Goal: Task Accomplishment & Management: Use online tool/utility

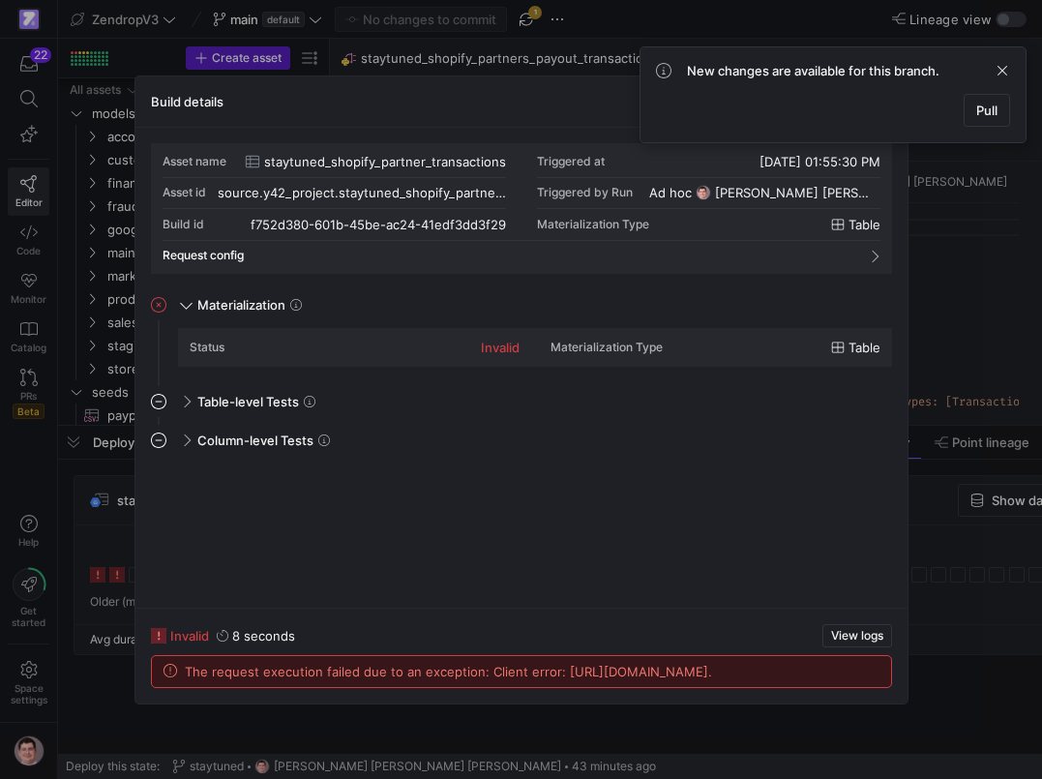
scroll to position [174, 0]
click at [98, 525] on div at bounding box center [521, 389] width 1042 height 779
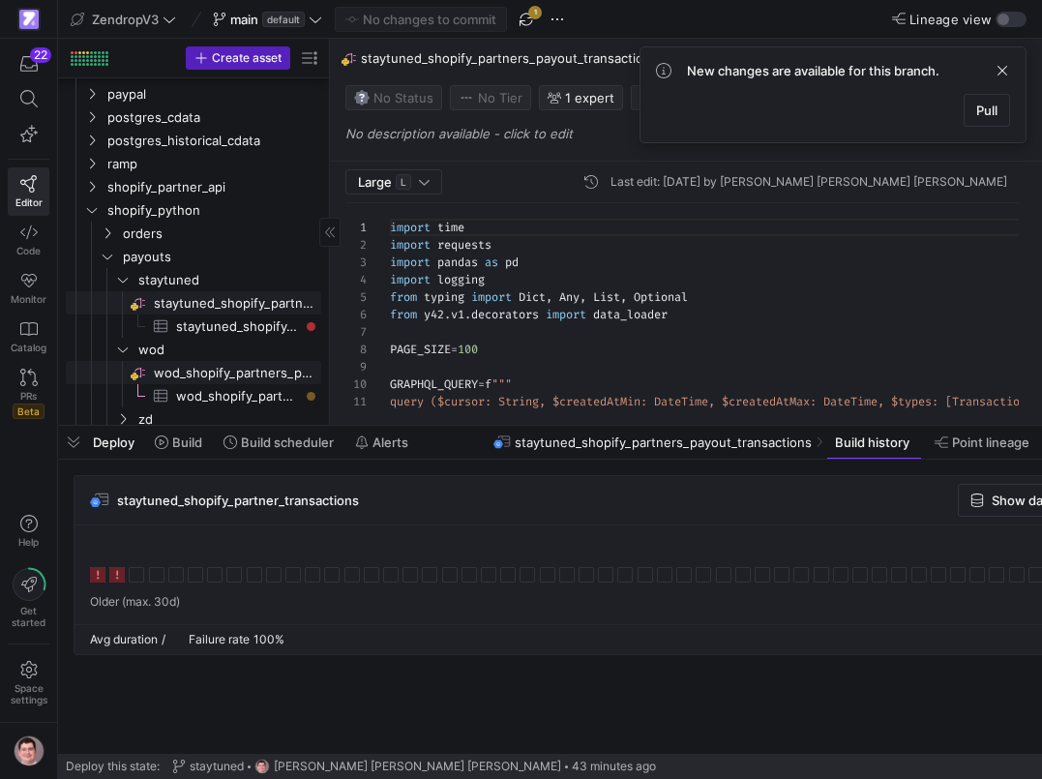
scroll to position [1028, 0]
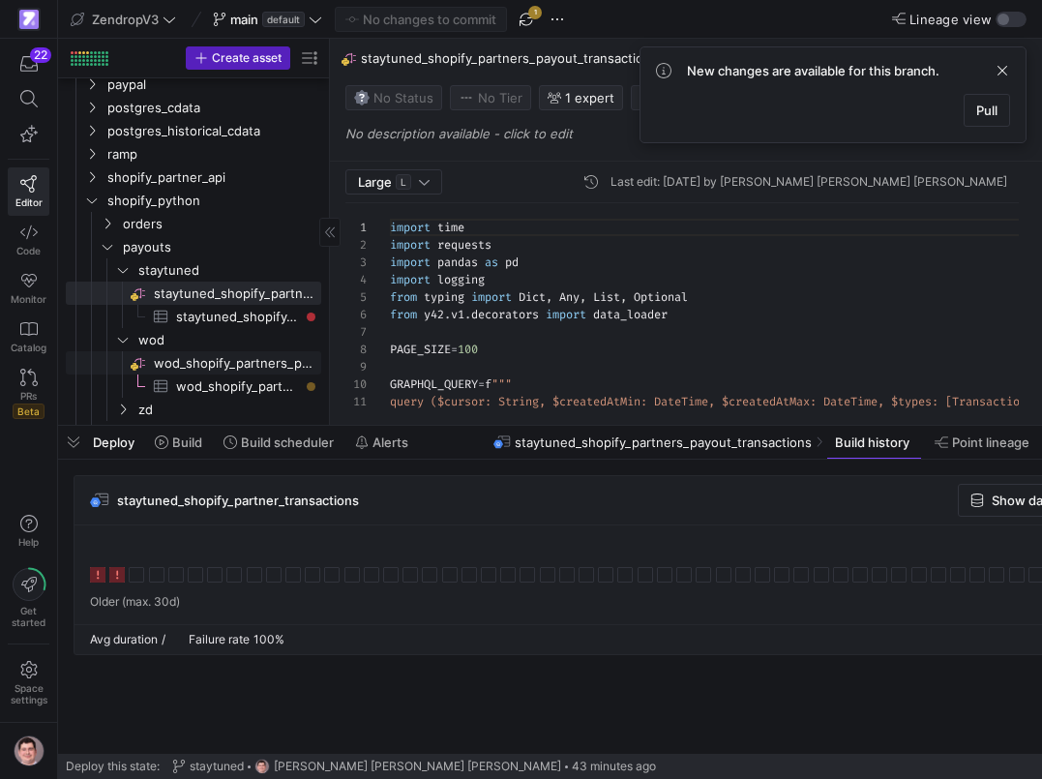
click at [217, 370] on span "wod_shopify_partners_payout_transactions​​​​​​​​" at bounding box center [236, 363] width 165 height 22
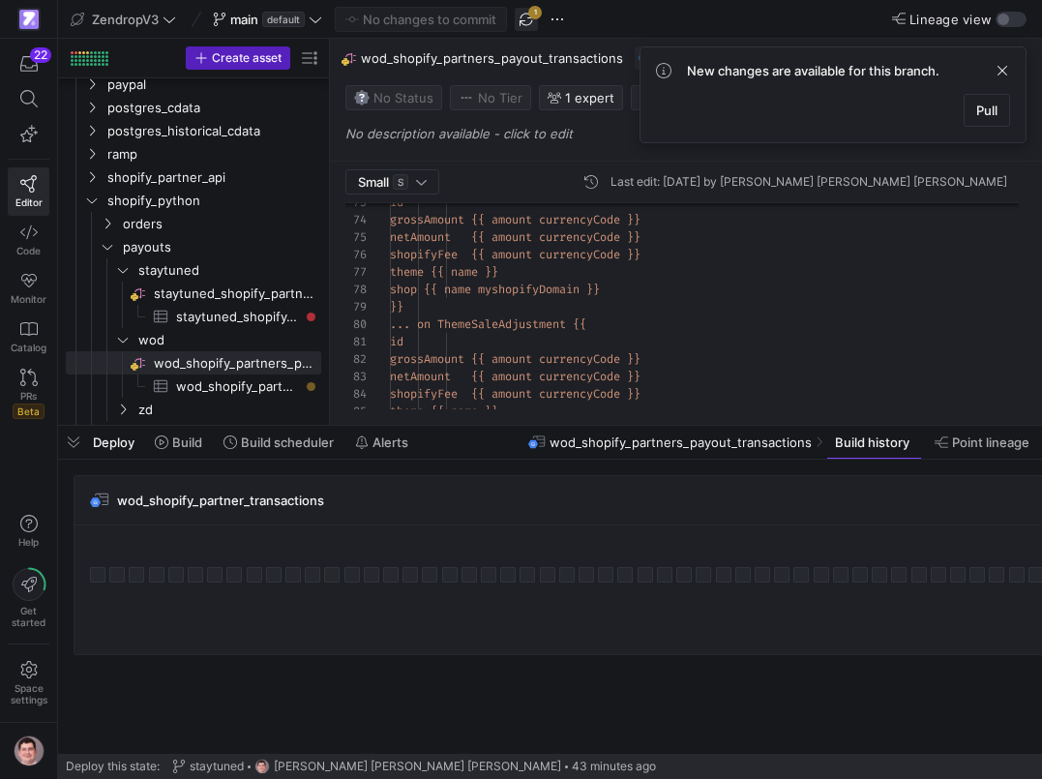
click at [535, 17] on span "button" at bounding box center [526, 19] width 23 height 23
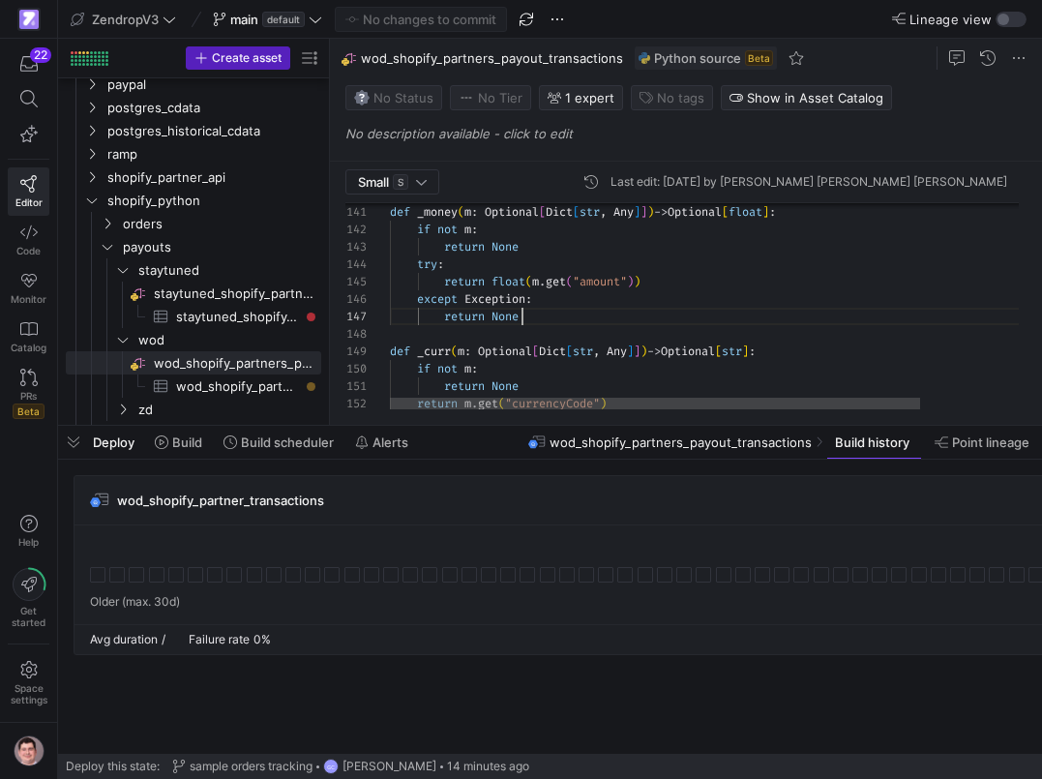
scroll to position [105, 133]
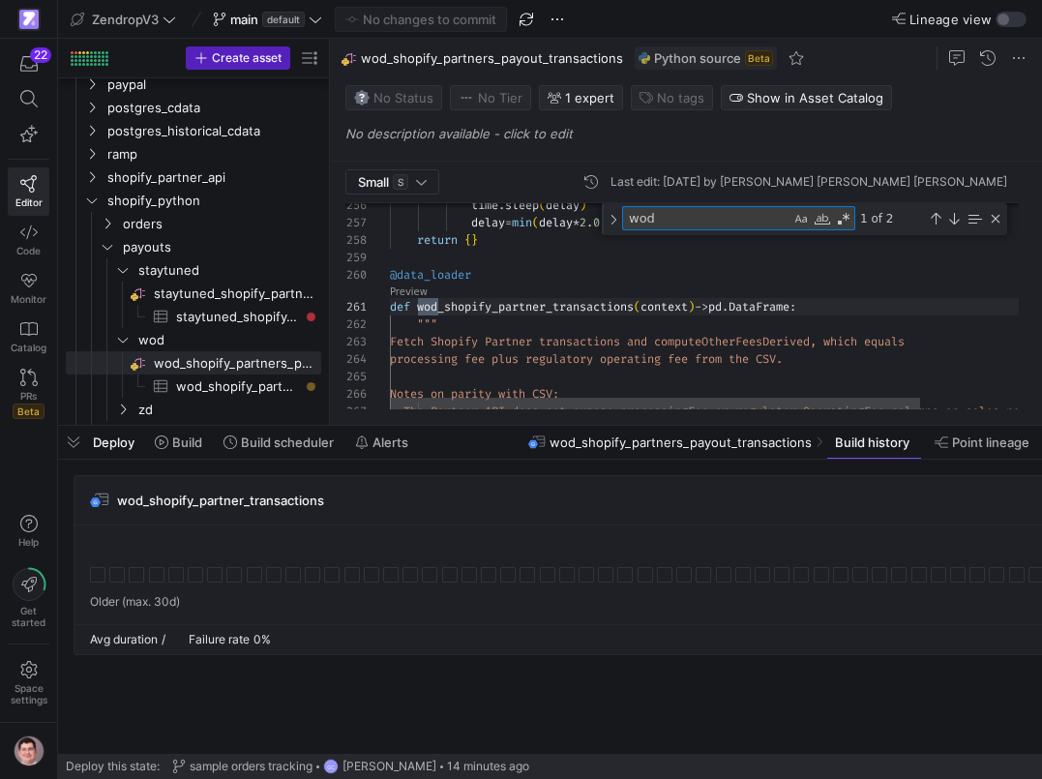
scroll to position [122, 48]
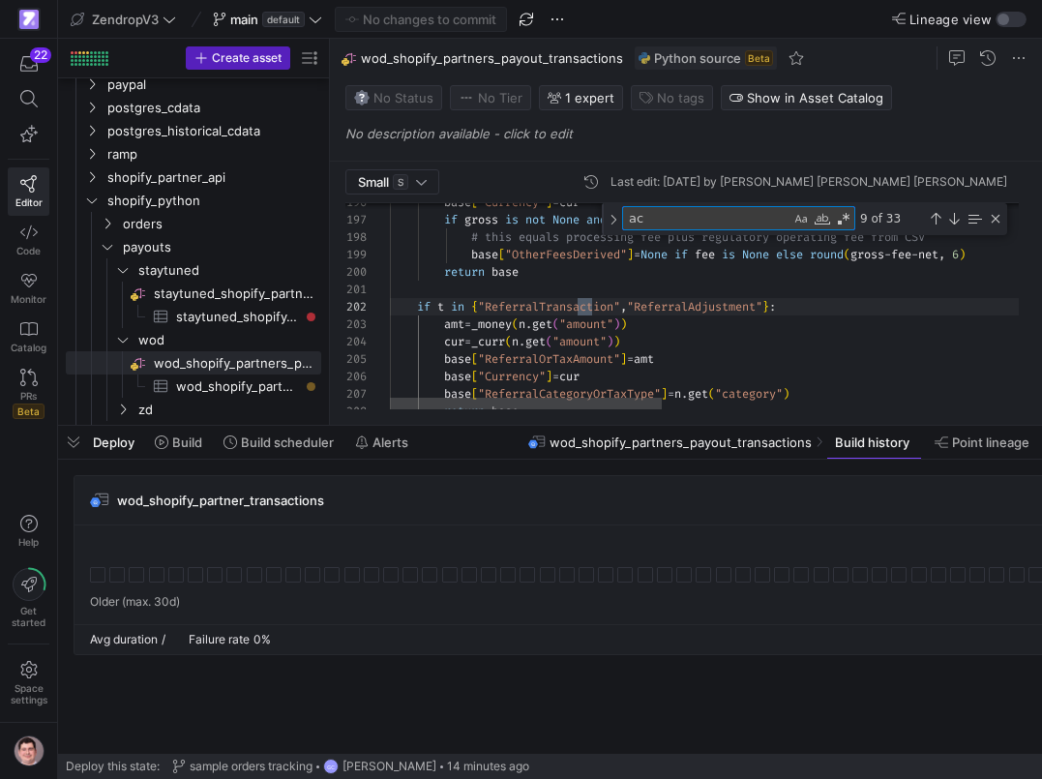
type textarea "a"
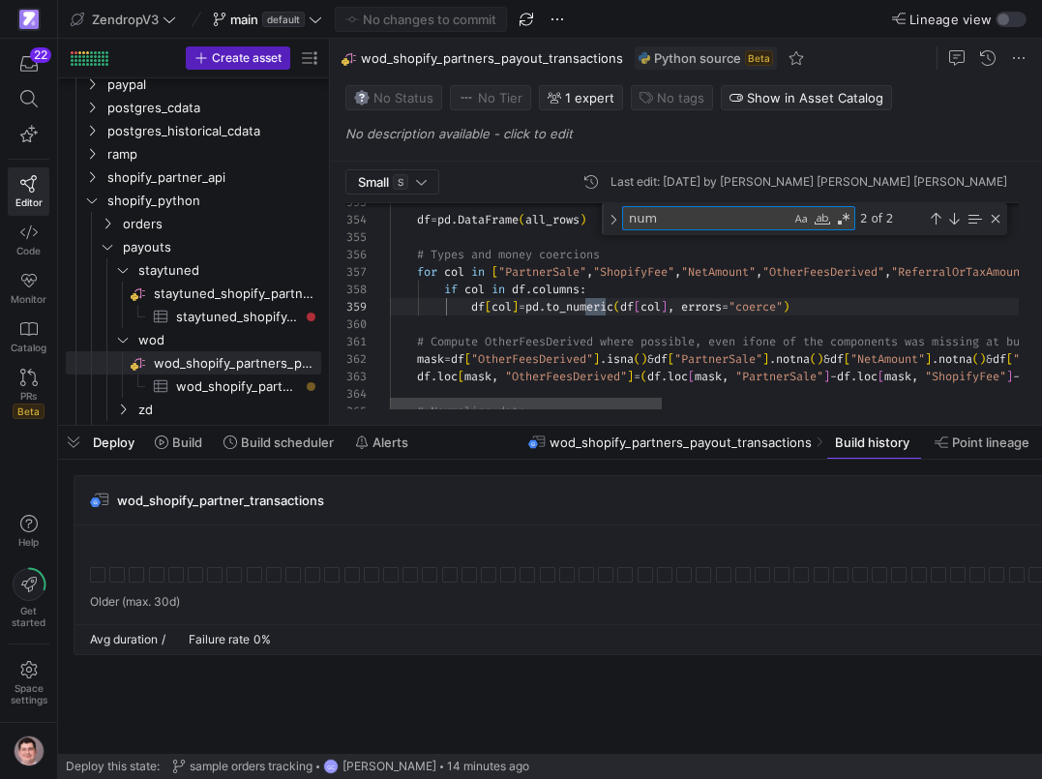
scroll to position [174, 216]
type textarea "number"
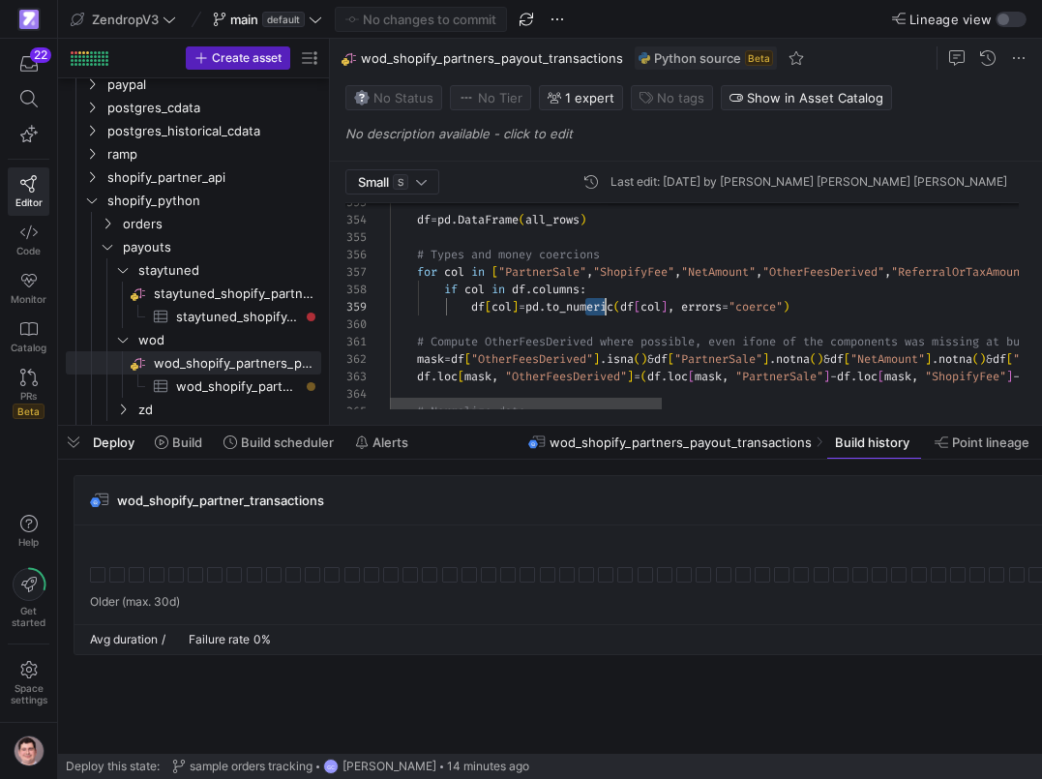
scroll to position [139, 216]
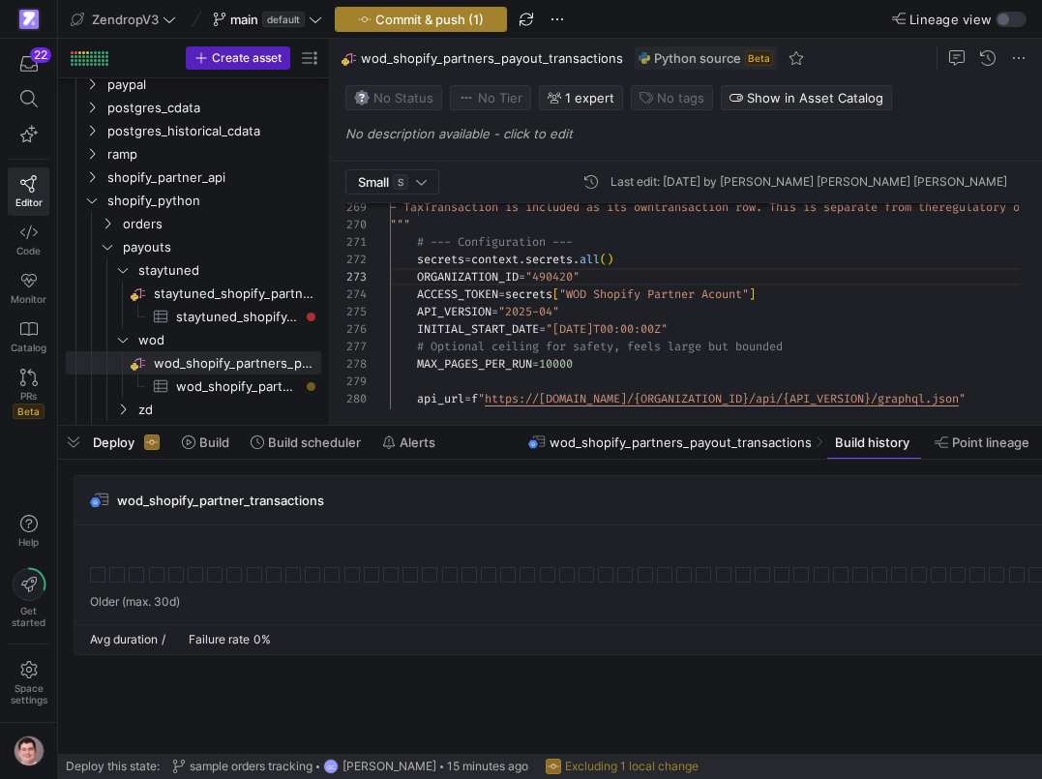
click at [442, 23] on span "Commit & push (1)" at bounding box center [430, 19] width 108 height 15
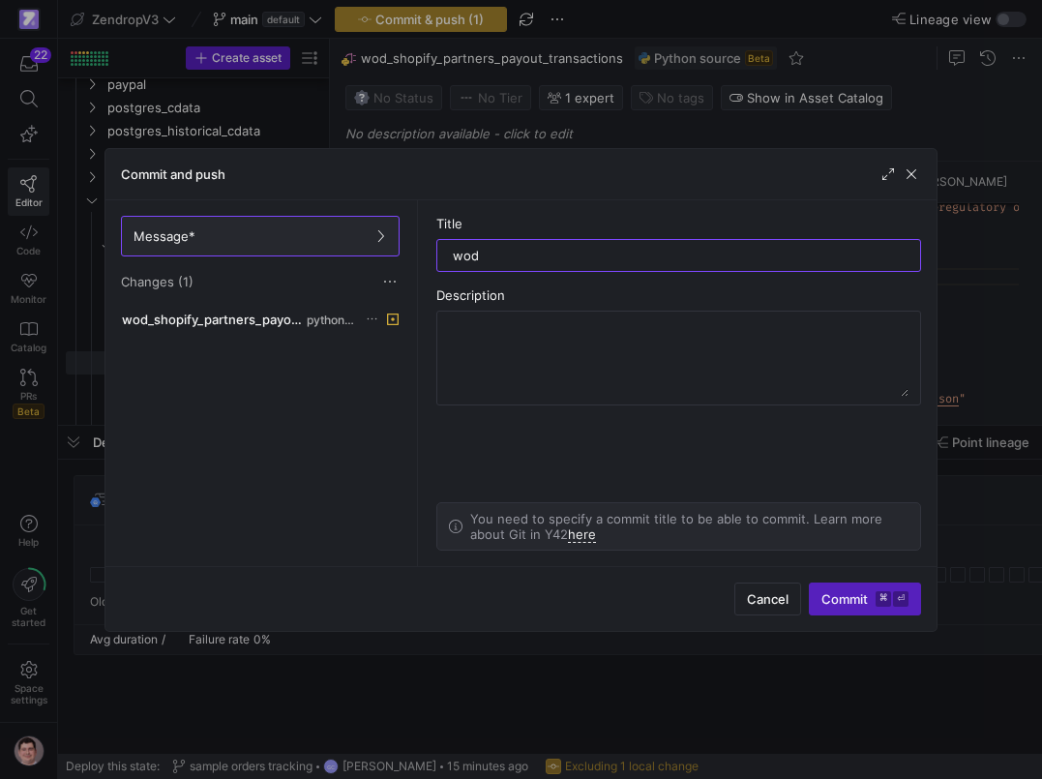
type input "wod"
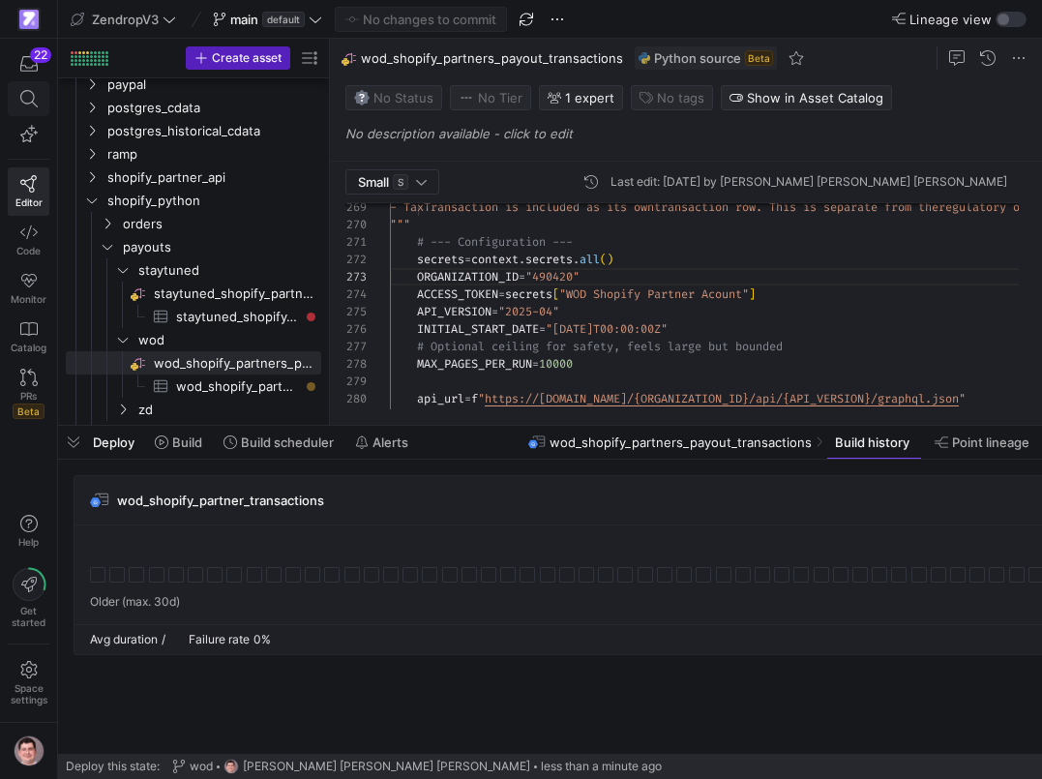
click at [38, 103] on span at bounding box center [28, 98] width 24 height 17
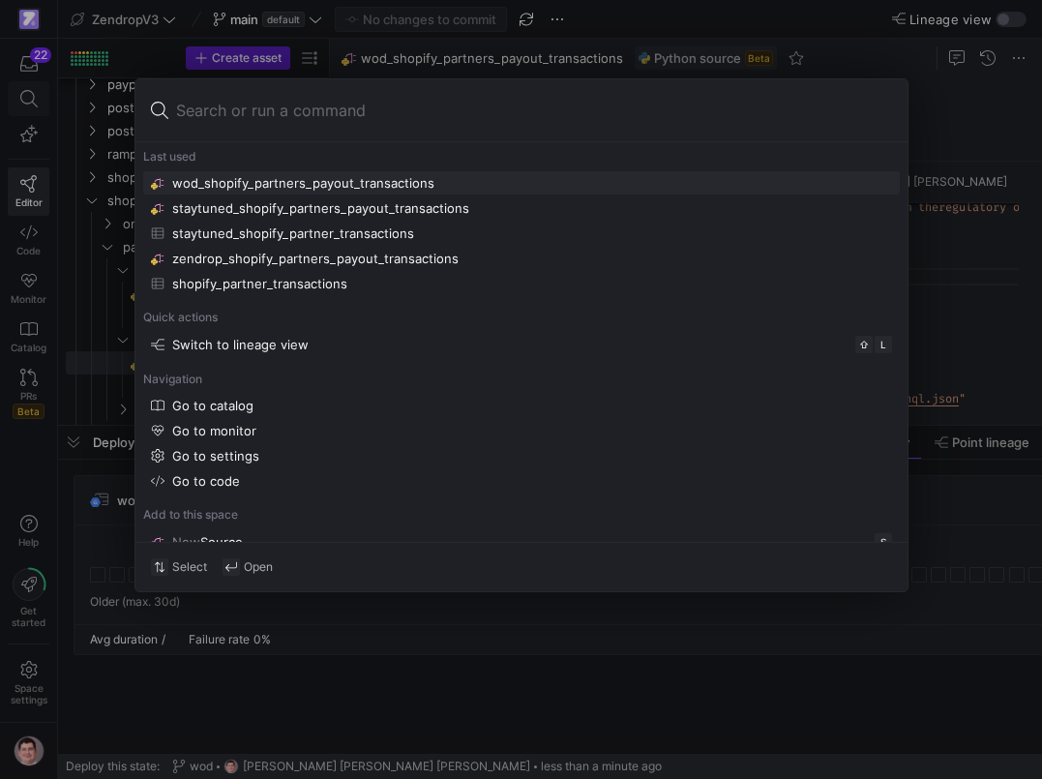
type input "stg_shopify_partners_zendrop"
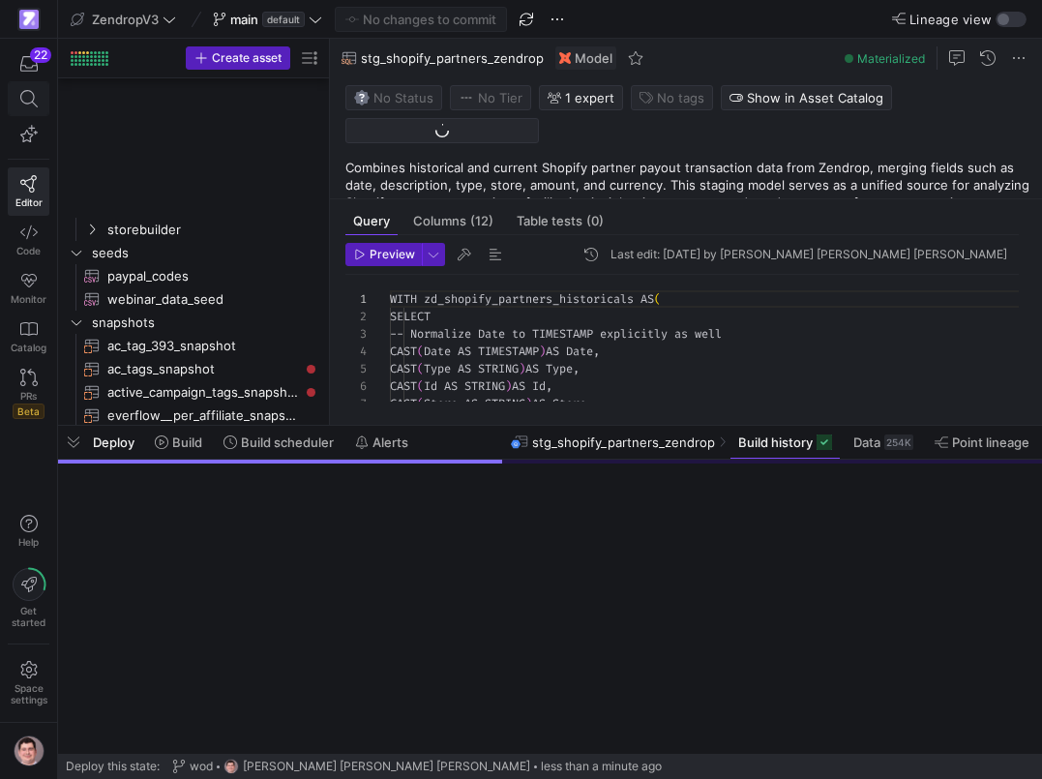
scroll to position [650, 0]
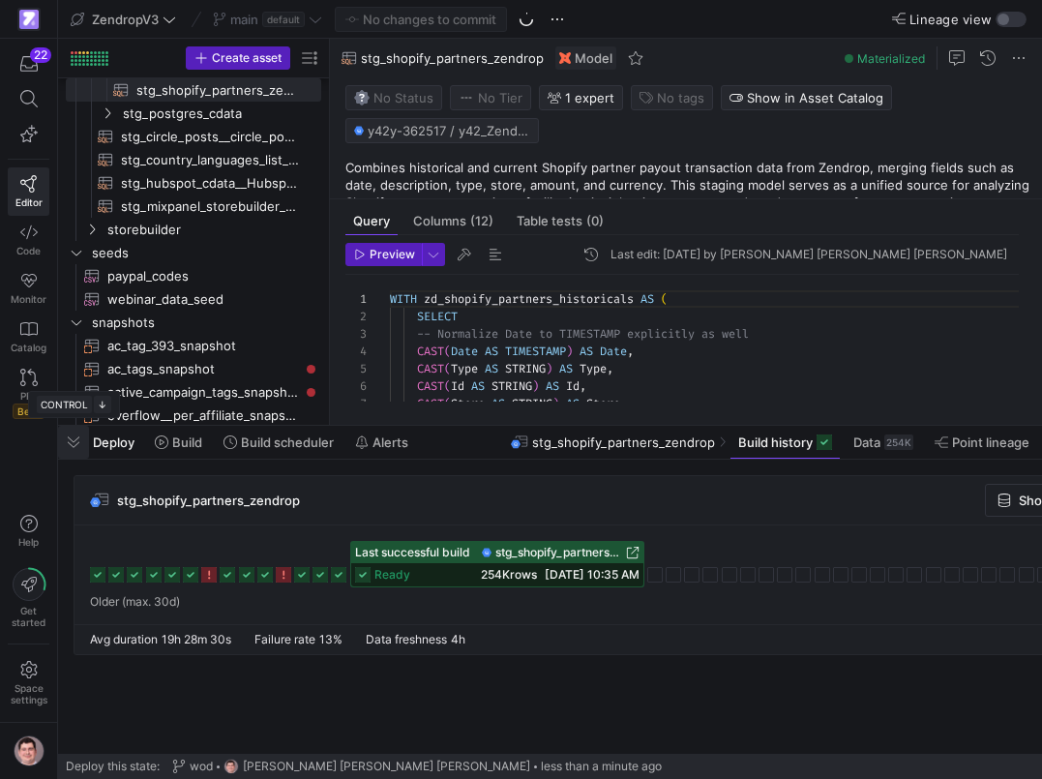
click at [70, 440] on span "button" at bounding box center [73, 442] width 31 height 33
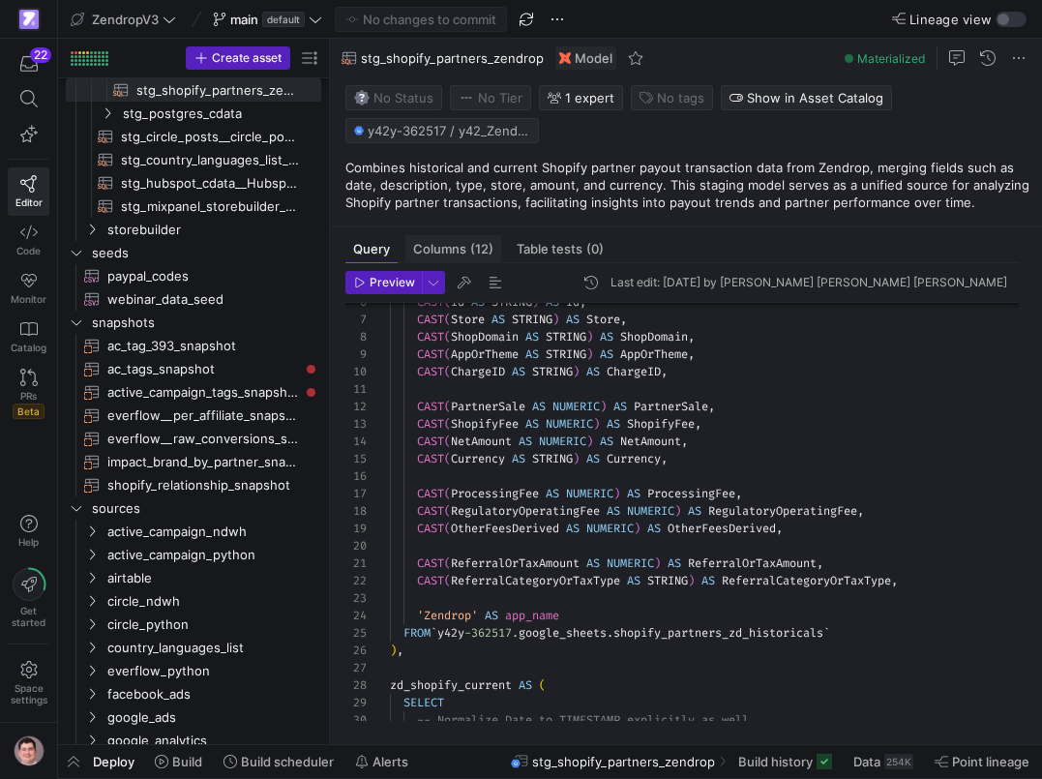
click at [469, 247] on span "Columns (12)" at bounding box center [453, 249] width 80 height 13
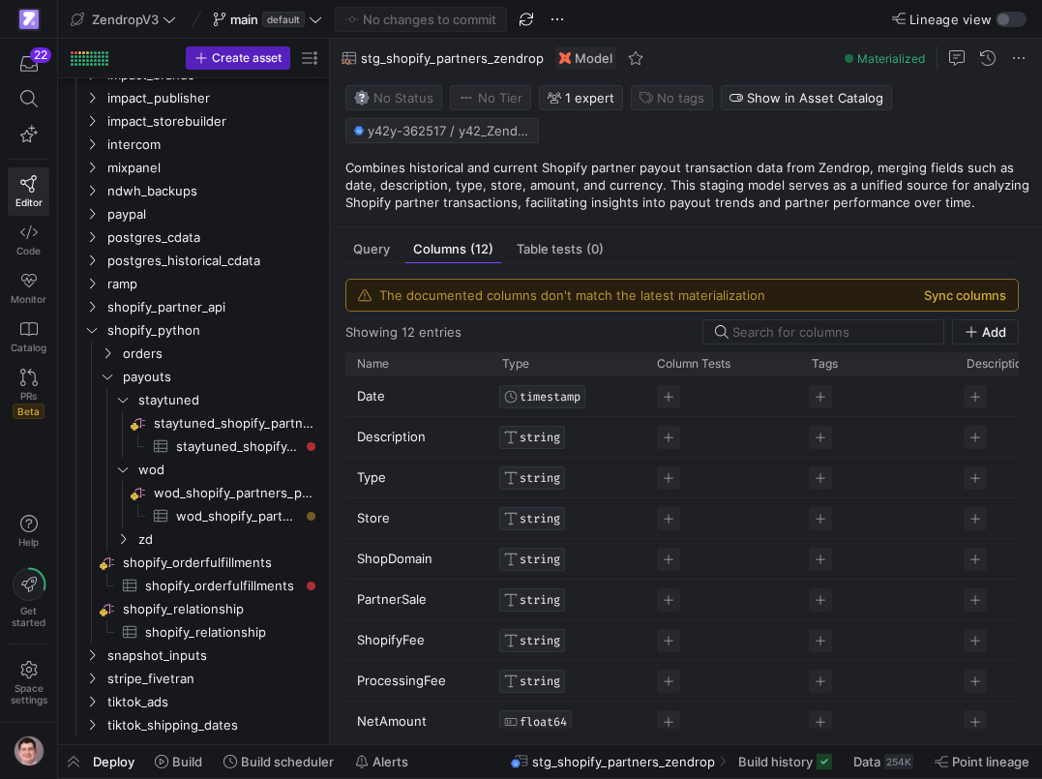
click at [1007, 303] on button "Sync columns" at bounding box center [965, 294] width 82 height 15
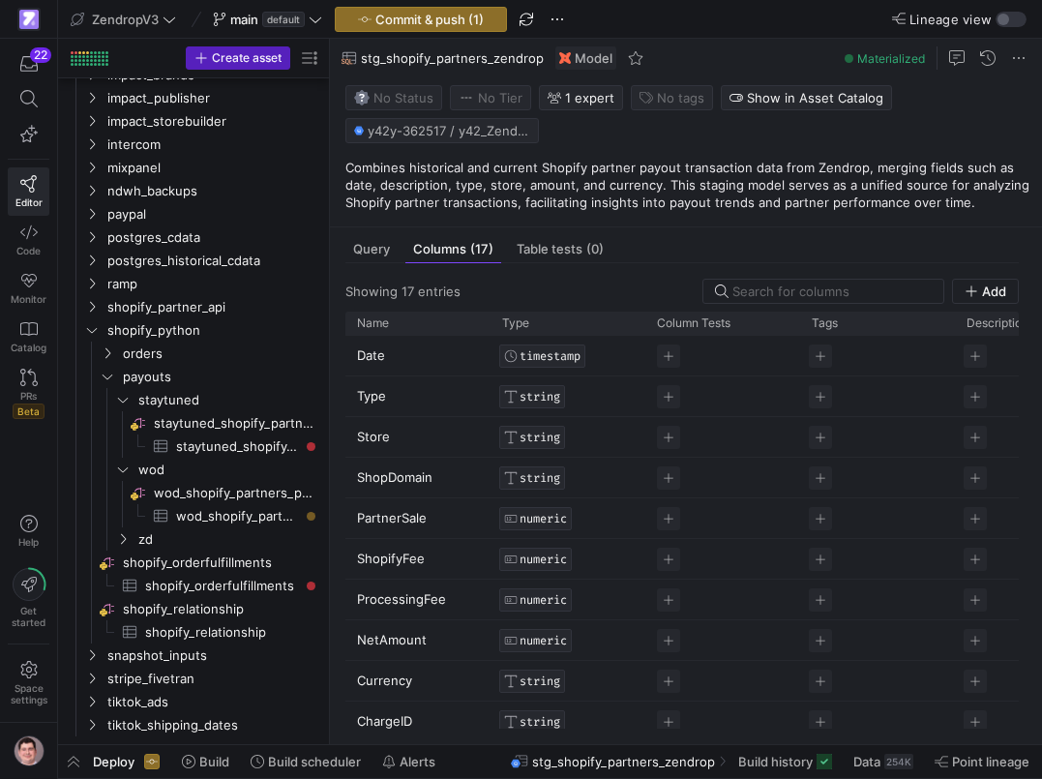
drag, startPoint x: 411, startPoint y: 351, endPoint x: 353, endPoint y: 351, distance: 58.1
click at [353, 351] on div "Date" at bounding box center [418, 356] width 145 height 40
click at [381, 256] on span "Query" at bounding box center [371, 249] width 37 height 13
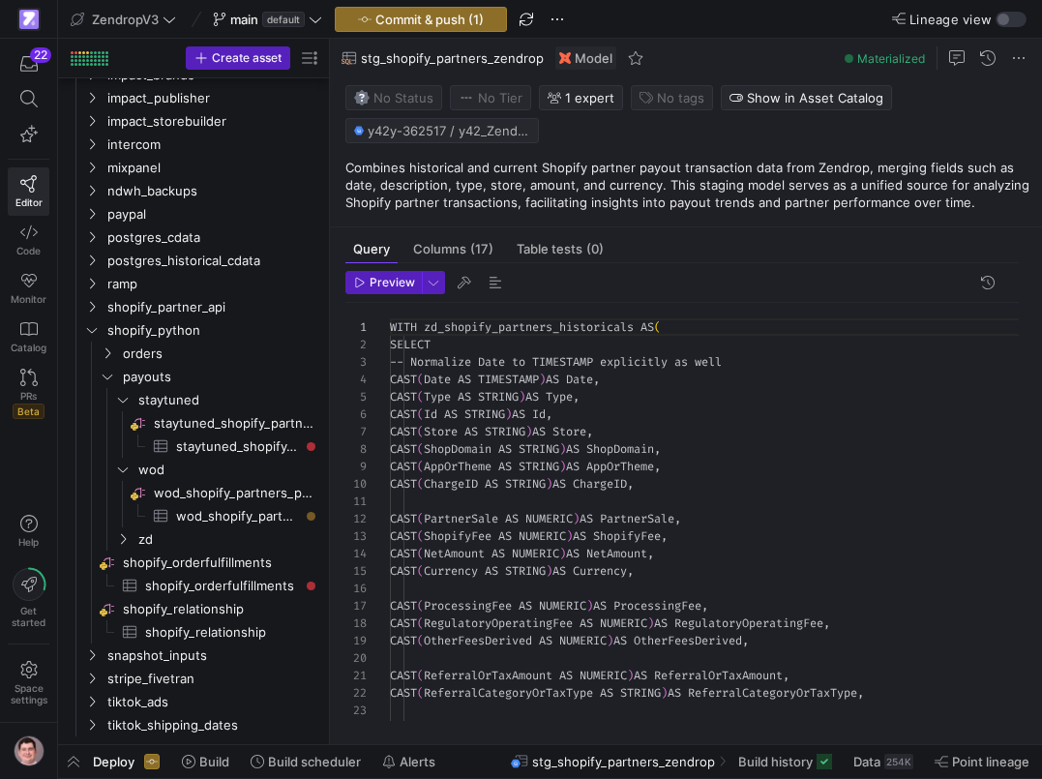
scroll to position [174, 0]
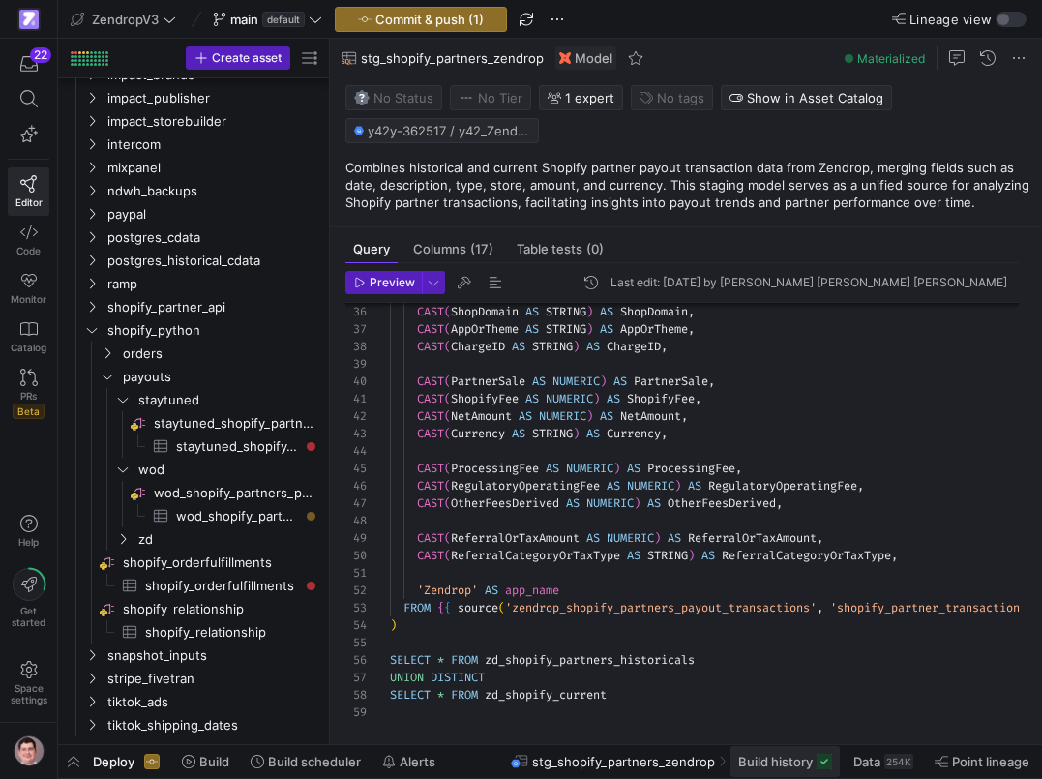
click at [792, 755] on span "Build history" at bounding box center [776, 761] width 75 height 15
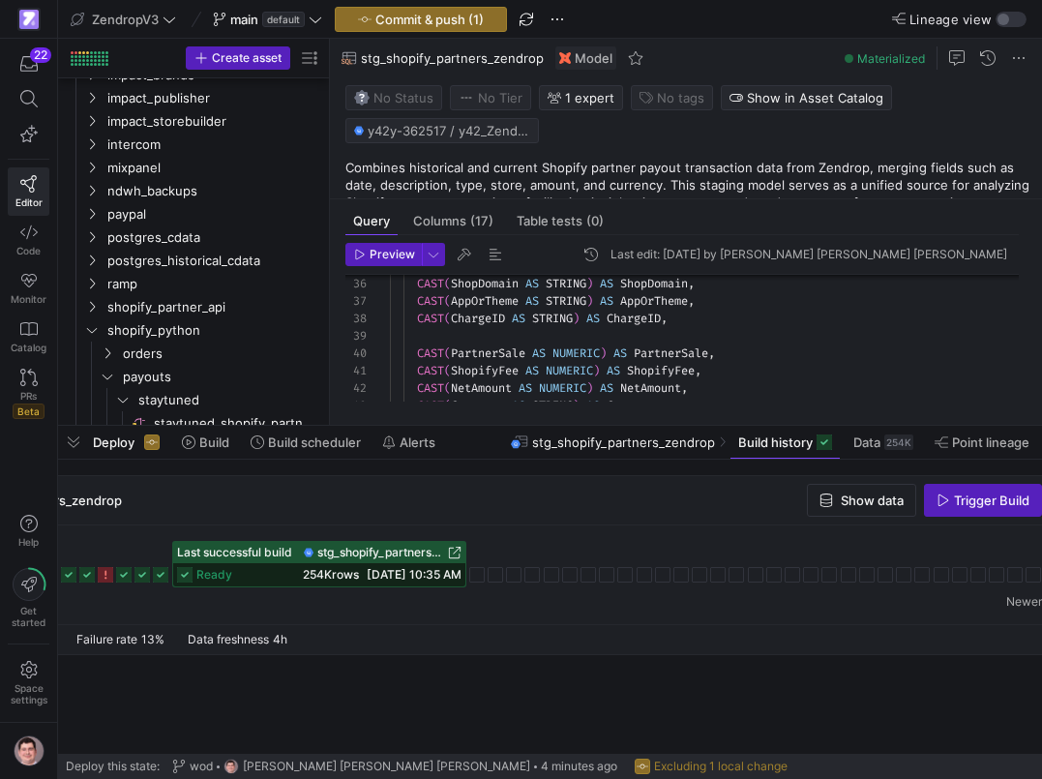
scroll to position [0, 210]
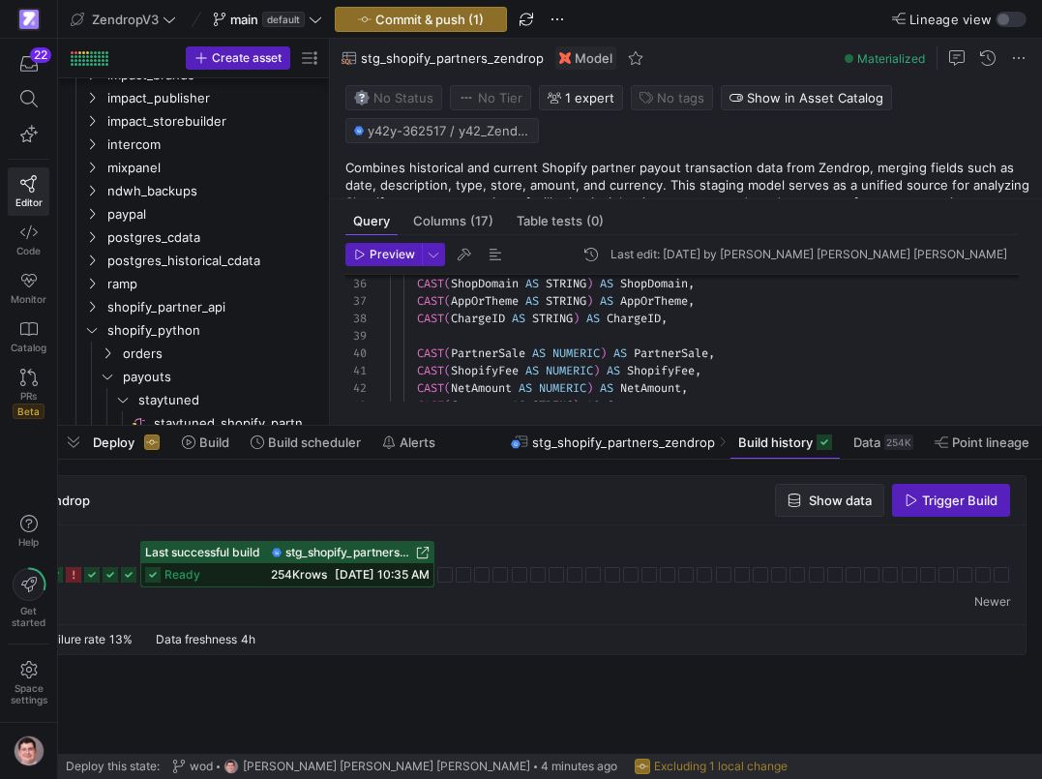
click at [842, 503] on span "Show data" at bounding box center [840, 500] width 63 height 15
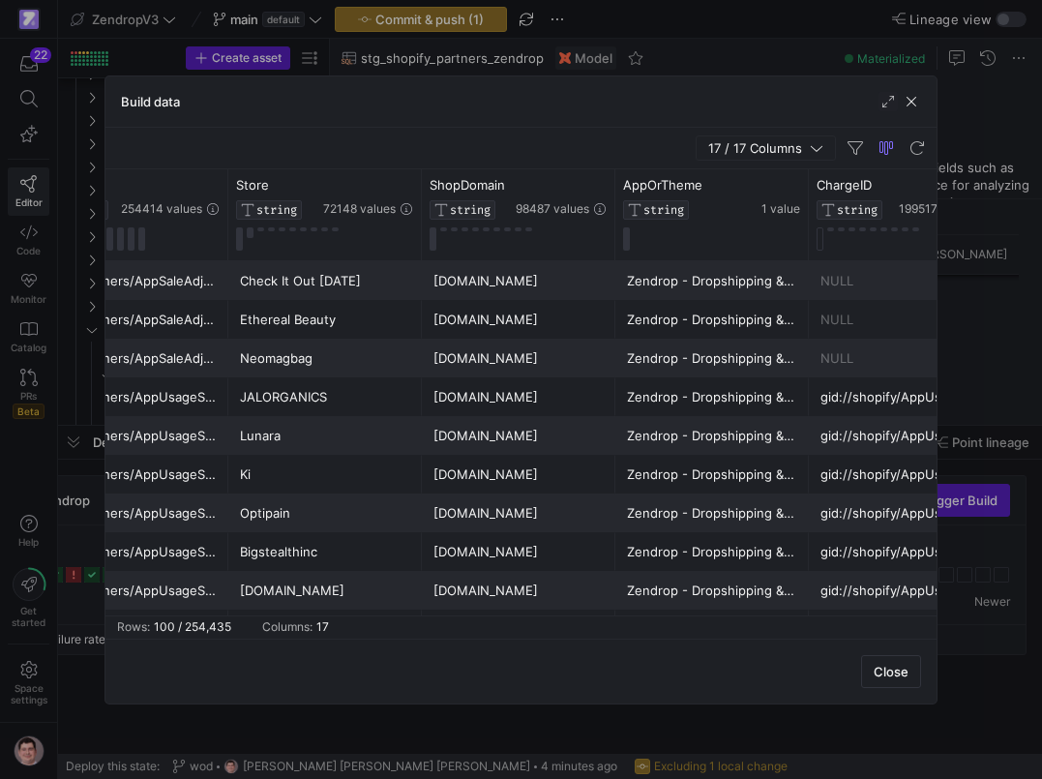
scroll to position [0, 479]
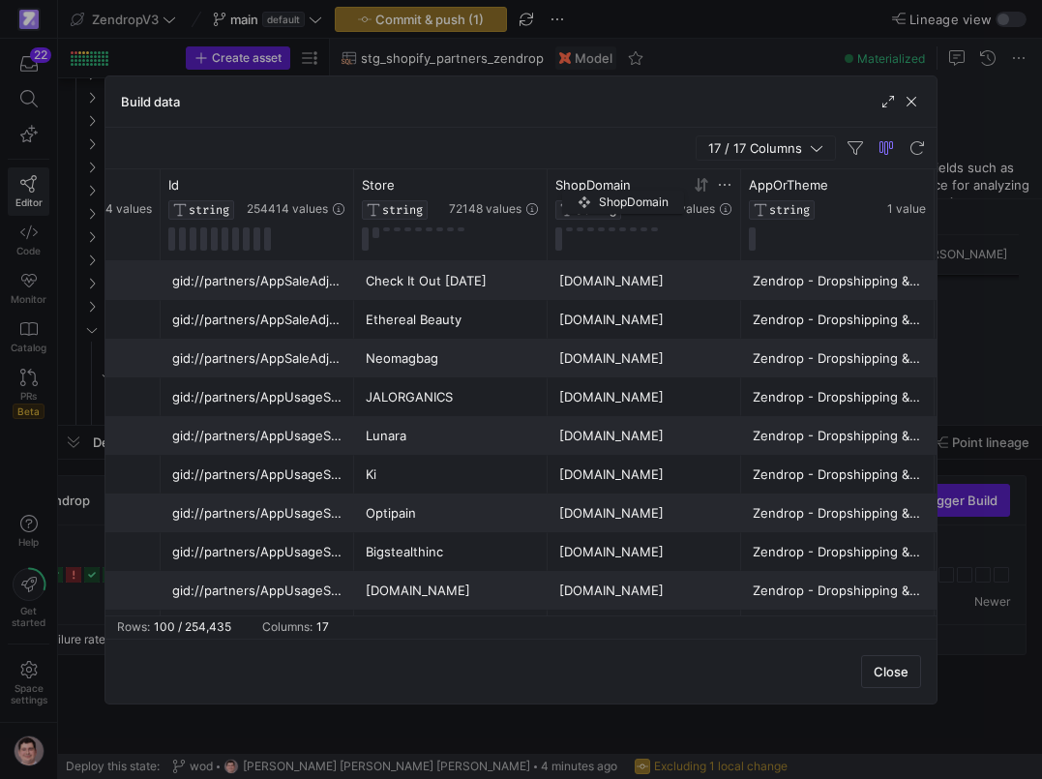
drag, startPoint x: 636, startPoint y: 182, endPoint x: 573, endPoint y: 187, distance: 63.1
click at [573, 187] on div "ShopDomain" at bounding box center [597, 184] width 82 height 15
click at [560, 240] on button at bounding box center [559, 238] width 7 height 23
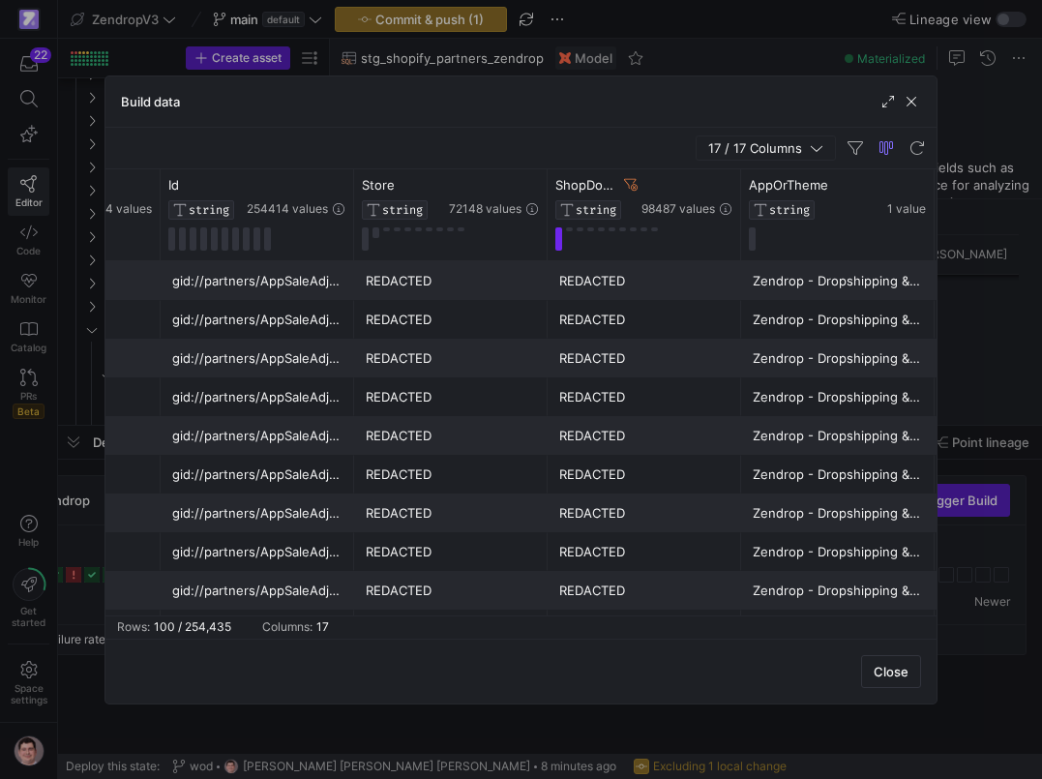
click at [66, 339] on div at bounding box center [521, 389] width 1042 height 779
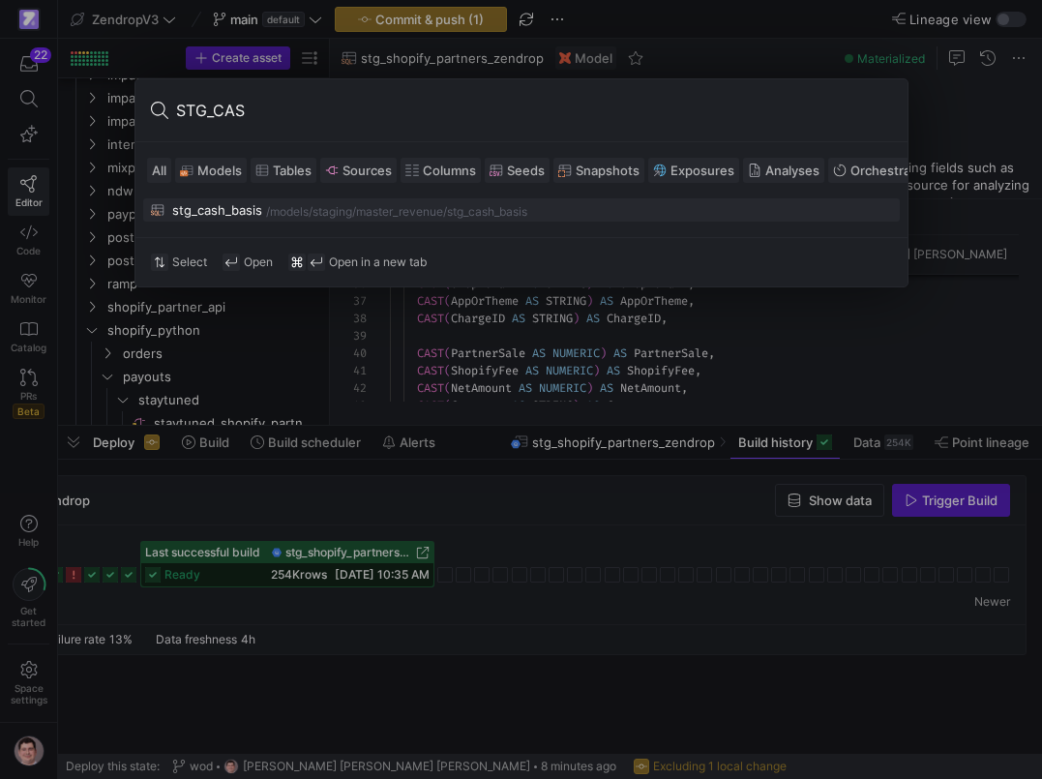
type input "STG_CASH"
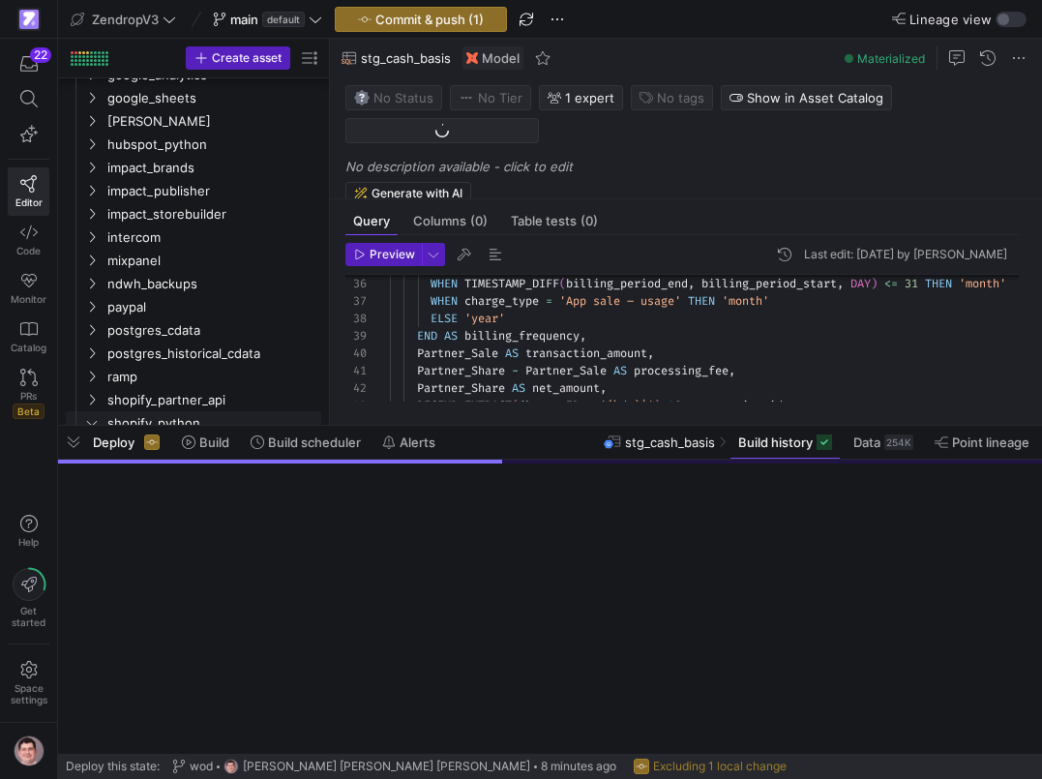
scroll to position [511, 0]
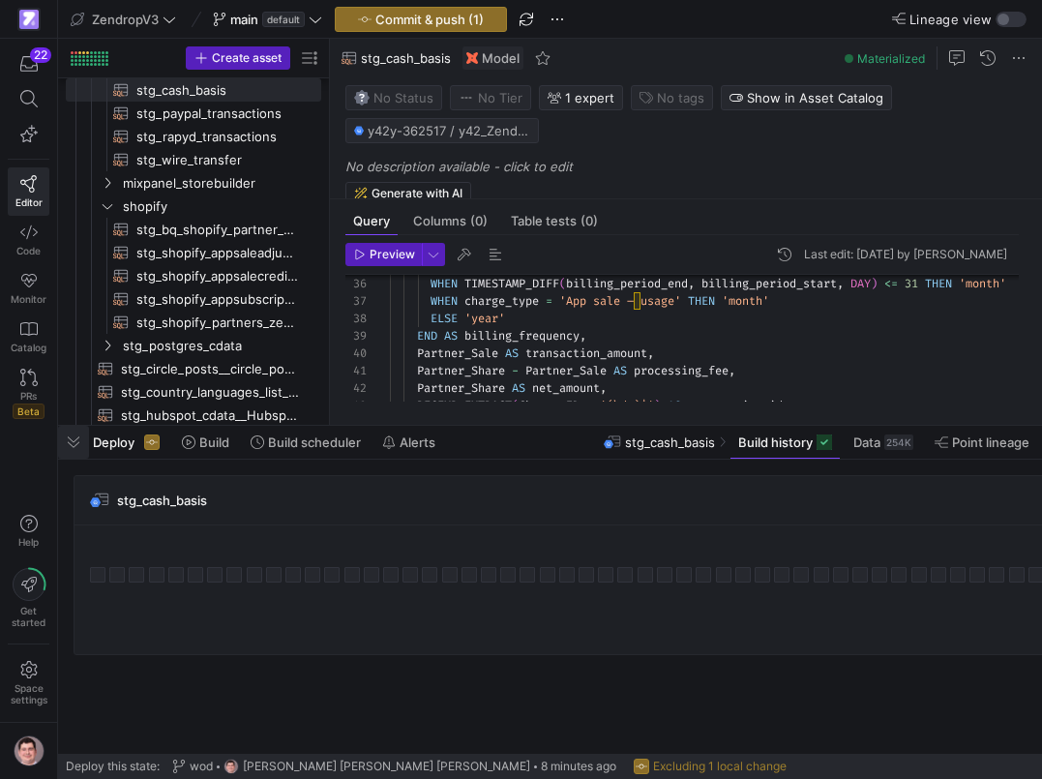
click at [70, 446] on span "button" at bounding box center [73, 442] width 31 height 33
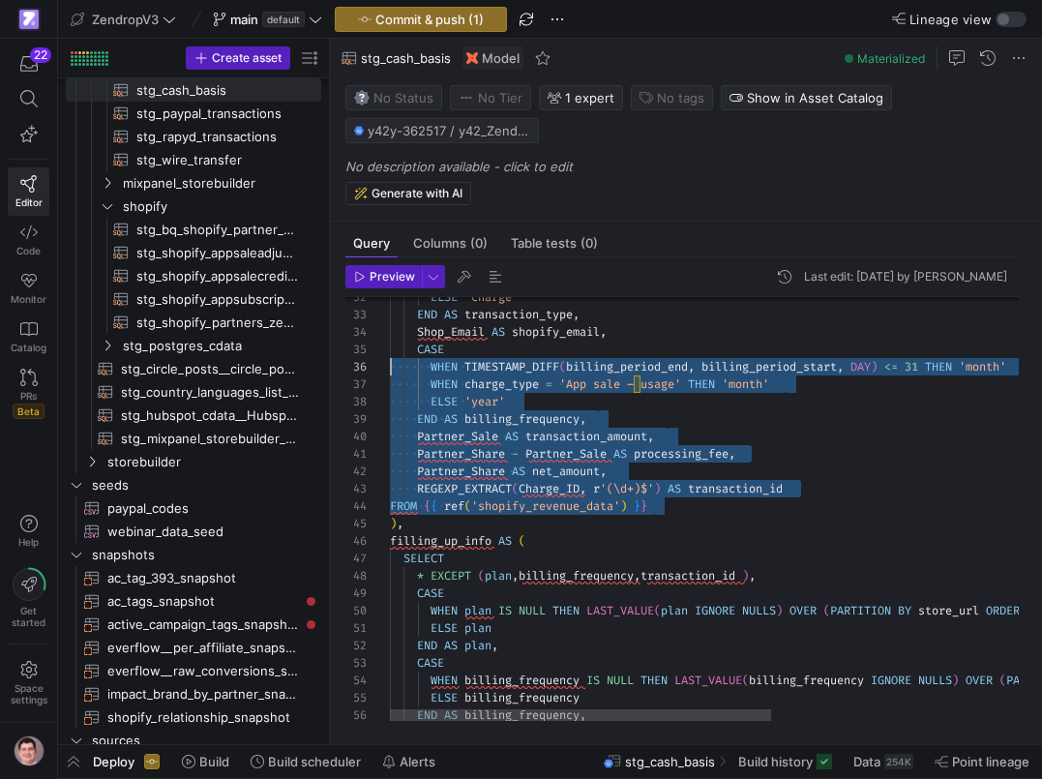
scroll to position [87, 0]
drag, startPoint x: 680, startPoint y: 510, endPoint x: 391, endPoint y: 359, distance: 326.4
click at [391, 359] on div "WHEN TIMESTAMP_DIFF ( billing_period_end , billing_period_start , DAY ) <= 31 T…" at bounding box center [922, 696] width 1065 height 1926
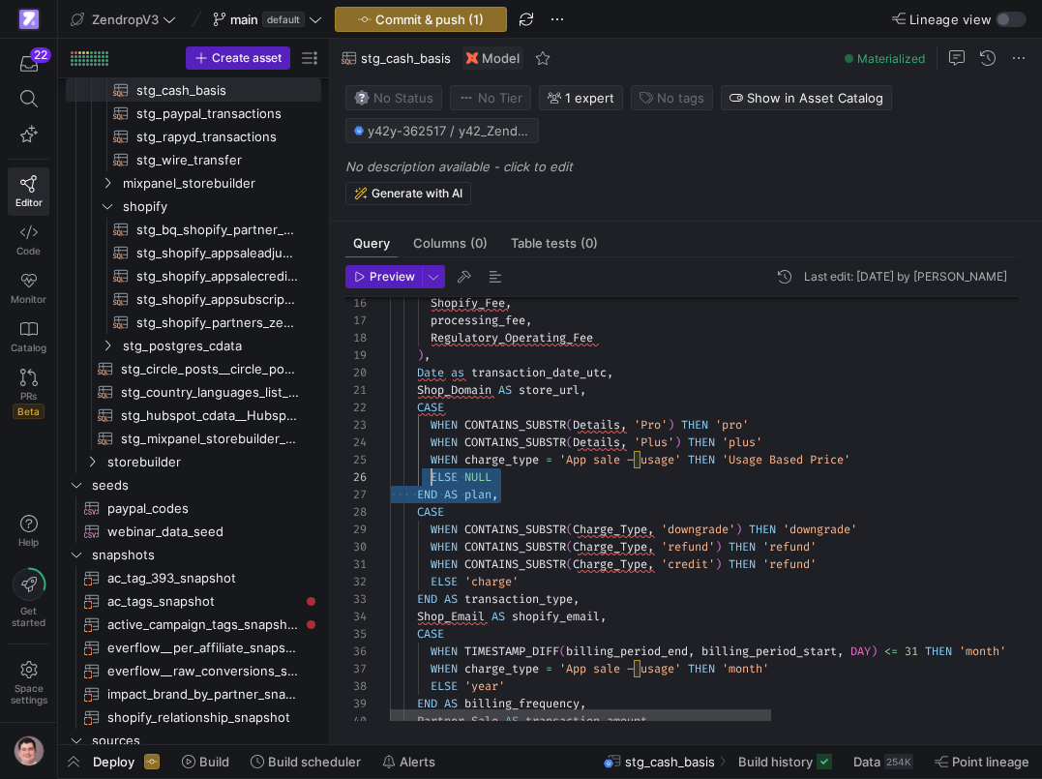
scroll to position [17, 0]
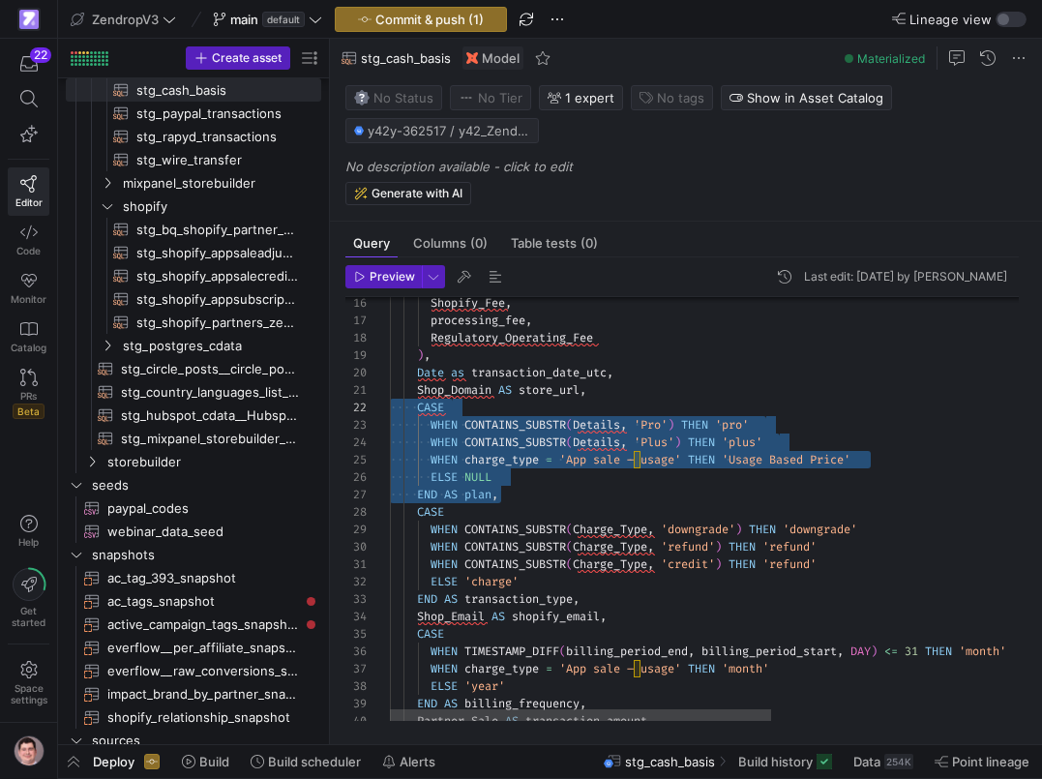
drag, startPoint x: 515, startPoint y: 501, endPoint x: 340, endPoint y: 409, distance: 197.9
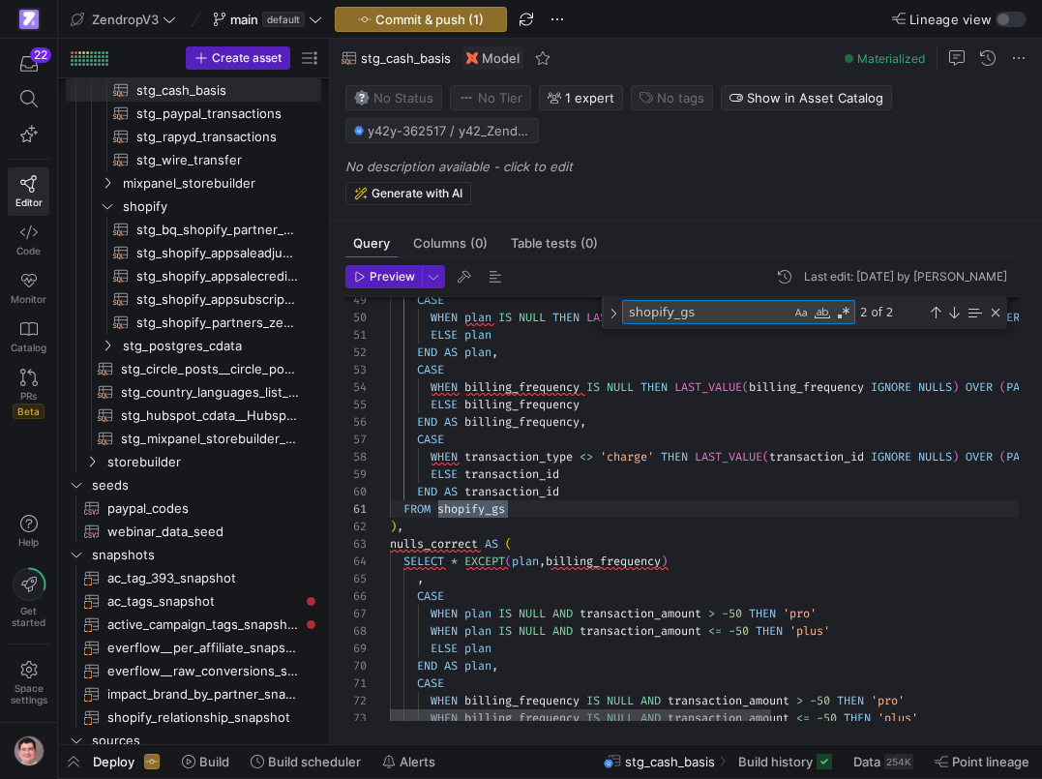
scroll to position [174, 118]
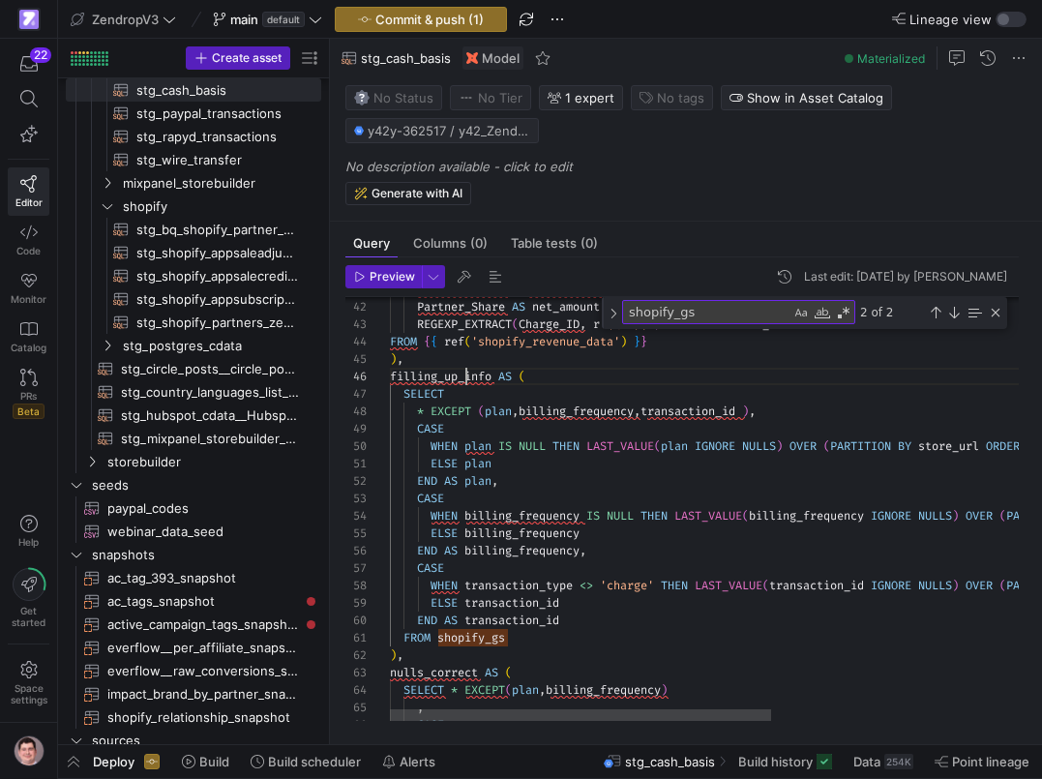
click at [465, 376] on div "CASE WHEN plan IS NULL THEN LAST_VALUE ( plan IGNORE NULLS ) OVER ( PARTITION B…" at bounding box center [922, 523] width 1065 height 1943
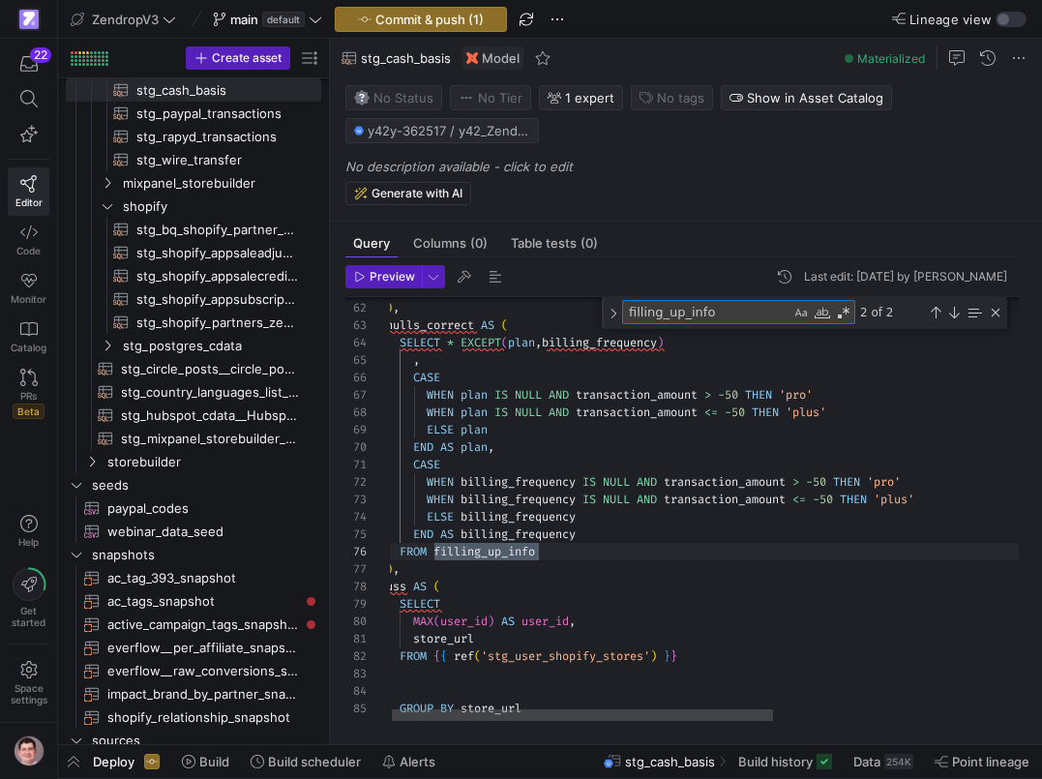
click at [447, 329] on div "SELECT * EXCEPT ( plan , billing_frequency ) , CASE WHEN plan IS NULL AND trans…" at bounding box center [918, 175] width 1065 height 1943
type textarea "nulls_correct"
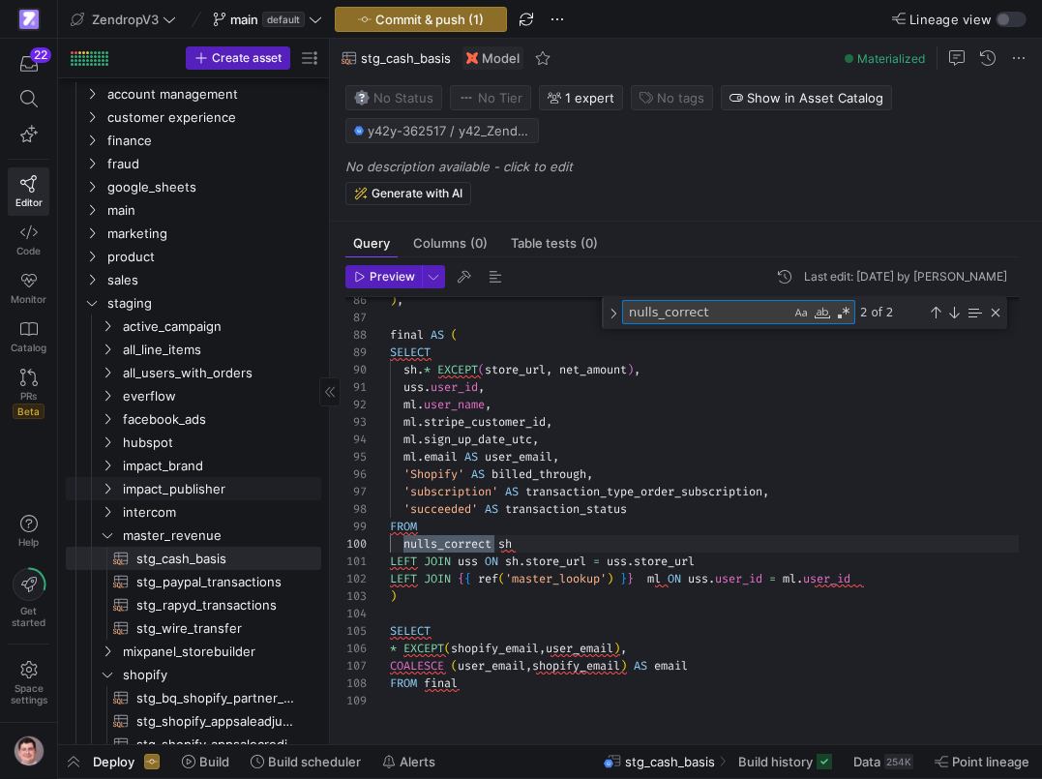
scroll to position [31, 0]
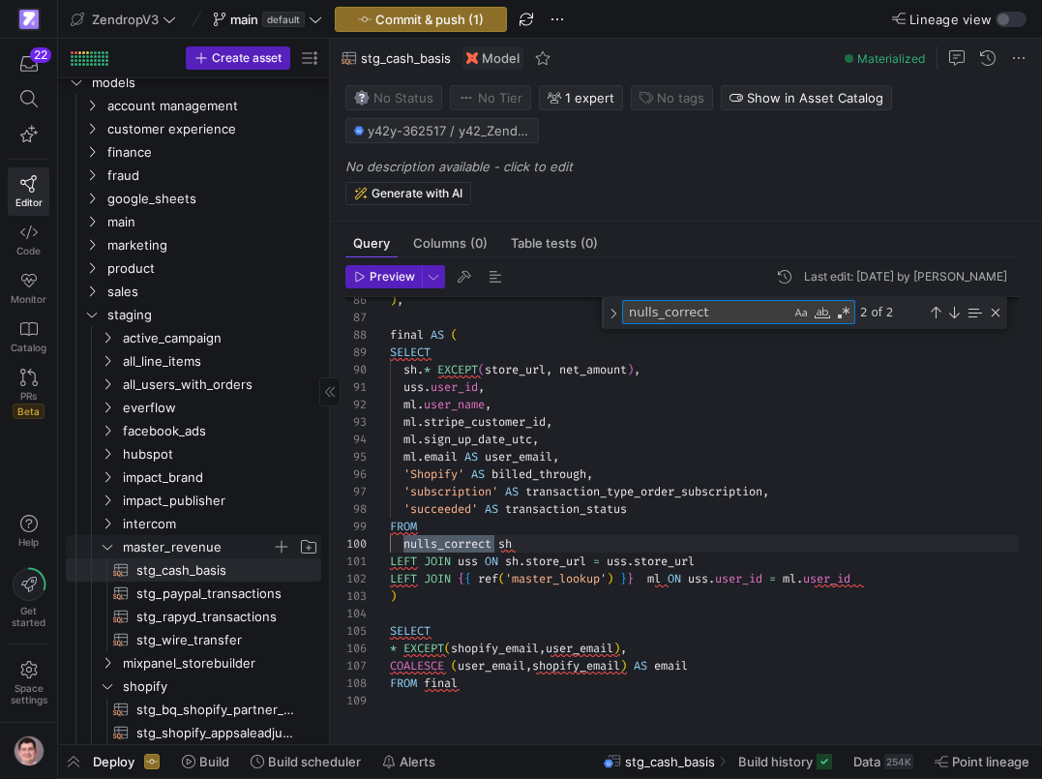
click at [118, 545] on span "master_revenue" at bounding box center [209, 546] width 223 height 21
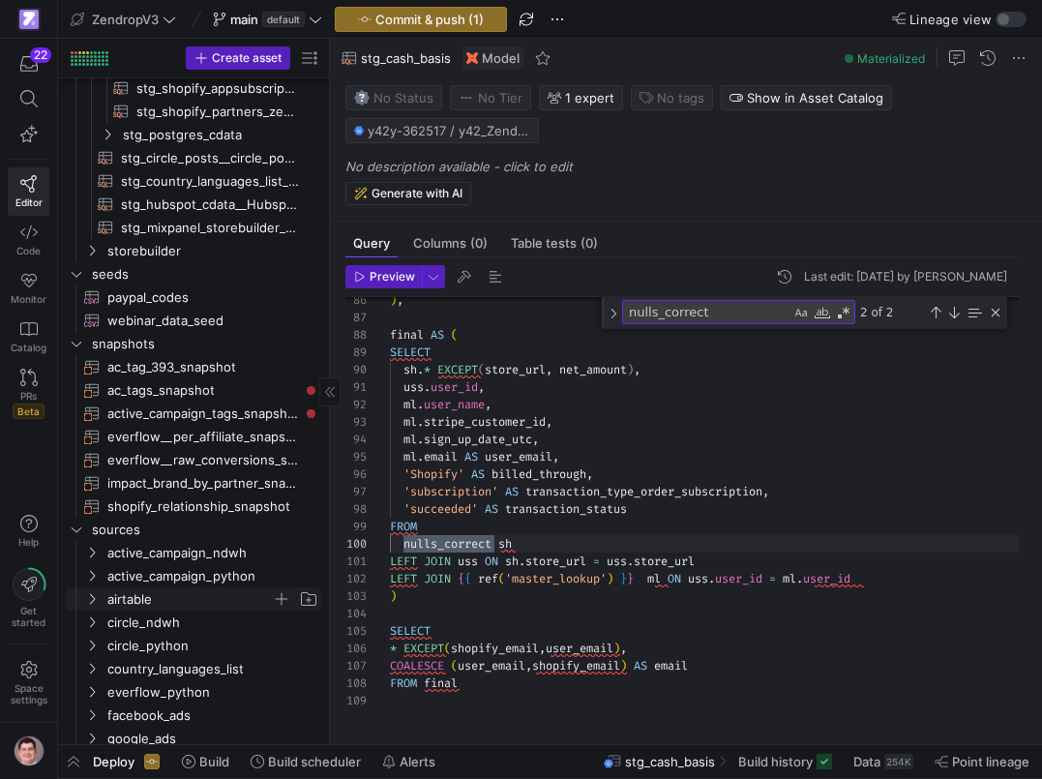
scroll to position [812, 0]
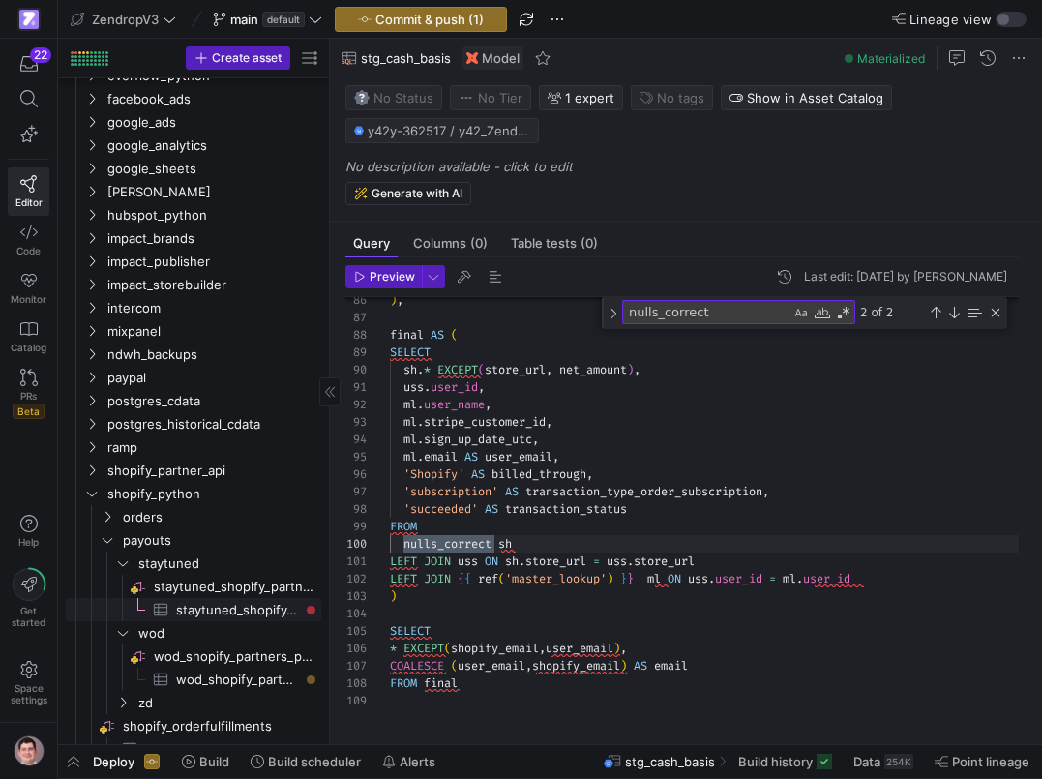
click at [196, 605] on span "staytuned_shopify_partner_transactions​​​​​​​​​" at bounding box center [237, 610] width 123 height 22
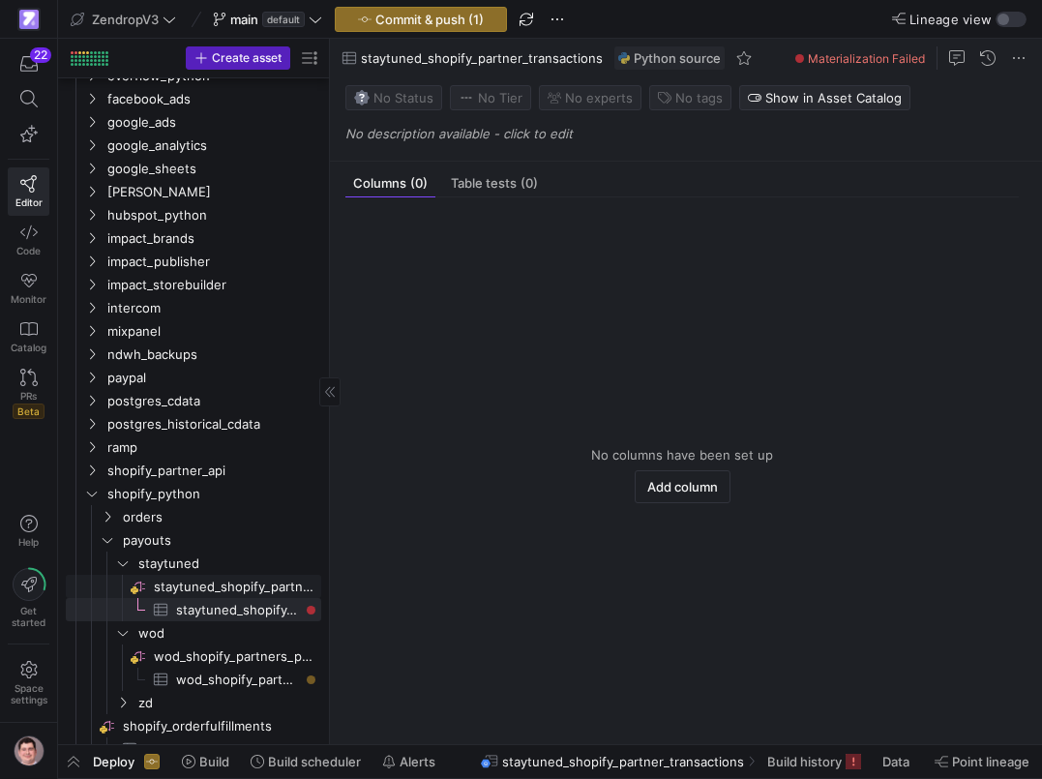
click at [254, 582] on span "staytuned_shopify_partners_payout_transactions​​​​​​​​" at bounding box center [236, 587] width 165 height 22
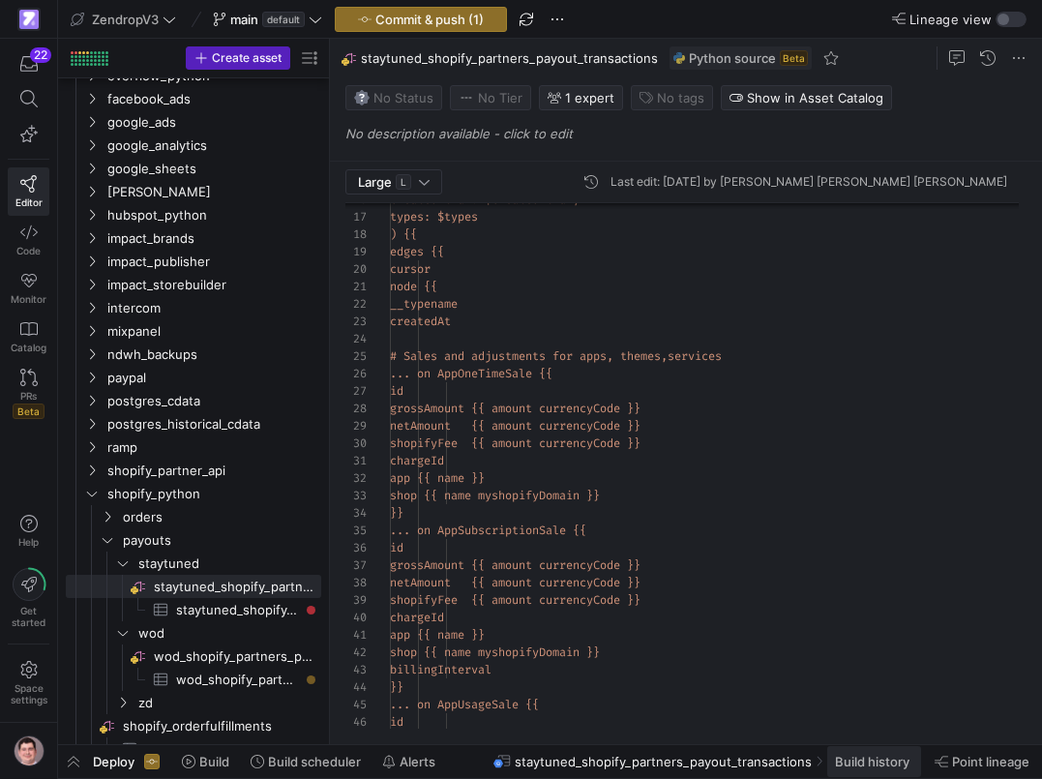
click at [876, 762] on span "Build history" at bounding box center [872, 761] width 75 height 15
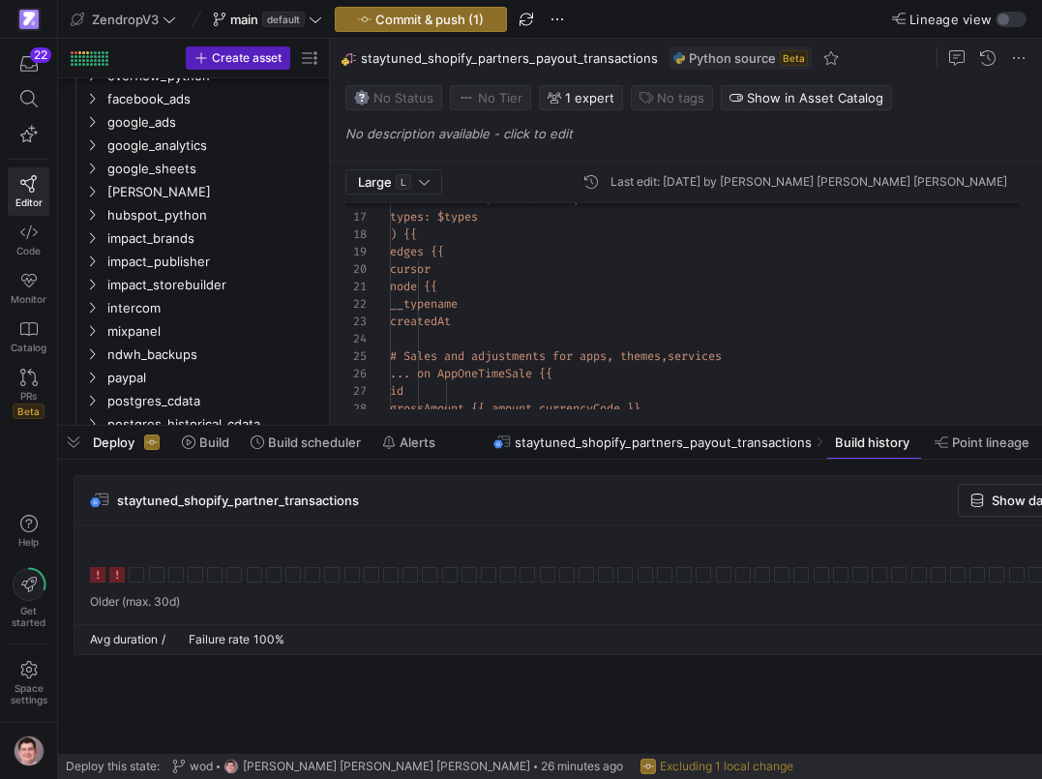
click at [119, 580] on icon at bounding box center [116, 574] width 15 height 15
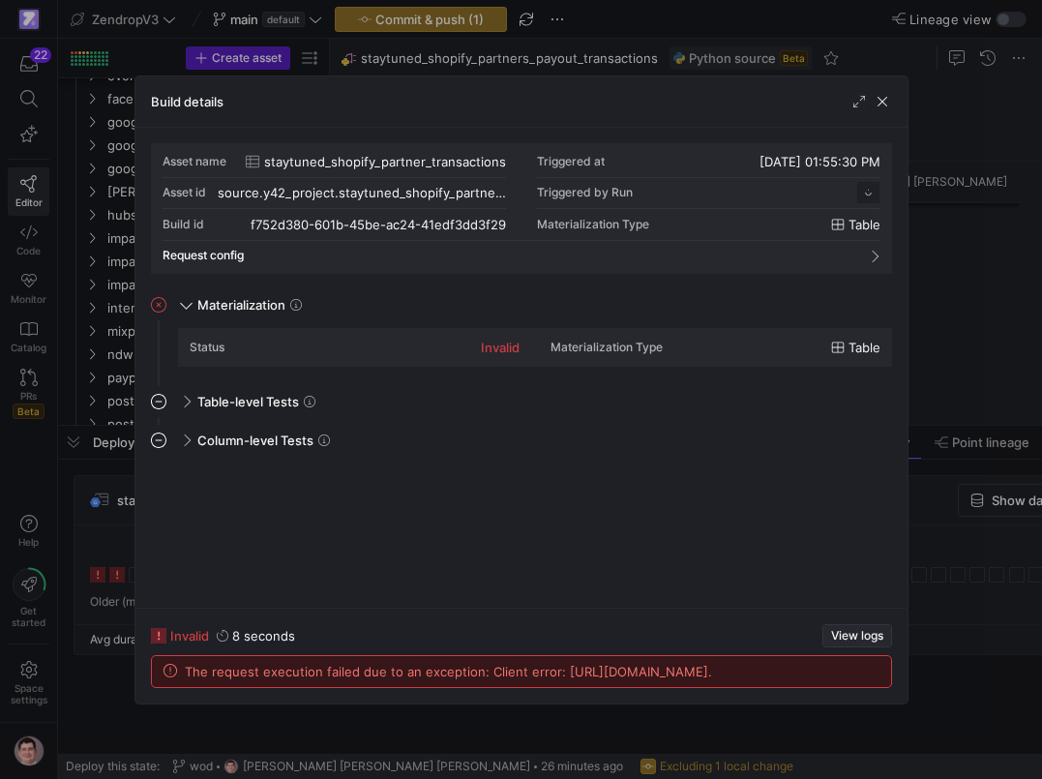
click at [864, 629] on span "View logs" at bounding box center [857, 636] width 52 height 14
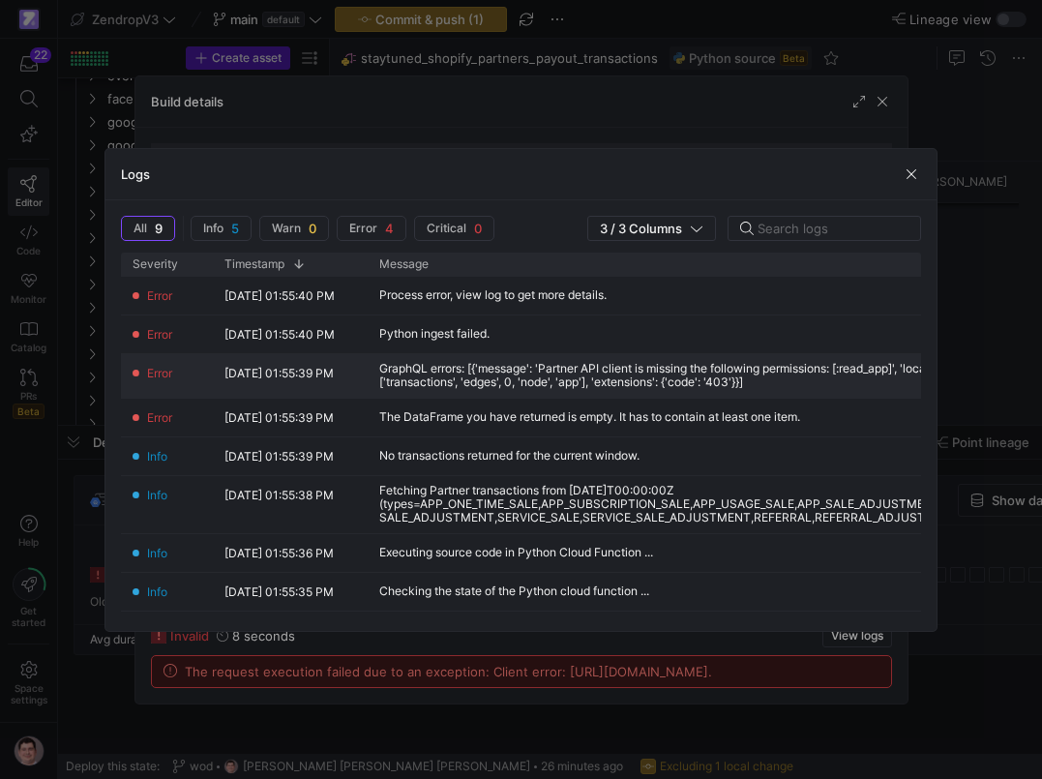
click at [648, 368] on div "GraphQL errors: [{'message': 'Partner API client is missing the following permi…" at bounding box center [778, 375] width 798 height 27
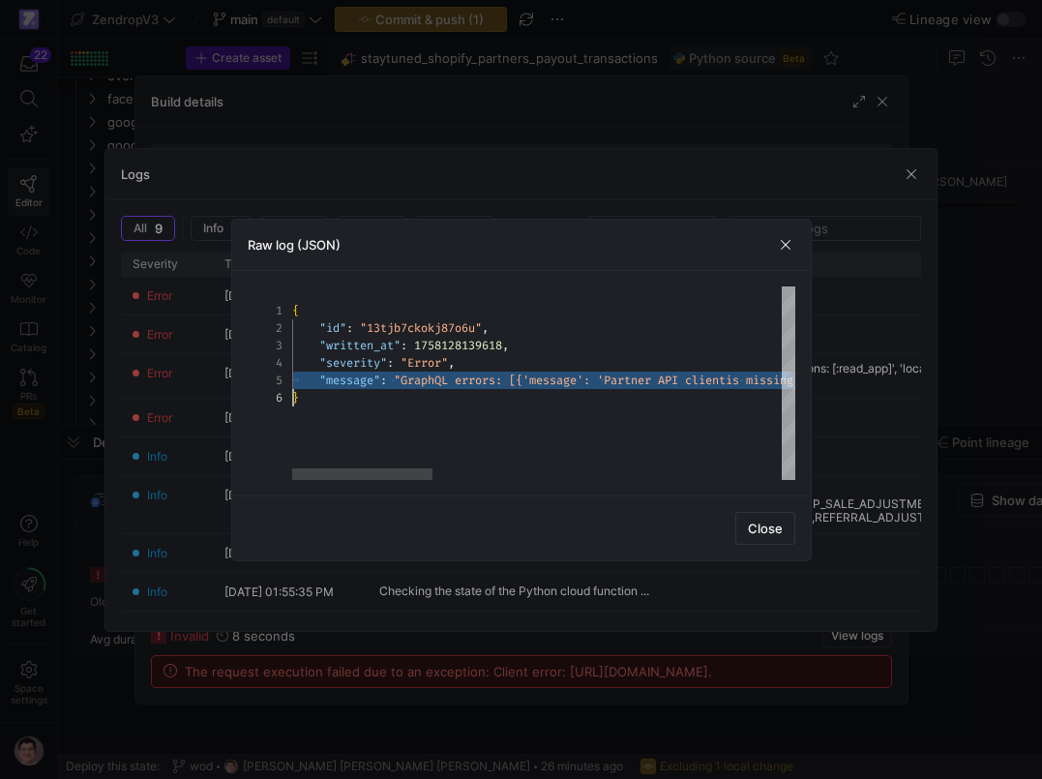
click at [82, 396] on div at bounding box center [521, 389] width 1042 height 779
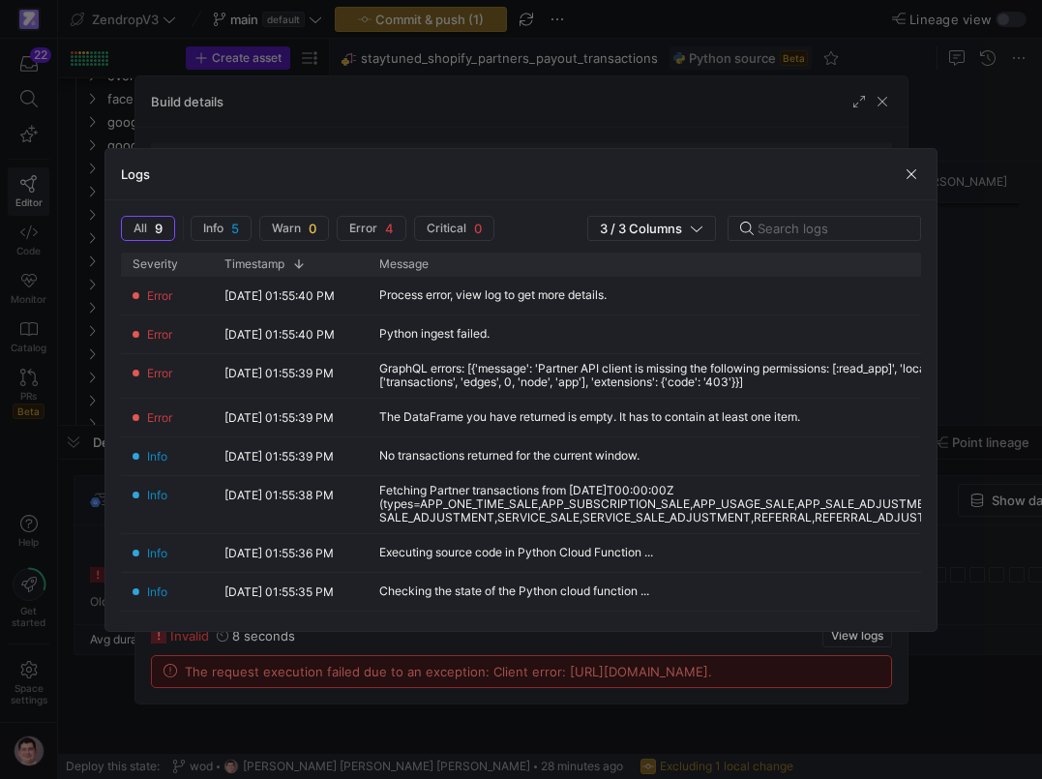
click at [70, 407] on div at bounding box center [521, 389] width 1042 height 779
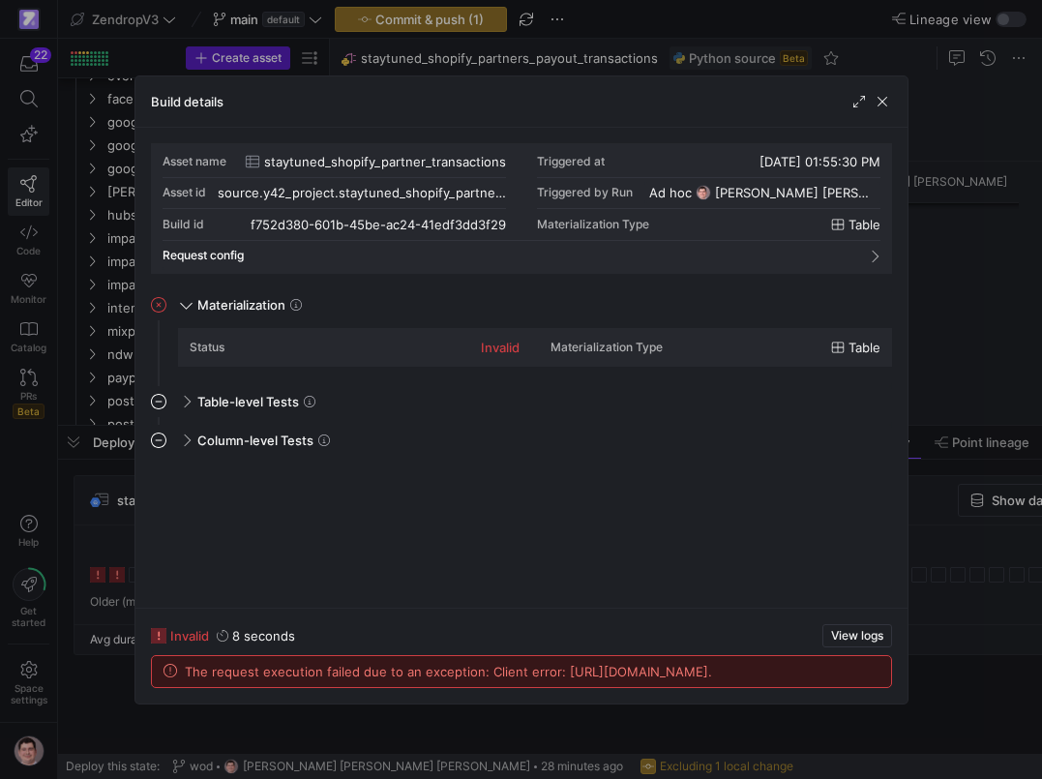
click at [109, 468] on div at bounding box center [521, 389] width 1042 height 779
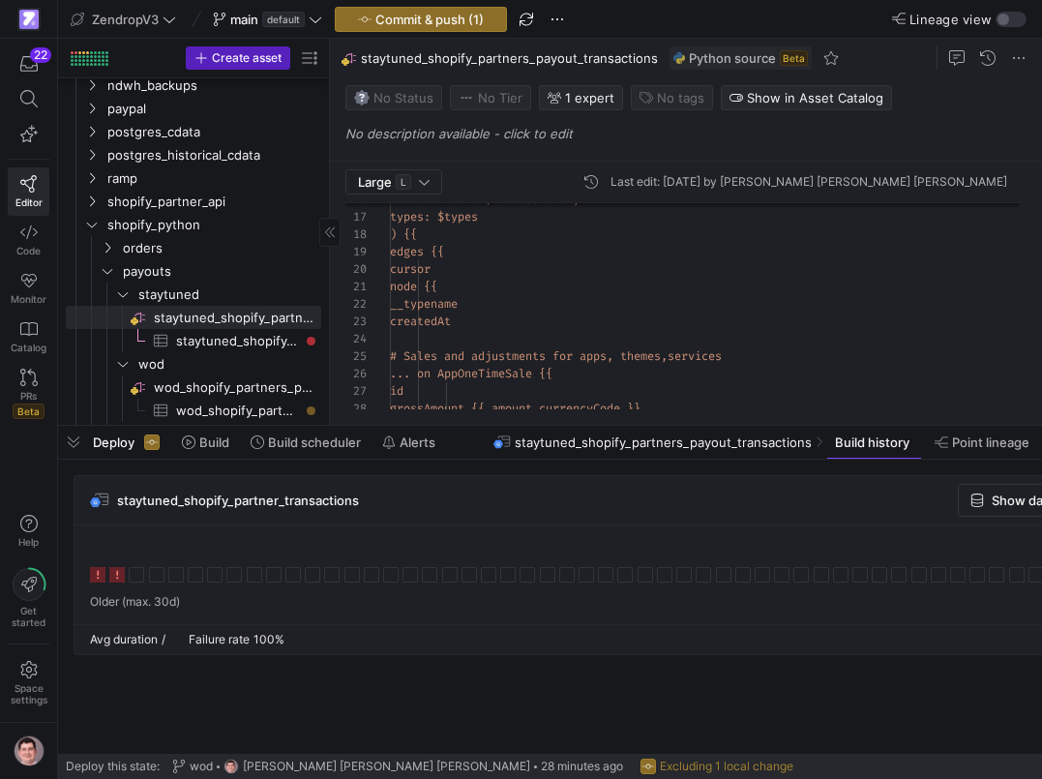
scroll to position [1468, 0]
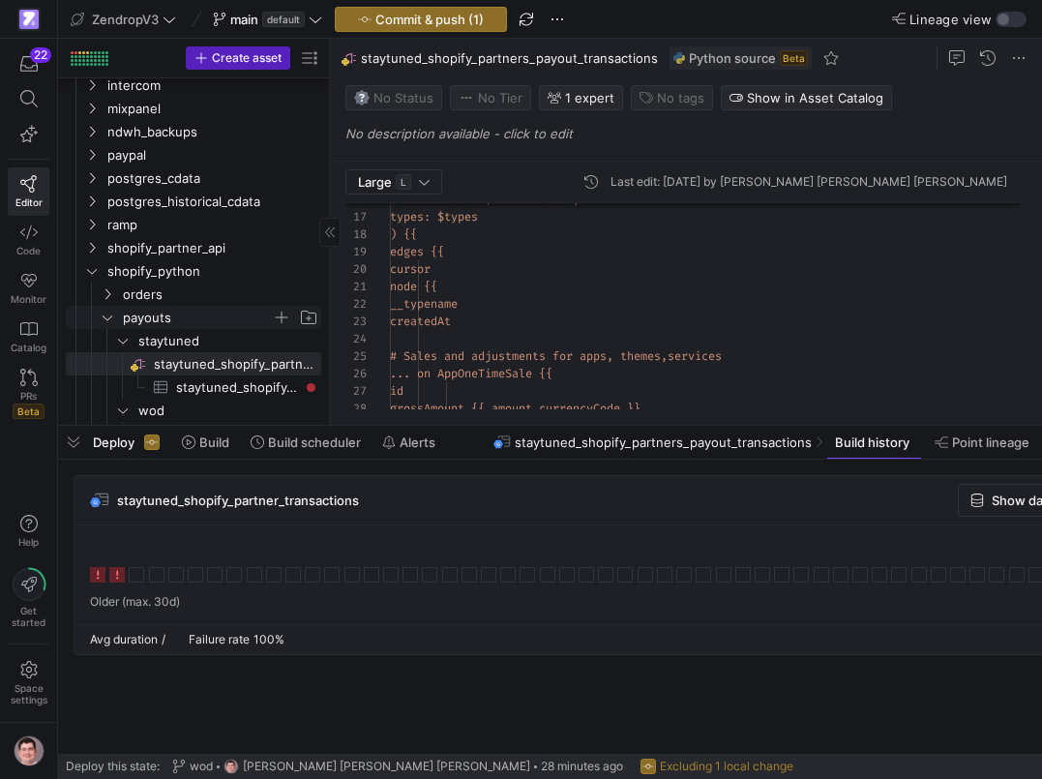
click at [108, 321] on icon "Press SPACE to select this row." at bounding box center [108, 318] width 14 height 12
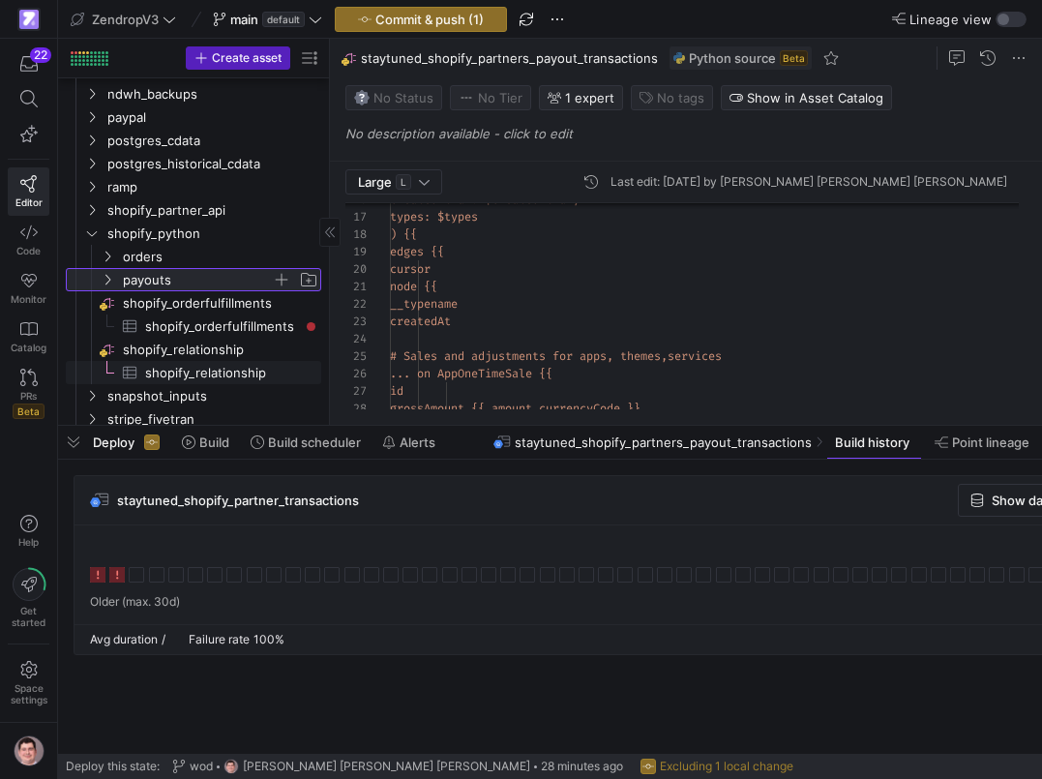
scroll to position [1499, 0]
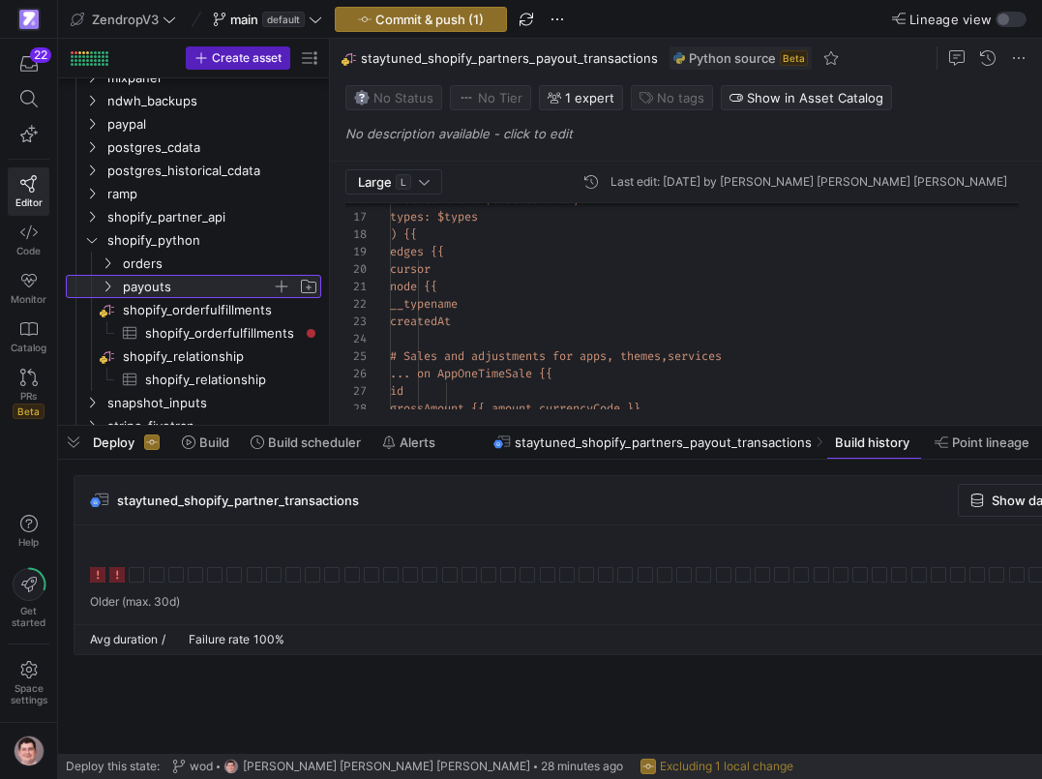
click at [108, 287] on icon at bounding box center [108, 287] width 14 height 12
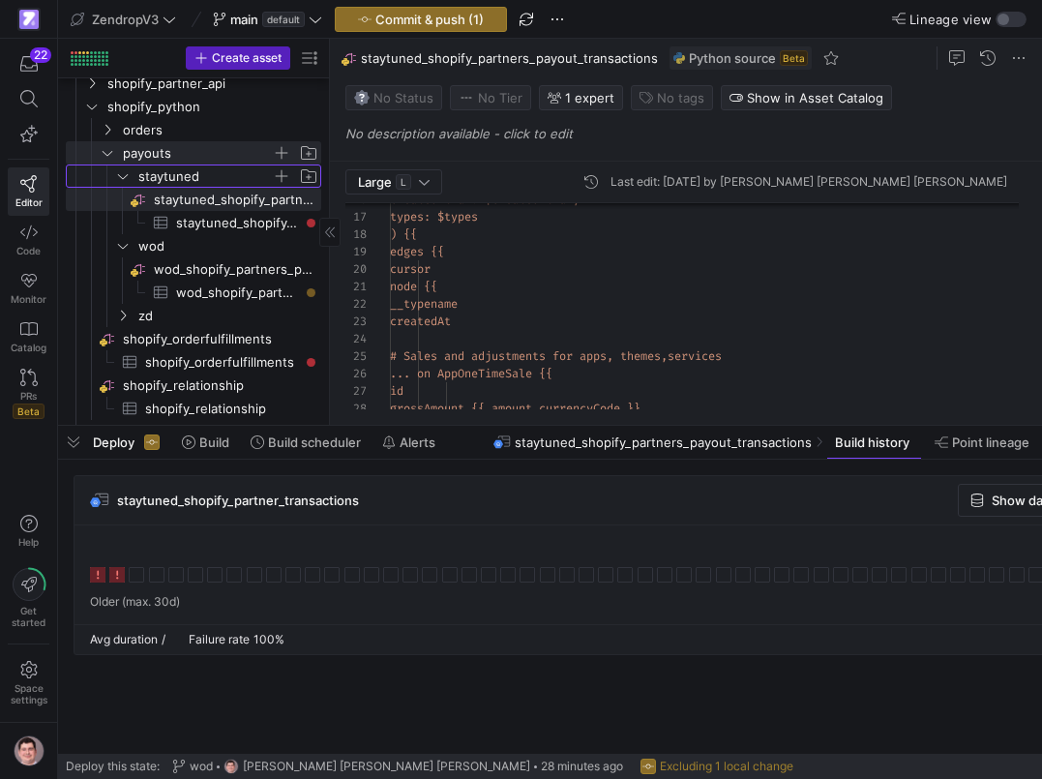
click at [182, 180] on span "staytuned" at bounding box center [205, 177] width 134 height 22
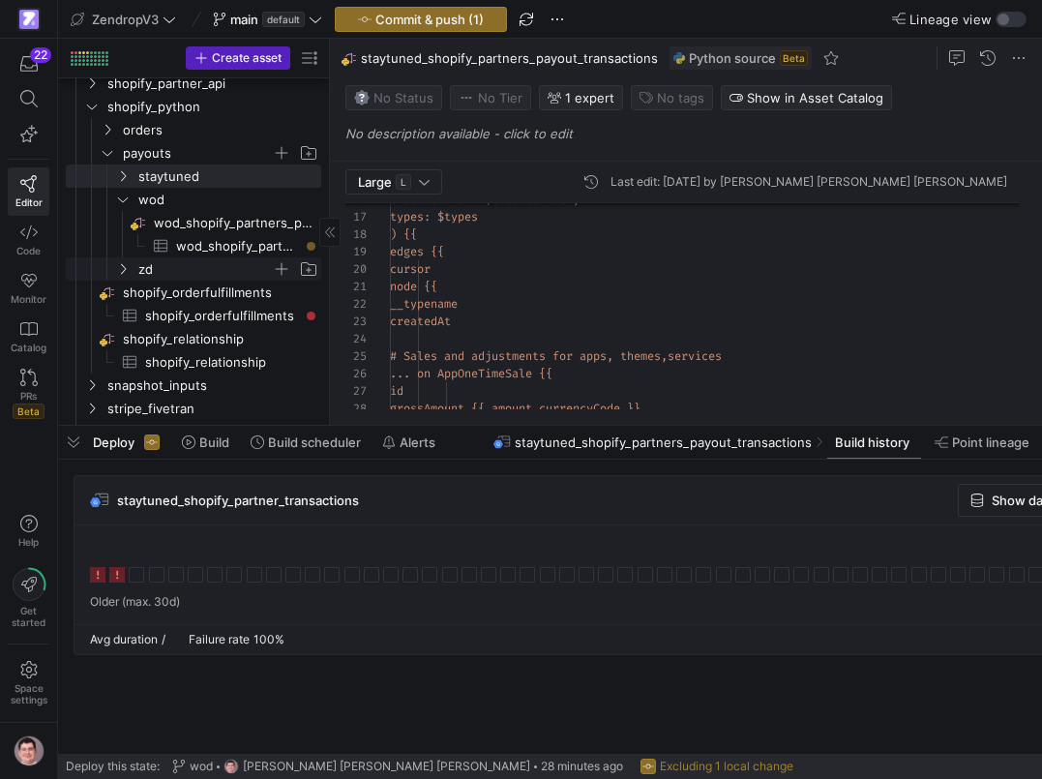
click at [173, 263] on span "zd" at bounding box center [205, 269] width 134 height 22
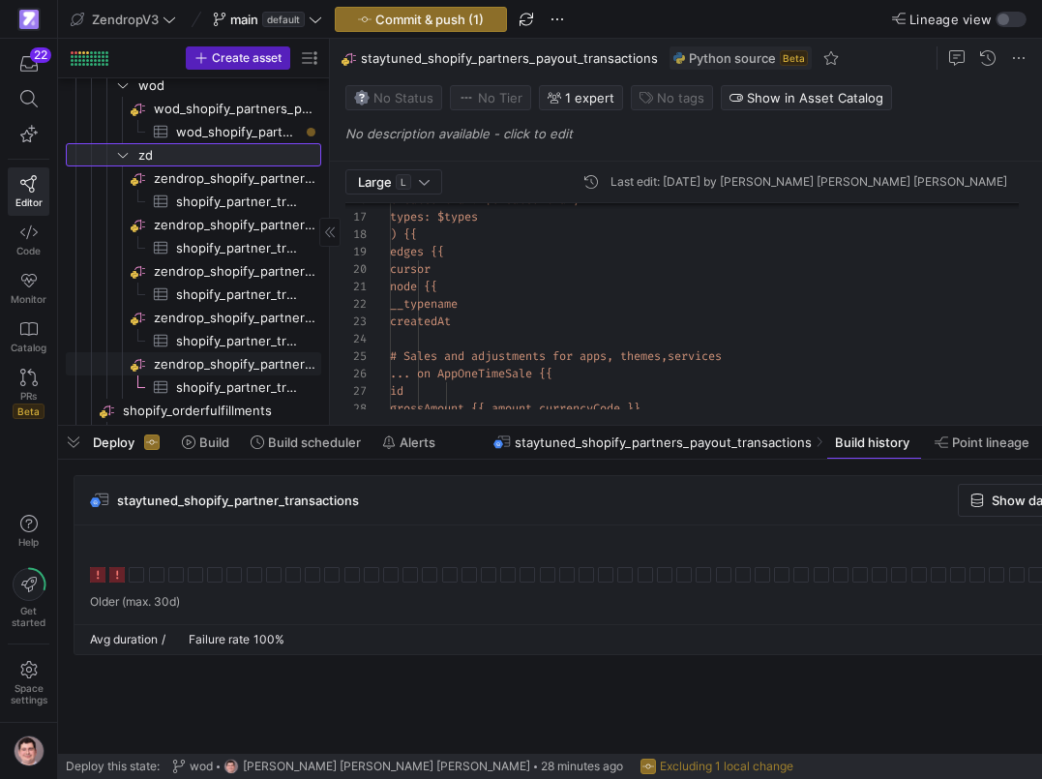
scroll to position [1743, 0]
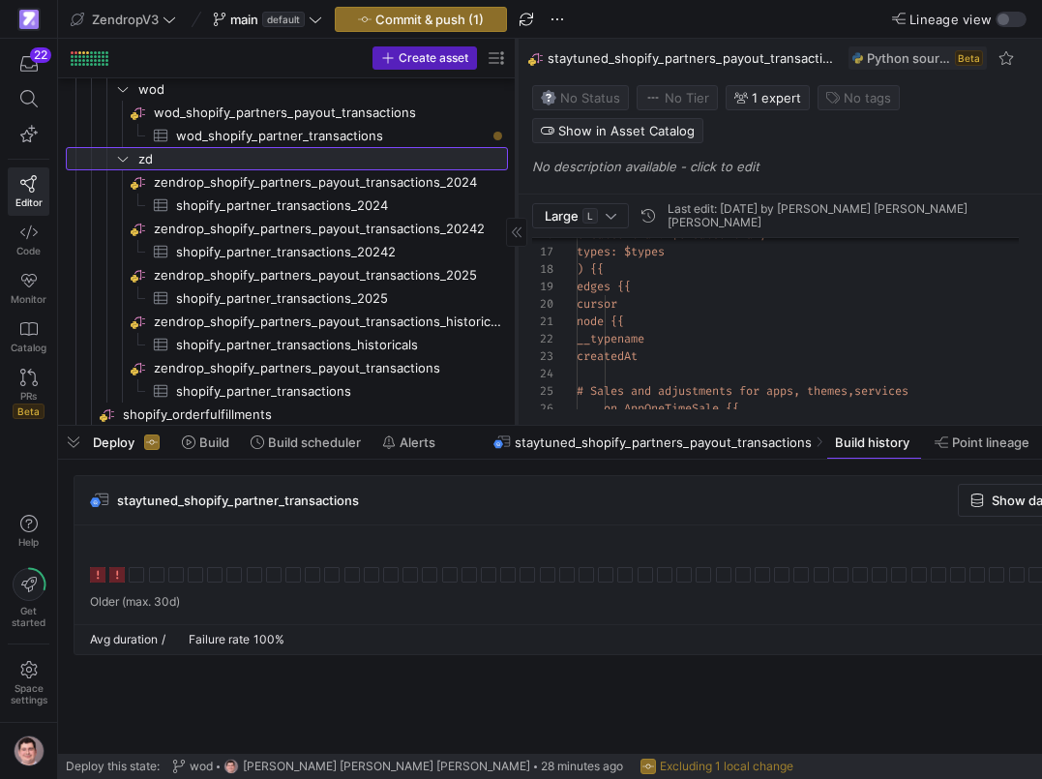
drag, startPoint x: 329, startPoint y: 210, endPoint x: 516, endPoint y: 212, distance: 186.8
click at [516, 212] on div at bounding box center [516, 232] width 1 height 386
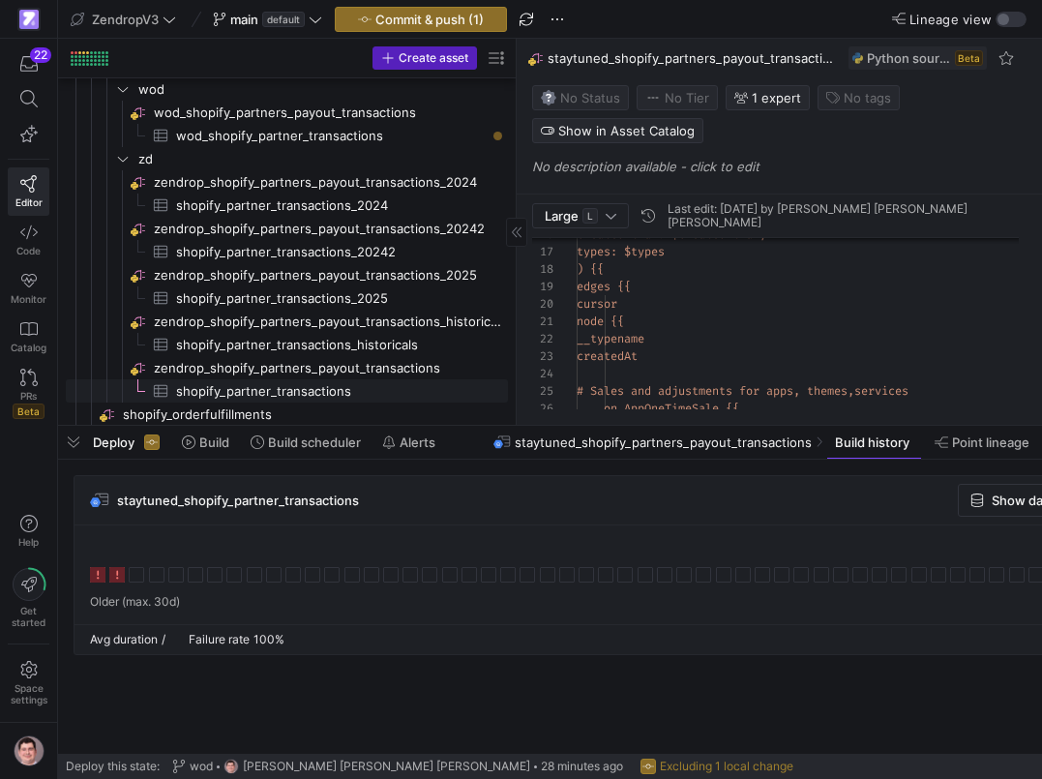
click at [301, 386] on span "shopify_partner_transactions​​​​​​​​​" at bounding box center [331, 391] width 310 height 22
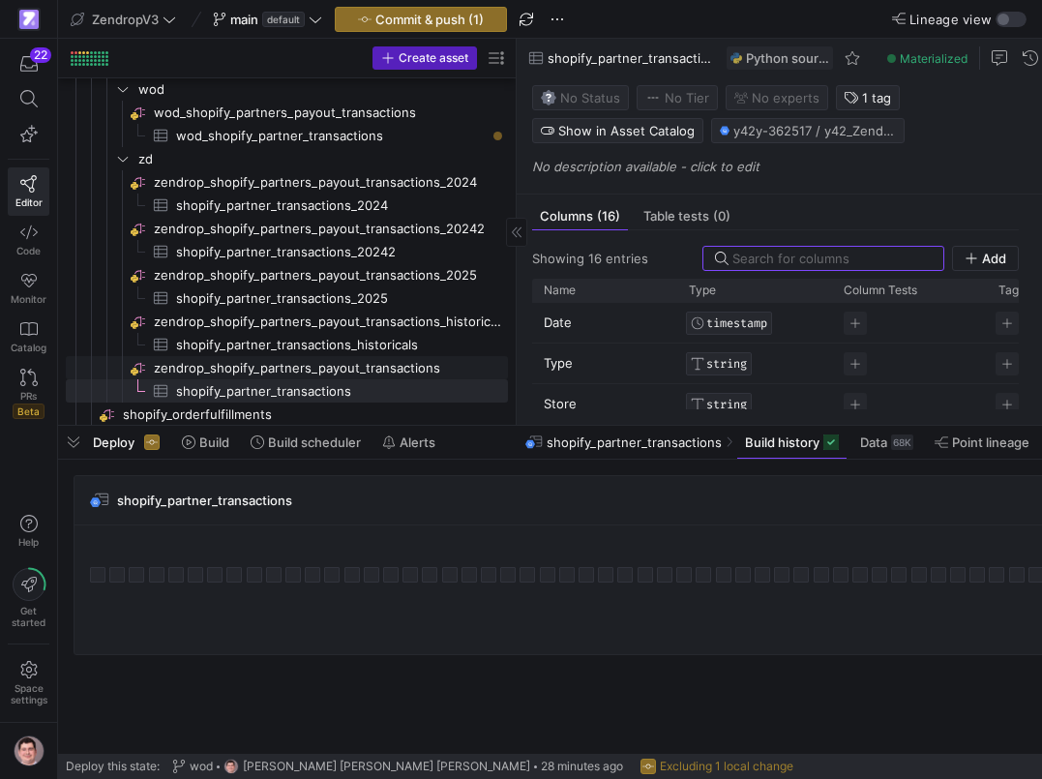
click at [338, 372] on span "zendrop_shopify_partners_payout_transactions​​​​​​​​" at bounding box center [329, 368] width 351 height 22
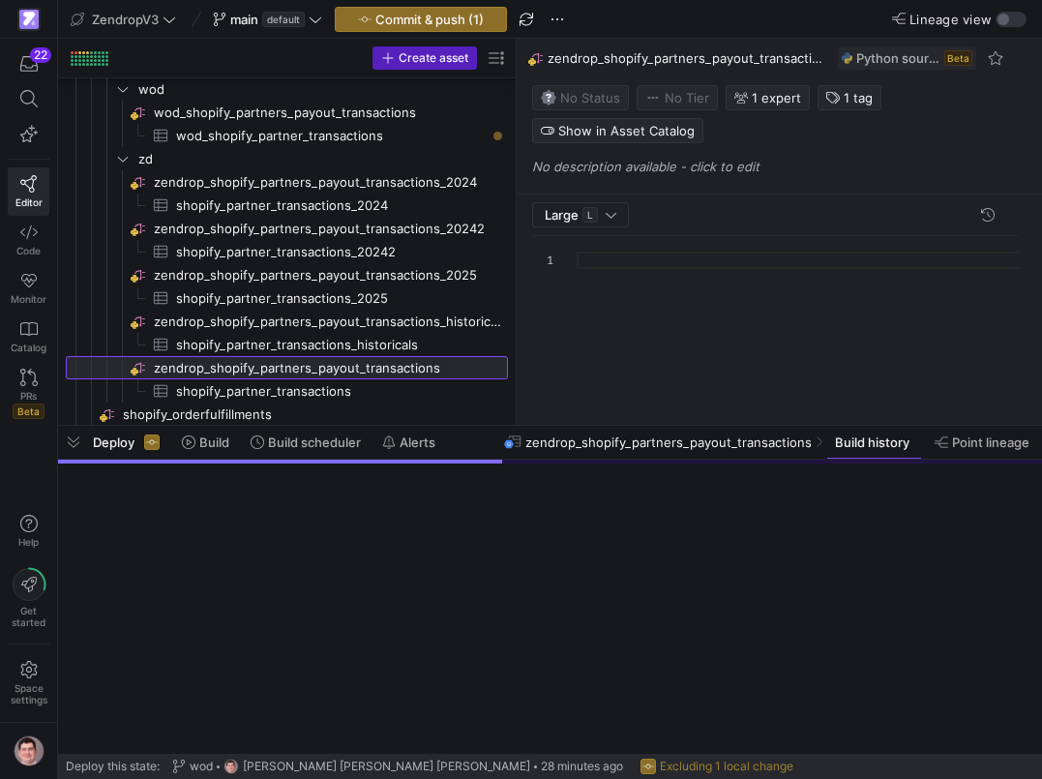
scroll to position [174, 0]
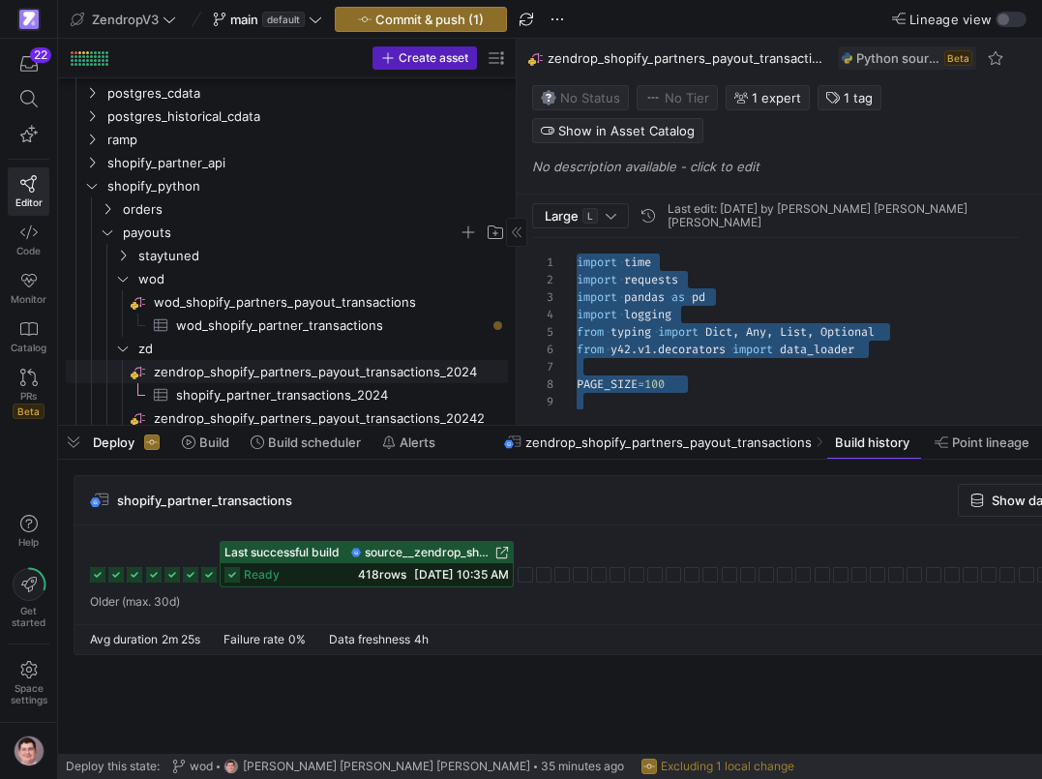
scroll to position [1550, 0]
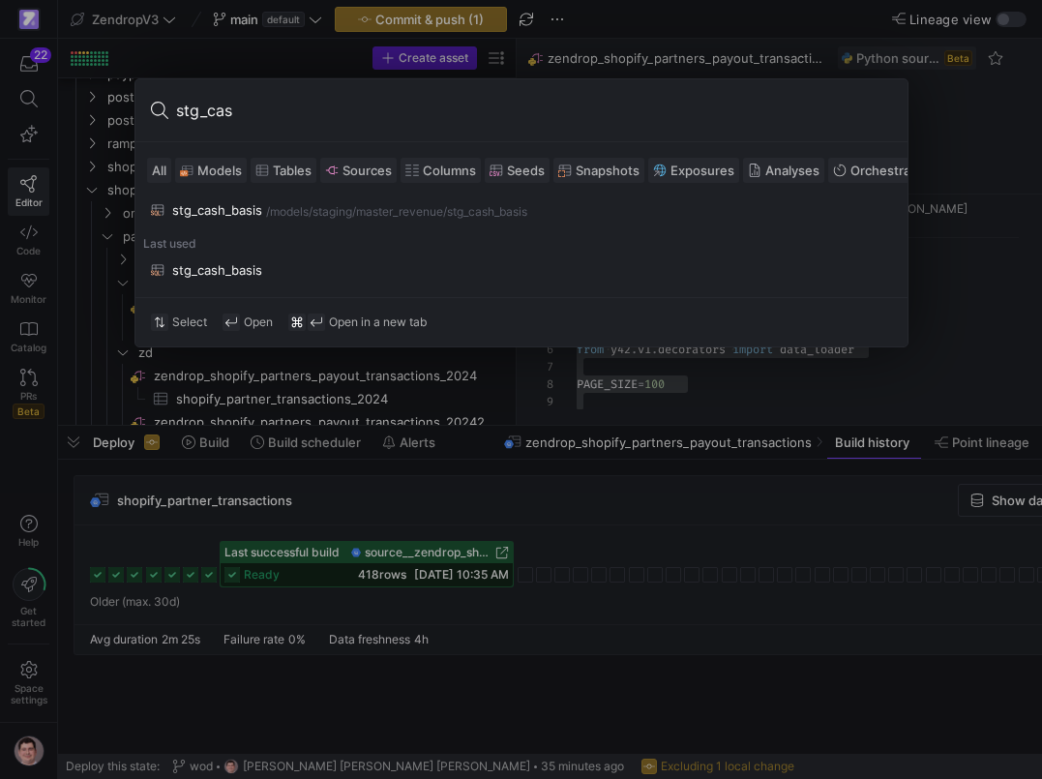
type input "stg_cash"
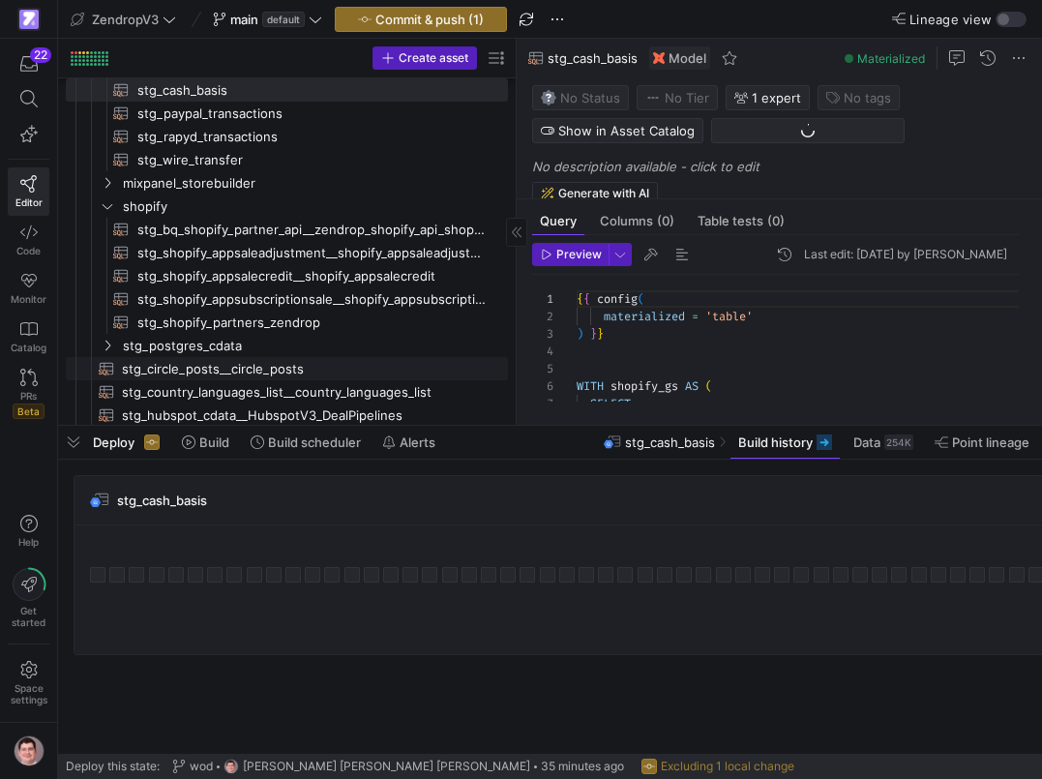
scroll to position [511, 0]
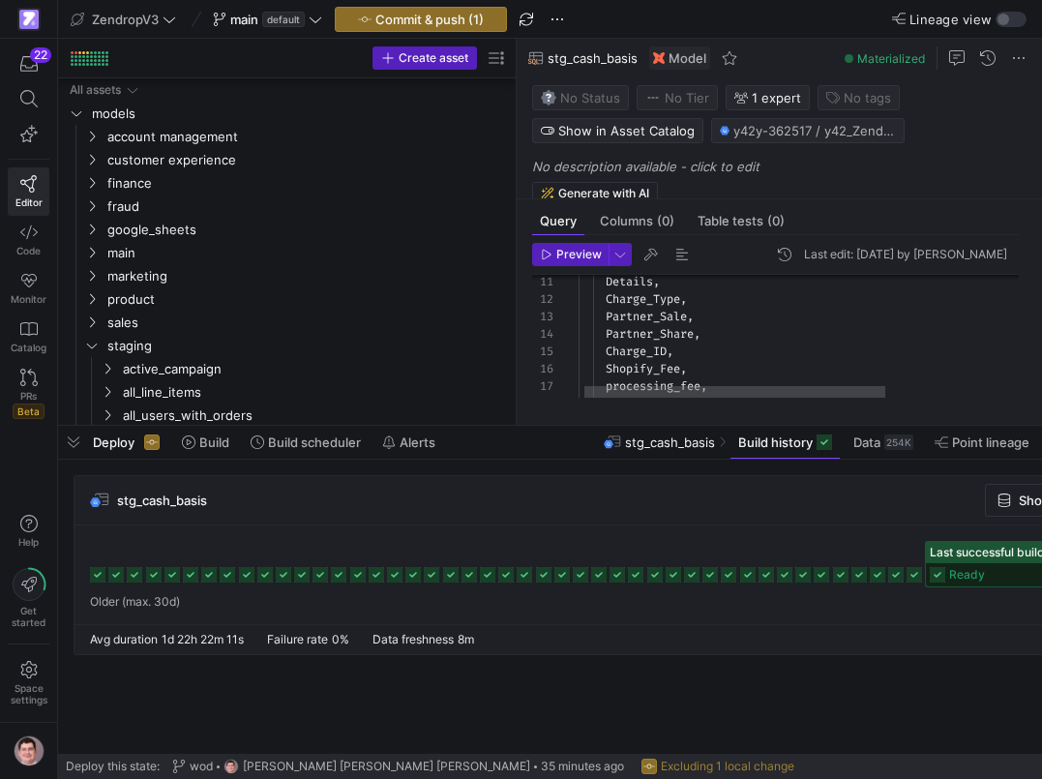
scroll to position [174, 0]
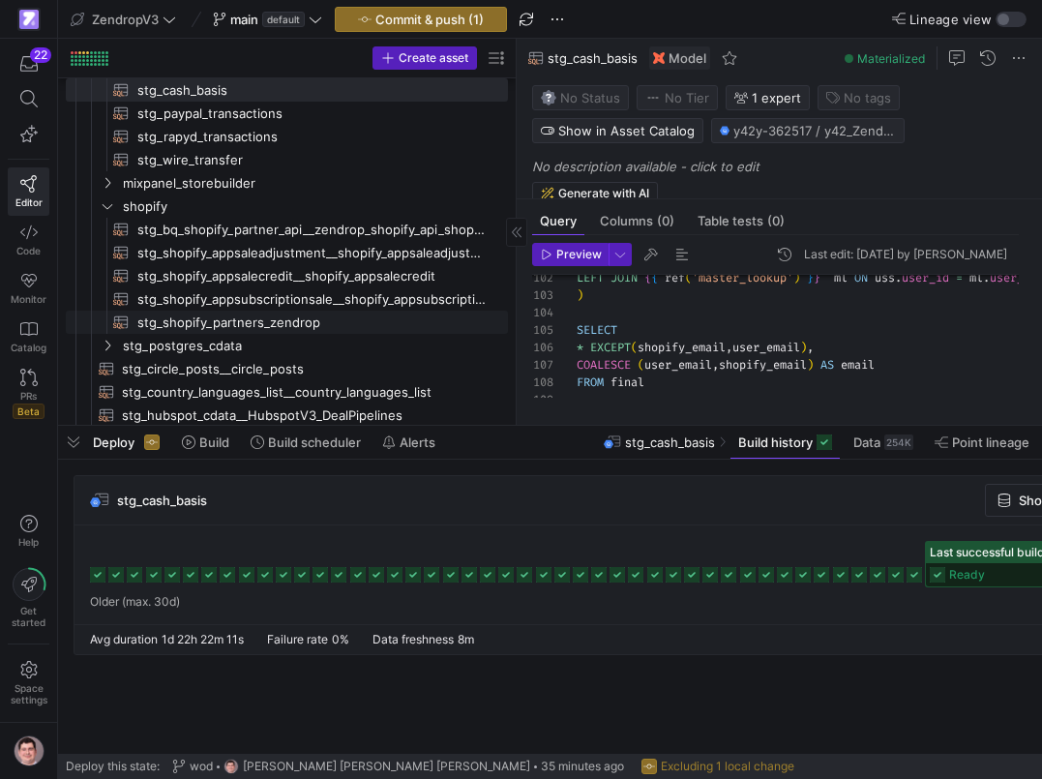
click at [219, 323] on span "stg_shopify_partners_zendrop​​​​​​​​​​" at bounding box center [311, 323] width 348 height 22
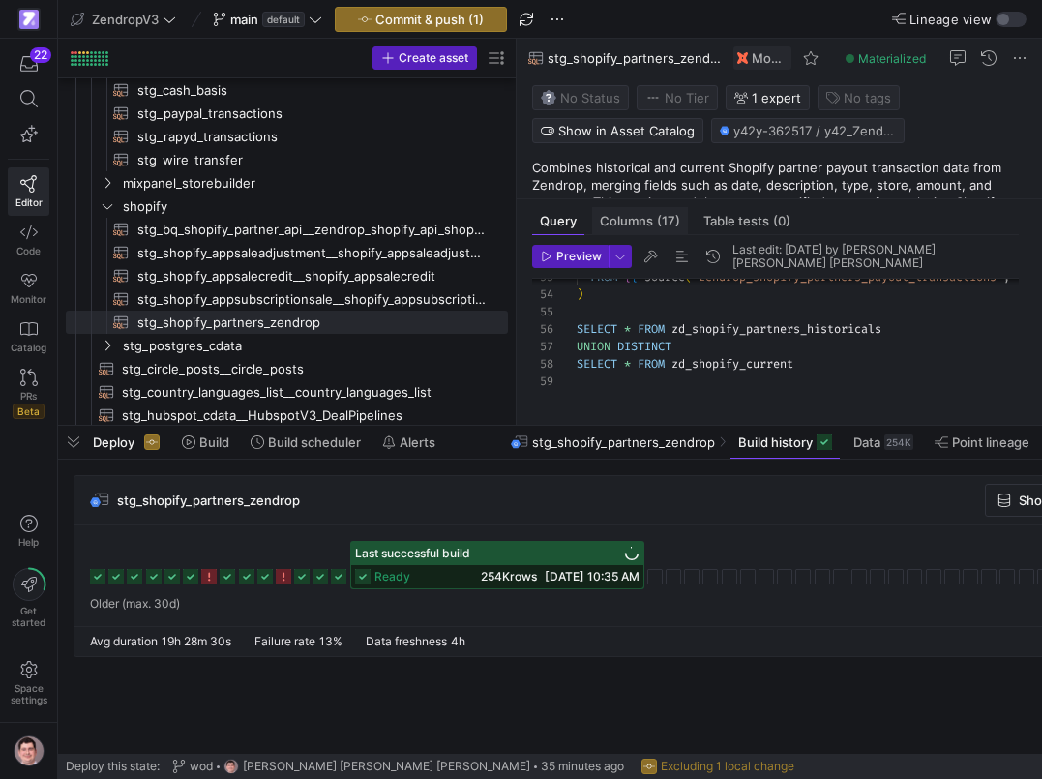
click at [601, 218] on span "Columns (17)" at bounding box center [640, 221] width 80 height 13
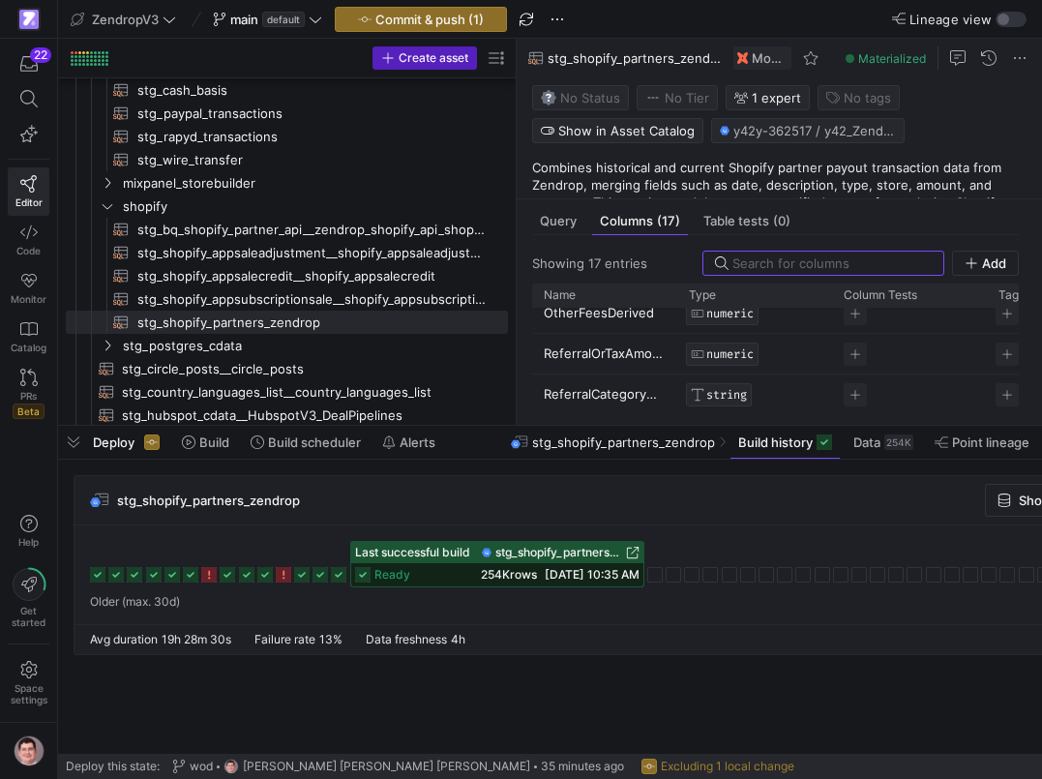
scroll to position [589, 0]
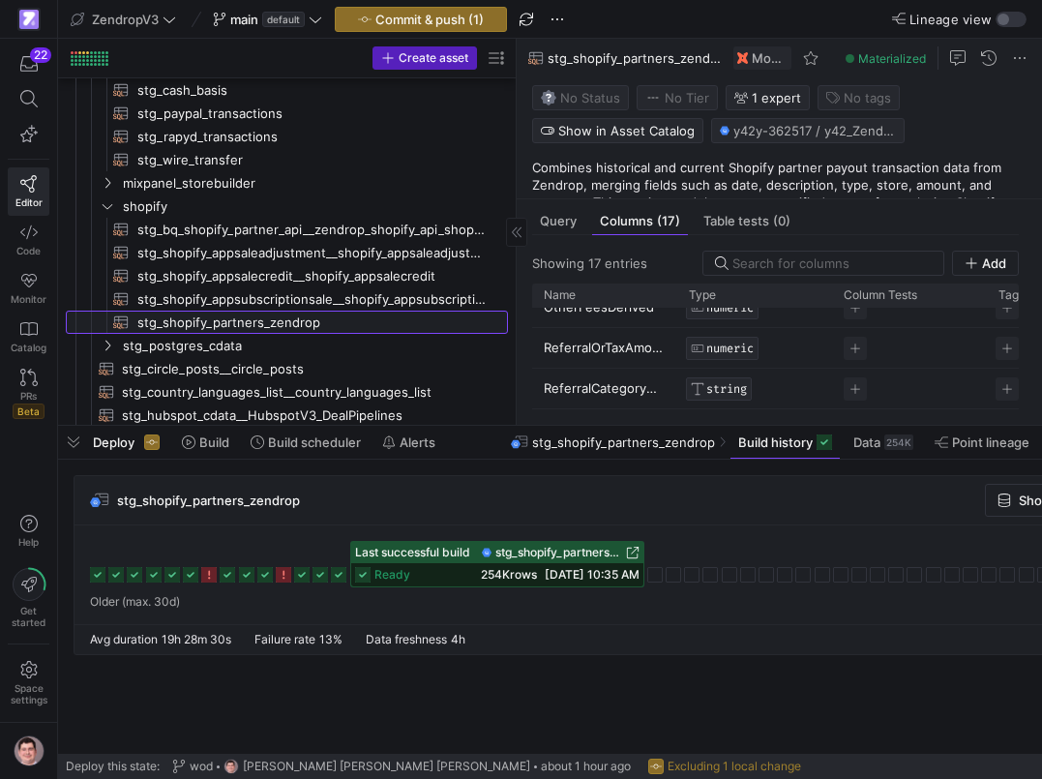
click at [216, 325] on span "stg_shopify_partners_zendrop​​​​​​​​​​" at bounding box center [311, 323] width 348 height 22
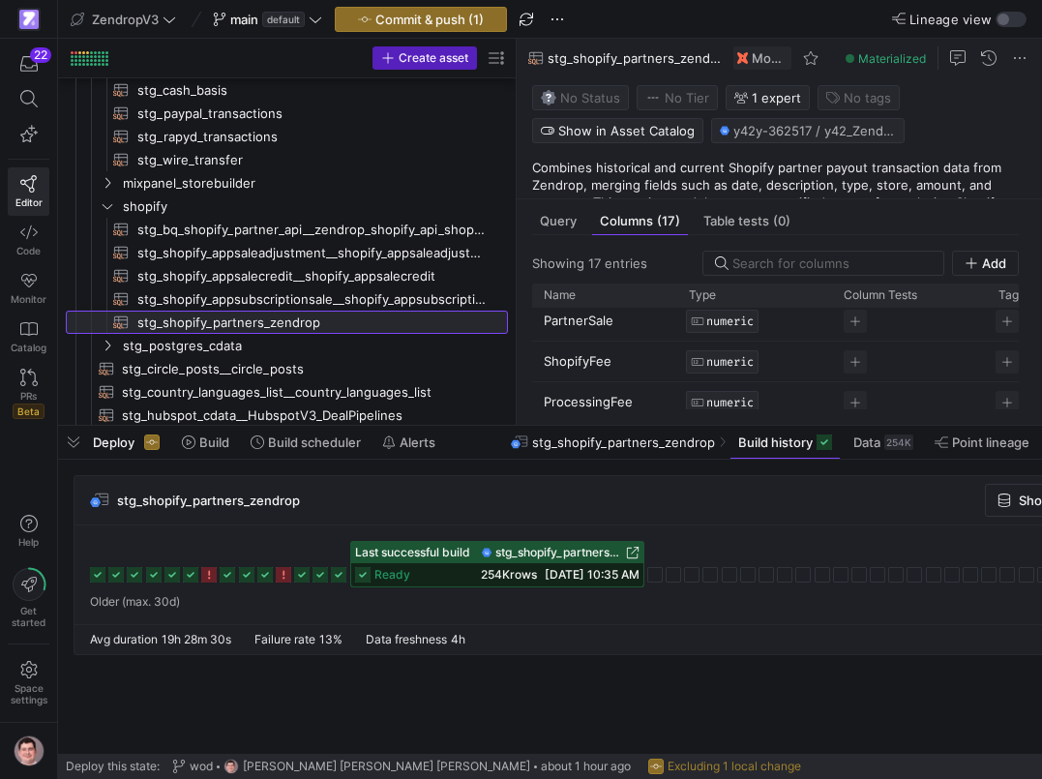
scroll to position [128, 0]
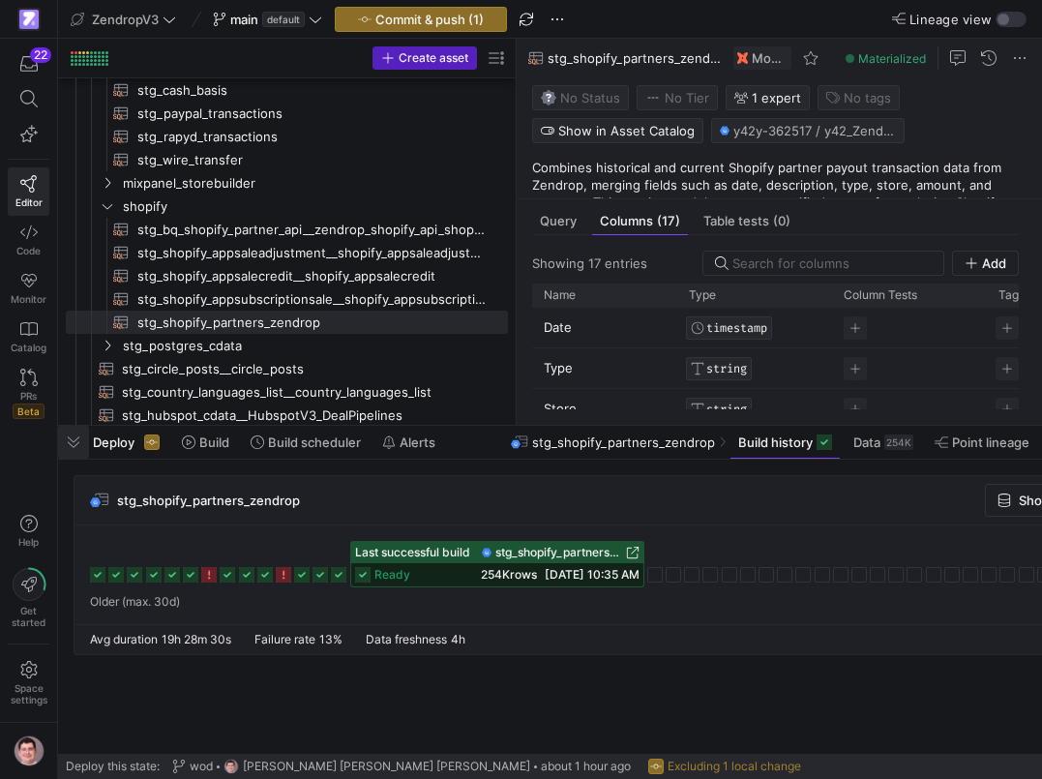
click at [77, 435] on span "button" at bounding box center [73, 442] width 31 height 33
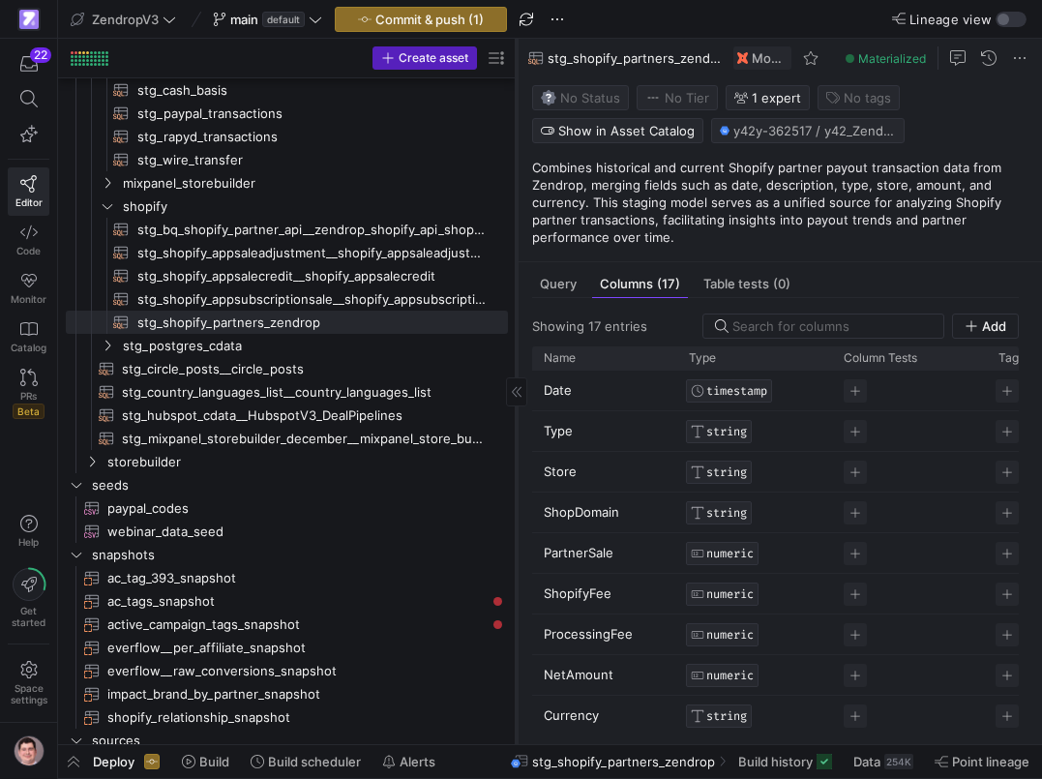
click at [517, 389] on icon at bounding box center [517, 392] width 12 height 12
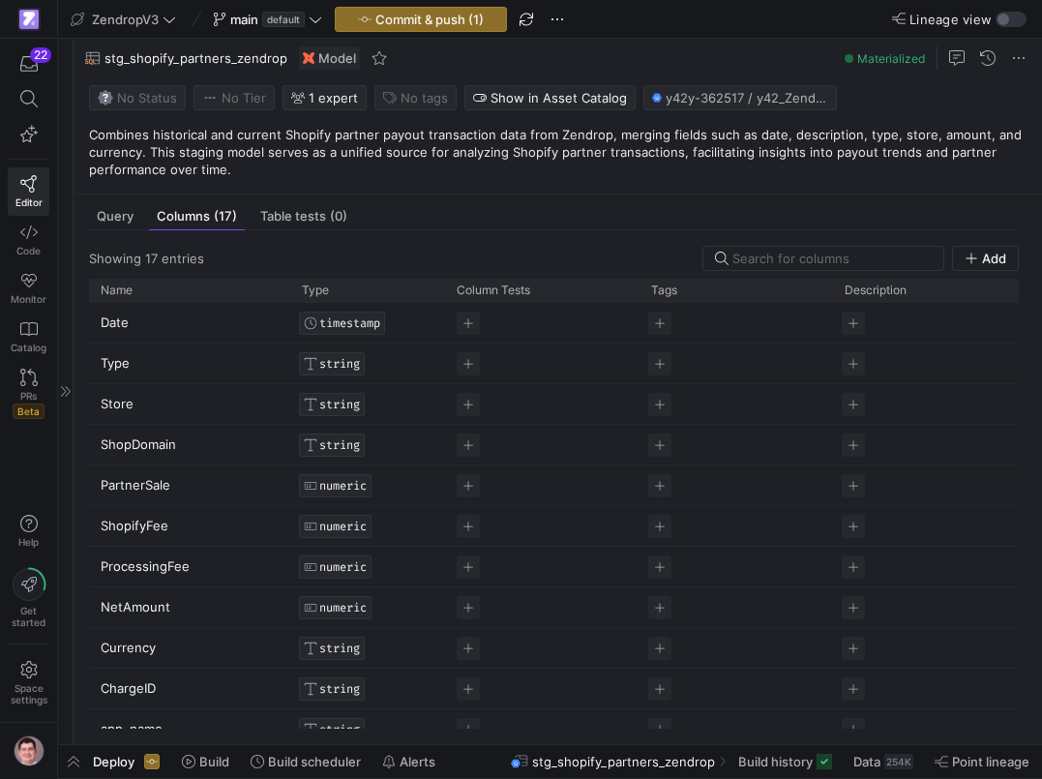
click at [67, 387] on icon at bounding box center [66, 392] width 12 height 12
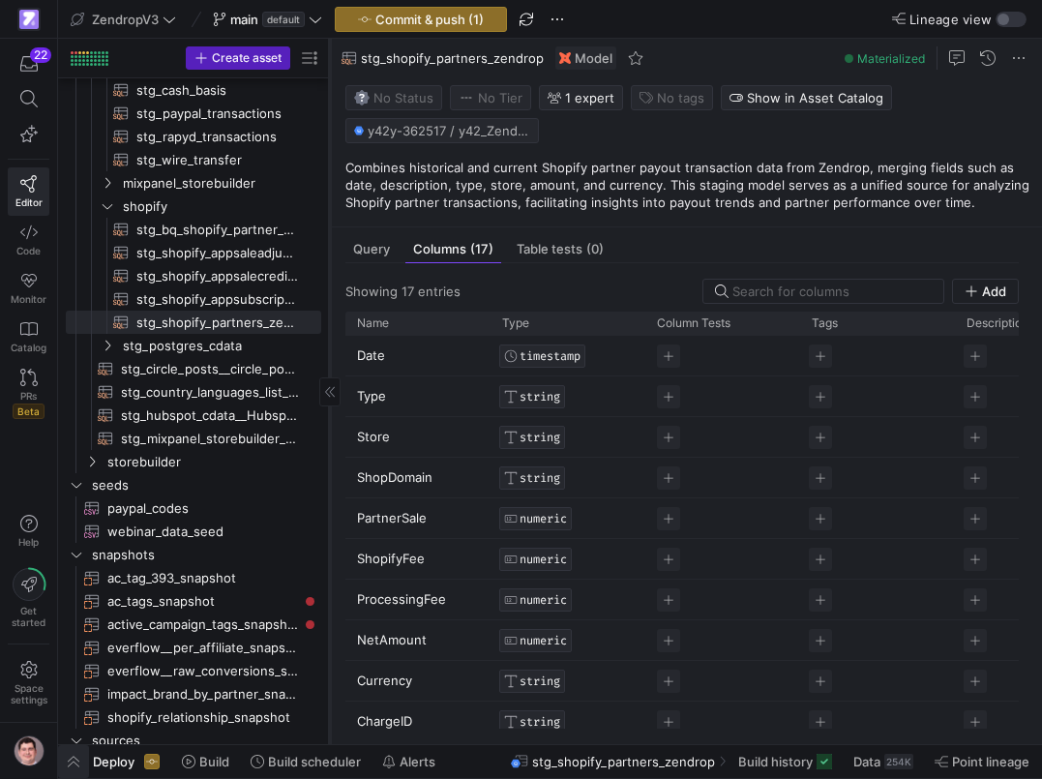
click at [78, 763] on span "button" at bounding box center [73, 761] width 31 height 33
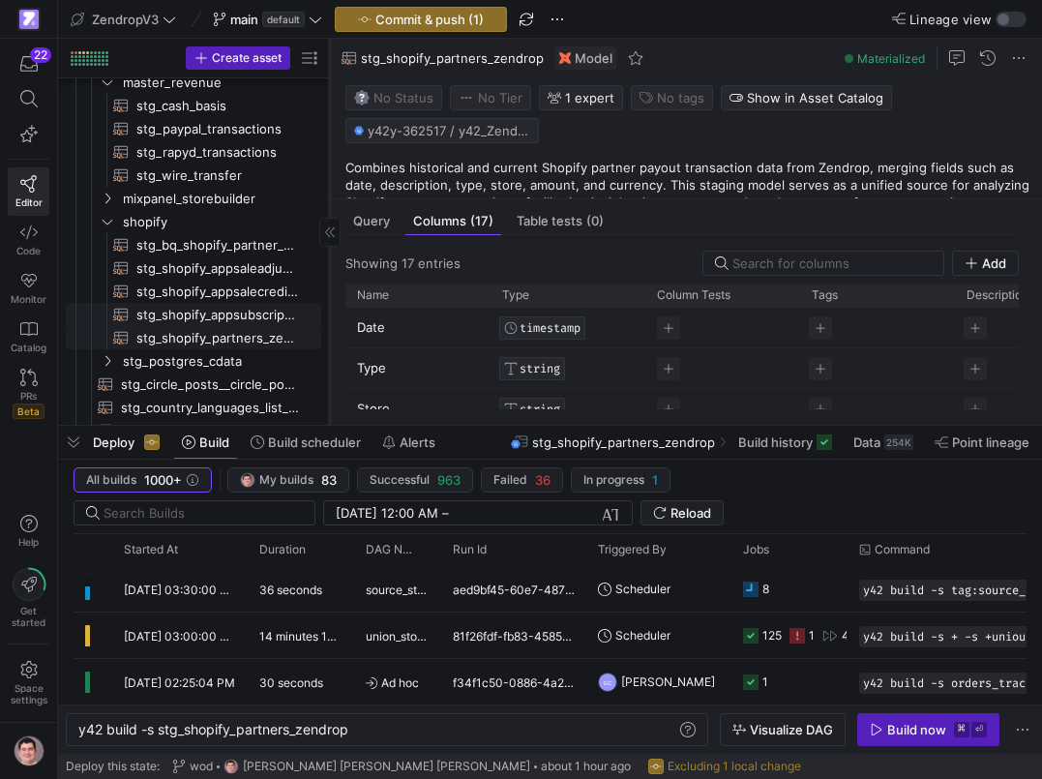
scroll to position [494, 0]
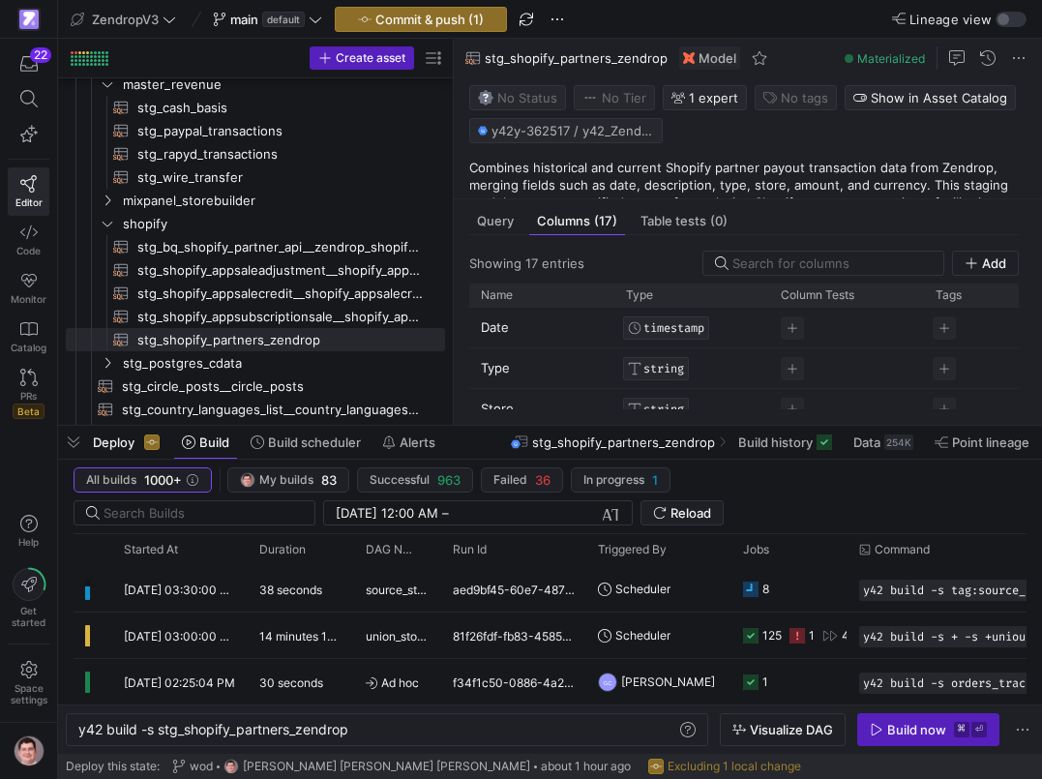
drag, startPoint x: 331, startPoint y: 297, endPoint x: 455, endPoint y: 316, distance: 125.3
click at [455, 316] on as-split "Create asset Drag here to set row groups Drag here to set column labels Group 1…" at bounding box center [550, 232] width 984 height 386
click at [279, 346] on span "stg_shopify_partners_zendrop​​​​​​​​​​" at bounding box center [280, 340] width 286 height 22
click at [508, 225] on span "Query" at bounding box center [495, 221] width 37 height 13
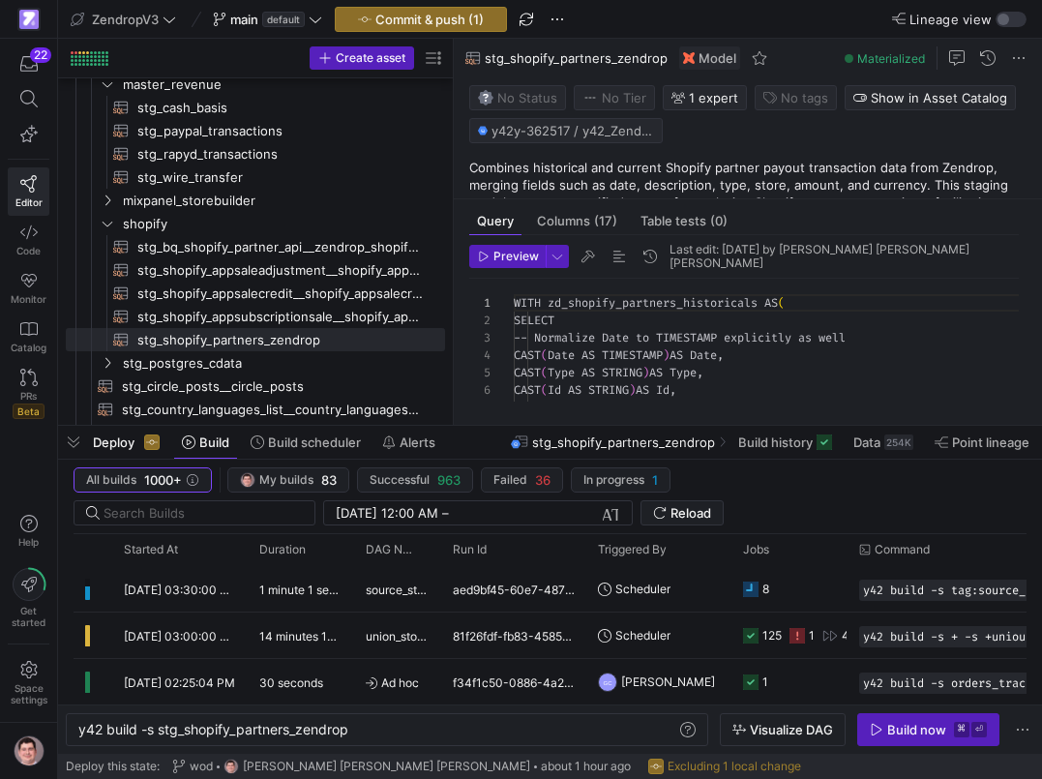
scroll to position [174, 0]
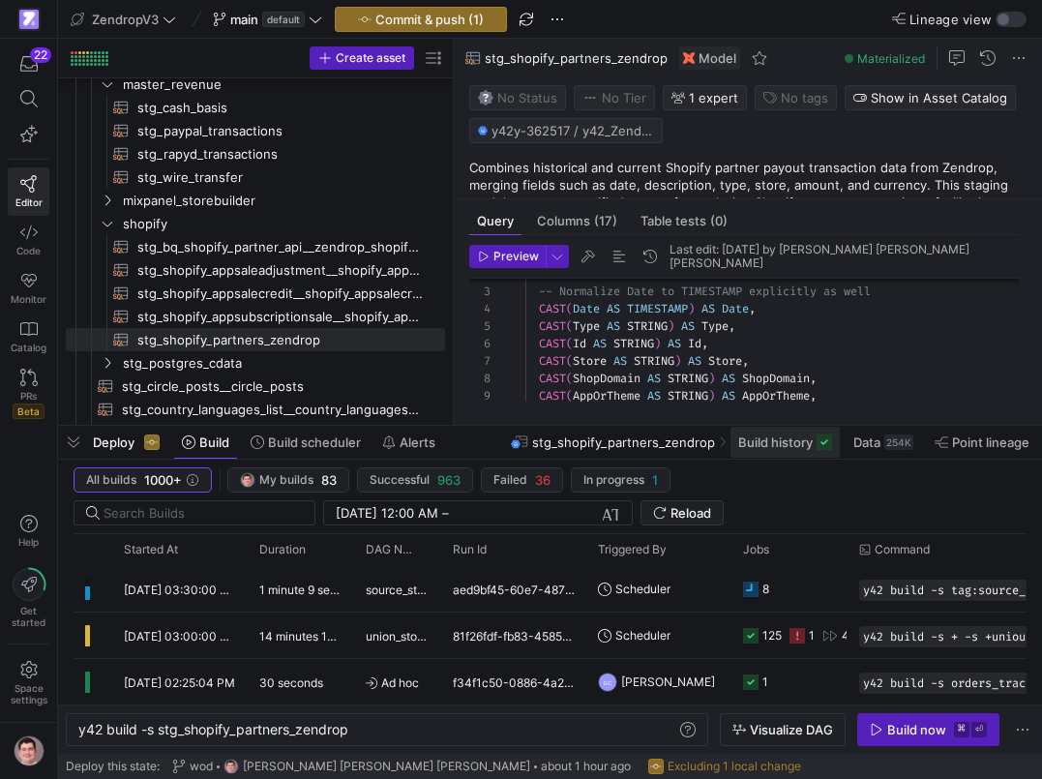
click at [743, 441] on span "Build history" at bounding box center [776, 442] width 75 height 15
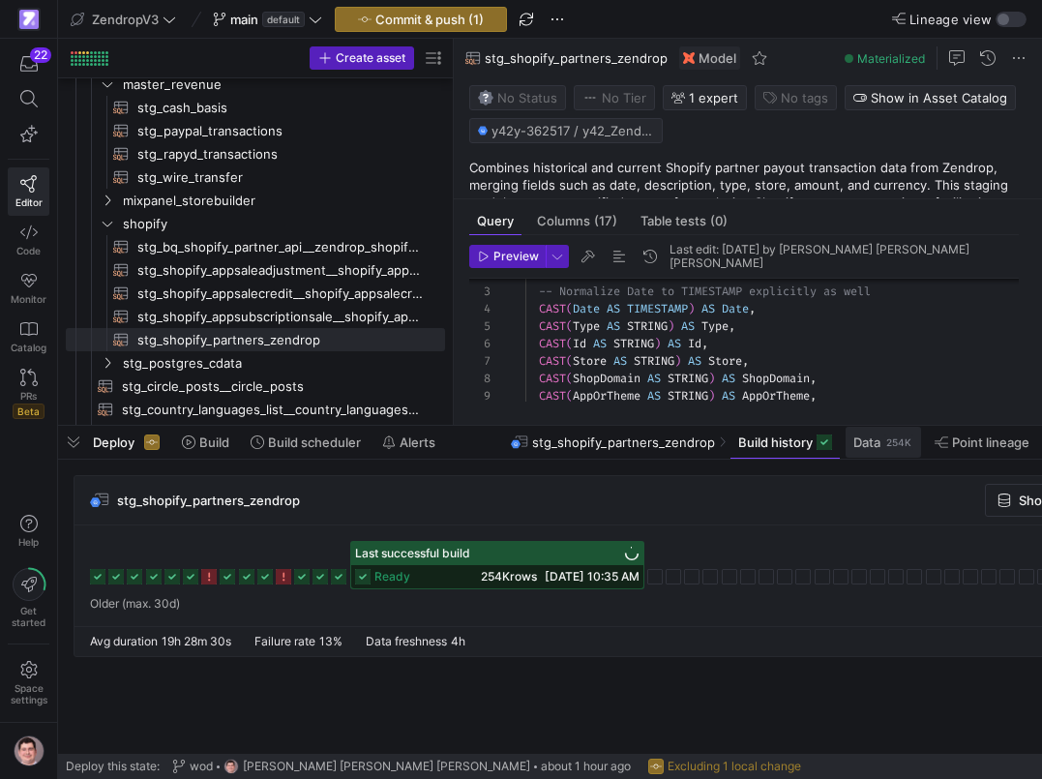
click at [864, 453] on span at bounding box center [884, 442] width 76 height 31
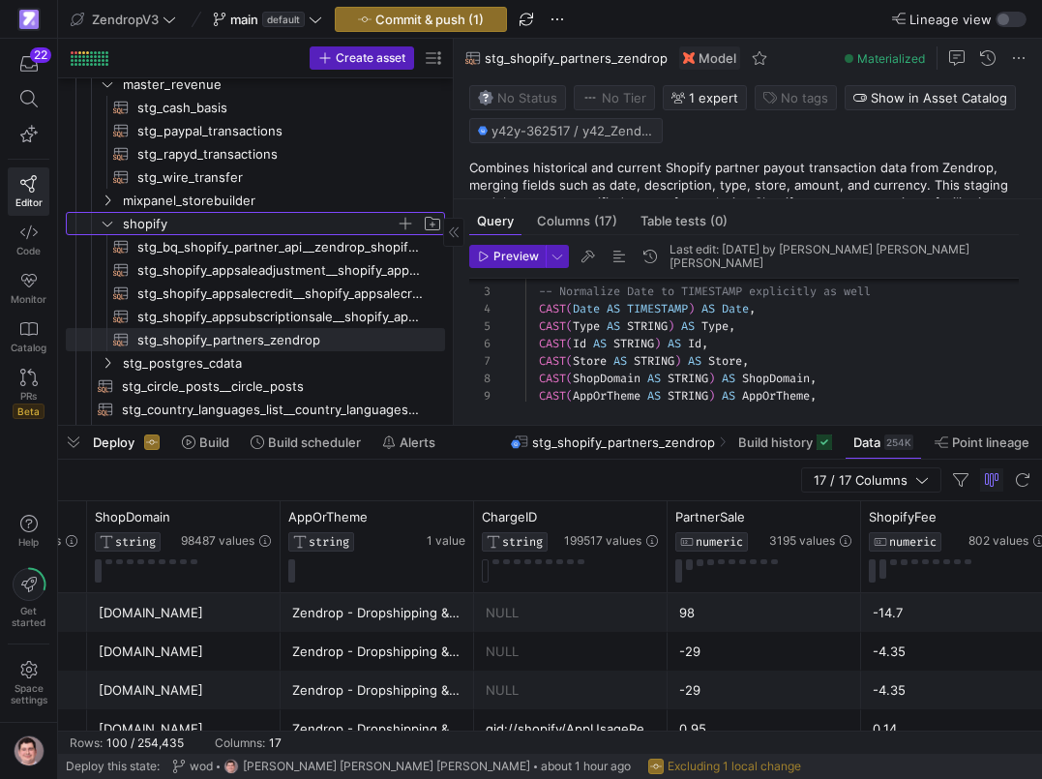
click at [107, 223] on icon "Press SPACE to select this row." at bounding box center [108, 224] width 14 height 12
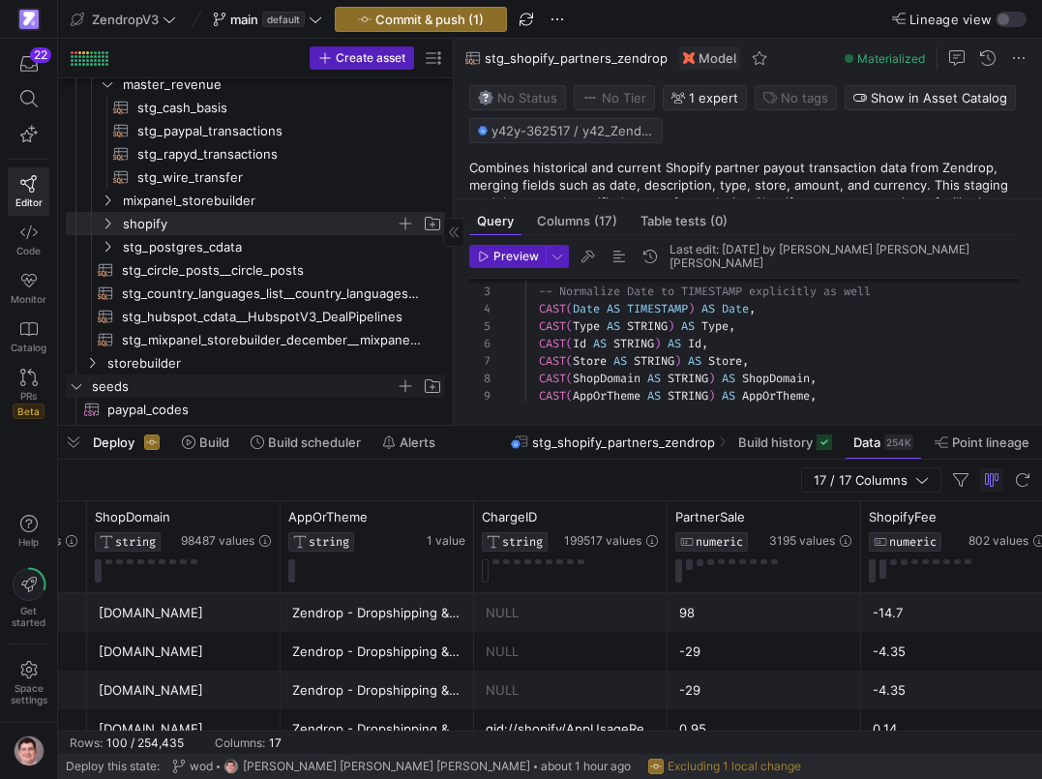
click at [76, 378] on span "seeds" at bounding box center [256, 386] width 378 height 21
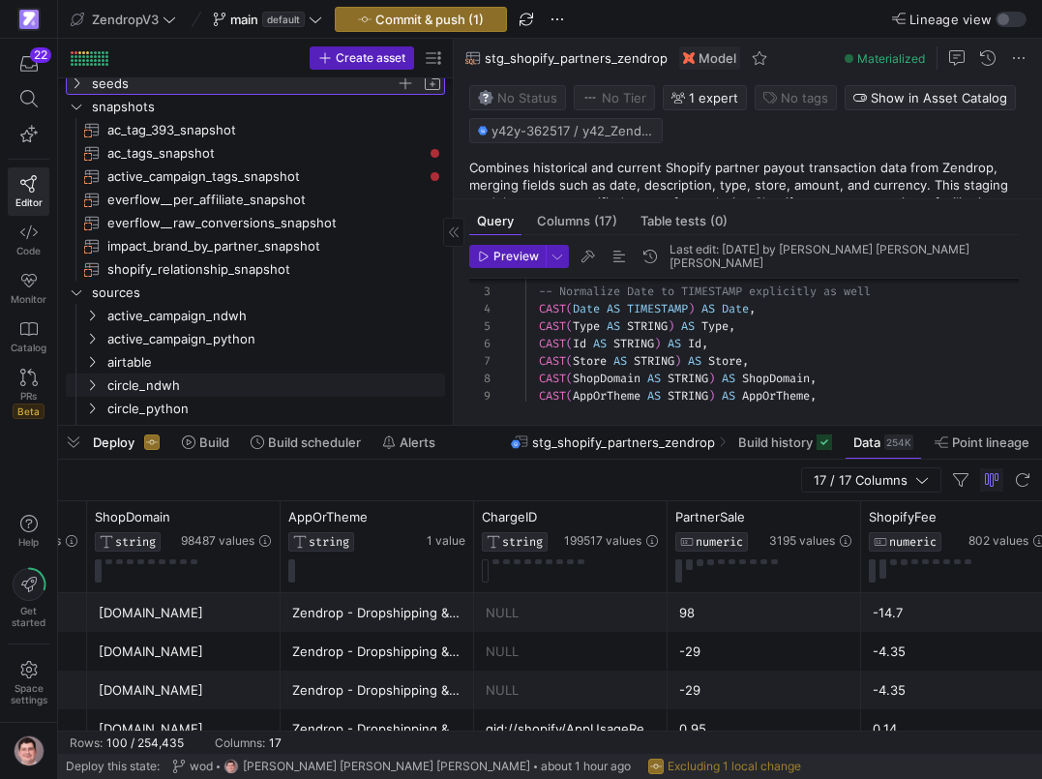
scroll to position [713, 0]
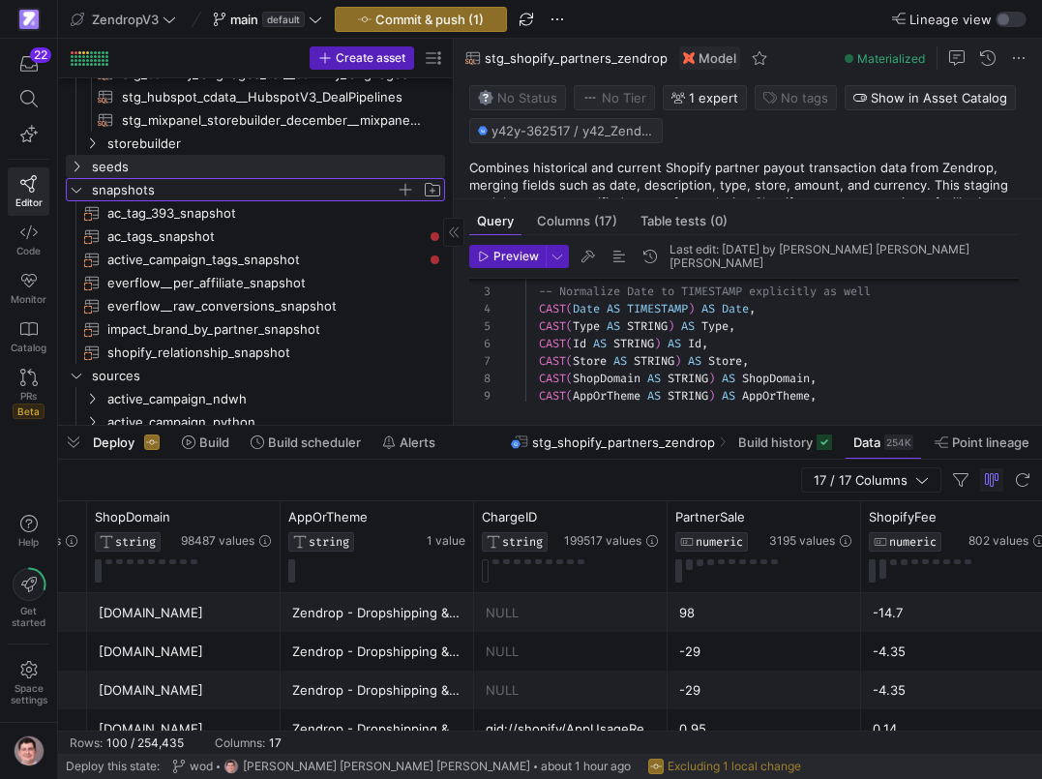
click at [76, 192] on icon "Press SPACE to select this row." at bounding box center [77, 190] width 14 height 12
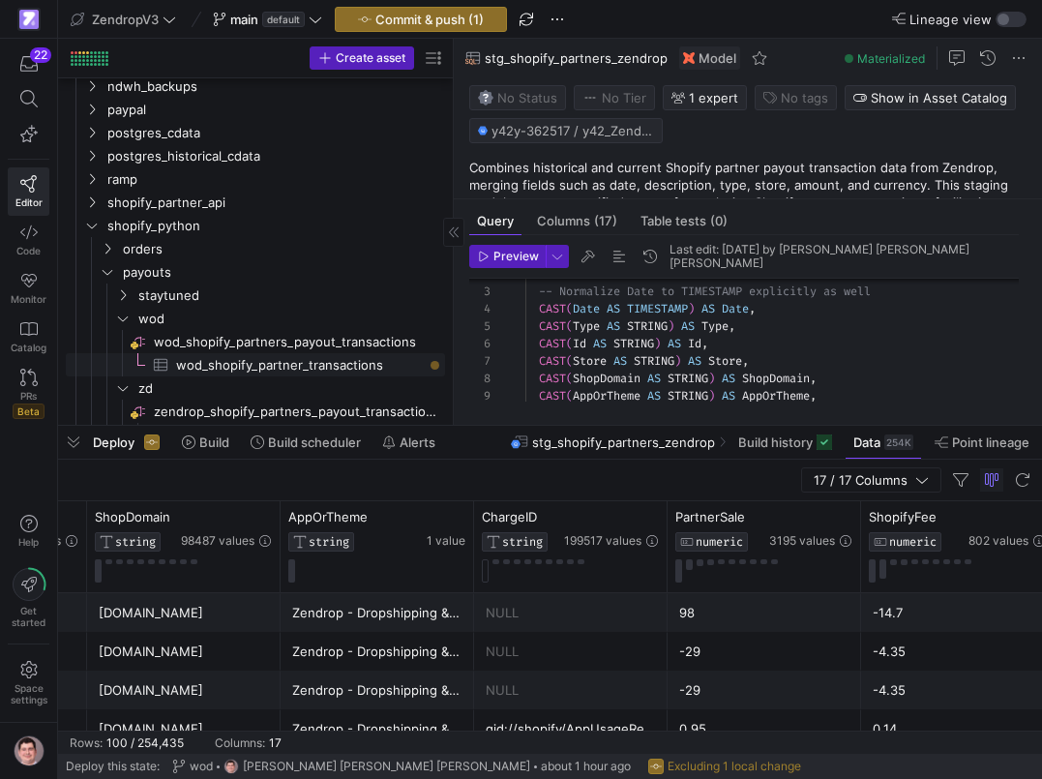
scroll to position [1283, 0]
click at [206, 363] on span "wod_shopify_partner_transactions​​​​​​​​​" at bounding box center [299, 364] width 247 height 22
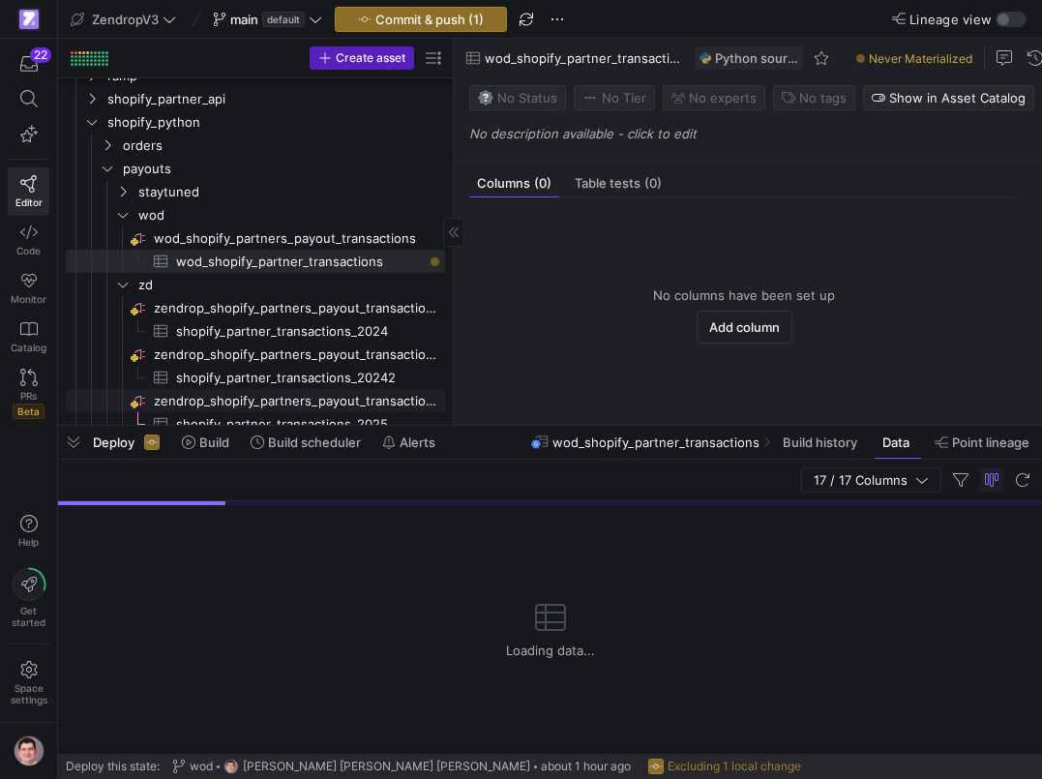
scroll to position [1435, 0]
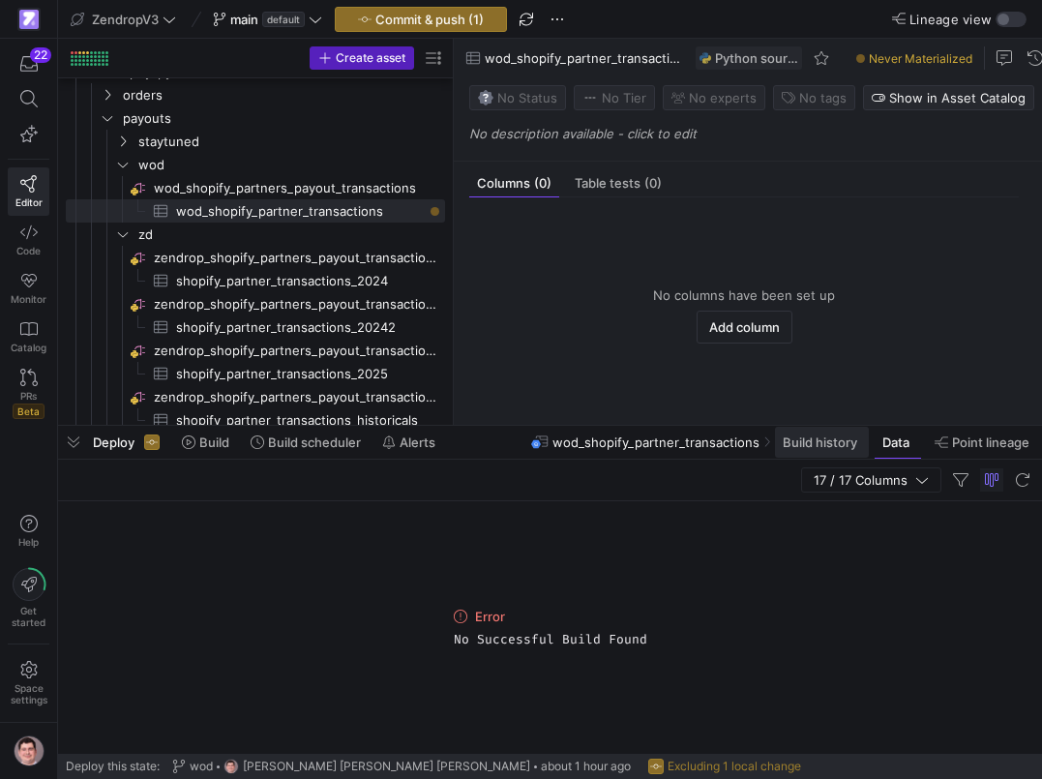
click at [805, 447] on span "Build history" at bounding box center [820, 442] width 75 height 15
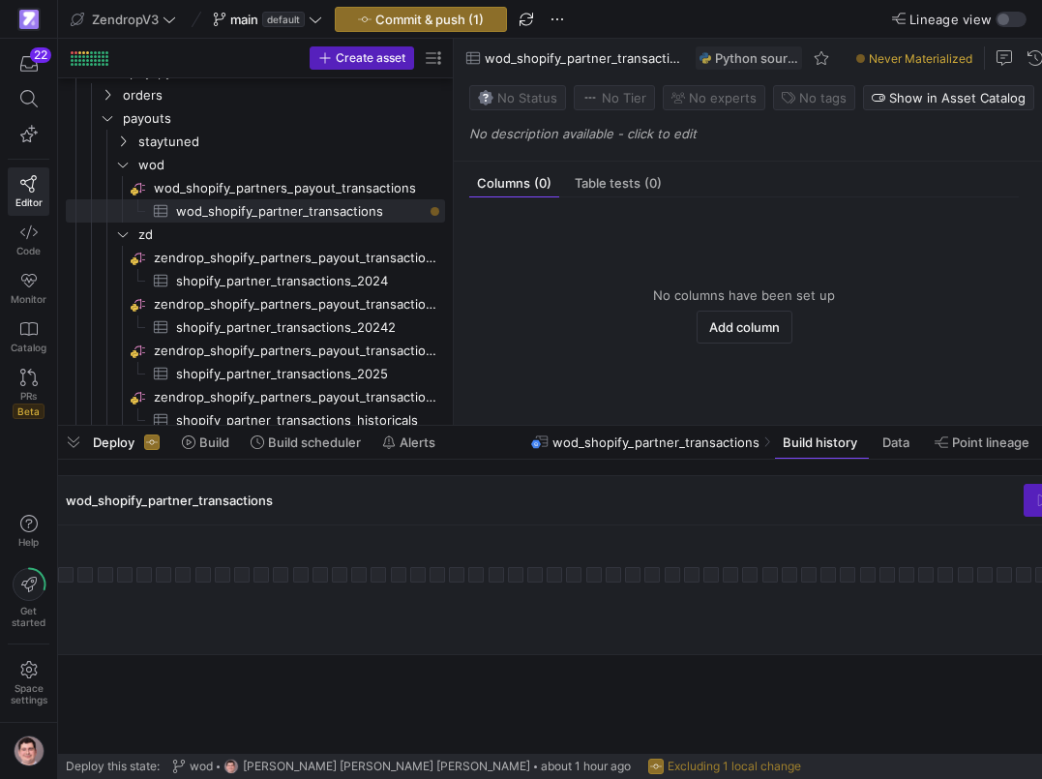
scroll to position [0, 210]
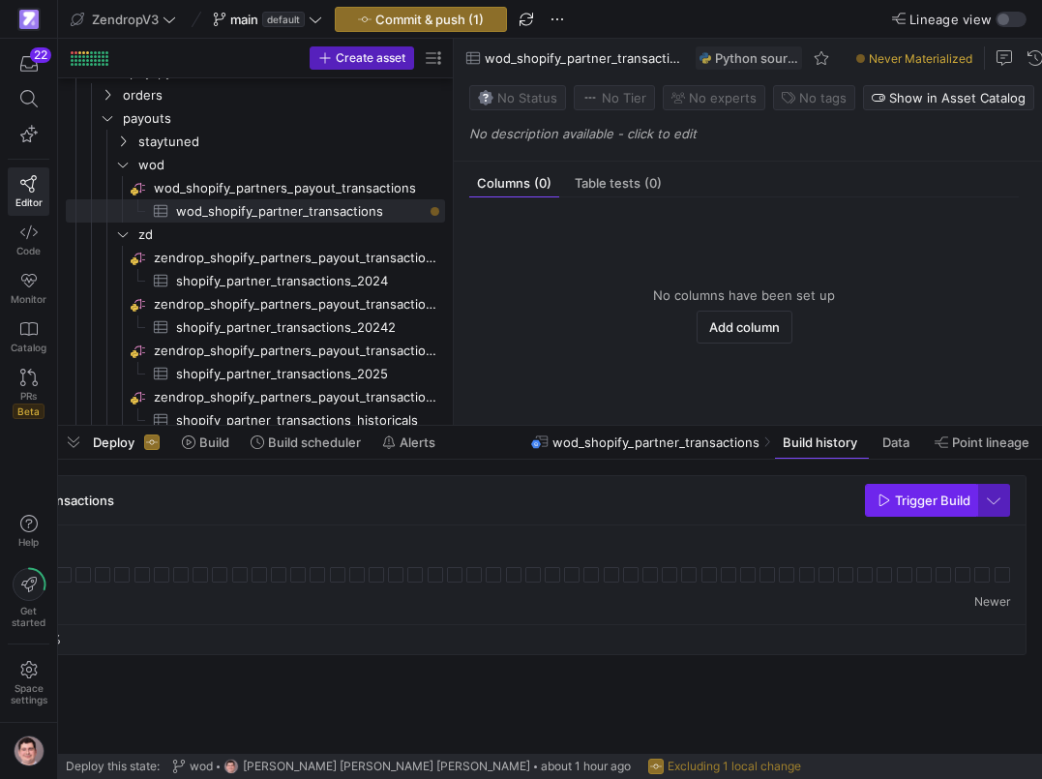
click at [907, 512] on span "button" at bounding box center [921, 500] width 110 height 31
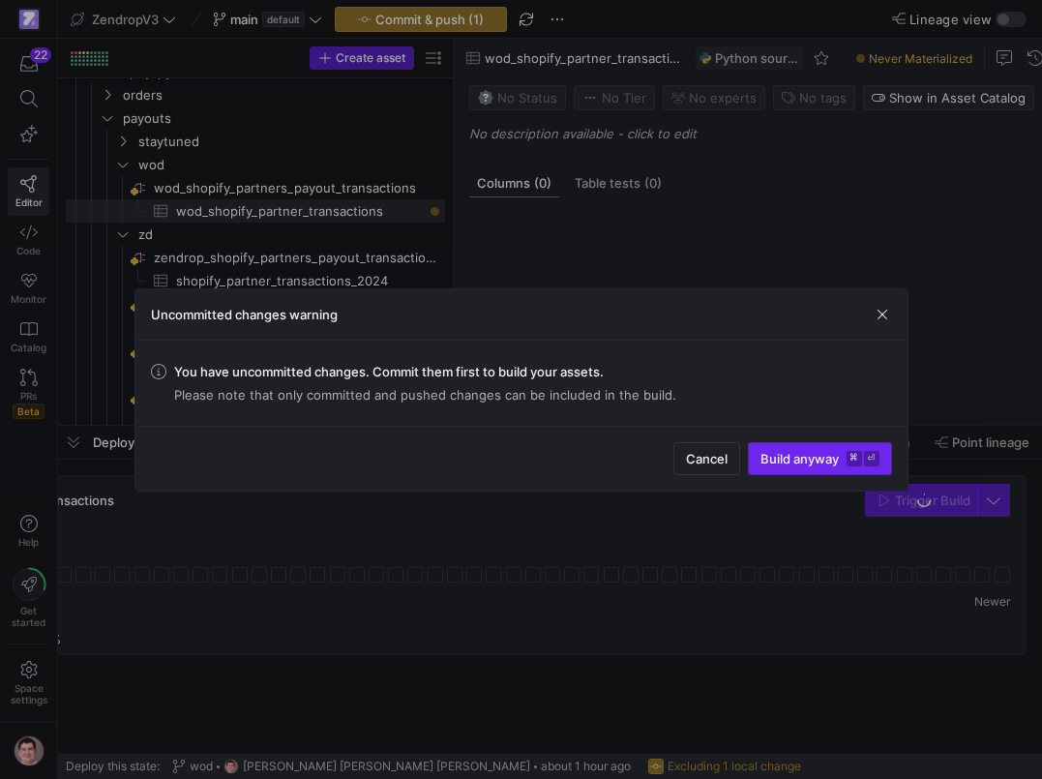
click at [766, 448] on span "submit" at bounding box center [820, 458] width 142 height 31
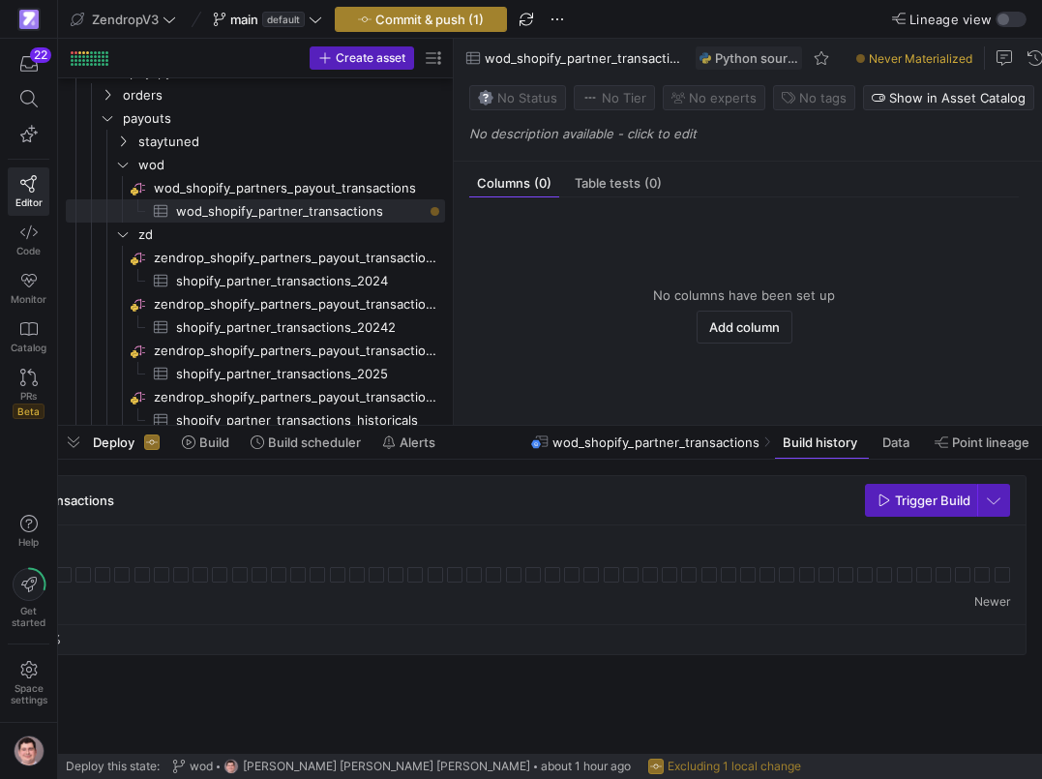
click at [456, 15] on span "Commit & push (1)" at bounding box center [430, 19] width 108 height 15
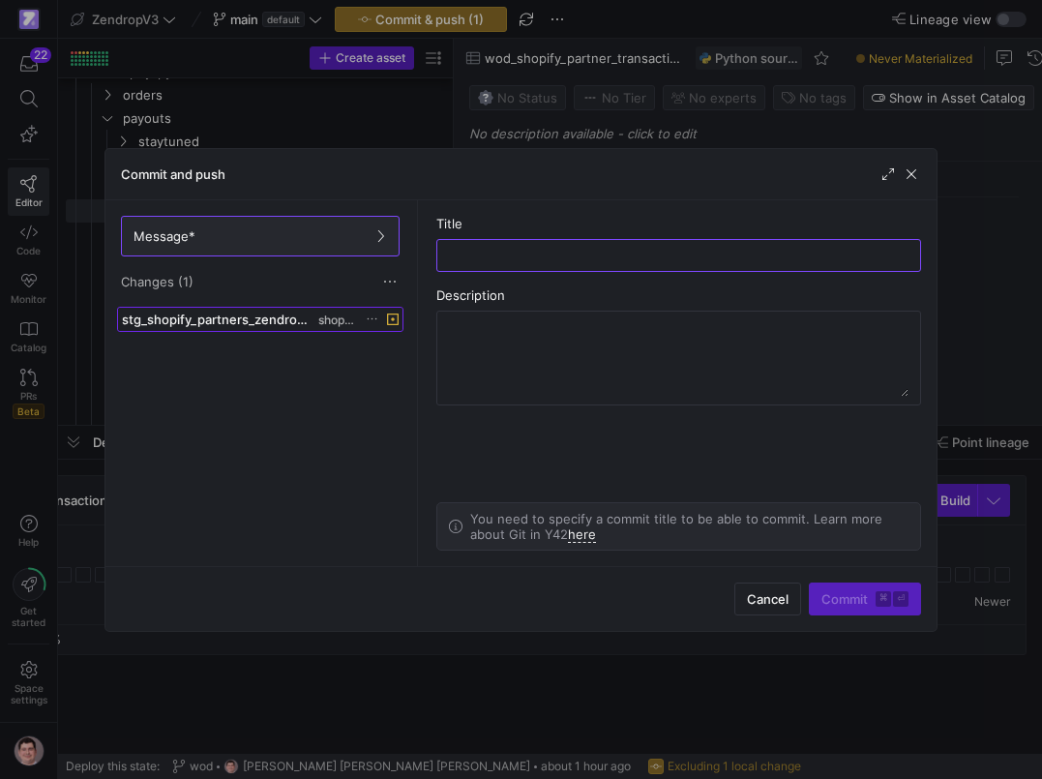
click at [355, 315] on span "shopify" at bounding box center [336, 321] width 37 height 14
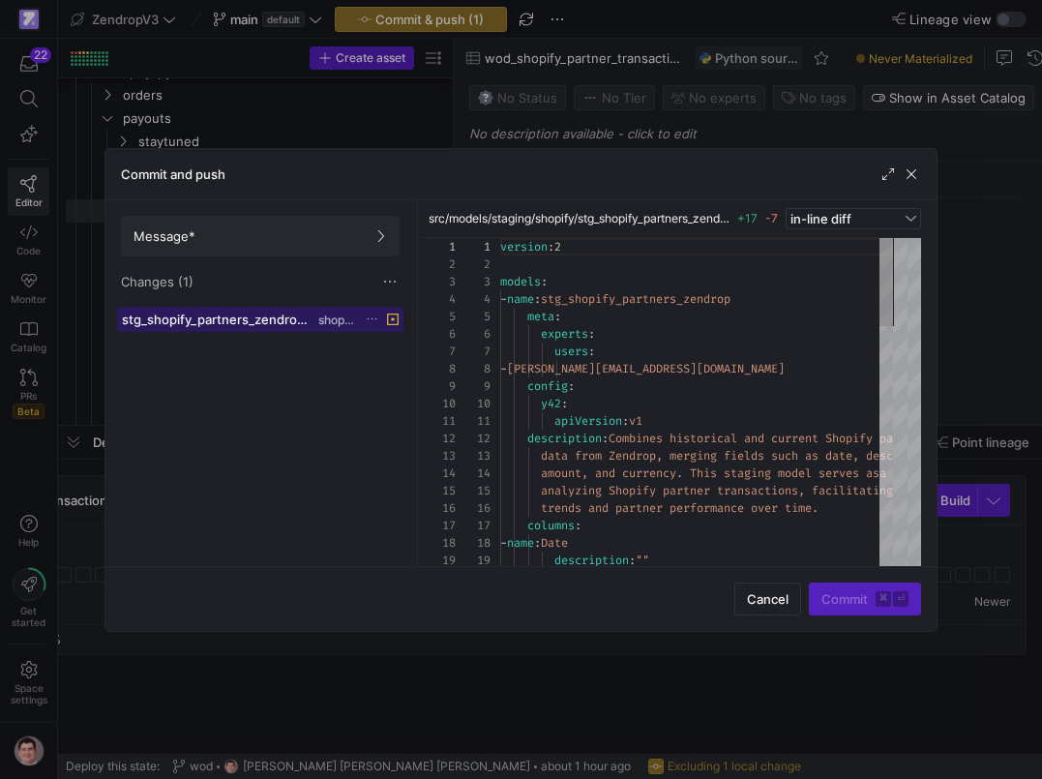
scroll to position [174, 0]
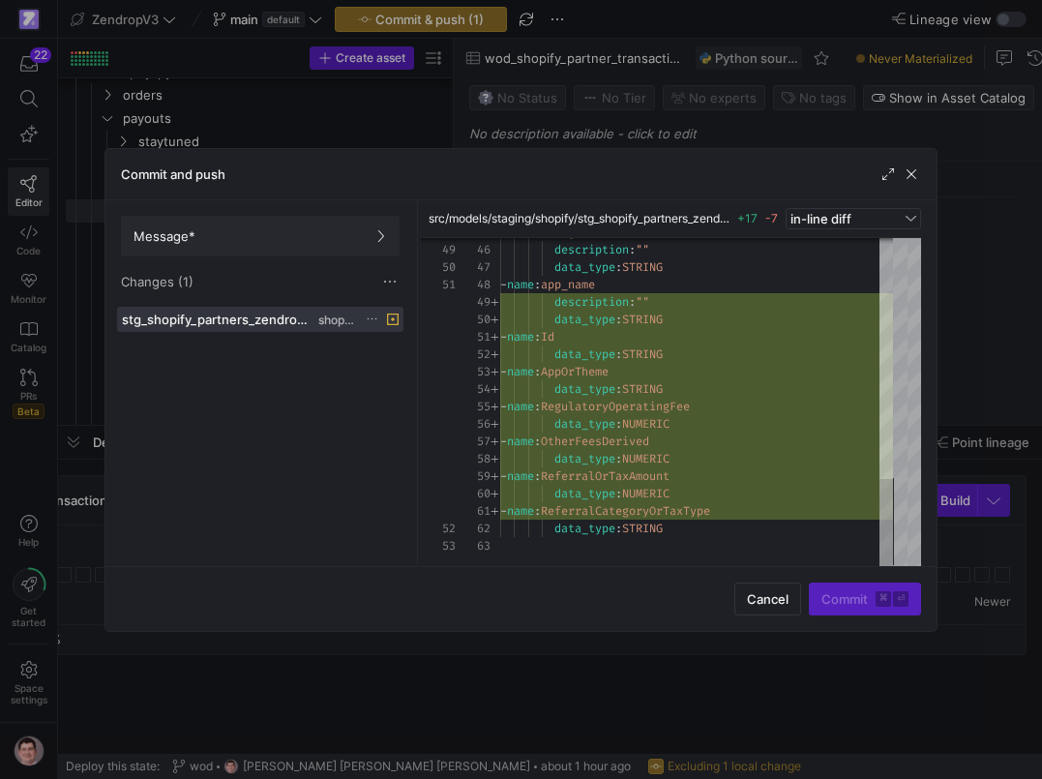
click at [378, 317] on icon at bounding box center [372, 319] width 13 height 13
click at [397, 365] on button "Discard" at bounding box center [454, 374] width 158 height 31
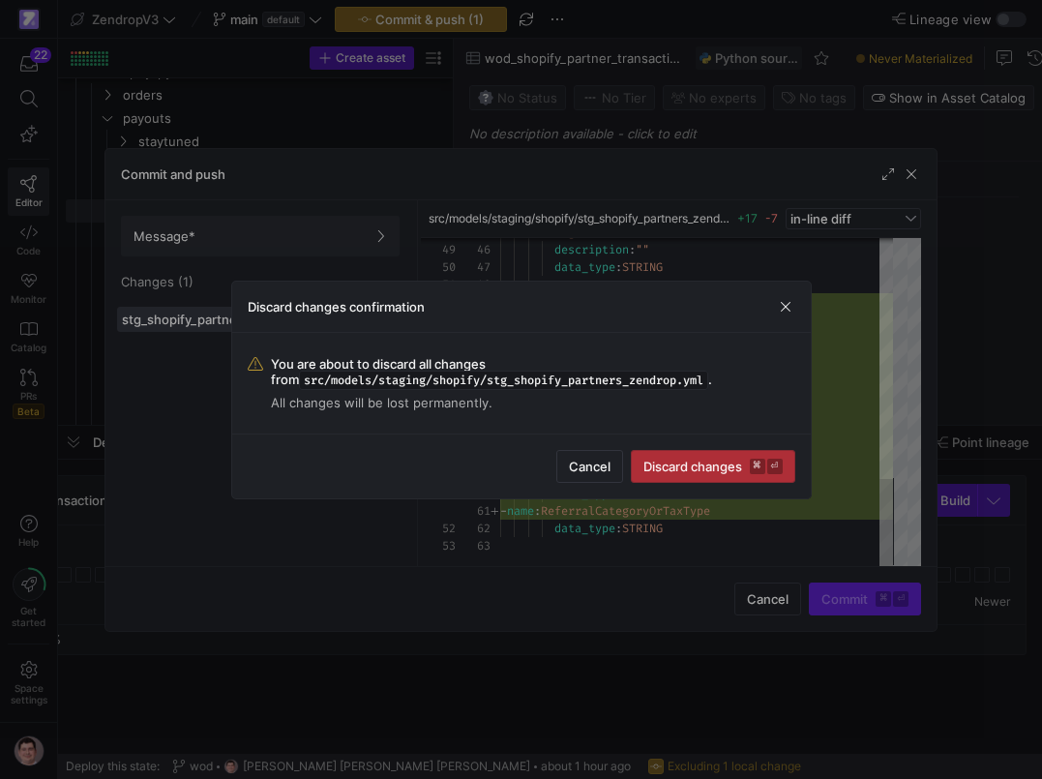
click at [647, 455] on span "submit" at bounding box center [713, 466] width 163 height 31
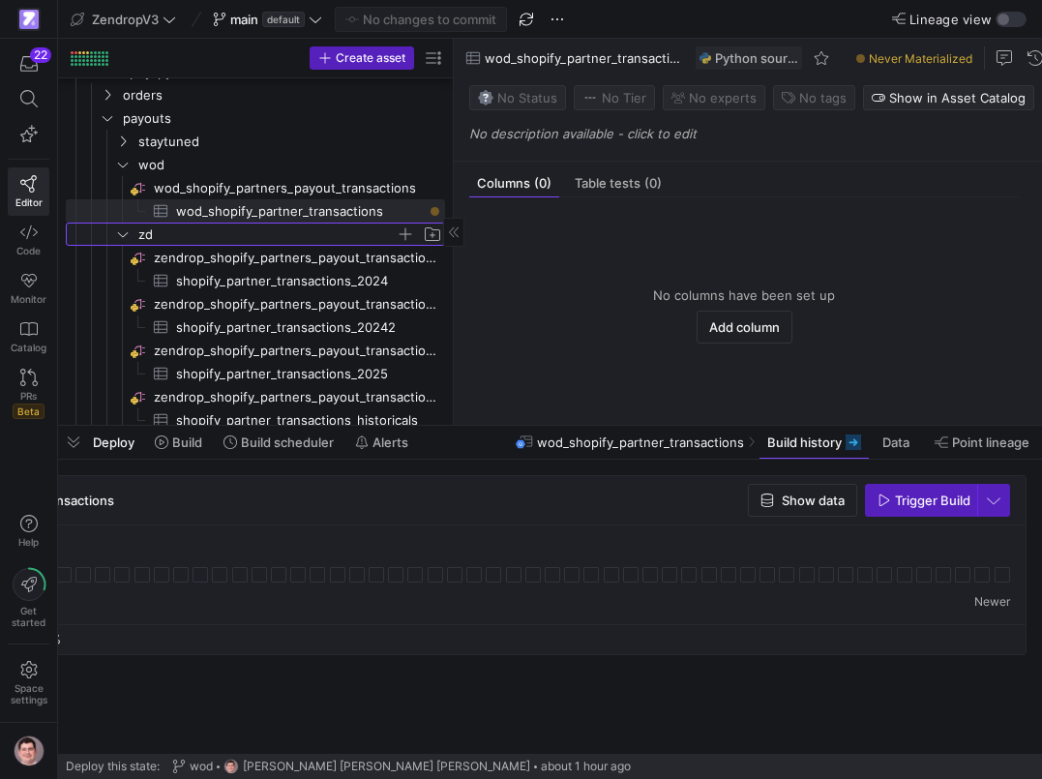
click at [272, 232] on span "zd" at bounding box center [266, 235] width 257 height 22
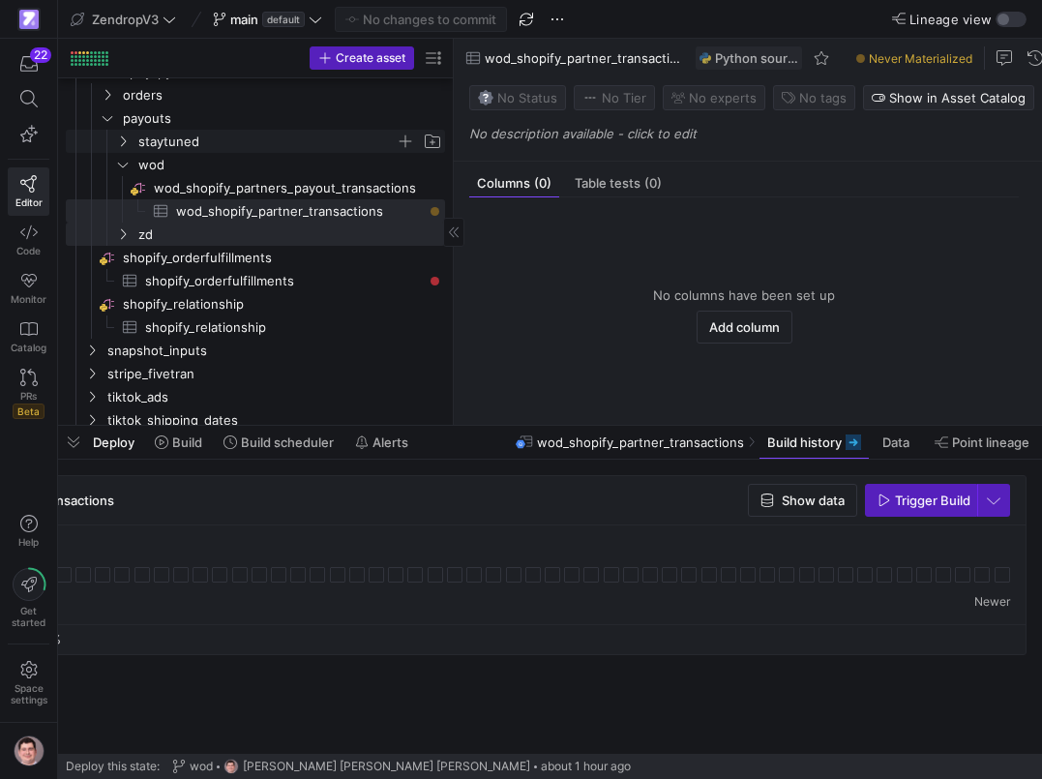
click at [126, 141] on icon "Press SPACE to select this row." at bounding box center [123, 141] width 5 height 11
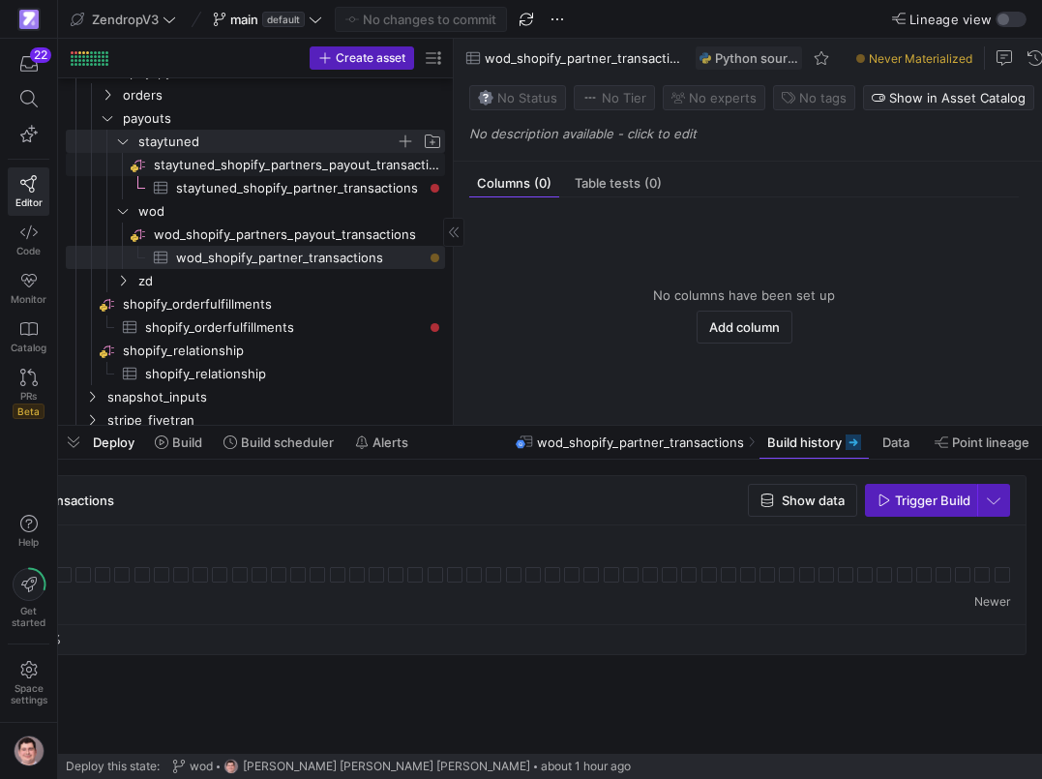
click at [238, 169] on span "staytuned_shopify_partners_payout_transactions​​​​​​​​" at bounding box center [298, 165] width 288 height 22
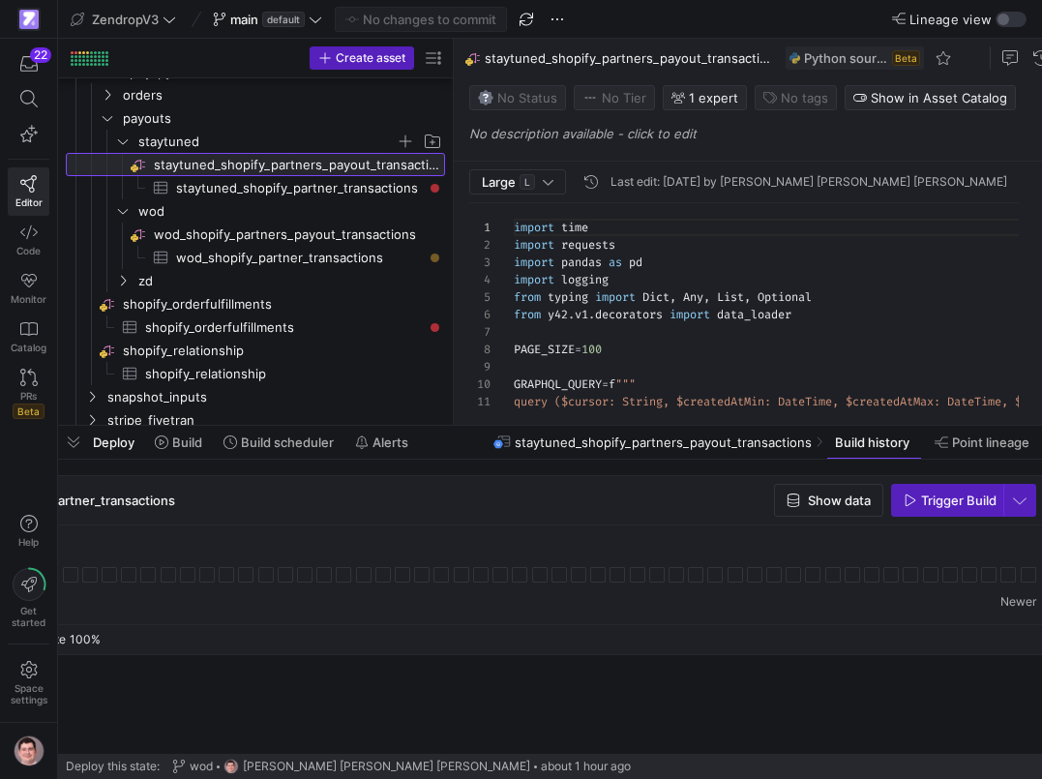
scroll to position [0, 210]
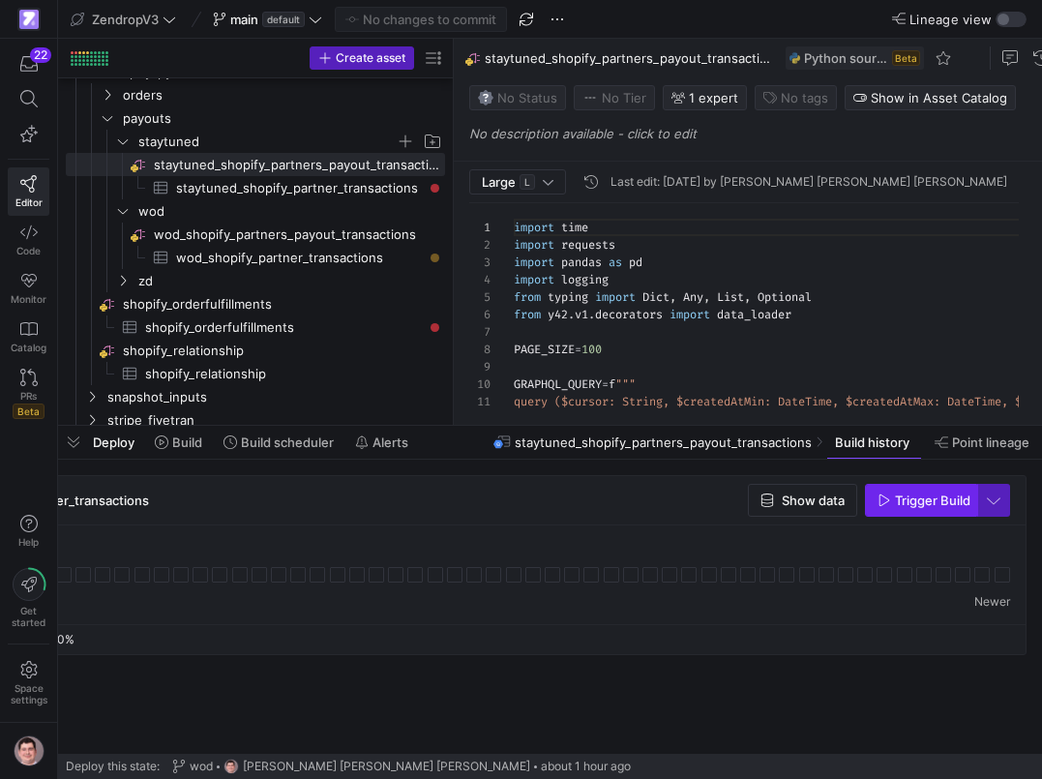
click at [944, 503] on span "Trigger Build" at bounding box center [933, 500] width 76 height 15
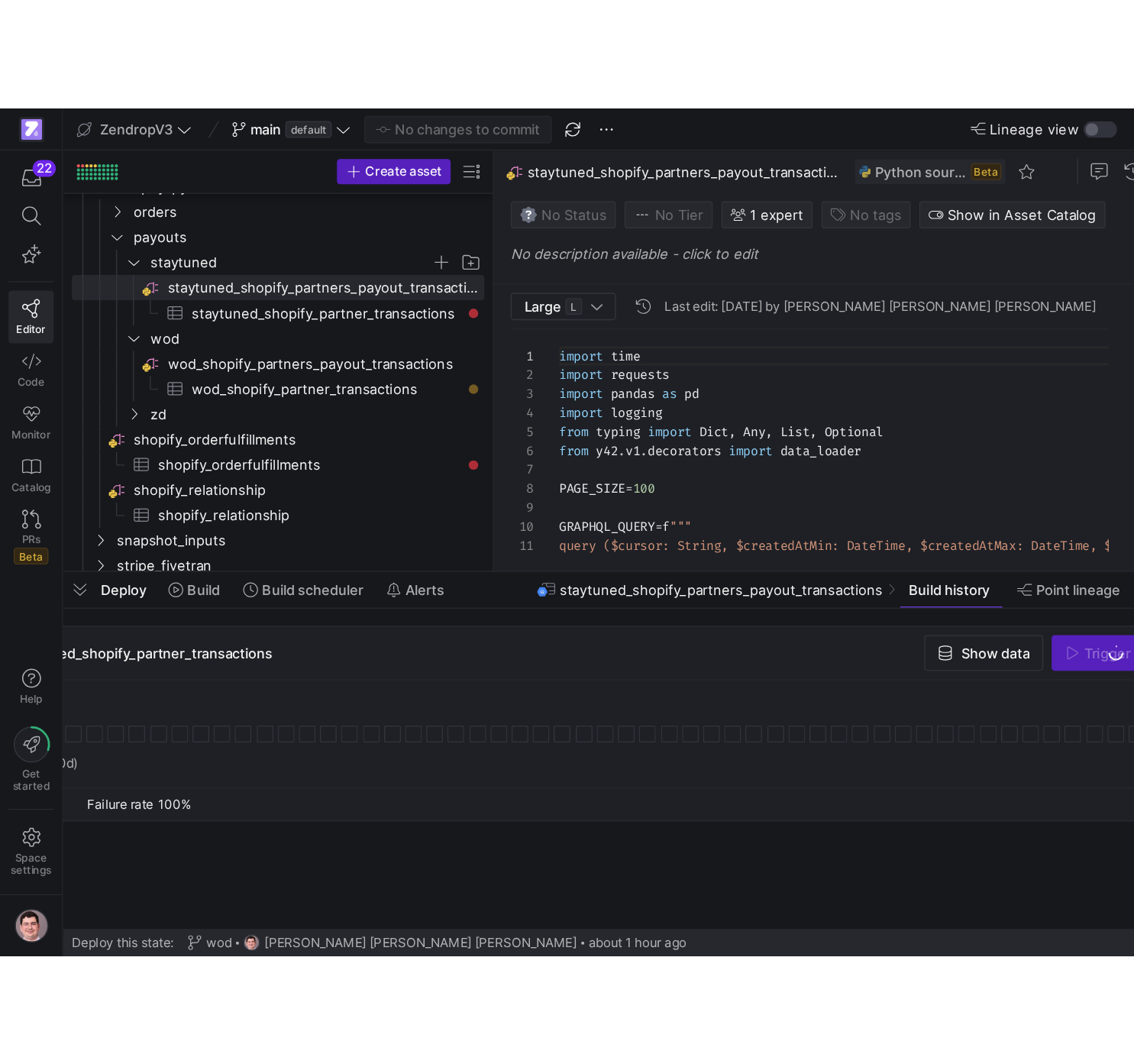
scroll to position [0, 0]
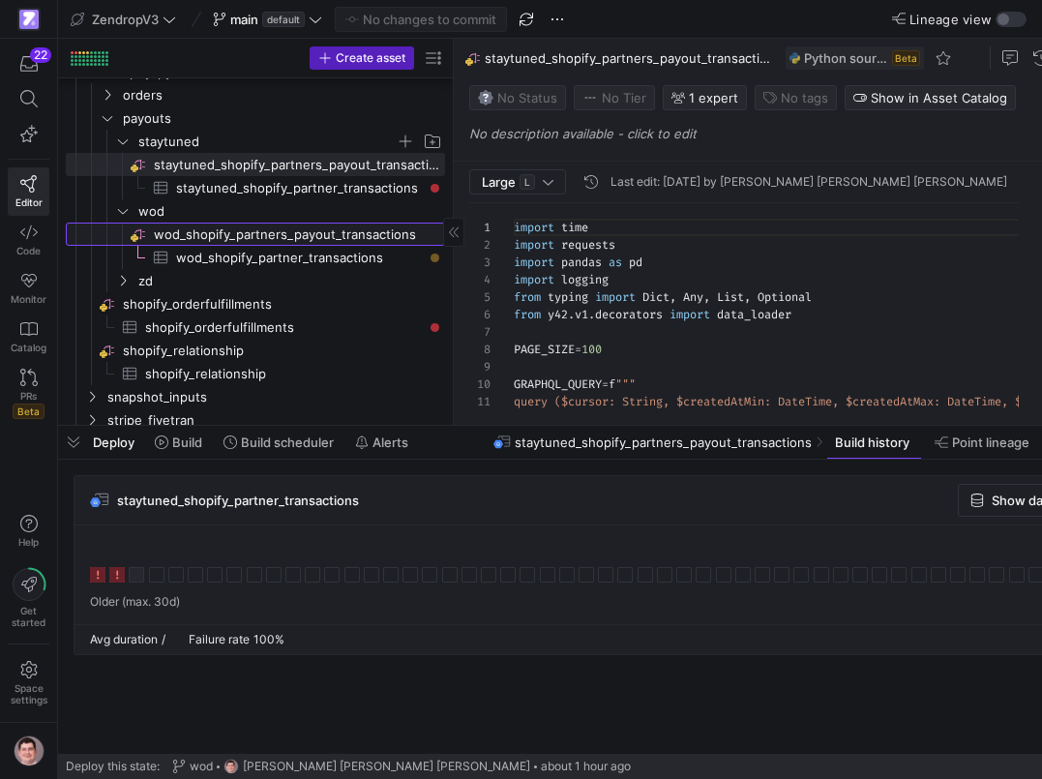
click at [296, 239] on span "wod_shopify_partners_payout_transactions​​​​​​​​" at bounding box center [298, 235] width 288 height 22
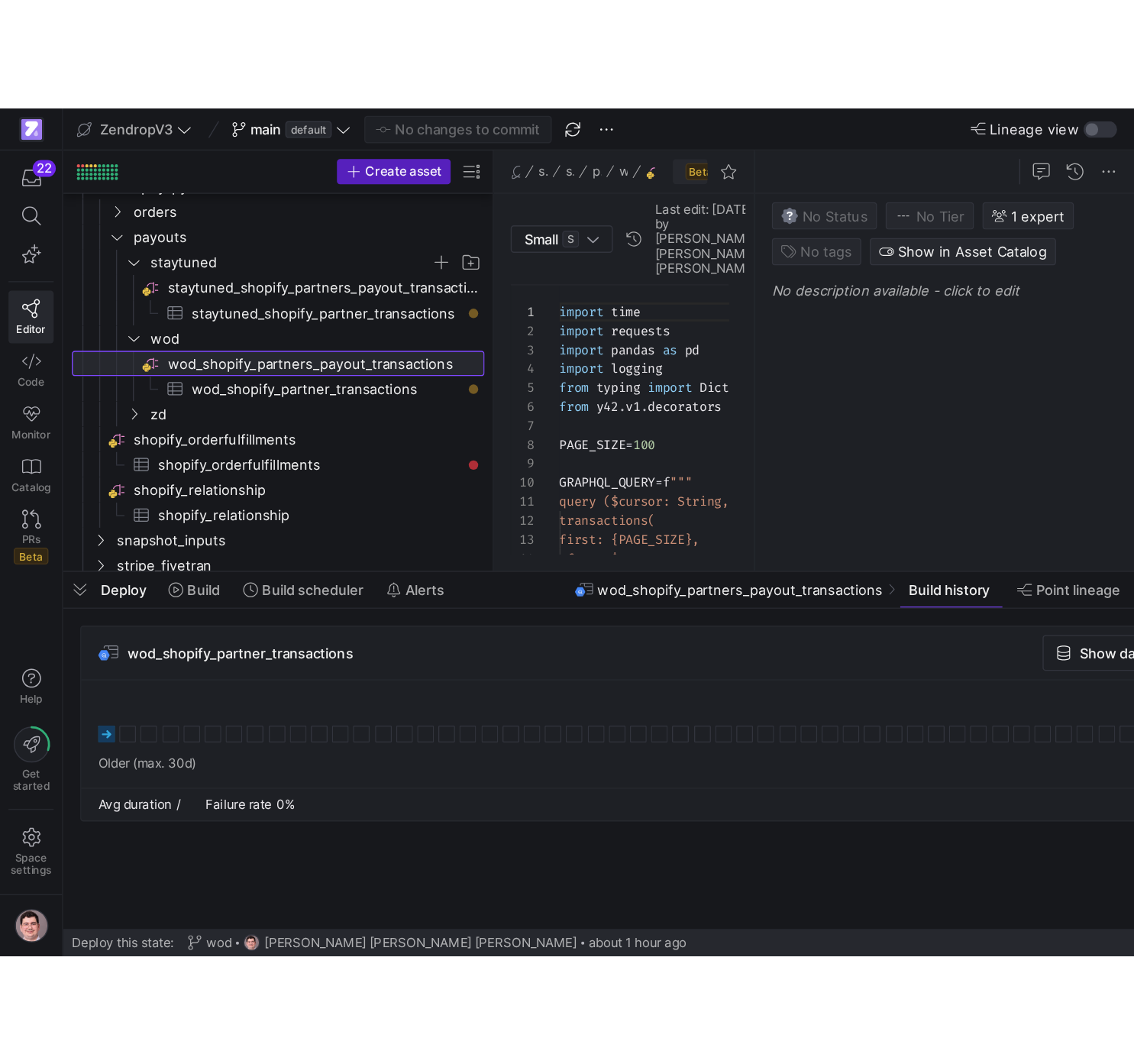
scroll to position [137, 0]
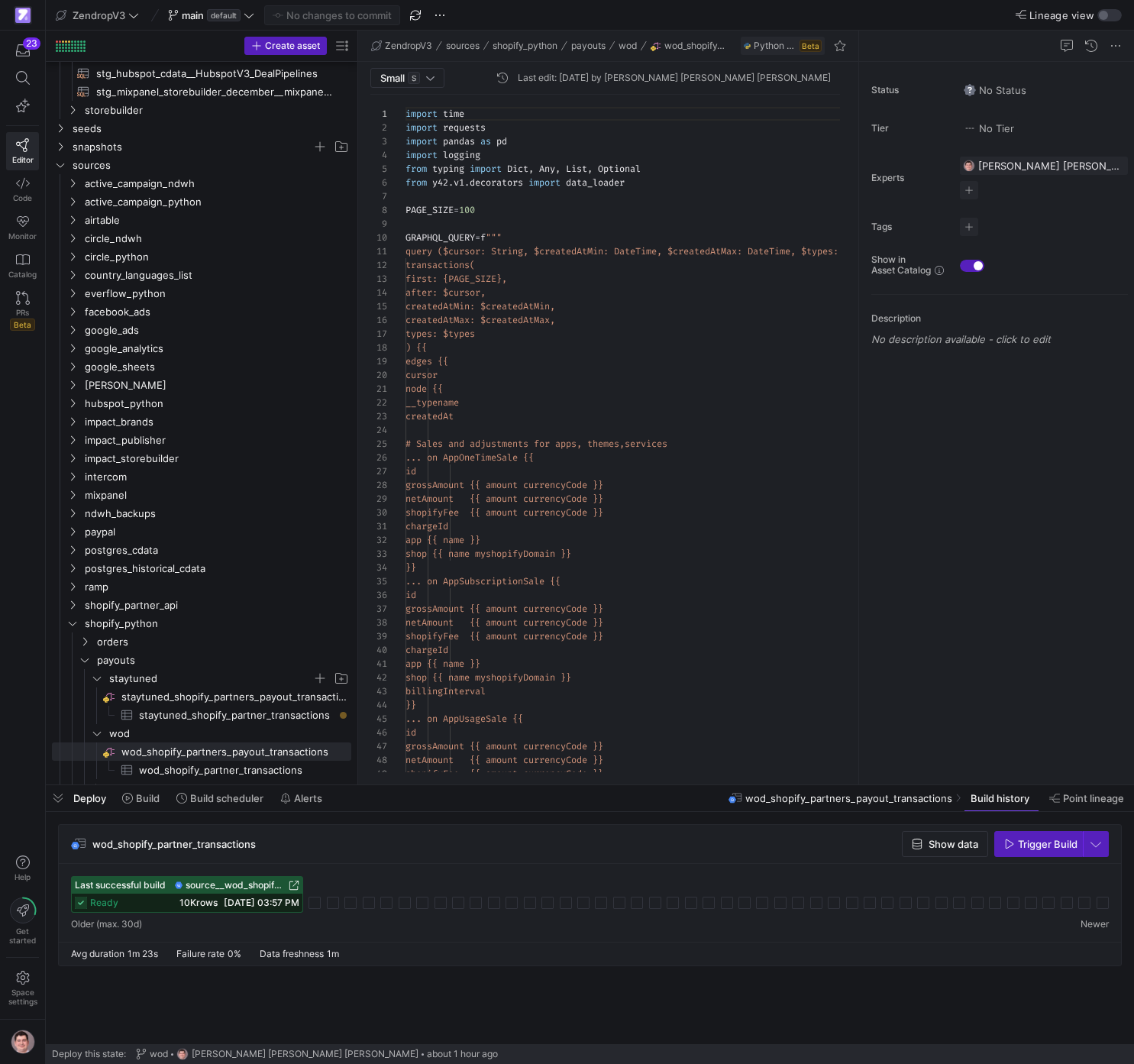
click at [224, 614] on span "09/17/25, 03:57 PM" at bounding box center [262, 902] width 76 height 12
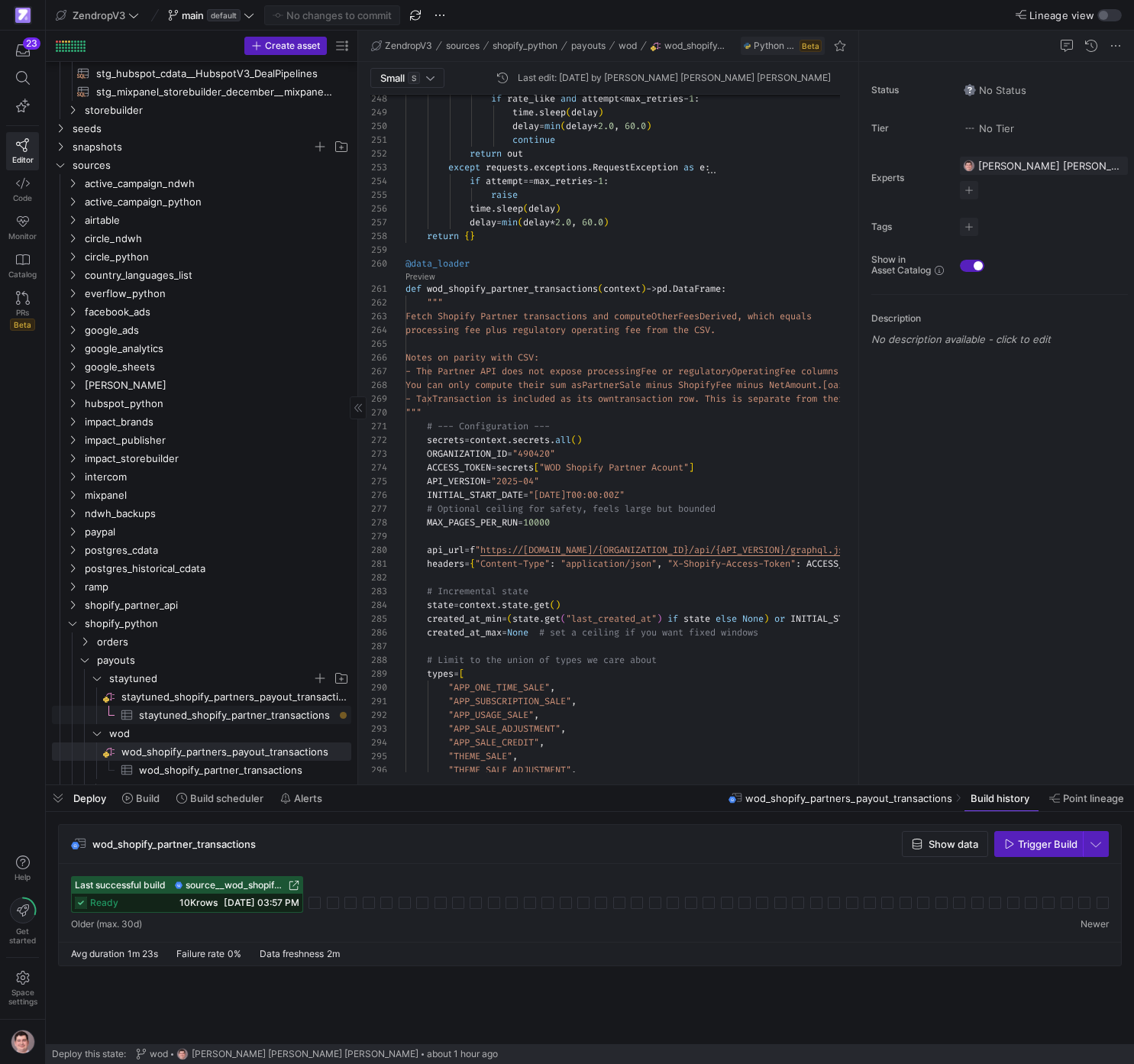
click at [254, 614] on span "staytuned_shopify_partner_transactions​​​​​​​​​" at bounding box center [236, 715] width 195 height 17
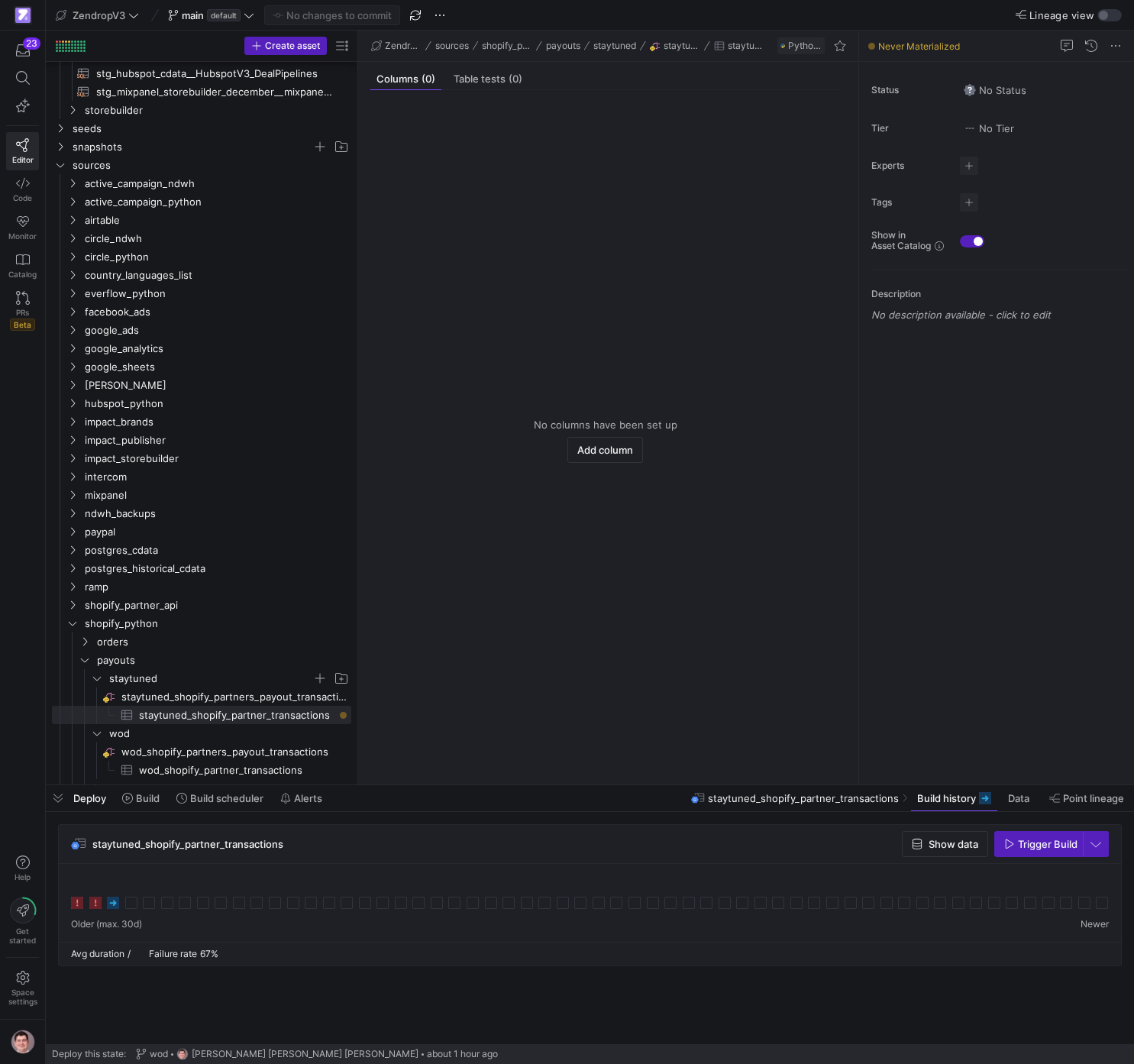
click at [116, 614] on icon at bounding box center [113, 902] width 12 height 12
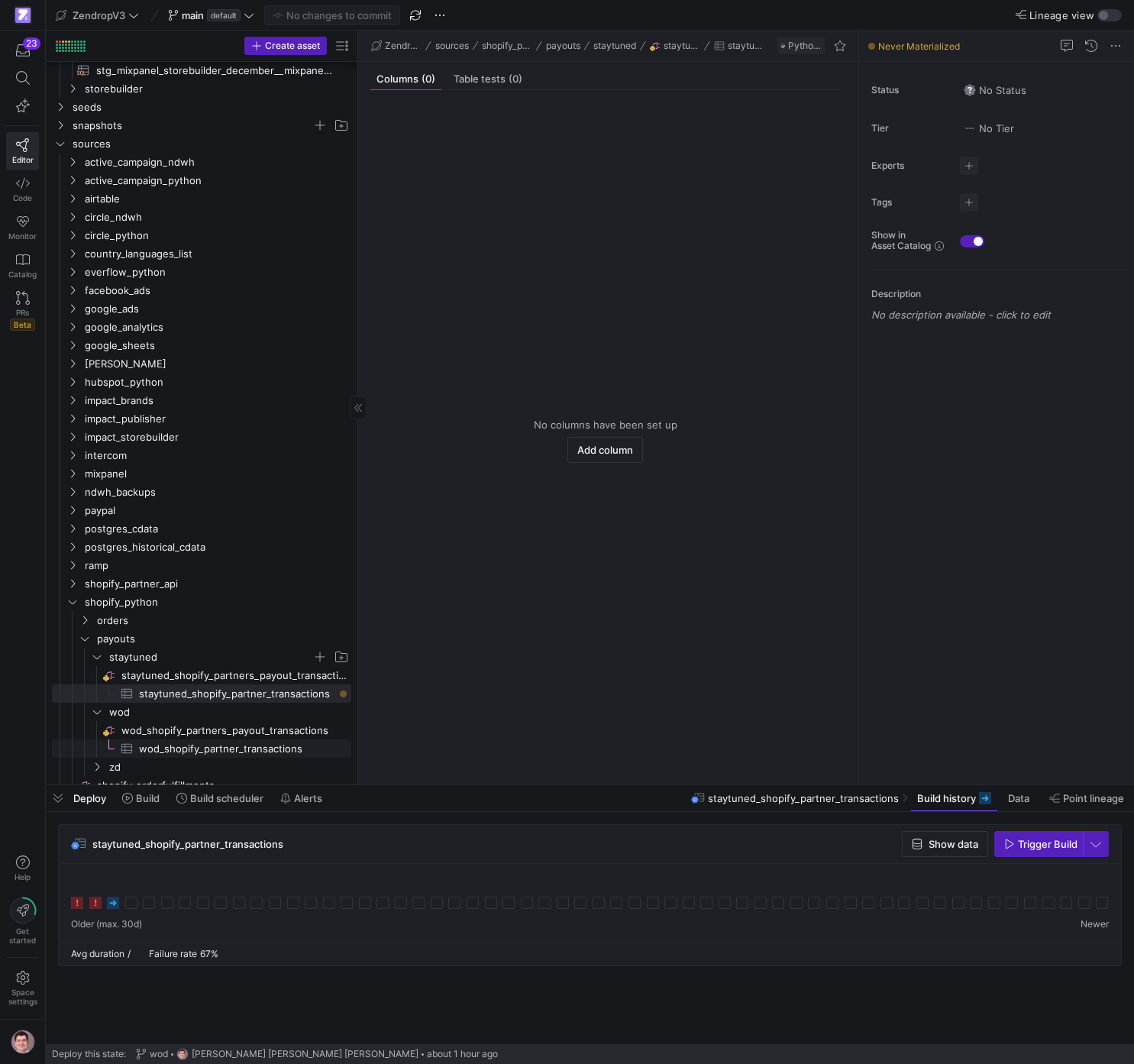
scroll to position [584, 0]
click at [245, 614] on span "wod_shopify_partner_transactions​​​​​​​​​" at bounding box center [236, 752] width 195 height 17
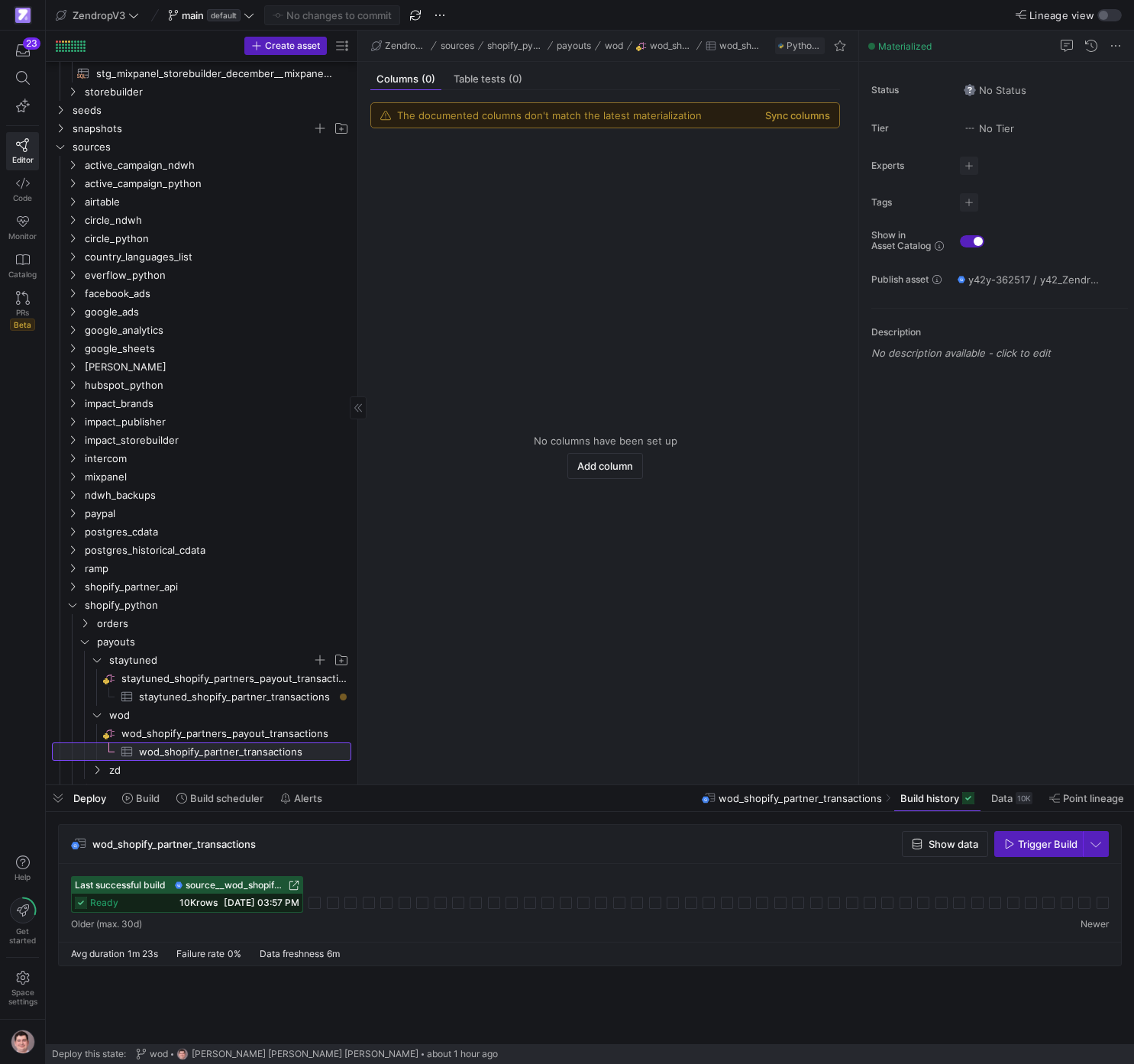
click at [294, 614] on span "wod_shopify_partner_transactions​​​​​​​​​" at bounding box center [236, 752] width 195 height 17
click at [248, 614] on span "09/17/25, 03:57 PM" at bounding box center [262, 902] width 76 height 12
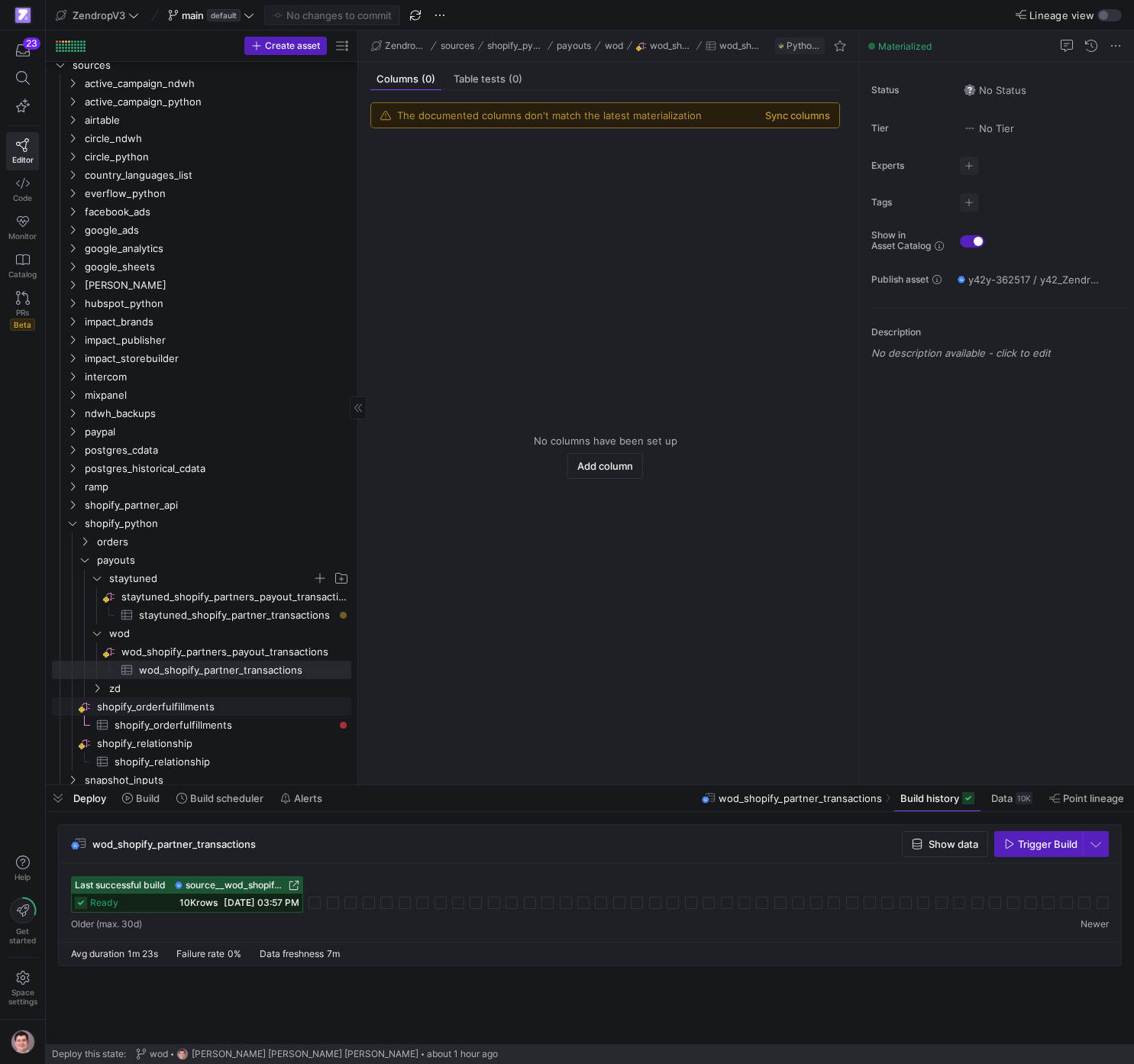
scroll to position [675, 0]
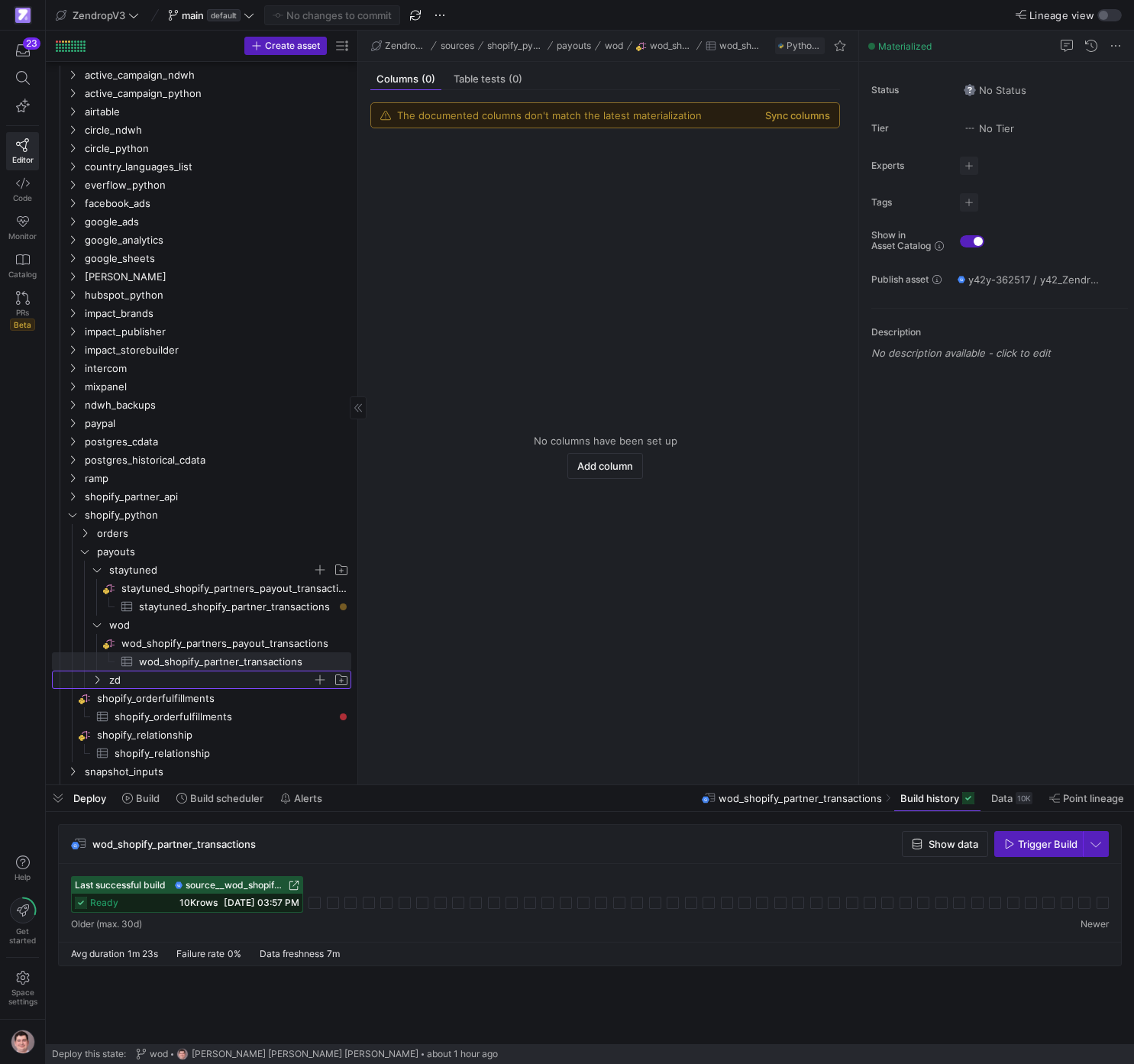
click at [140, 614] on span "zd" at bounding box center [210, 680] width 203 height 17
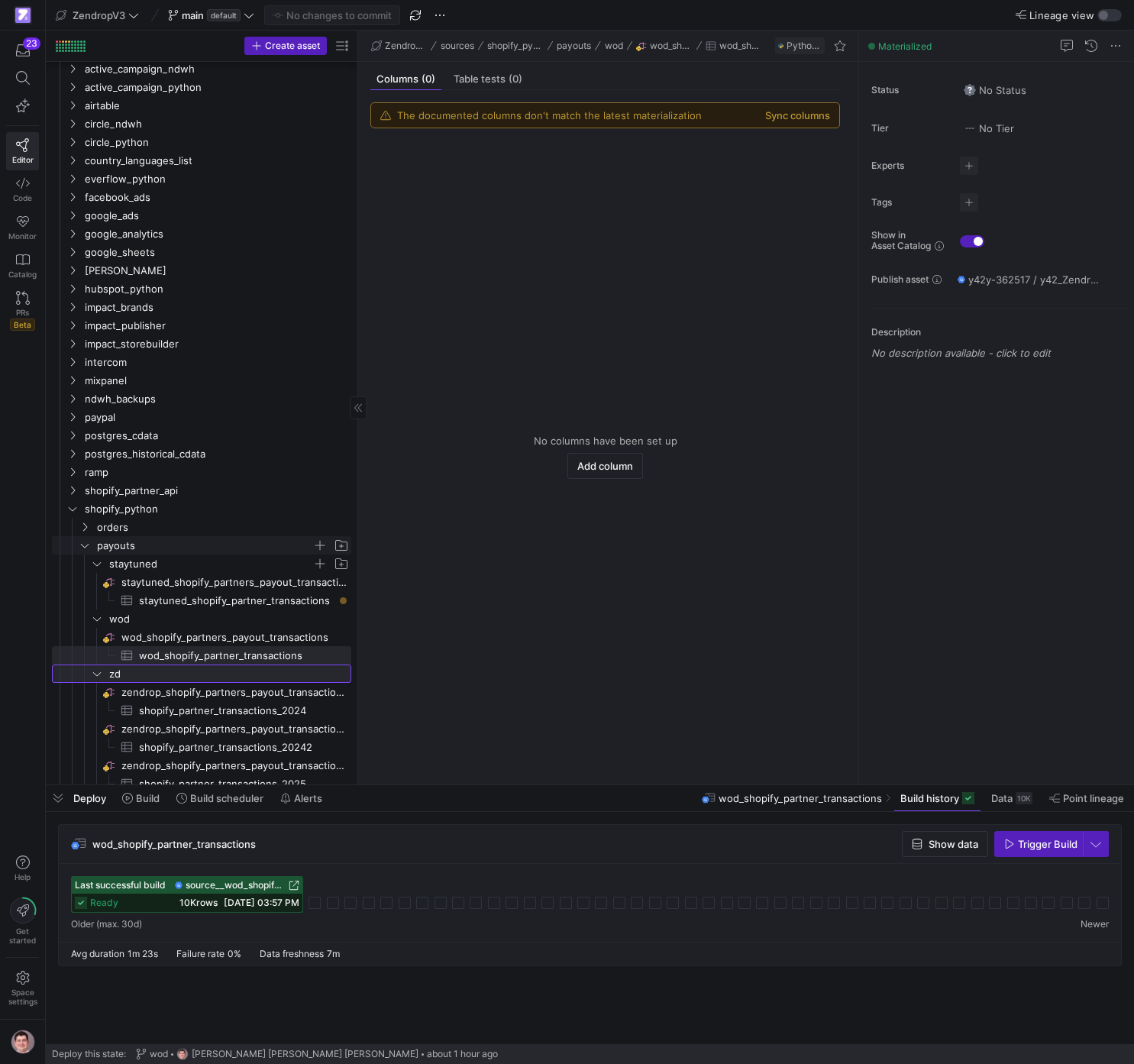
scroll to position [670, 0]
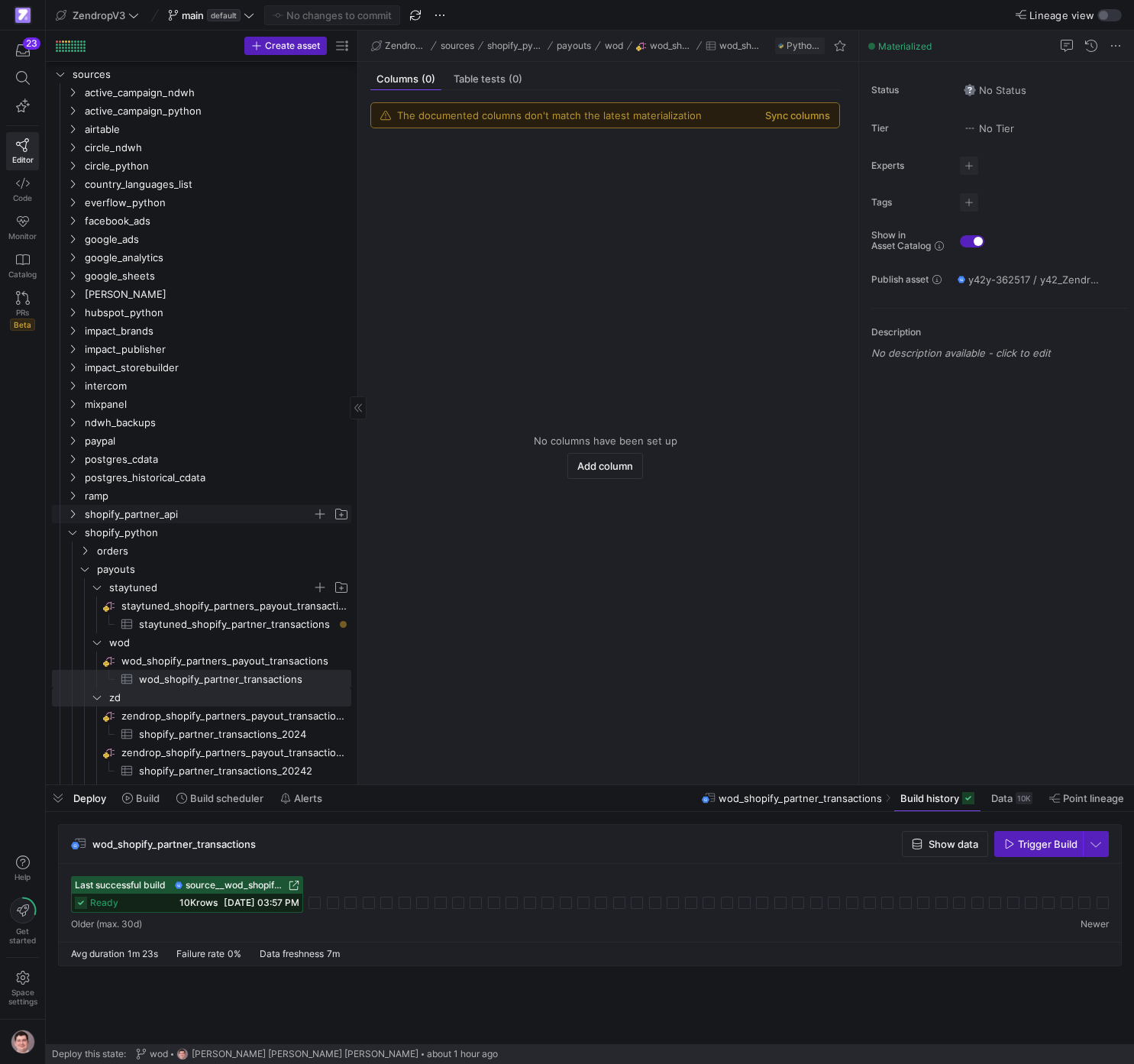
click at [137, 514] on span "shopify_partner_api" at bounding box center [198, 515] width 227 height 17
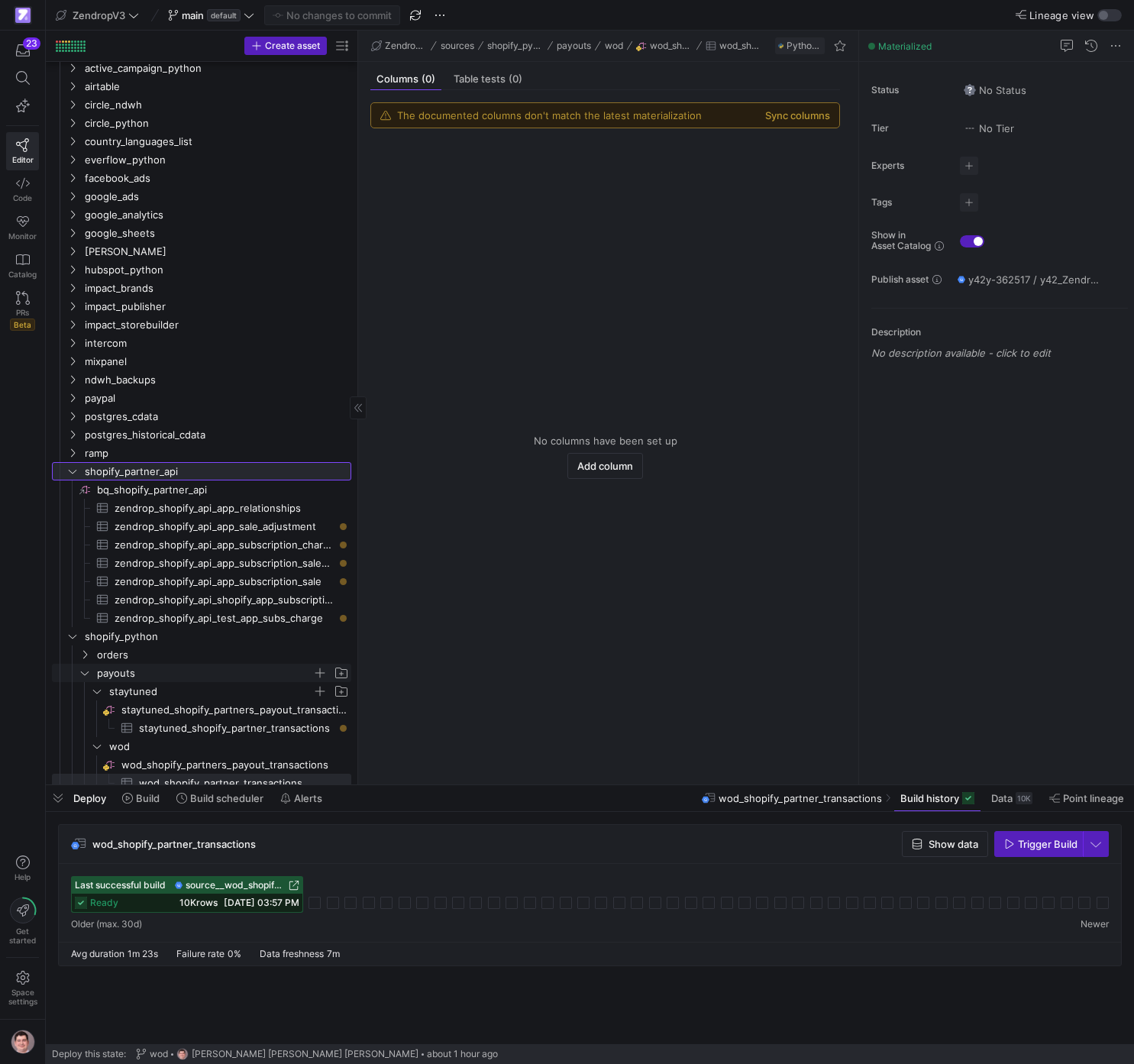
scroll to position [703, 0]
click at [163, 614] on span "payouts" at bounding box center [204, 670] width 215 height 17
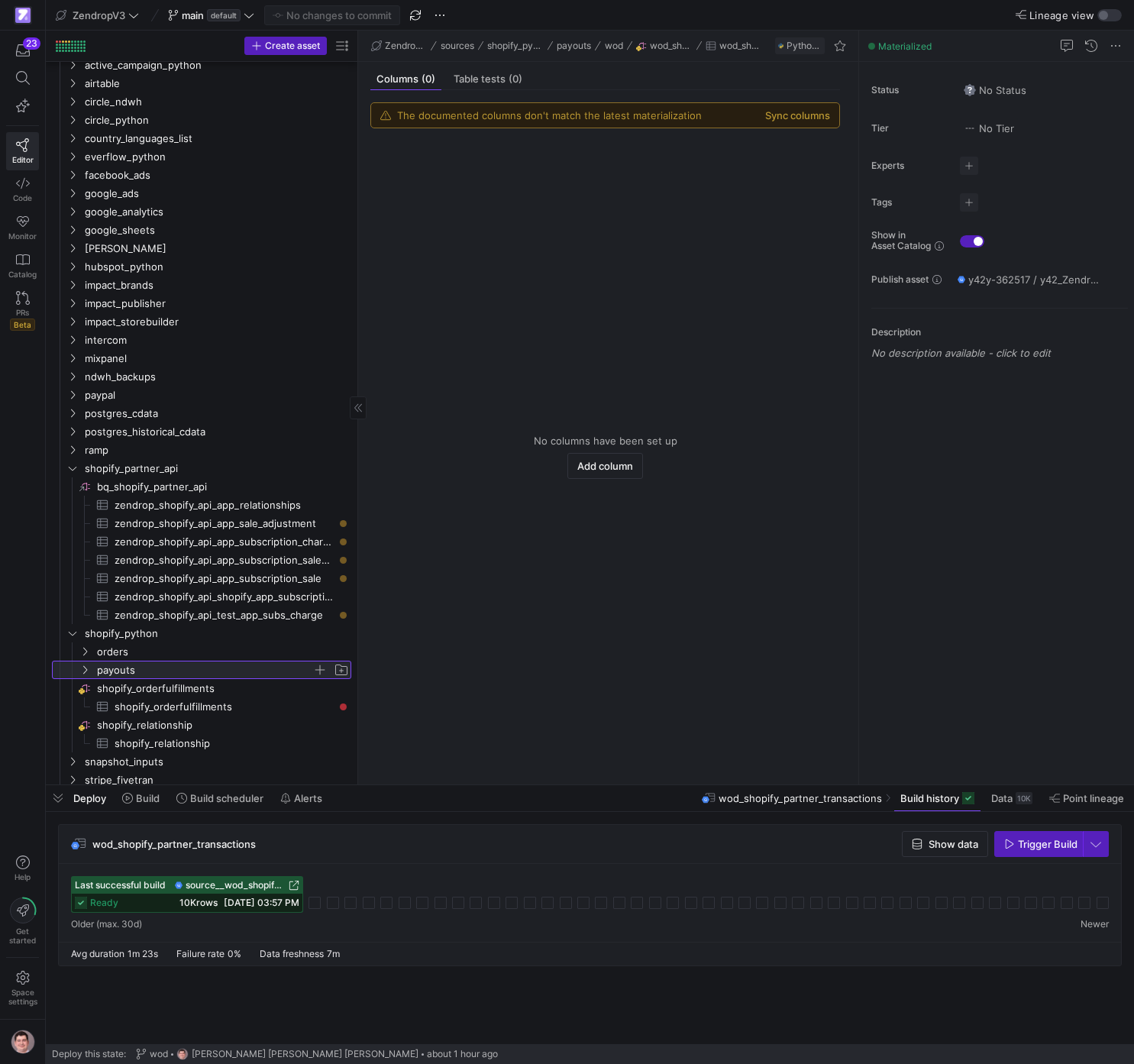
click at [163, 614] on span "payouts" at bounding box center [204, 670] width 215 height 17
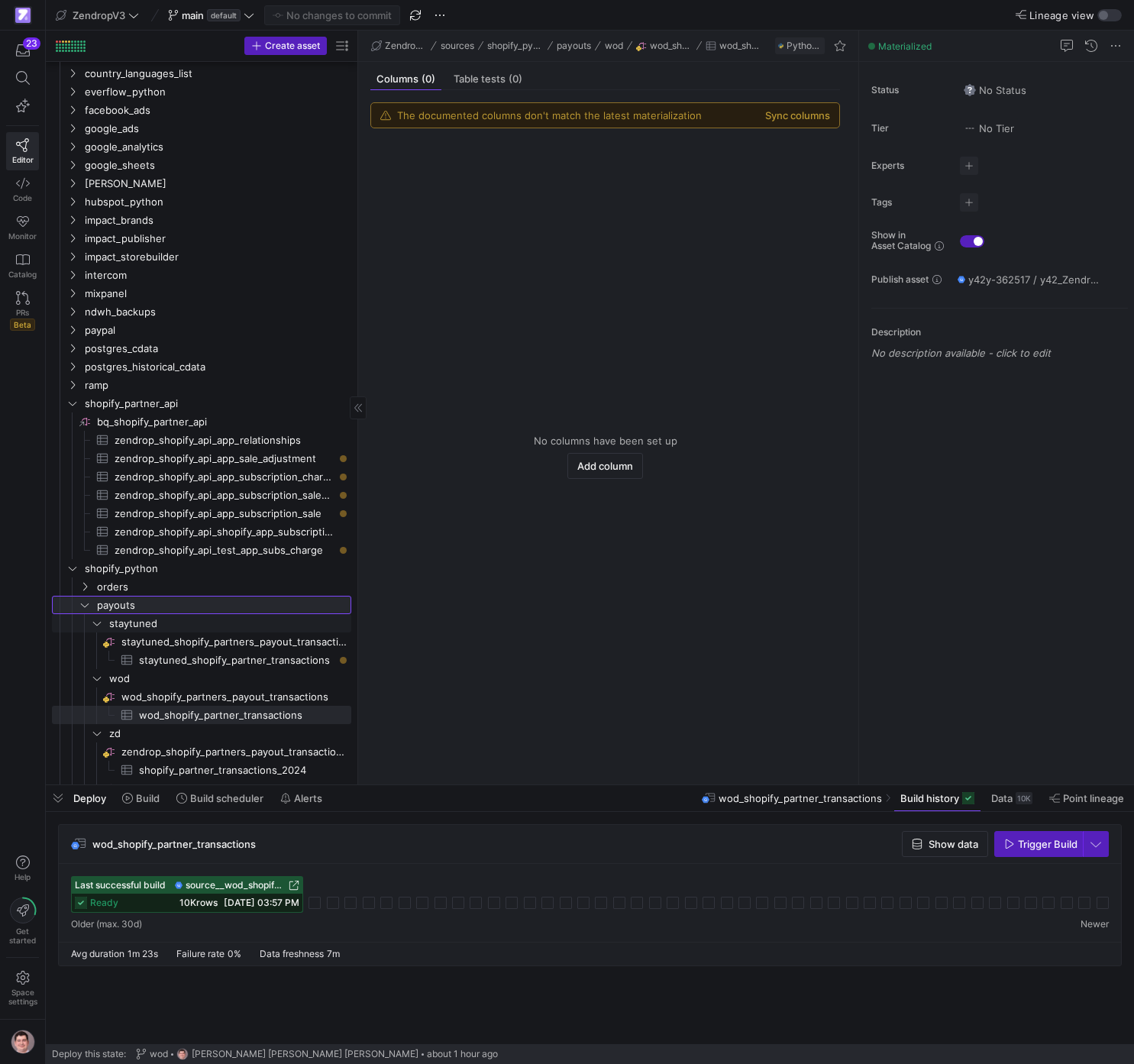
scroll to position [777, 0]
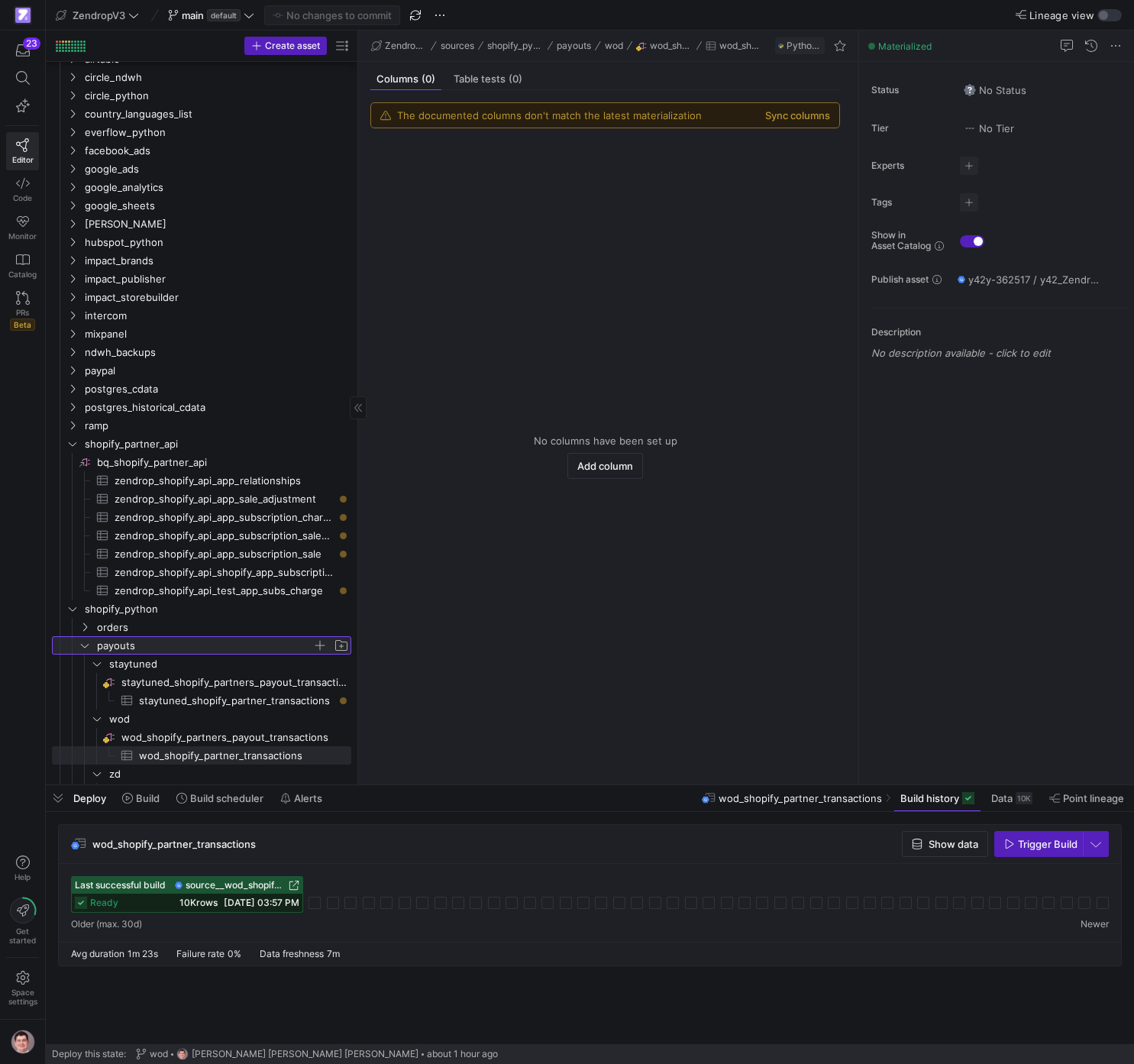
click at [194, 614] on span "payouts" at bounding box center [204, 646] width 215 height 17
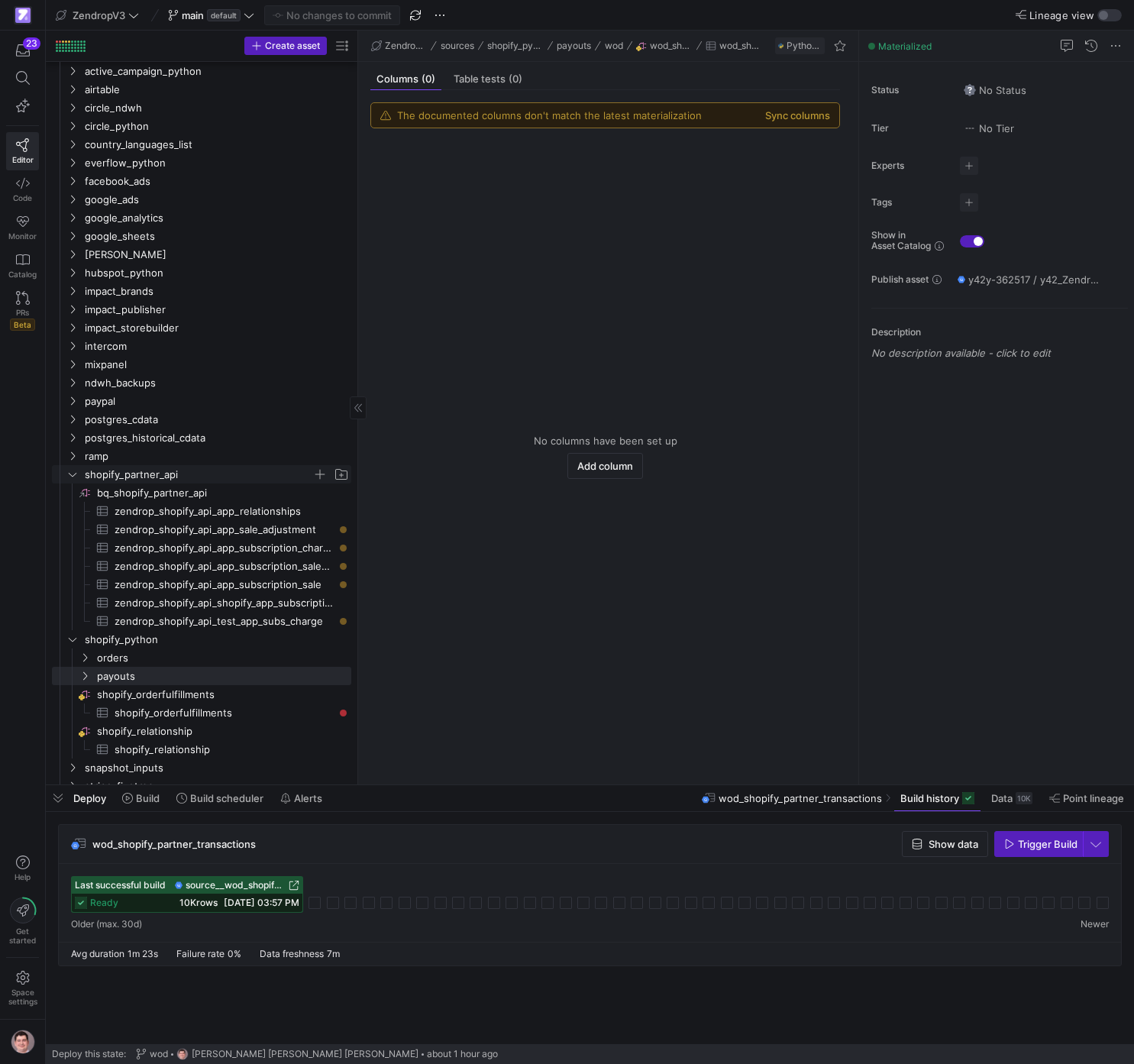
click at [138, 478] on span "shopify_partner_api" at bounding box center [198, 474] width 227 height 17
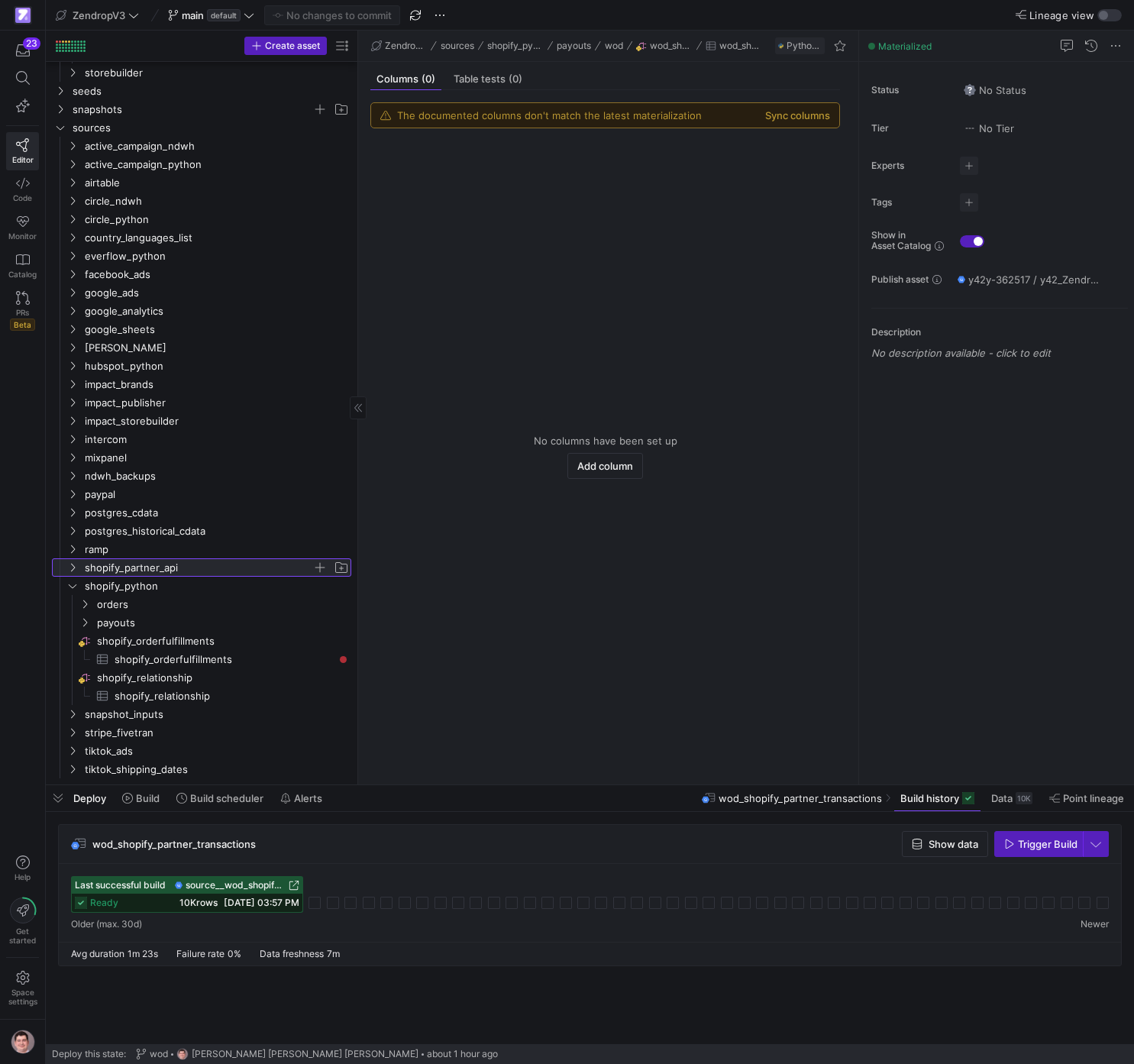
click at [133, 565] on span "shopify_partner_api" at bounding box center [198, 568] width 227 height 17
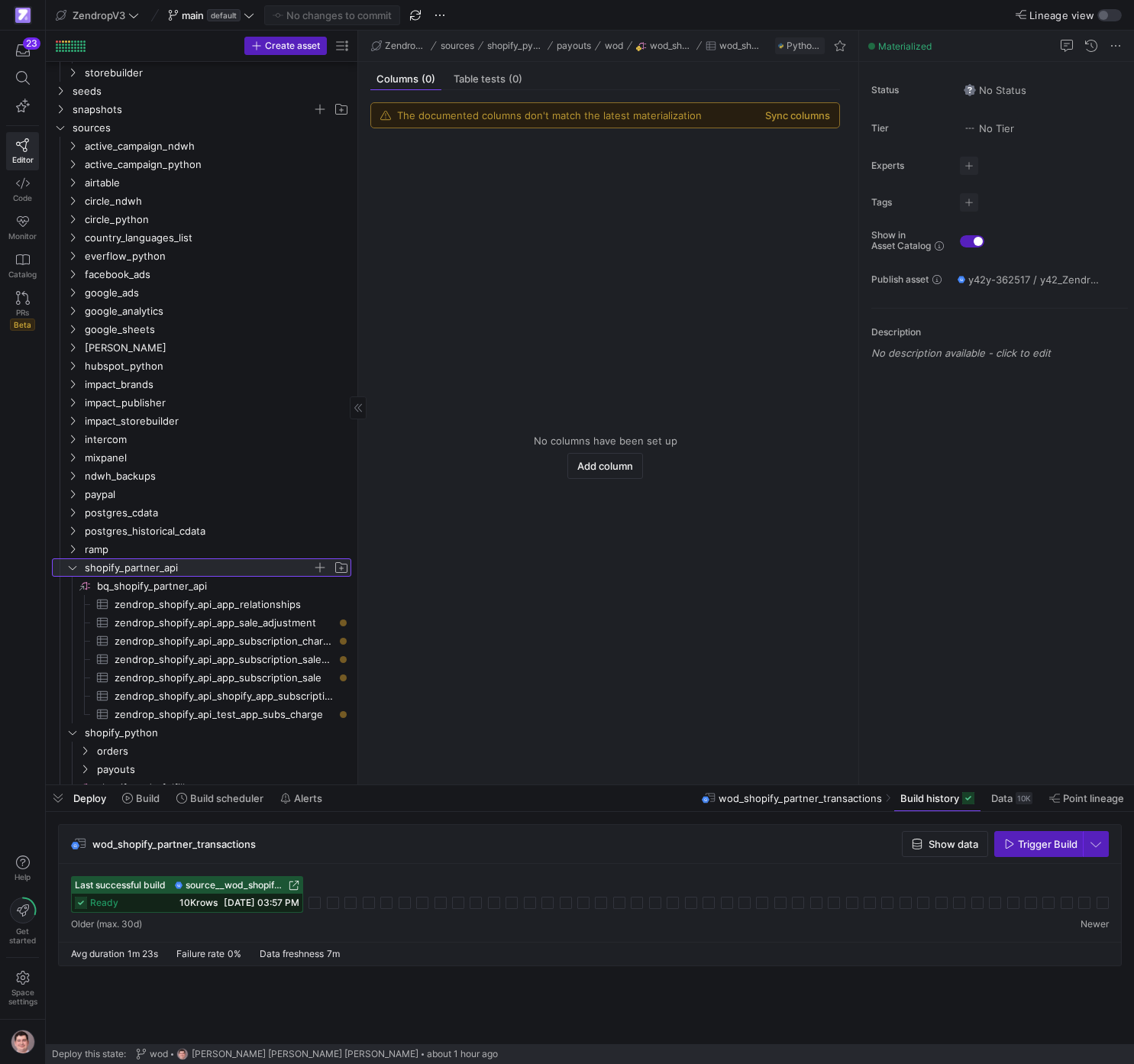
click at [145, 564] on span "shopify_partner_api" at bounding box center [198, 568] width 227 height 17
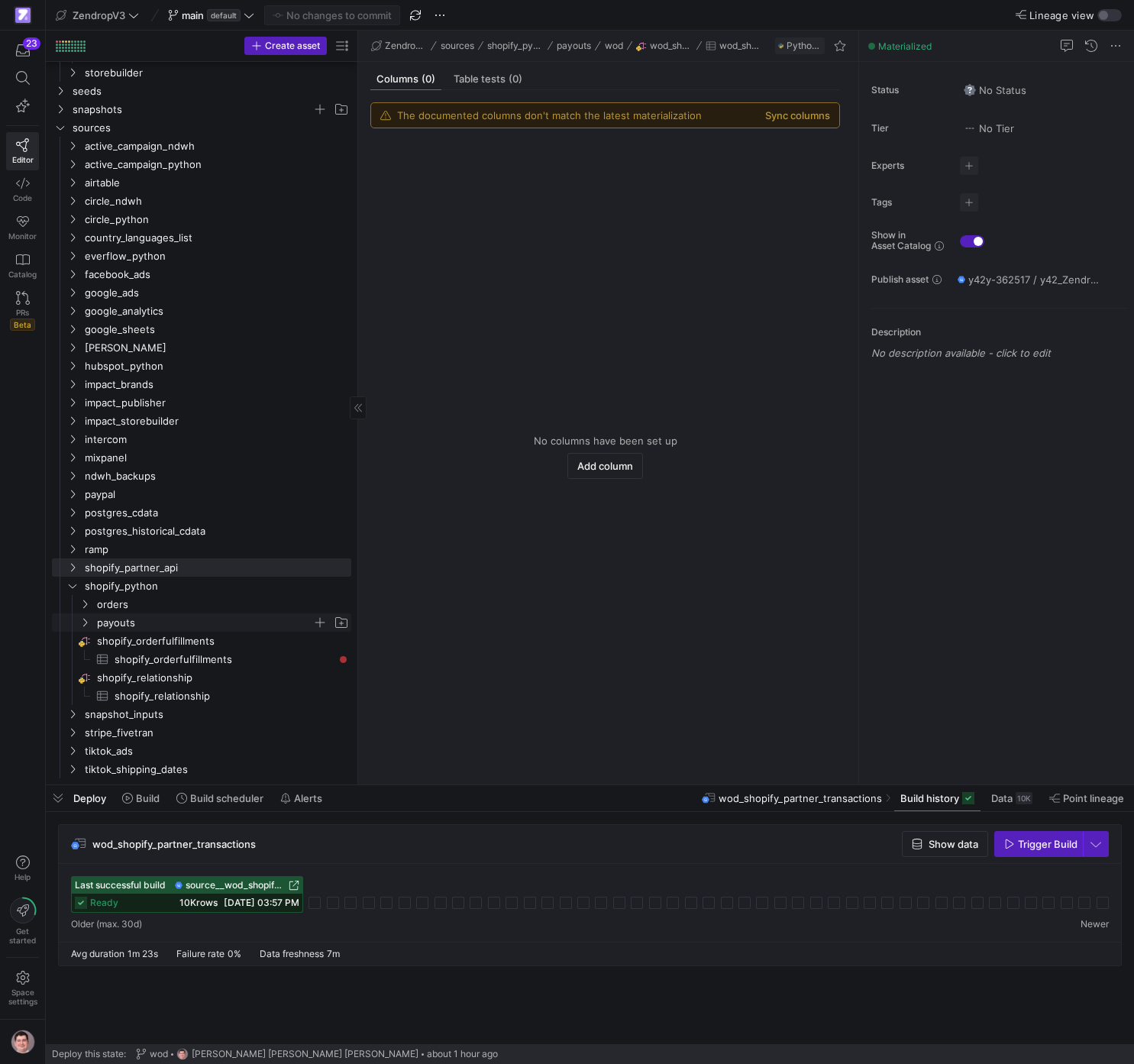
click at [131, 614] on span "payouts" at bounding box center [204, 623] width 215 height 17
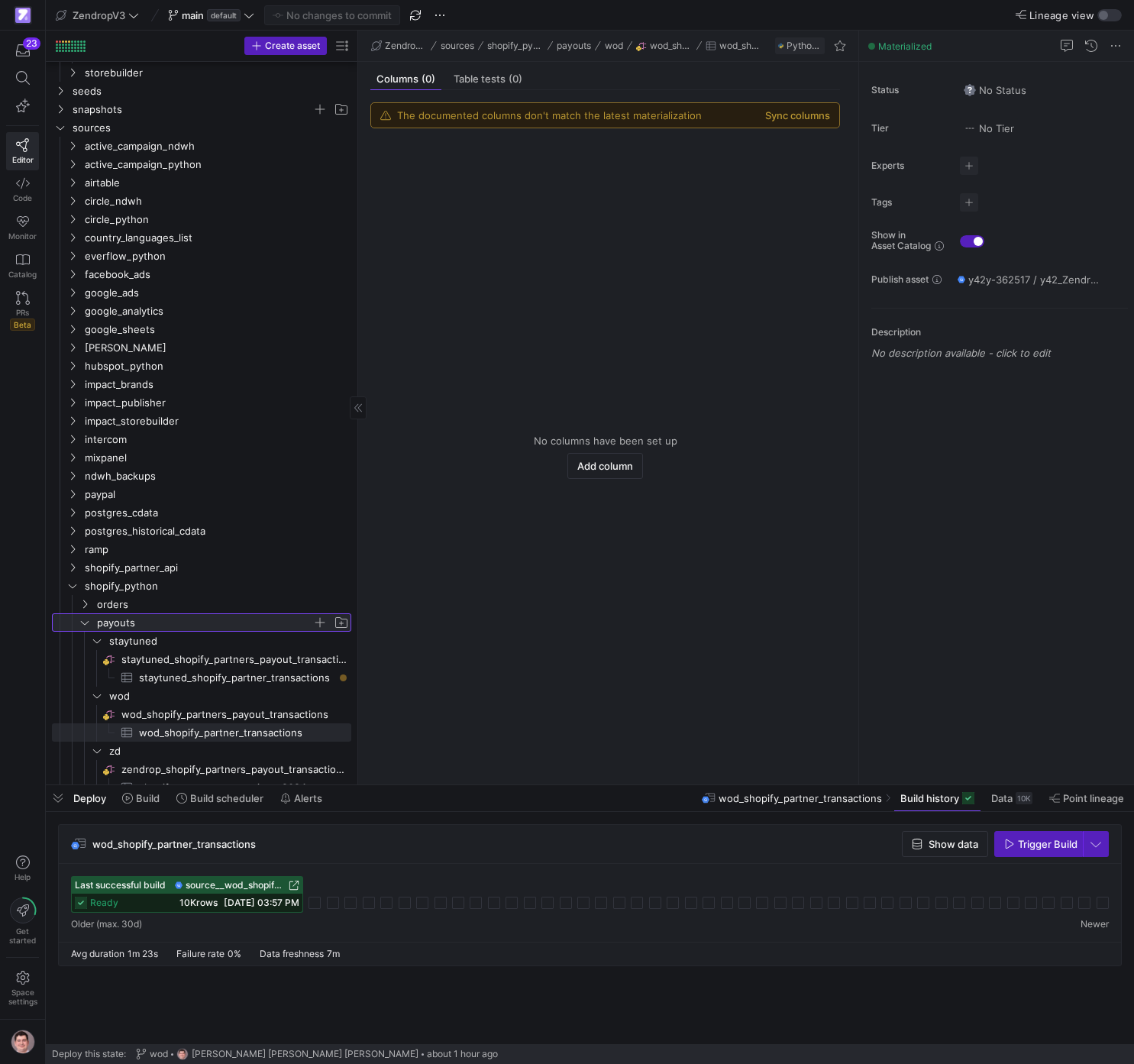
click at [143, 614] on span "payouts" at bounding box center [204, 623] width 215 height 17
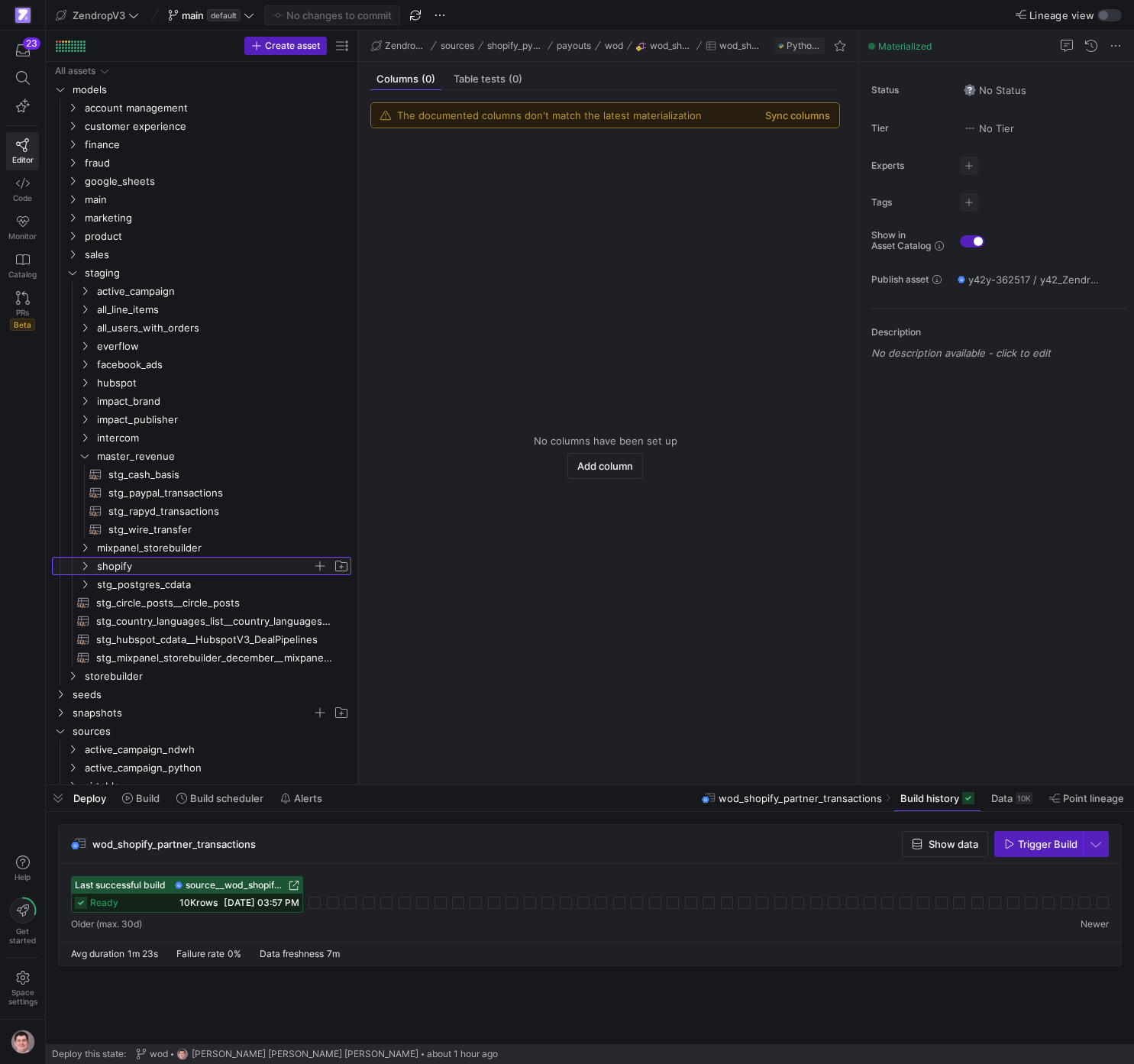
click at [148, 567] on span "shopify" at bounding box center [204, 567] width 215 height 17
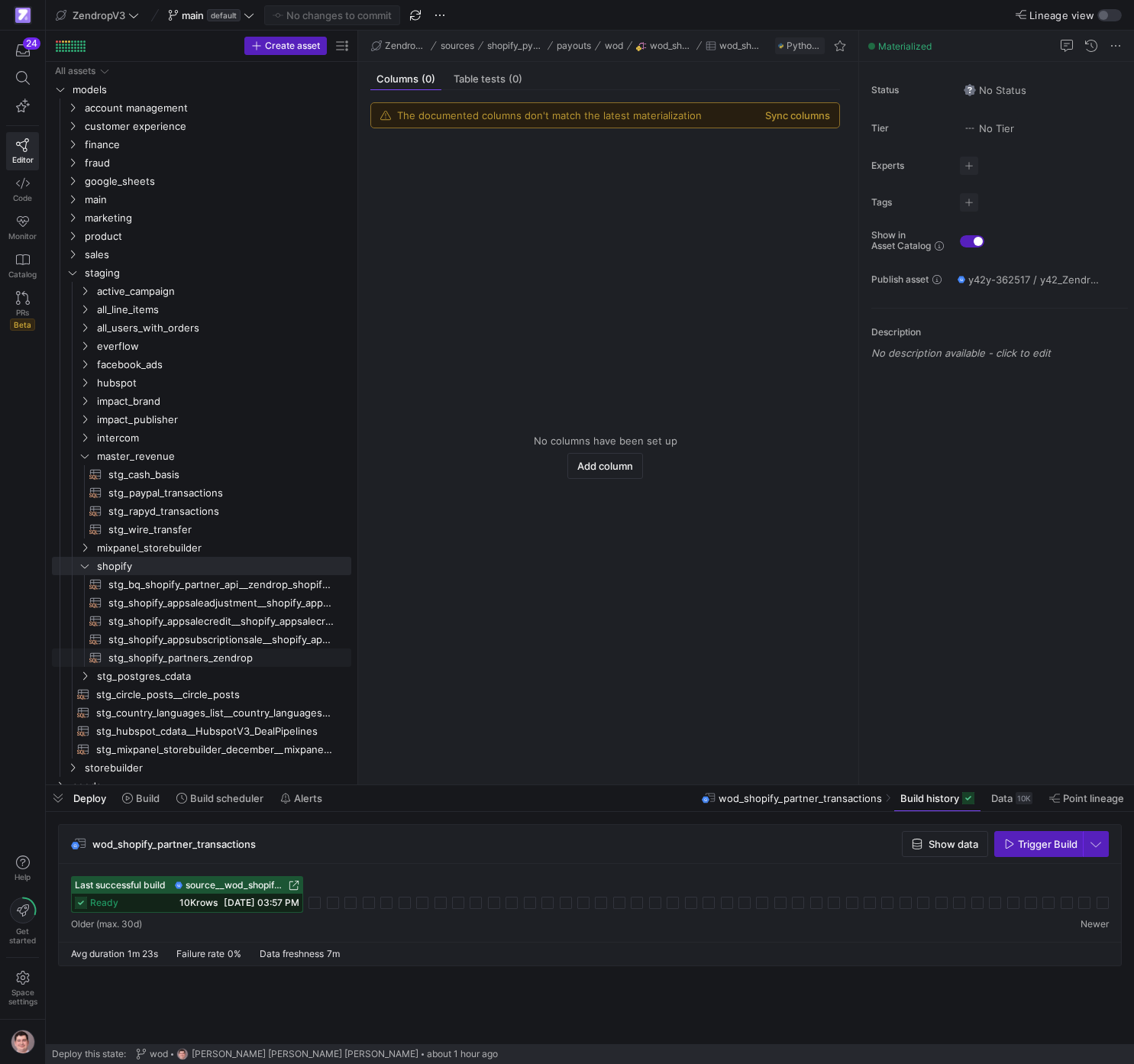
click at [175, 614] on span "stg_shopify_partners_zendrop​​​​​​​​​​" at bounding box center [221, 658] width 226 height 17
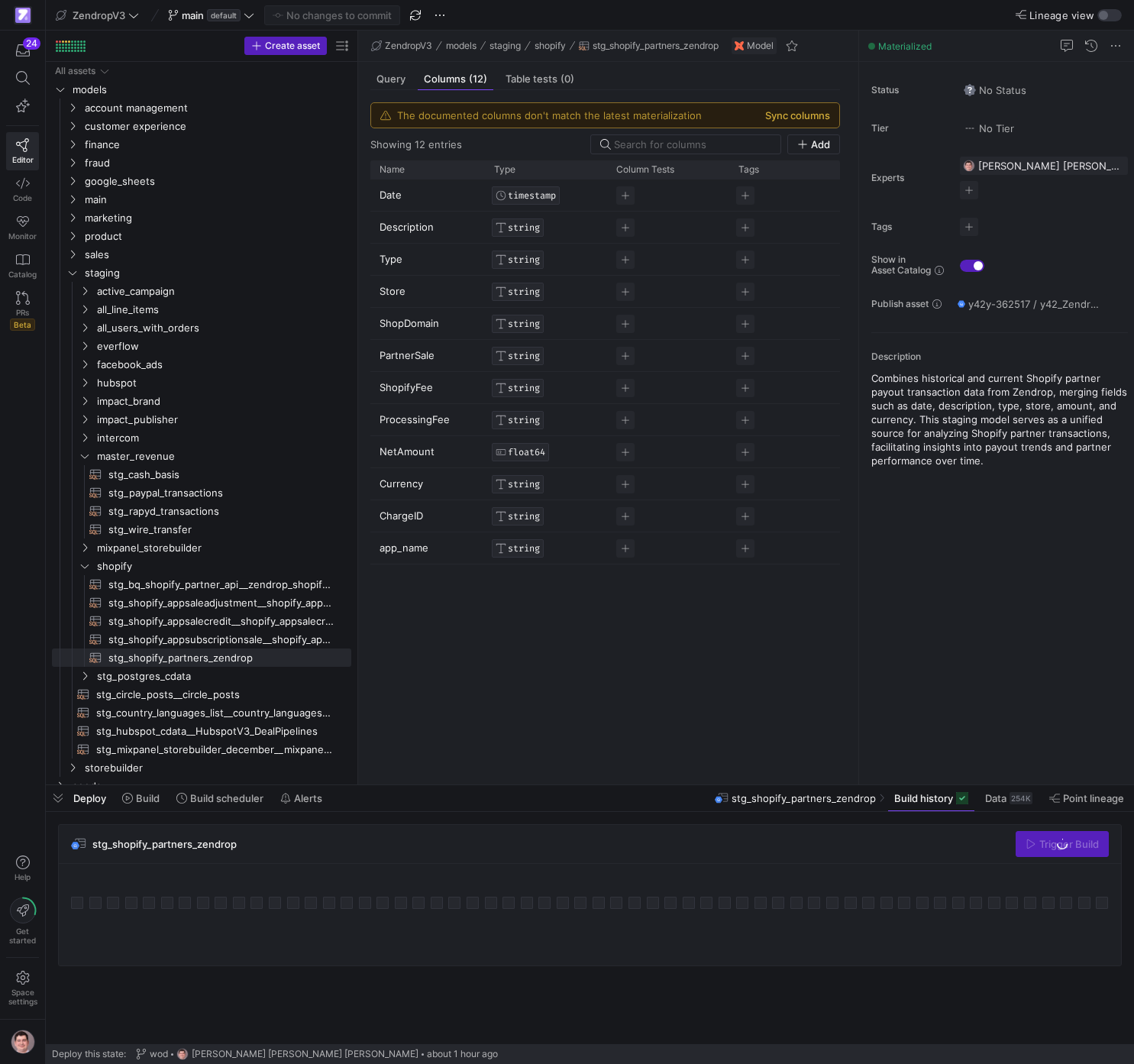
click at [822, 112] on button "Sync columns" at bounding box center [798, 114] width 65 height 12
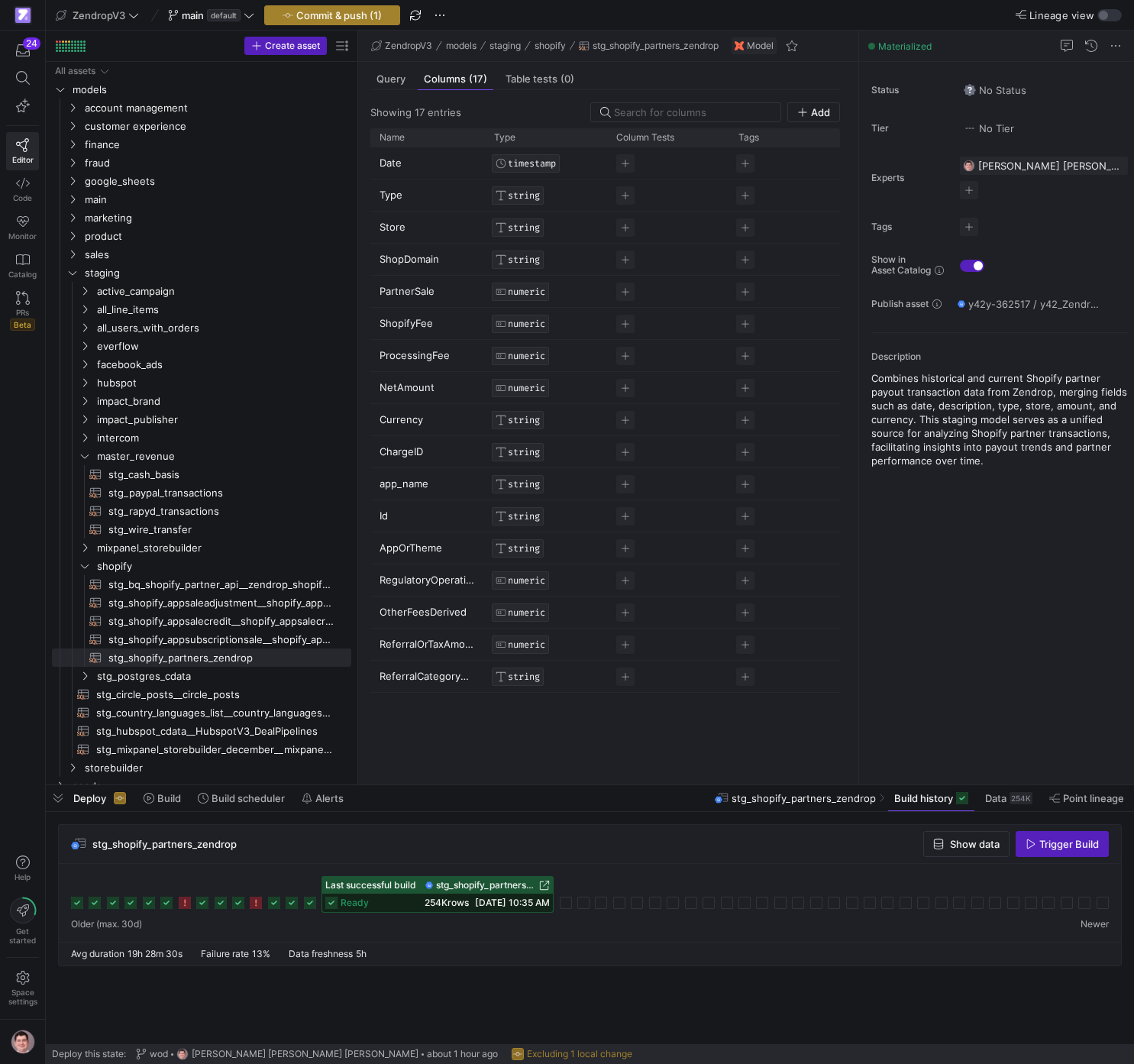
click at [354, 18] on span "Commit & push (1)" at bounding box center [339, 15] width 85 height 12
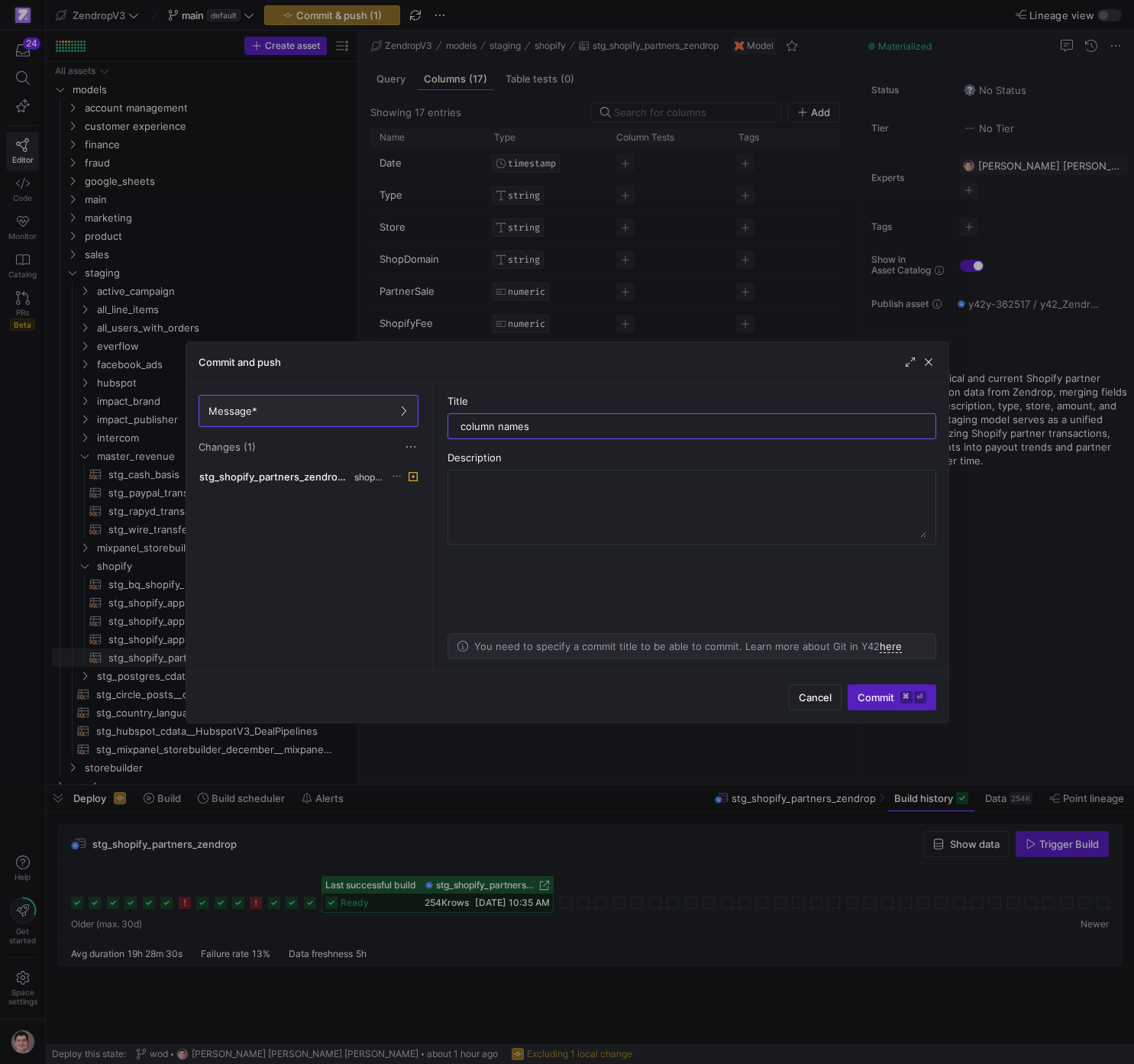
type input "column names"
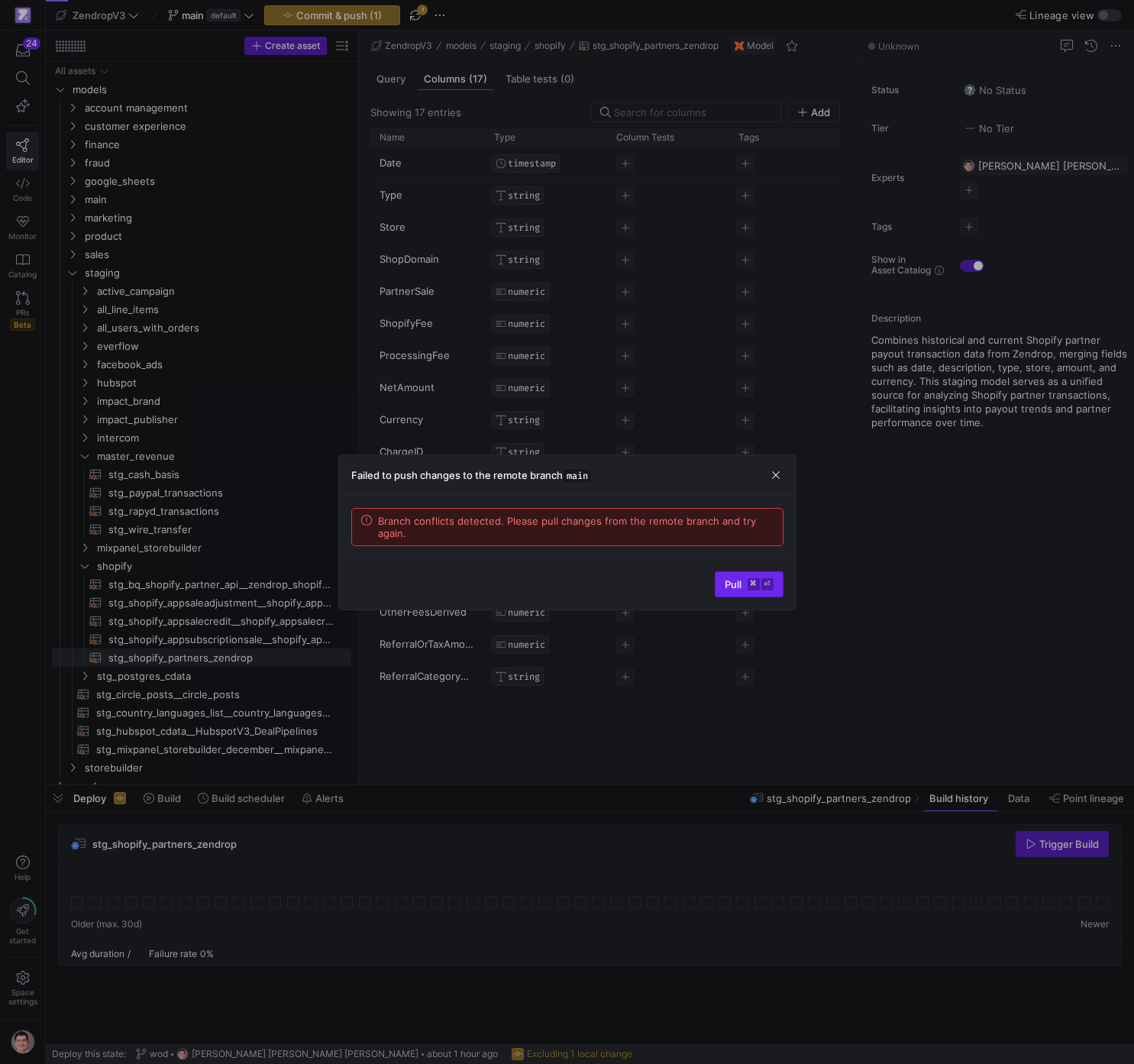
click at [758, 582] on kbd "⌘" at bounding box center [754, 584] width 12 height 12
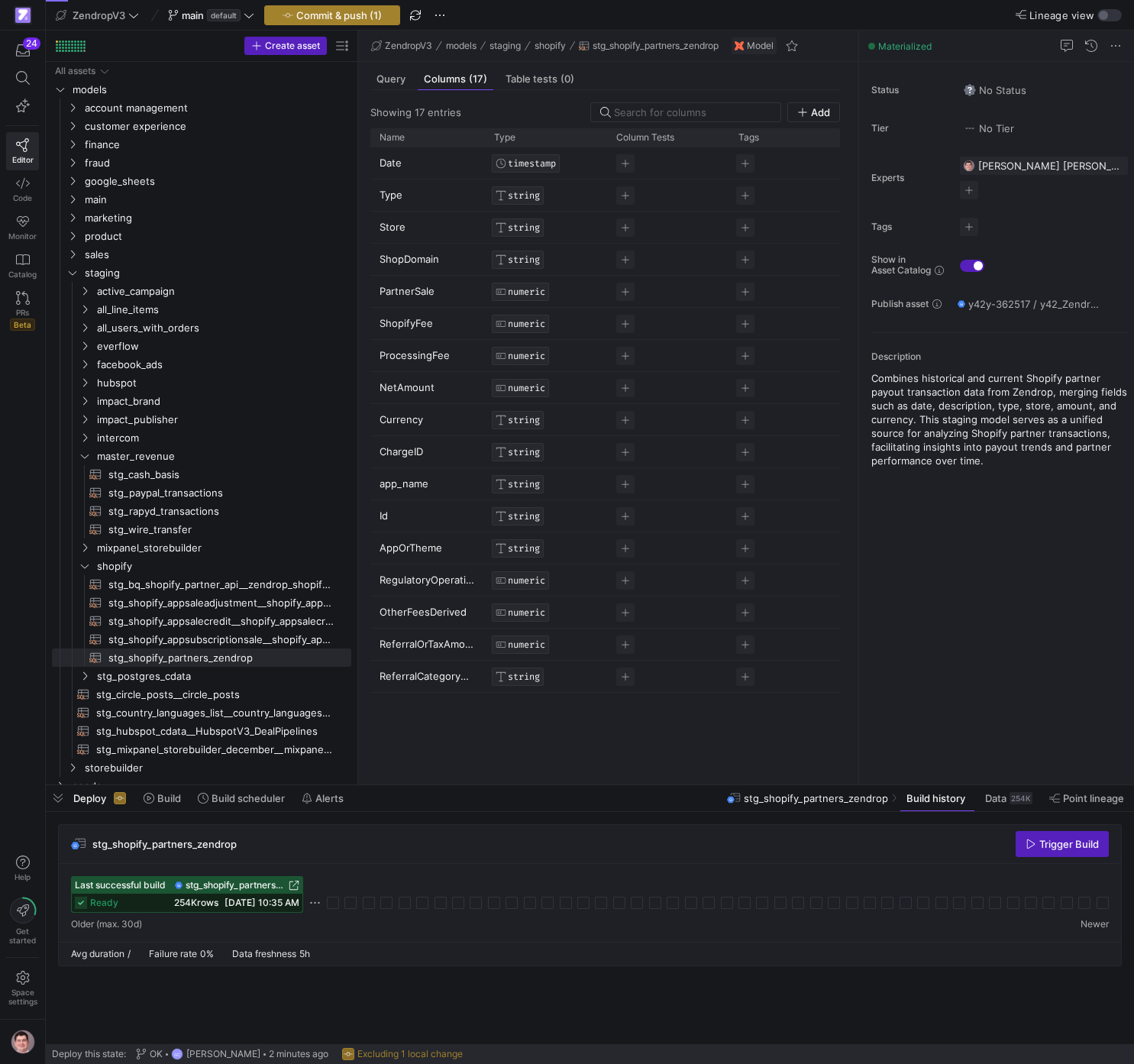
click at [375, 17] on span "Commit & push (1)" at bounding box center [339, 15] width 85 height 12
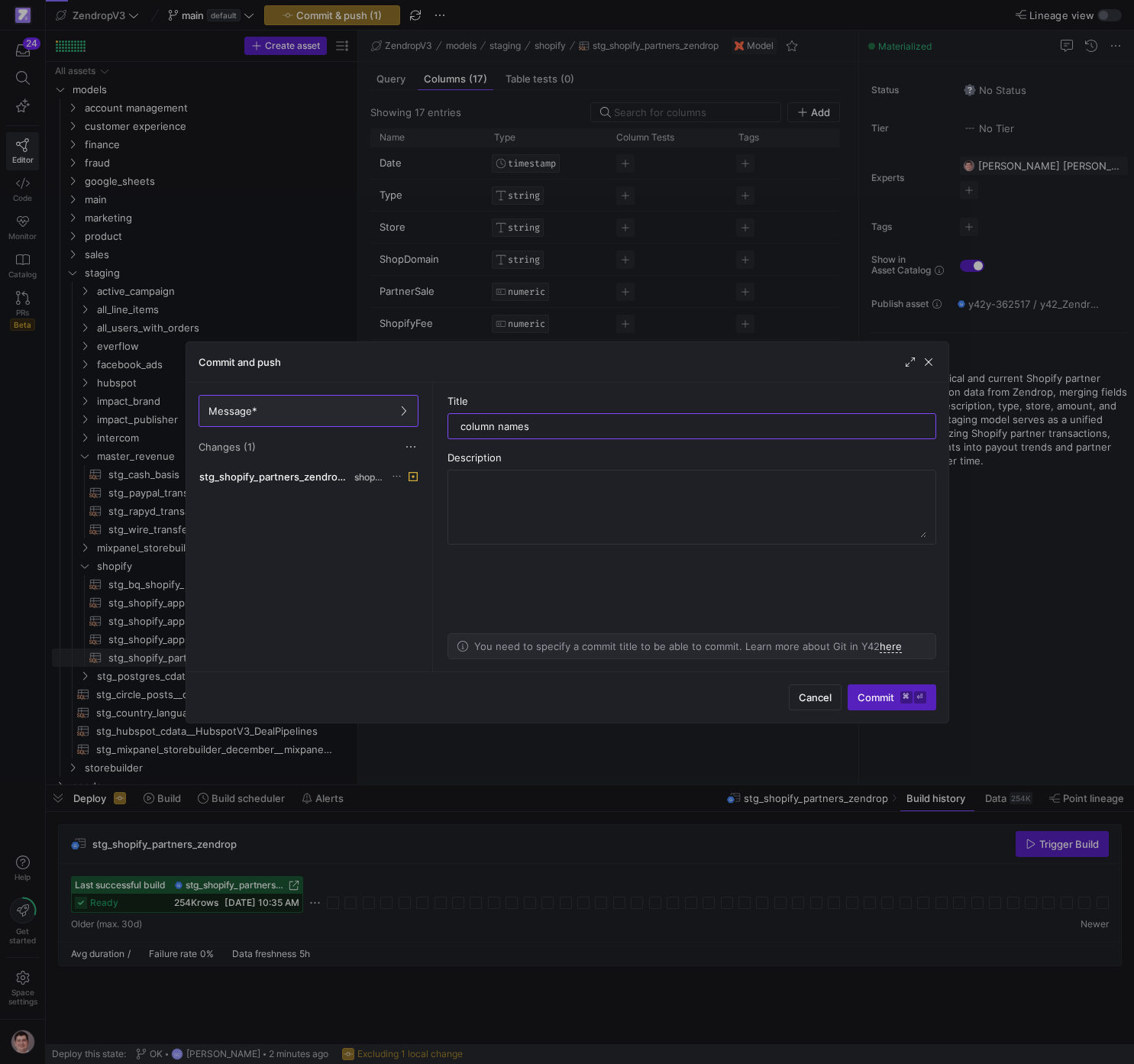
type input "column names"
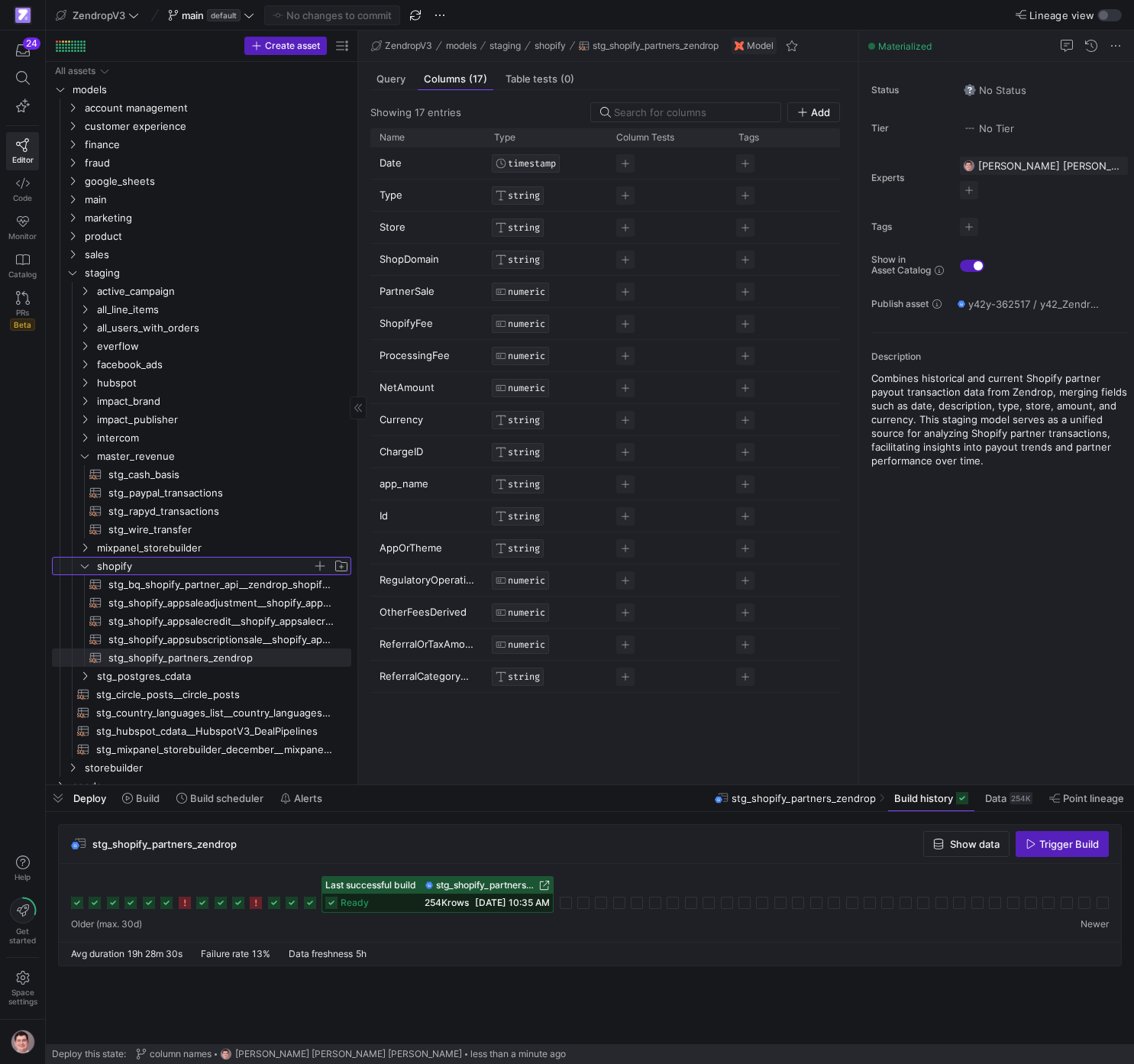
click at [225, 571] on span "shopify" at bounding box center [204, 567] width 215 height 17
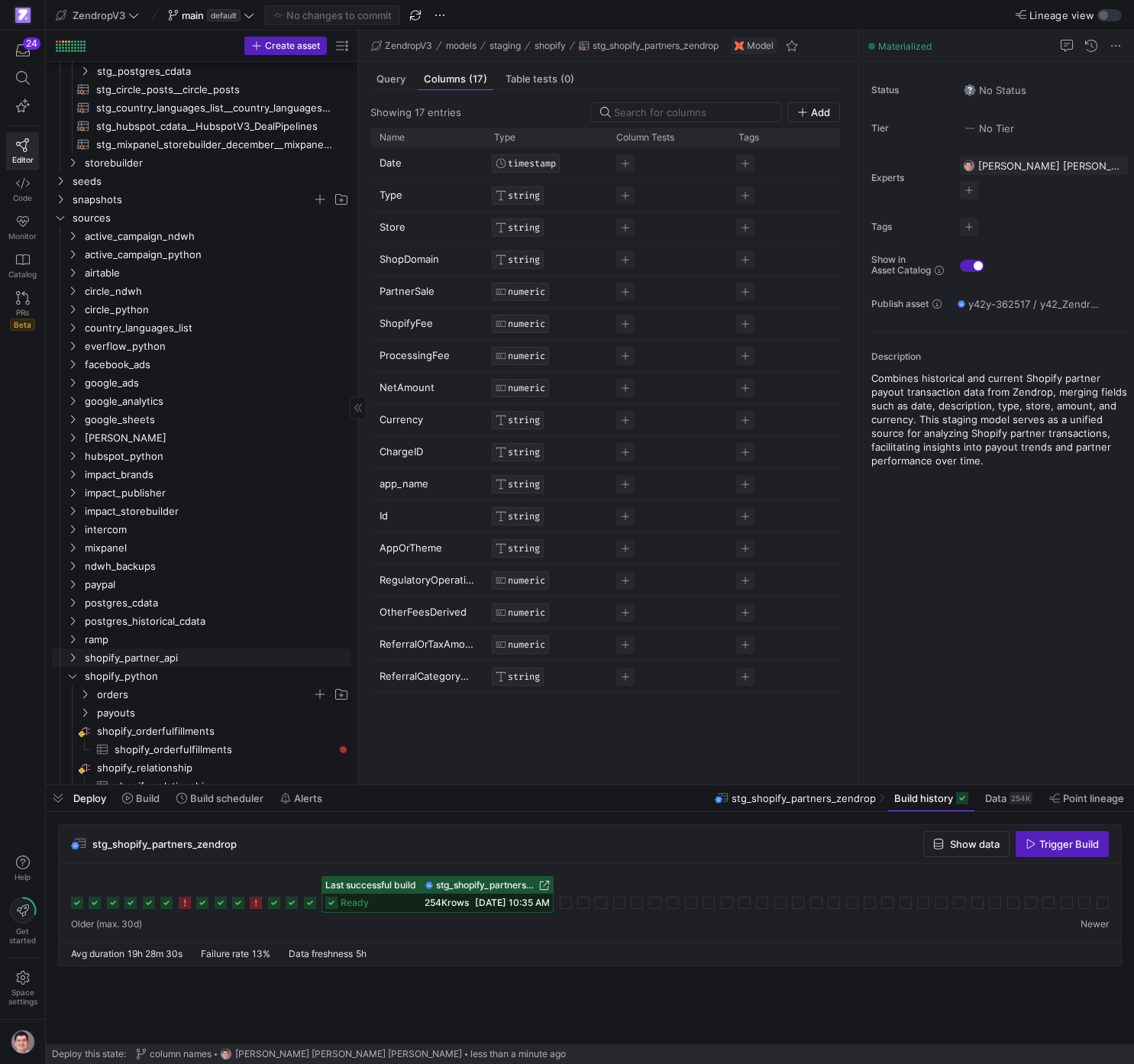
scroll to position [522, 0]
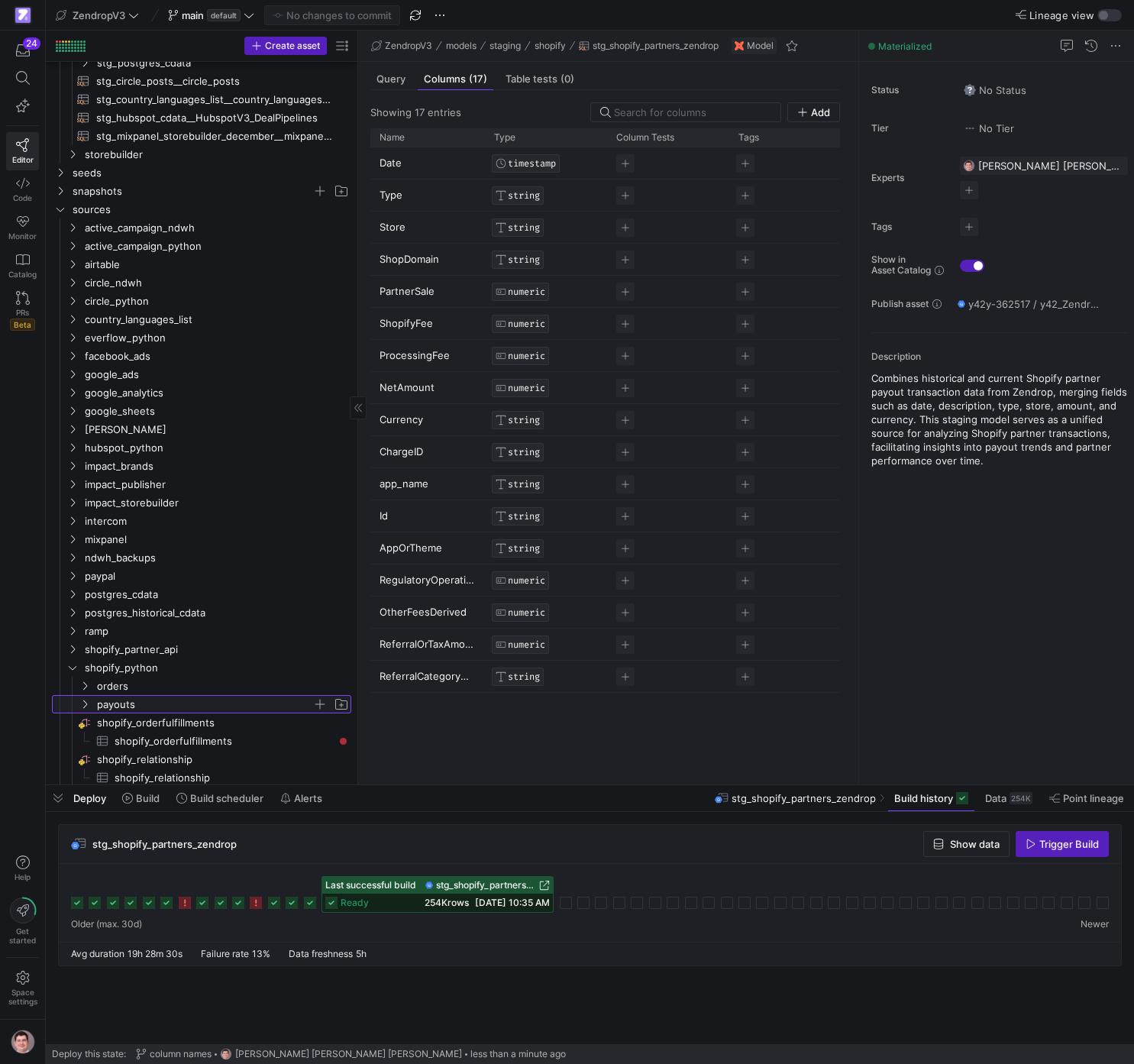
click at [193, 614] on span "payouts" at bounding box center [204, 705] width 215 height 17
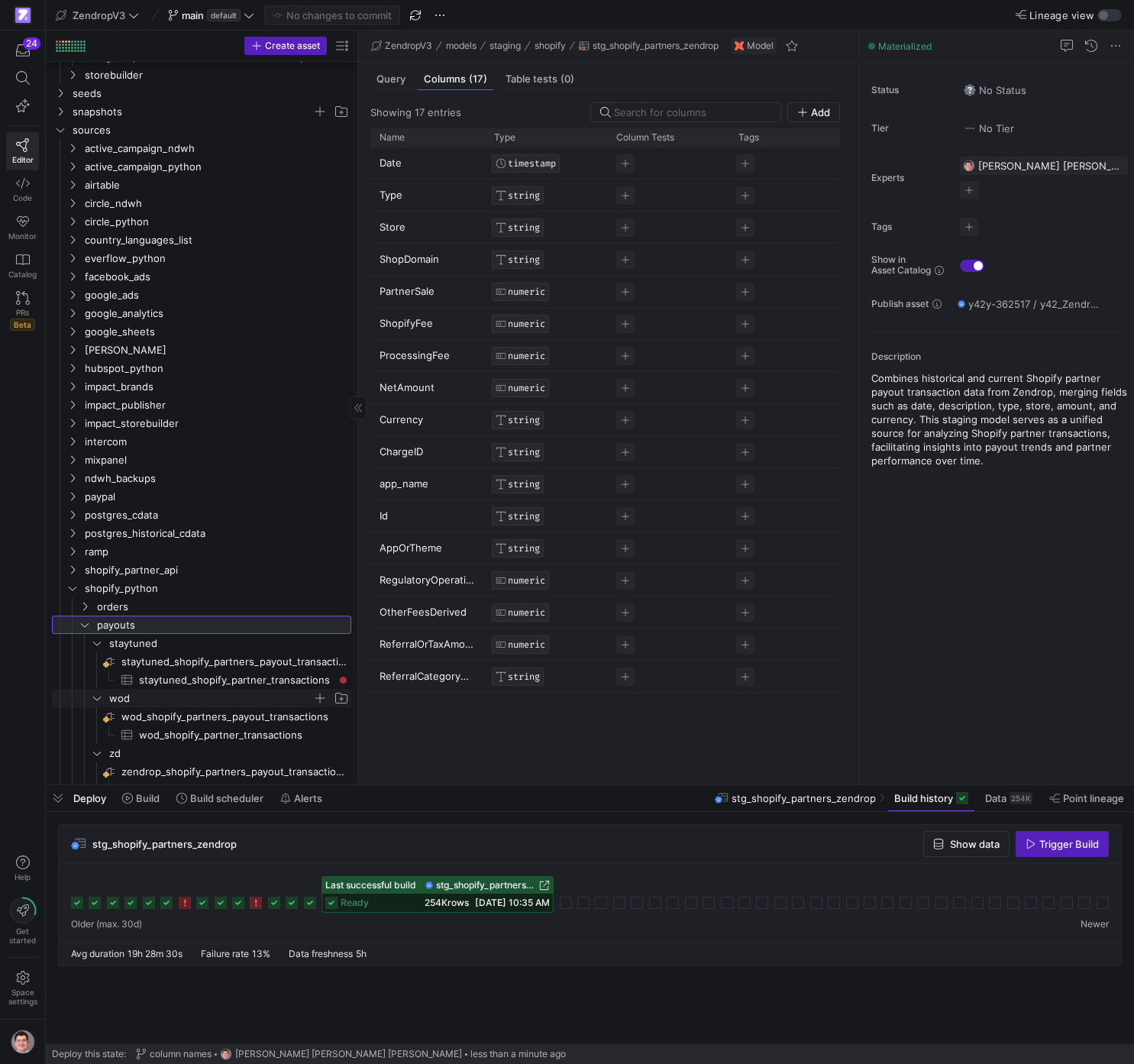
scroll to position [620, 0]
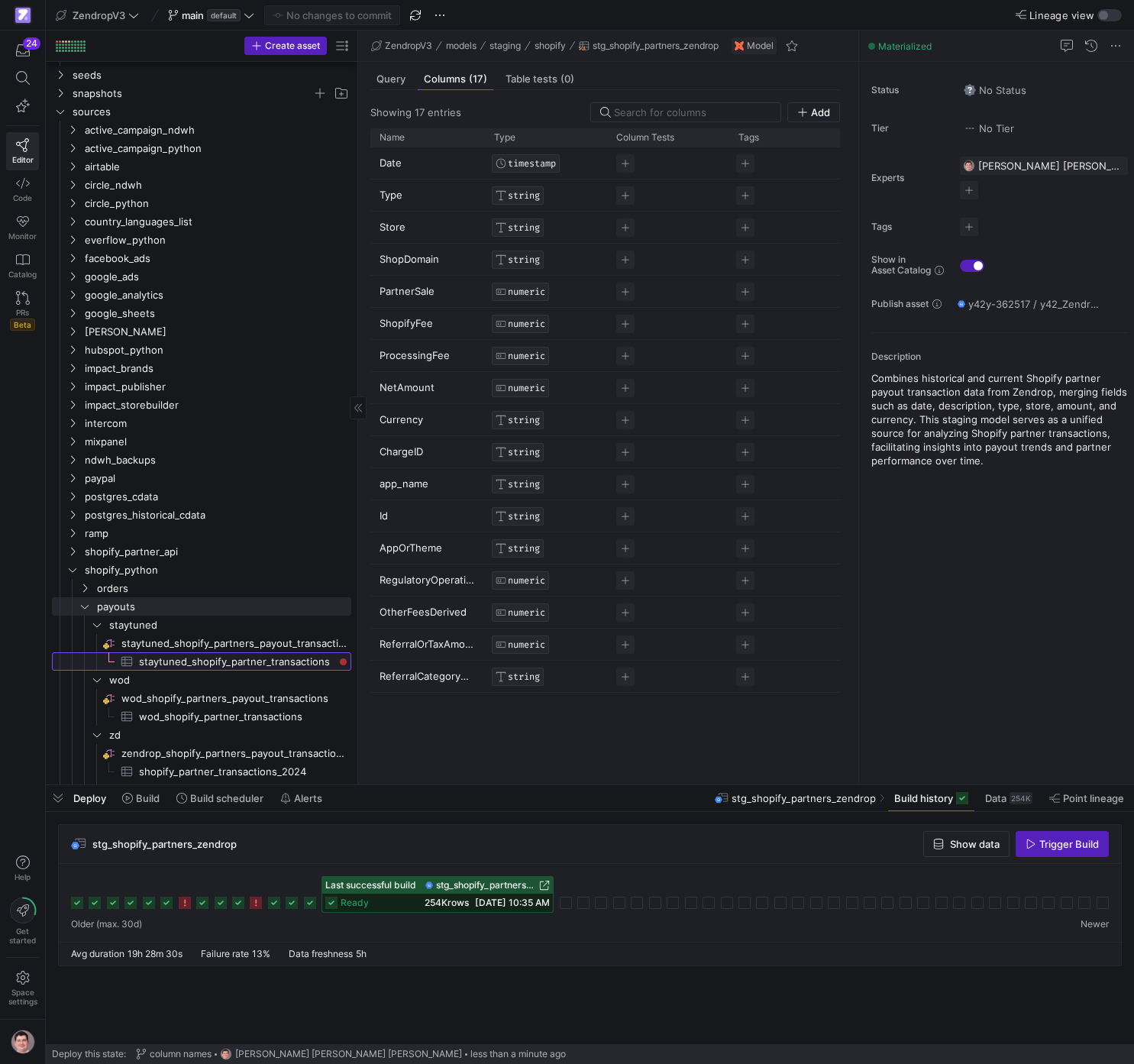
click at [237, 614] on span "staytuned_shopify_partner_transactions​​​​​​​​​" at bounding box center [236, 662] width 195 height 17
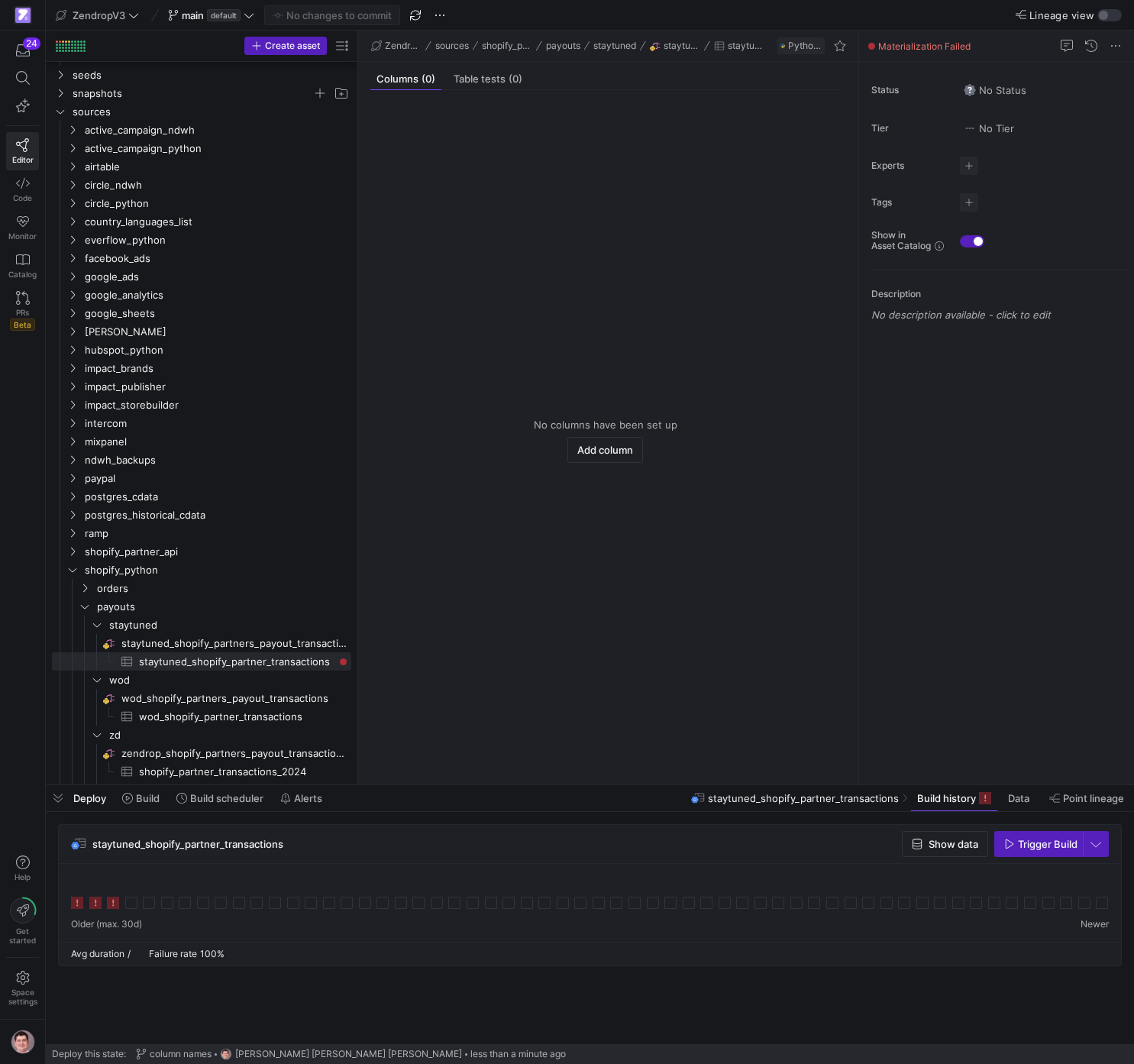
click at [110, 614] on icon at bounding box center [113, 902] width 12 height 12
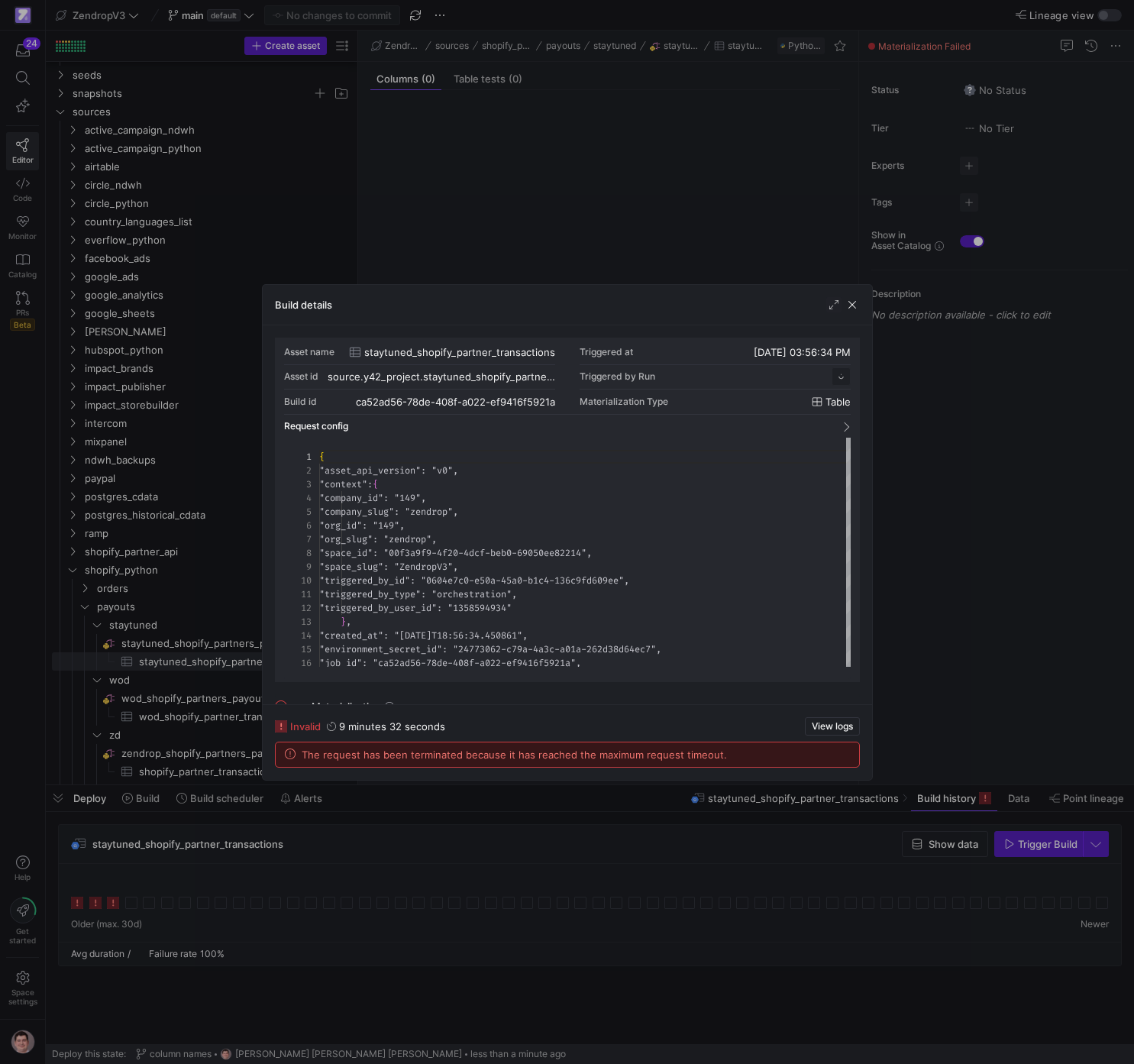
scroll to position [137, 0]
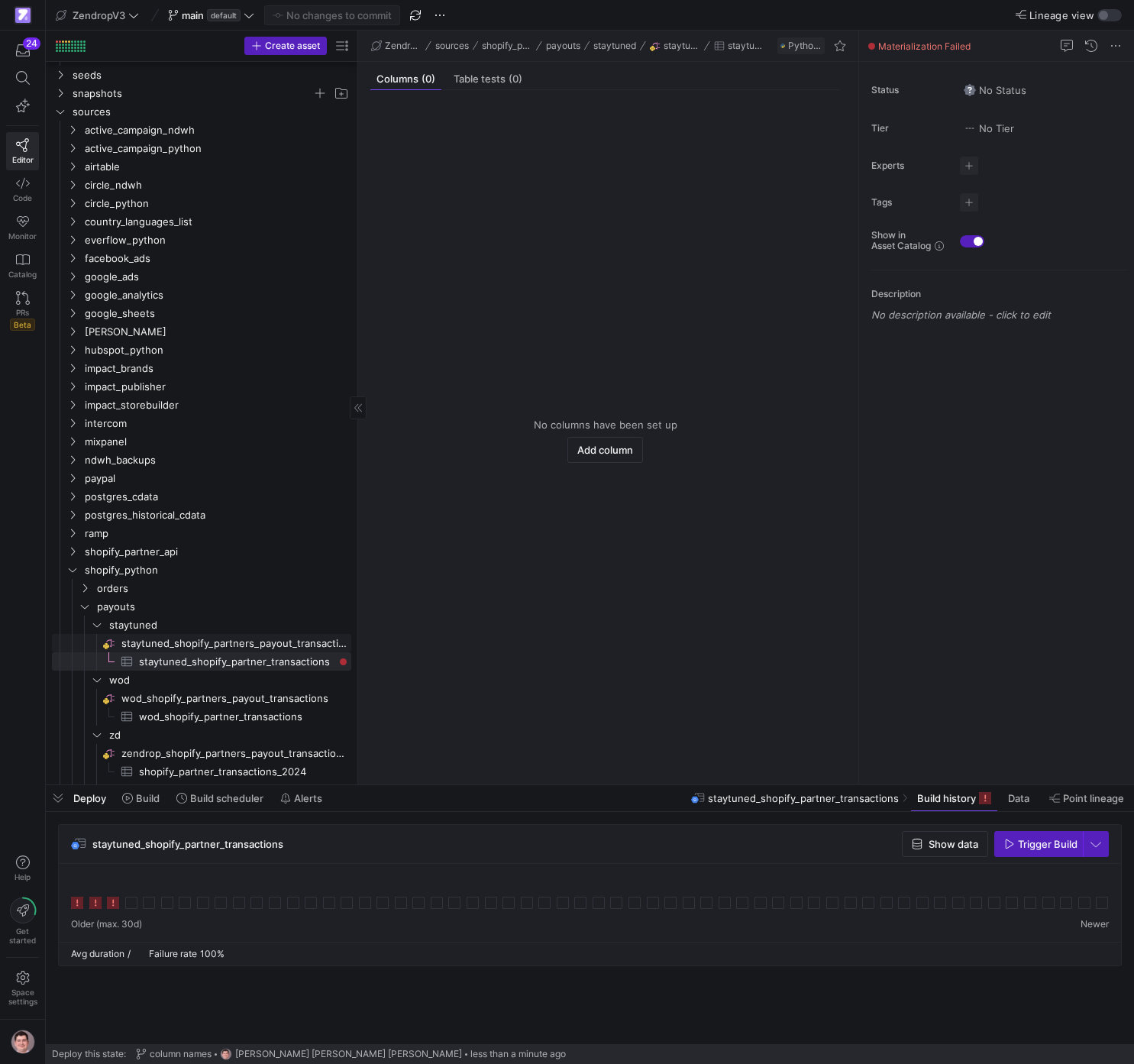
click at [244, 614] on span "staytuned_shopify_partners_payout_transactions​​​​​​​​" at bounding box center [235, 643] width 227 height 17
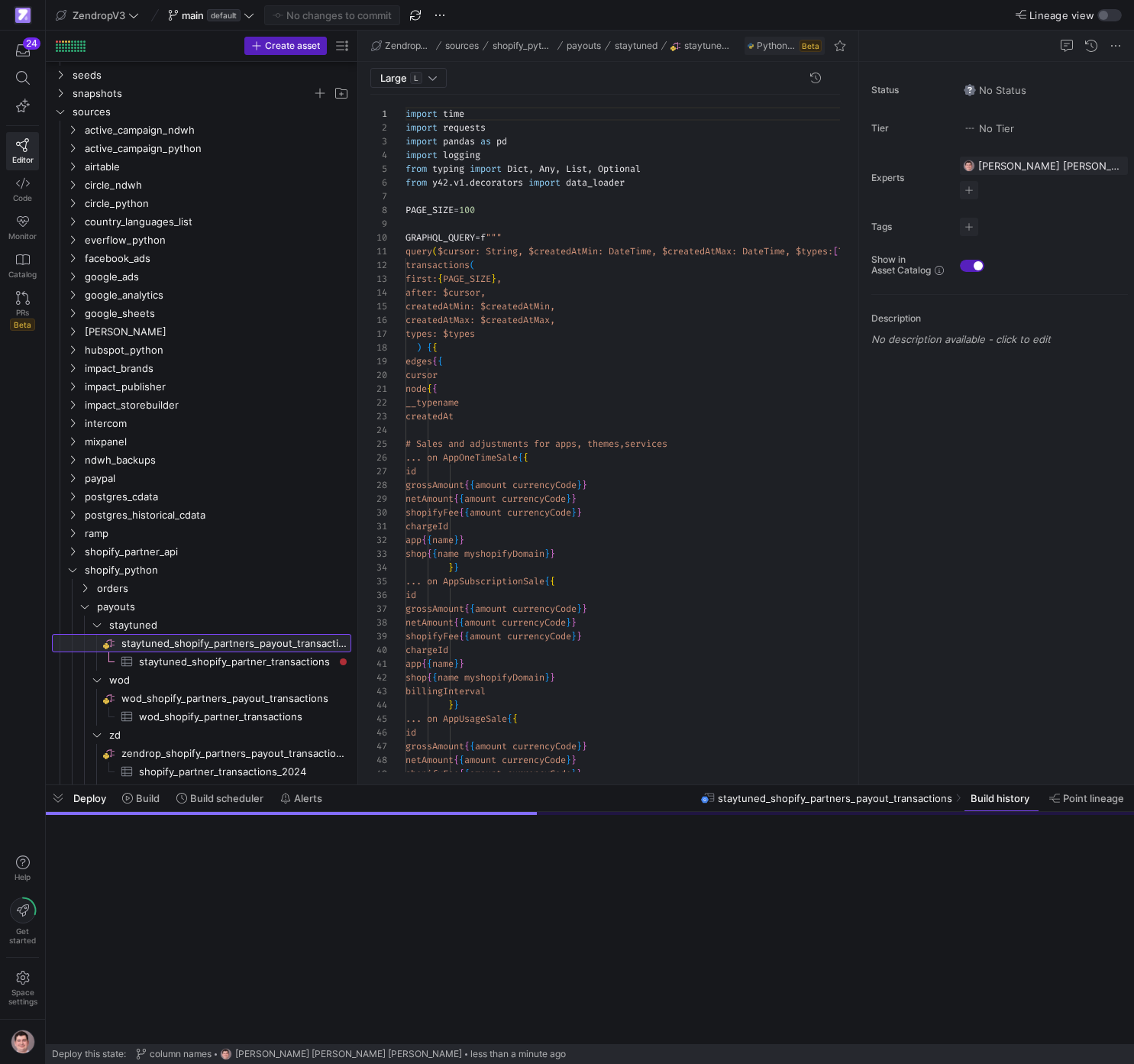
scroll to position [137, 0]
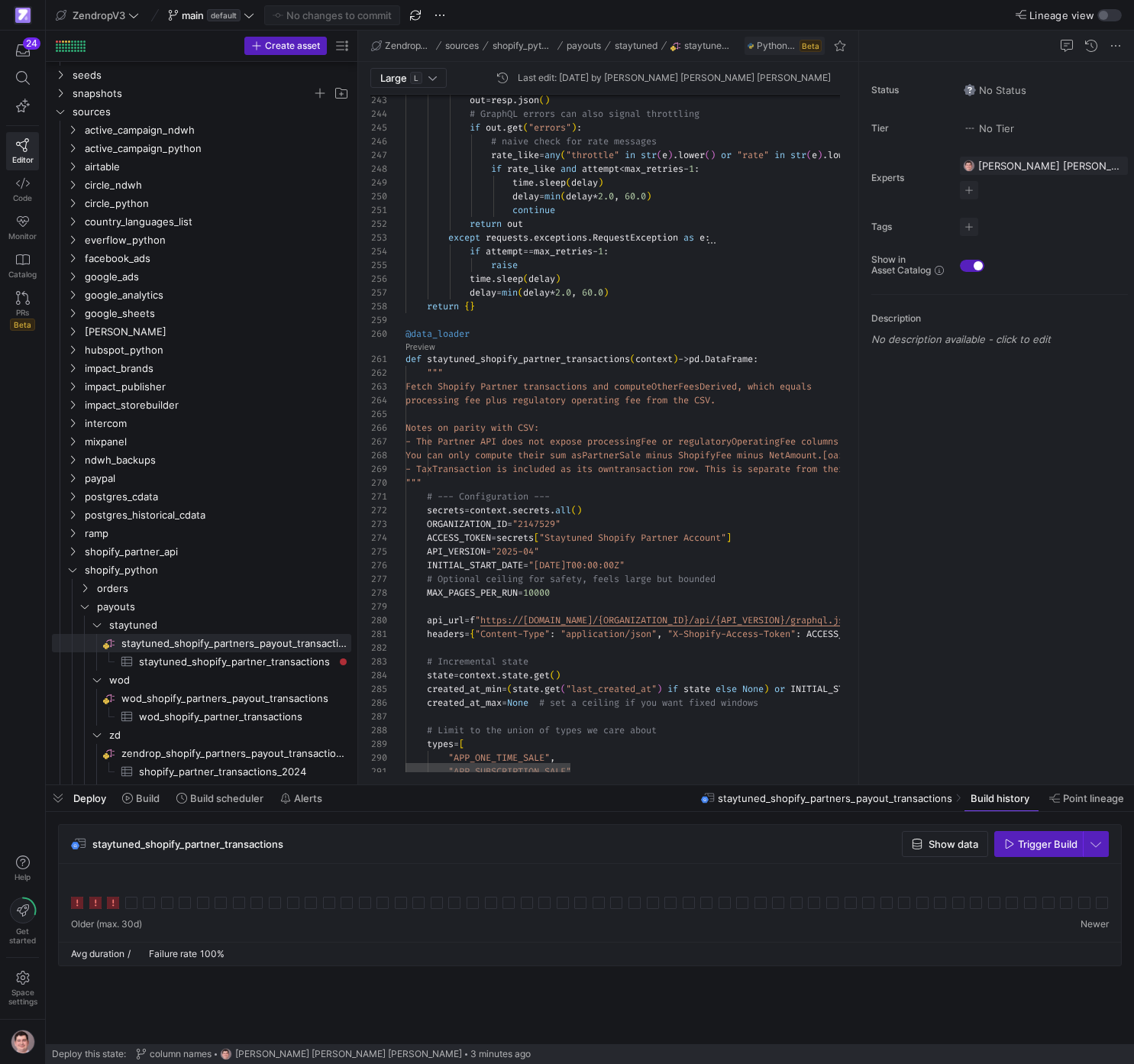
click at [279, 614] on span "wod_shopify_partners_payout_transactions​​​​​​​​" at bounding box center [235, 699] width 227 height 17
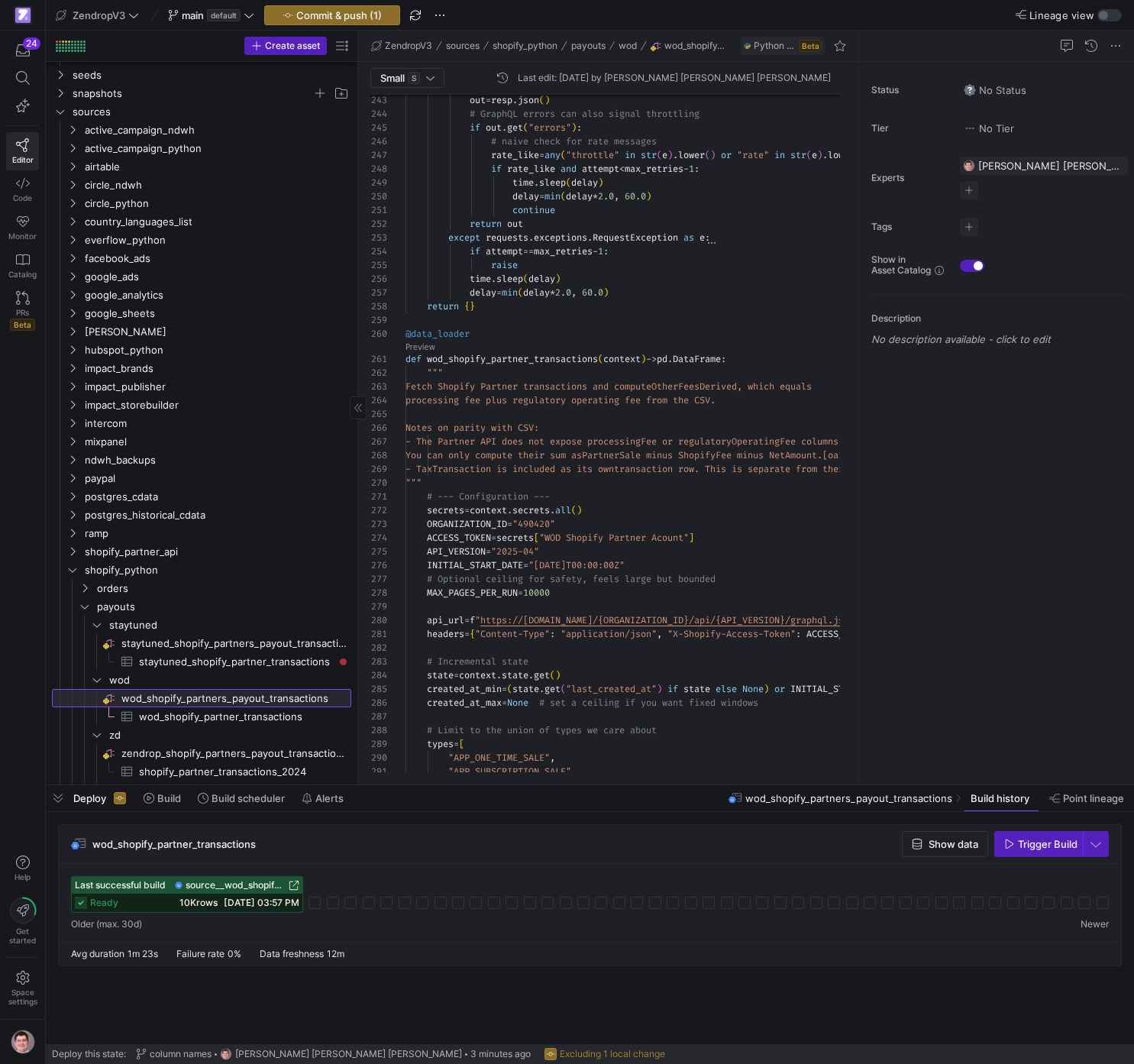
click at [288, 614] on span "wod_shopify_partners_payout_transactions​​​​​​​​" at bounding box center [235, 699] width 227 height 17
click at [253, 614] on span "staytuned_shopify_partners_payout_transactions​​​​​​​​" at bounding box center [235, 643] width 227 height 17
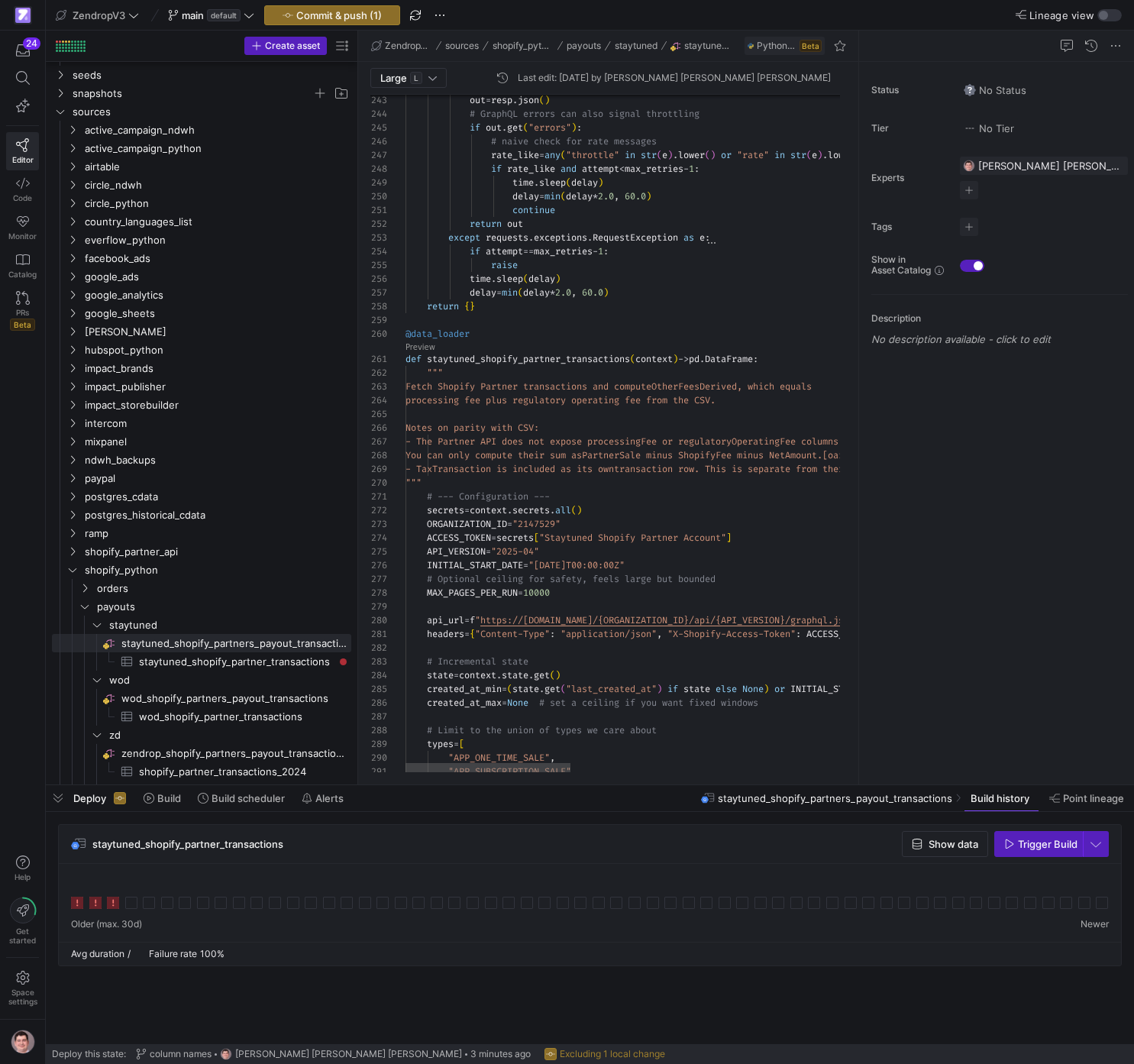
click at [340, 15] on span "Commit & push (1)" at bounding box center [339, 15] width 85 height 12
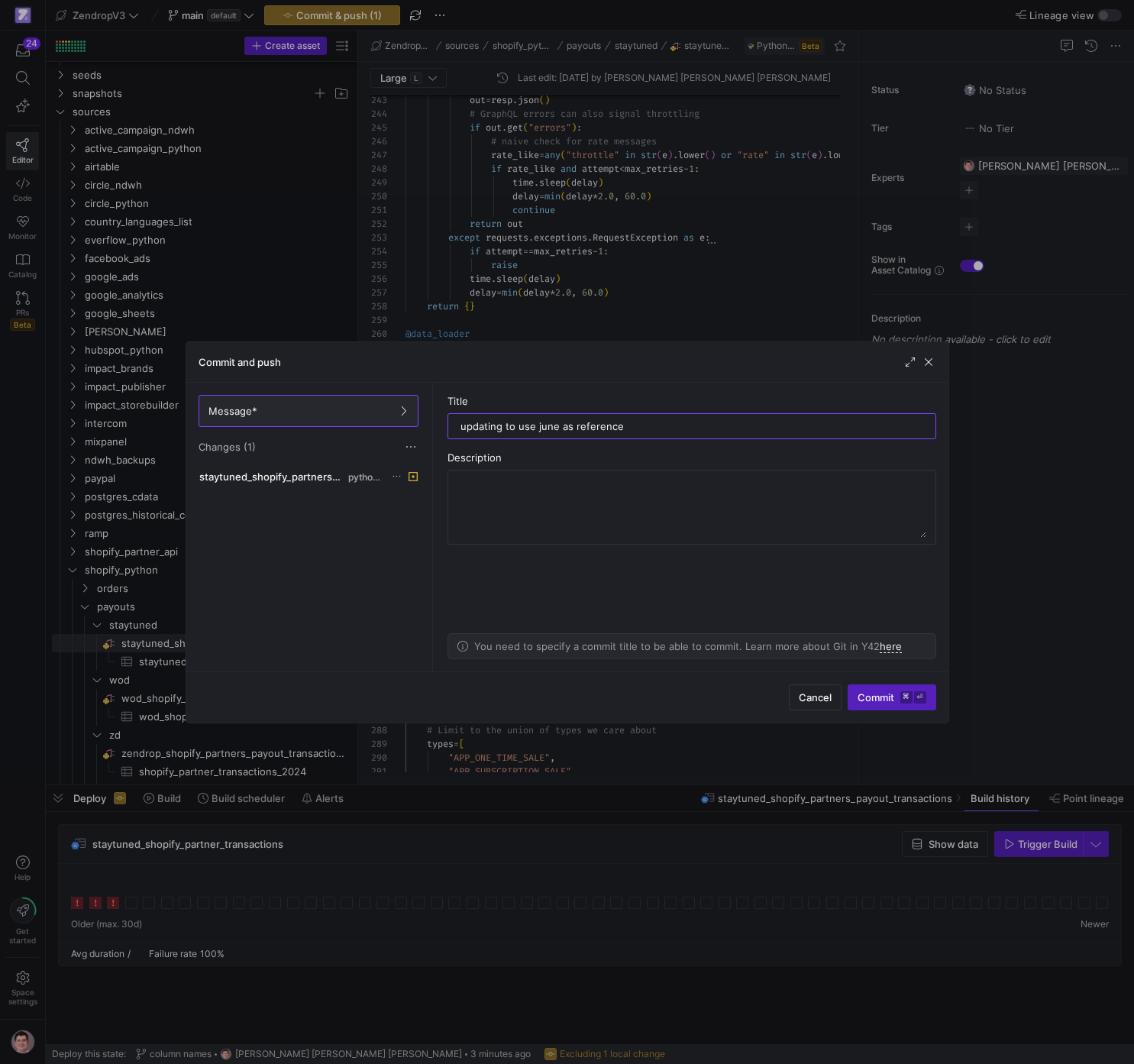
type input "updating to use june as reference"
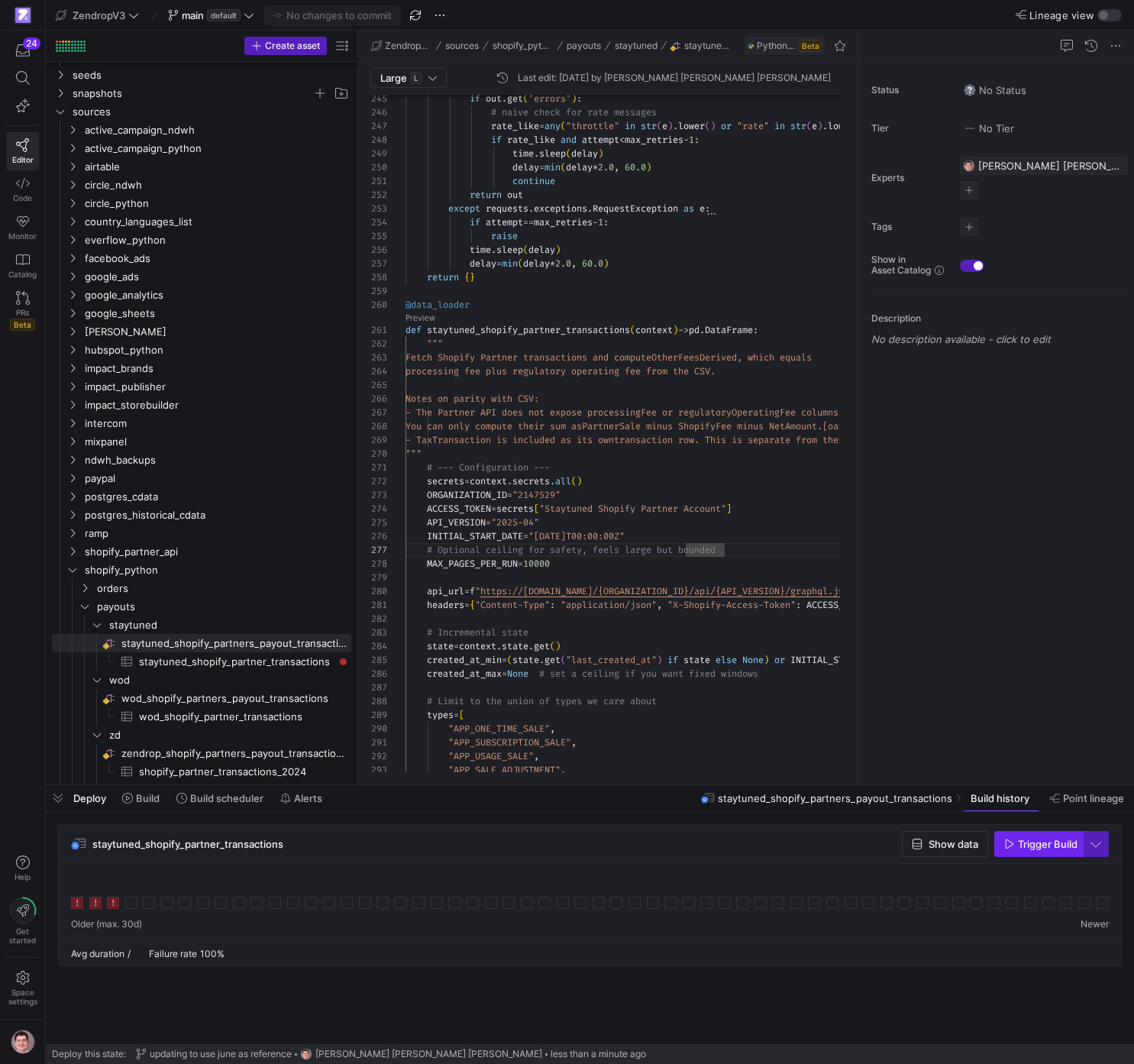
click at [822, 614] on span "Trigger Build" at bounding box center [1048, 844] width 60 height 12
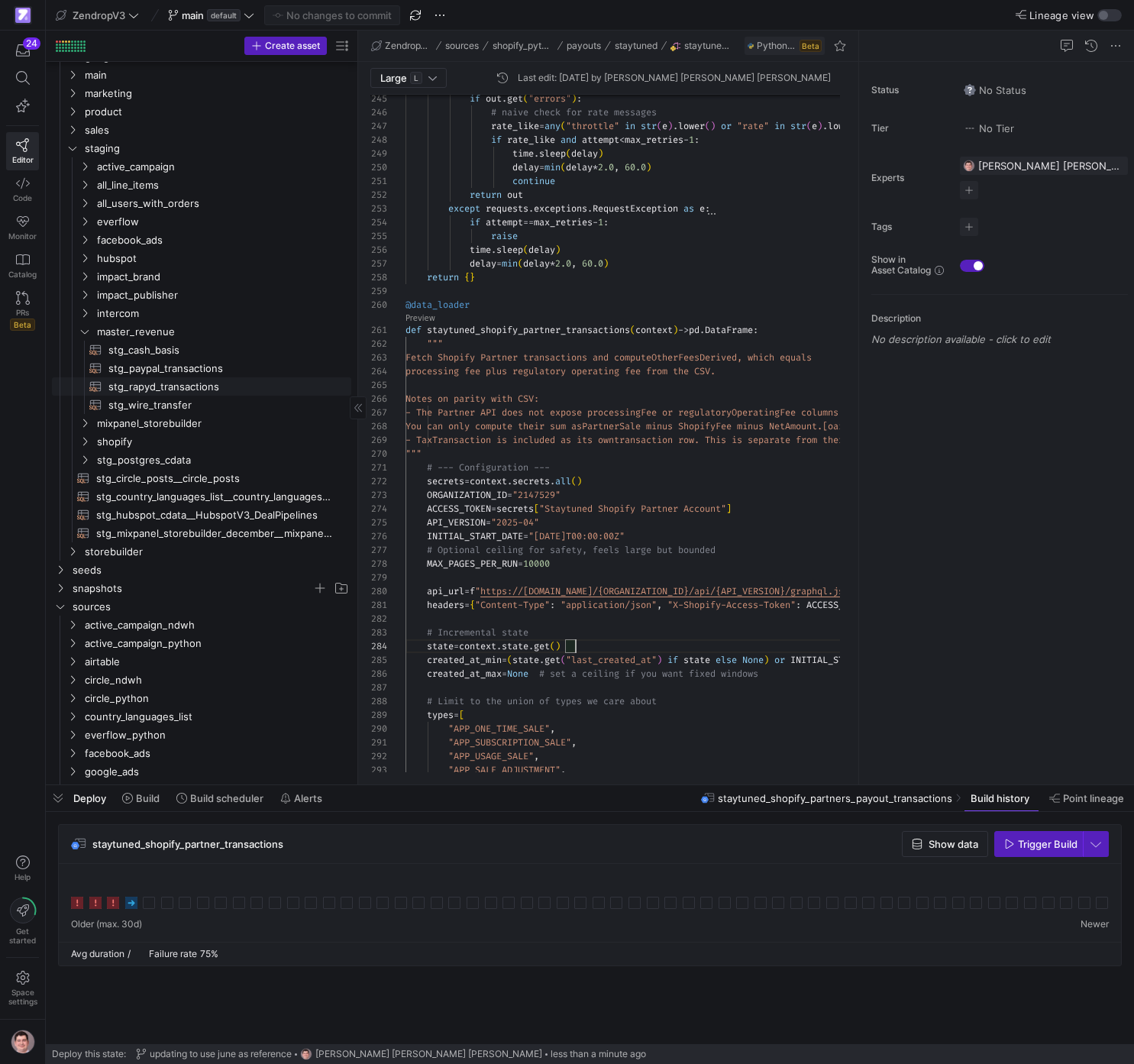
scroll to position [111, 0]
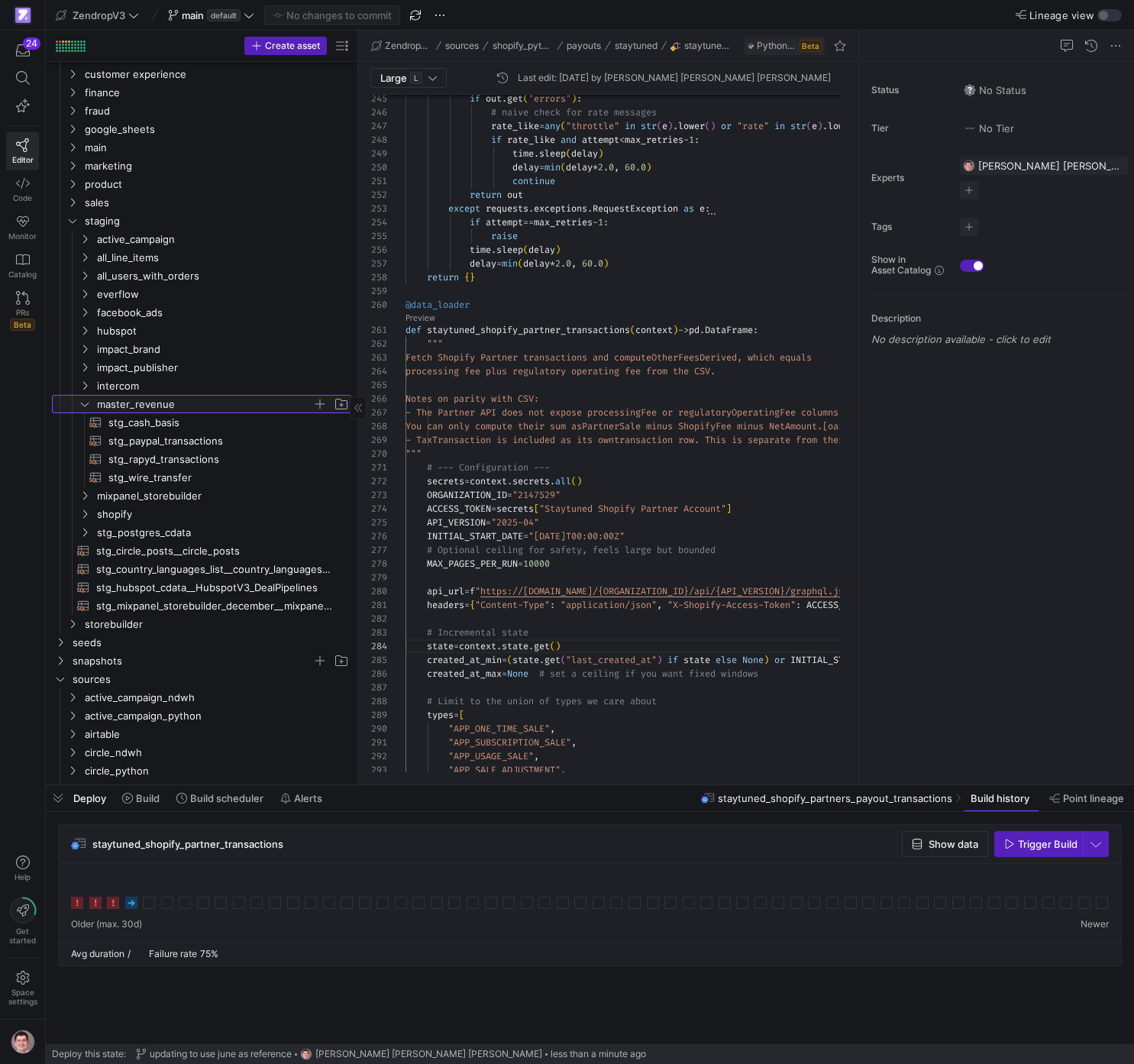
click at [167, 403] on span "master_revenue" at bounding box center [204, 404] width 215 height 17
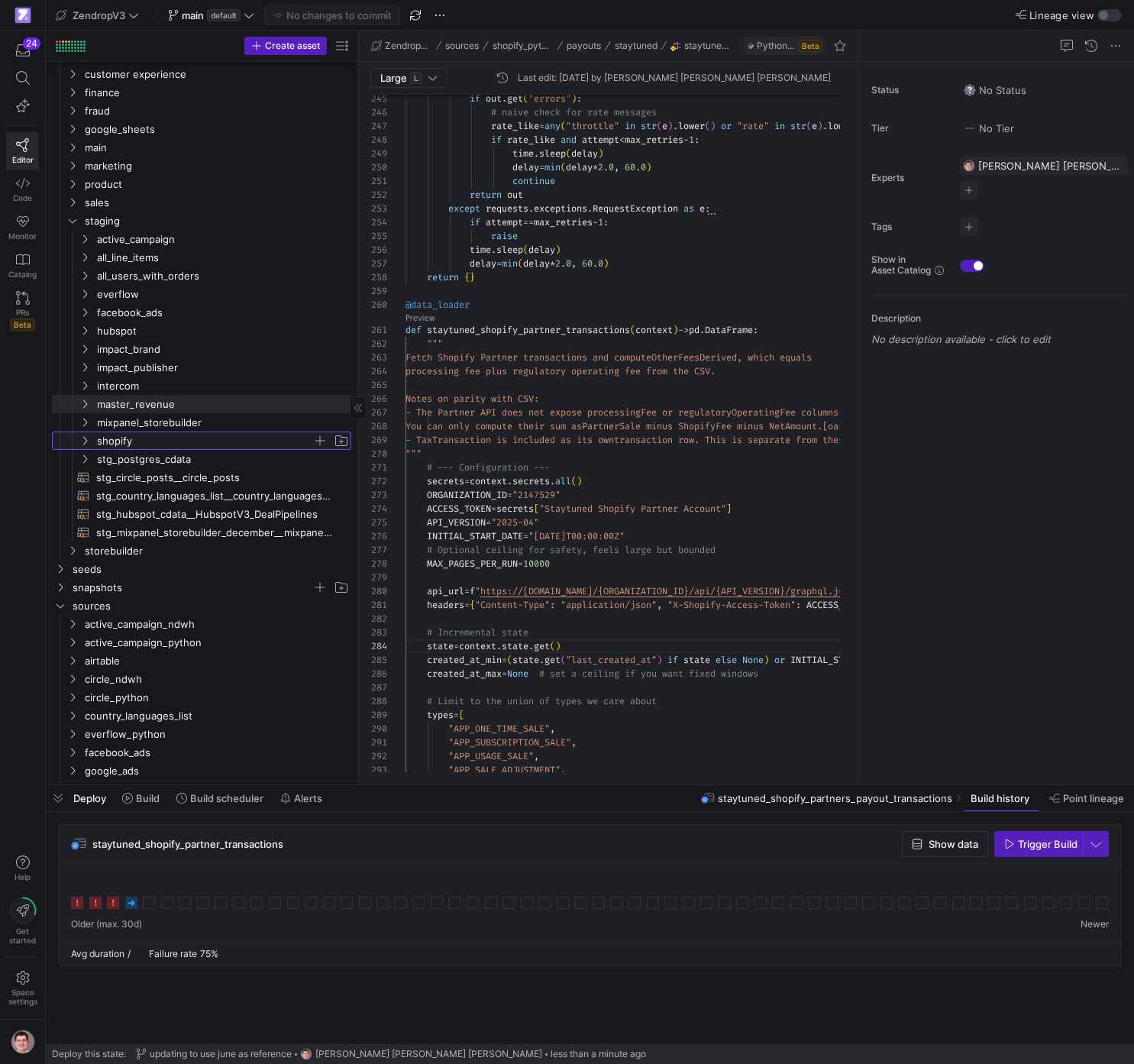
click at [175, 443] on span "shopify" at bounding box center [204, 441] width 215 height 17
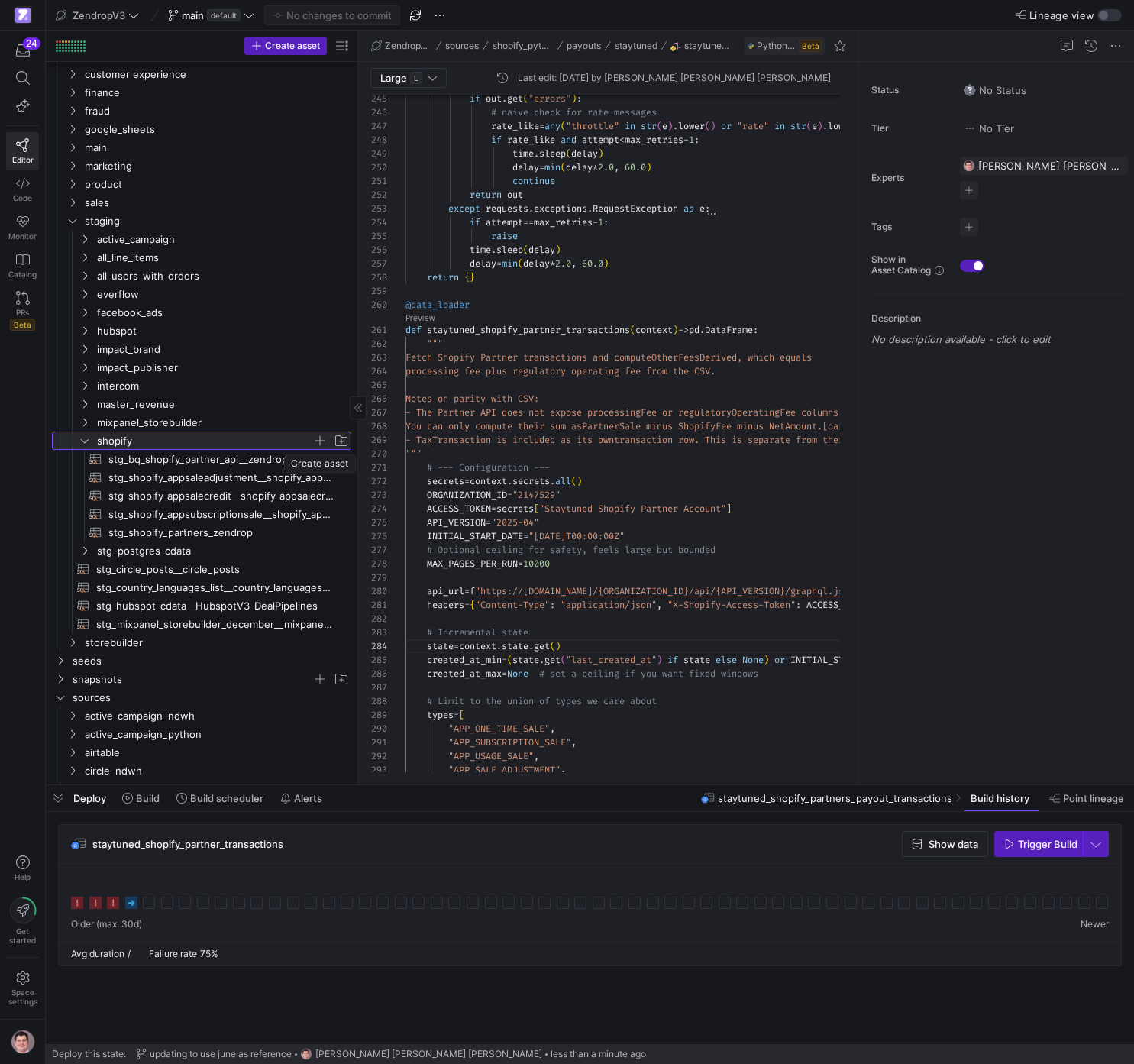
click at [321, 441] on span "button" at bounding box center [320, 440] width 15 height 15
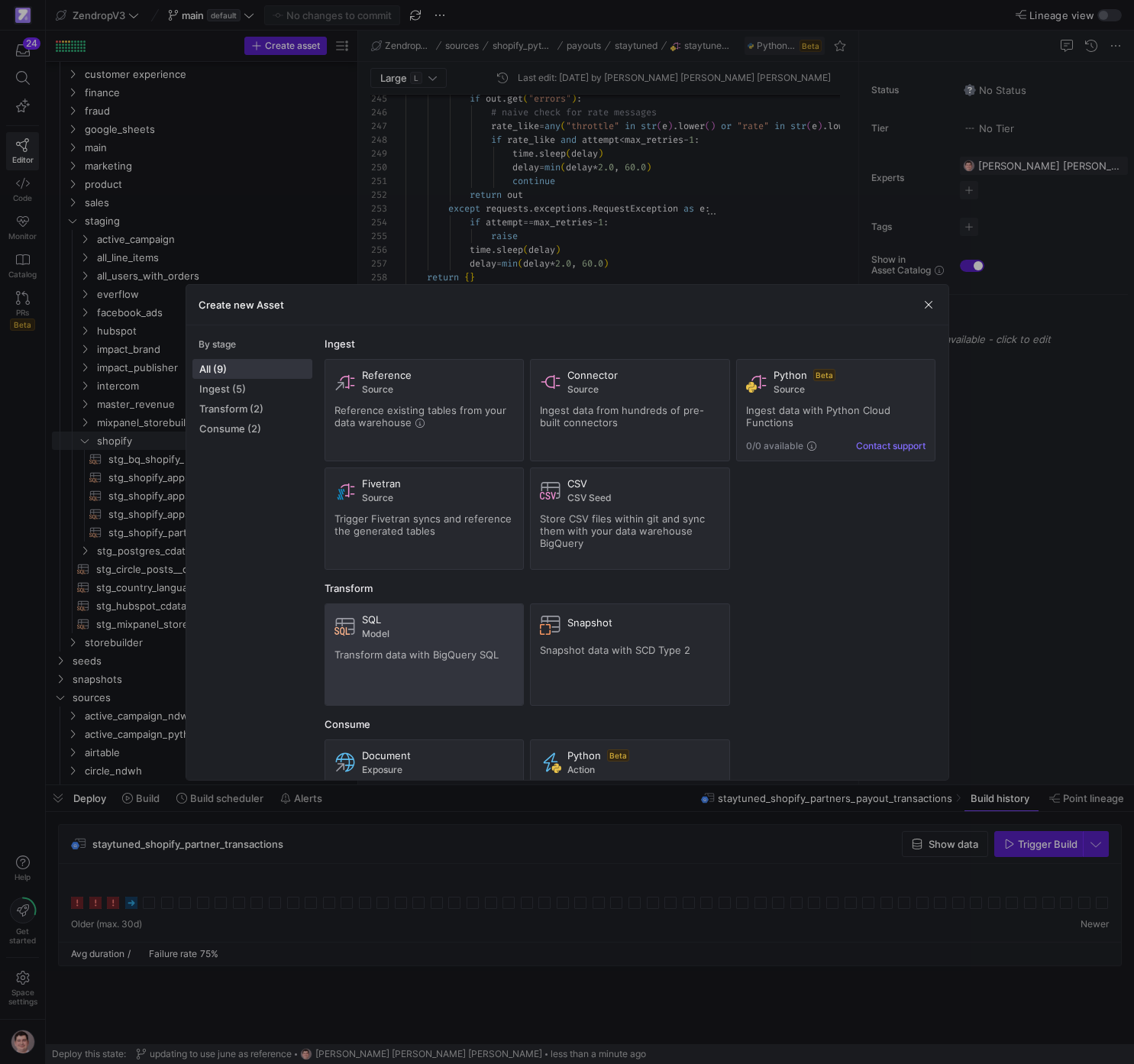
click at [466, 614] on div "SQL Model Transform data with BigQuery SQL" at bounding box center [425, 654] width 180 height 83
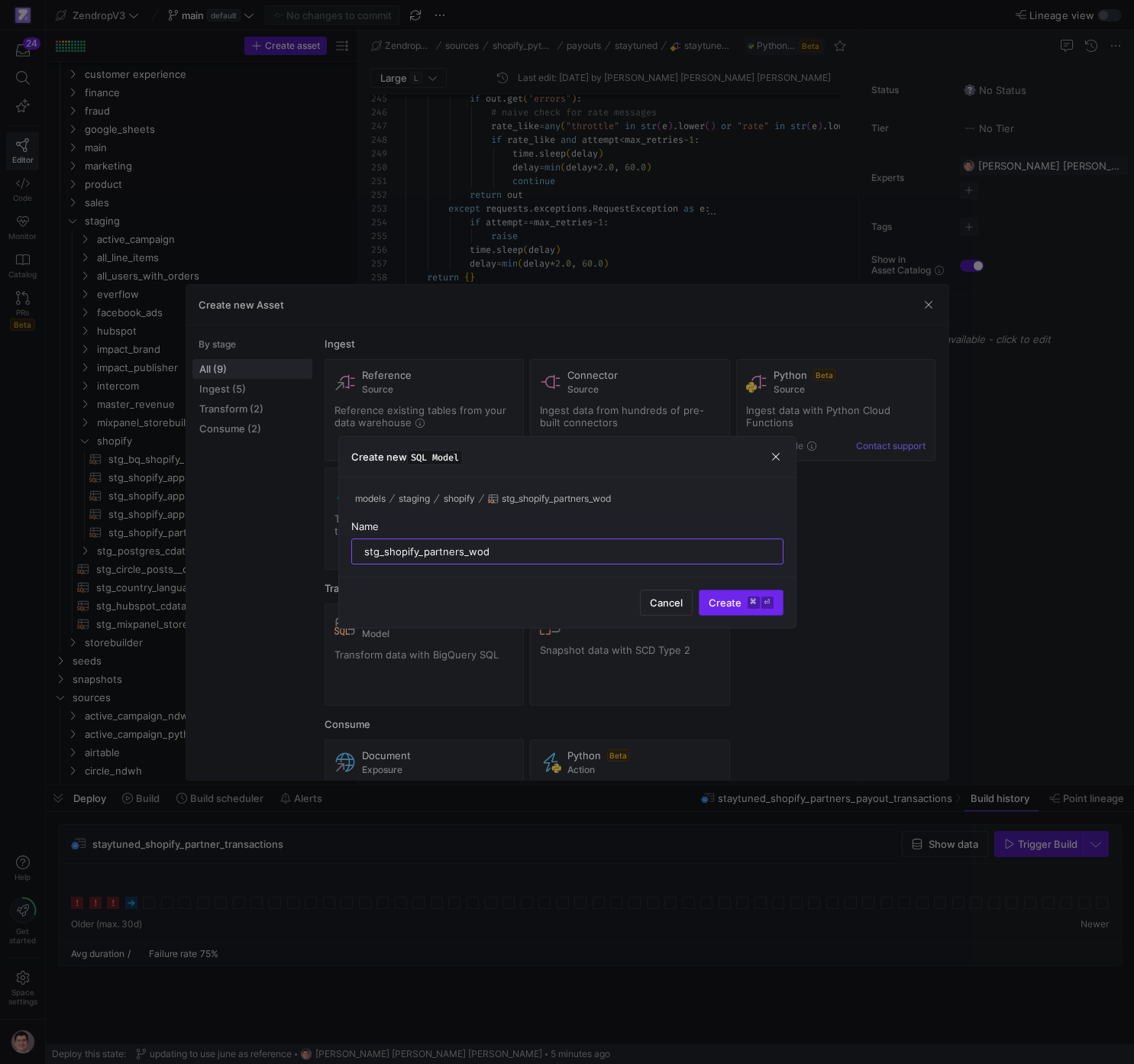
type input "stg_shopify_partners_wod"
click at [729, 599] on span "Create ⌘ ⏎" at bounding box center [741, 602] width 65 height 12
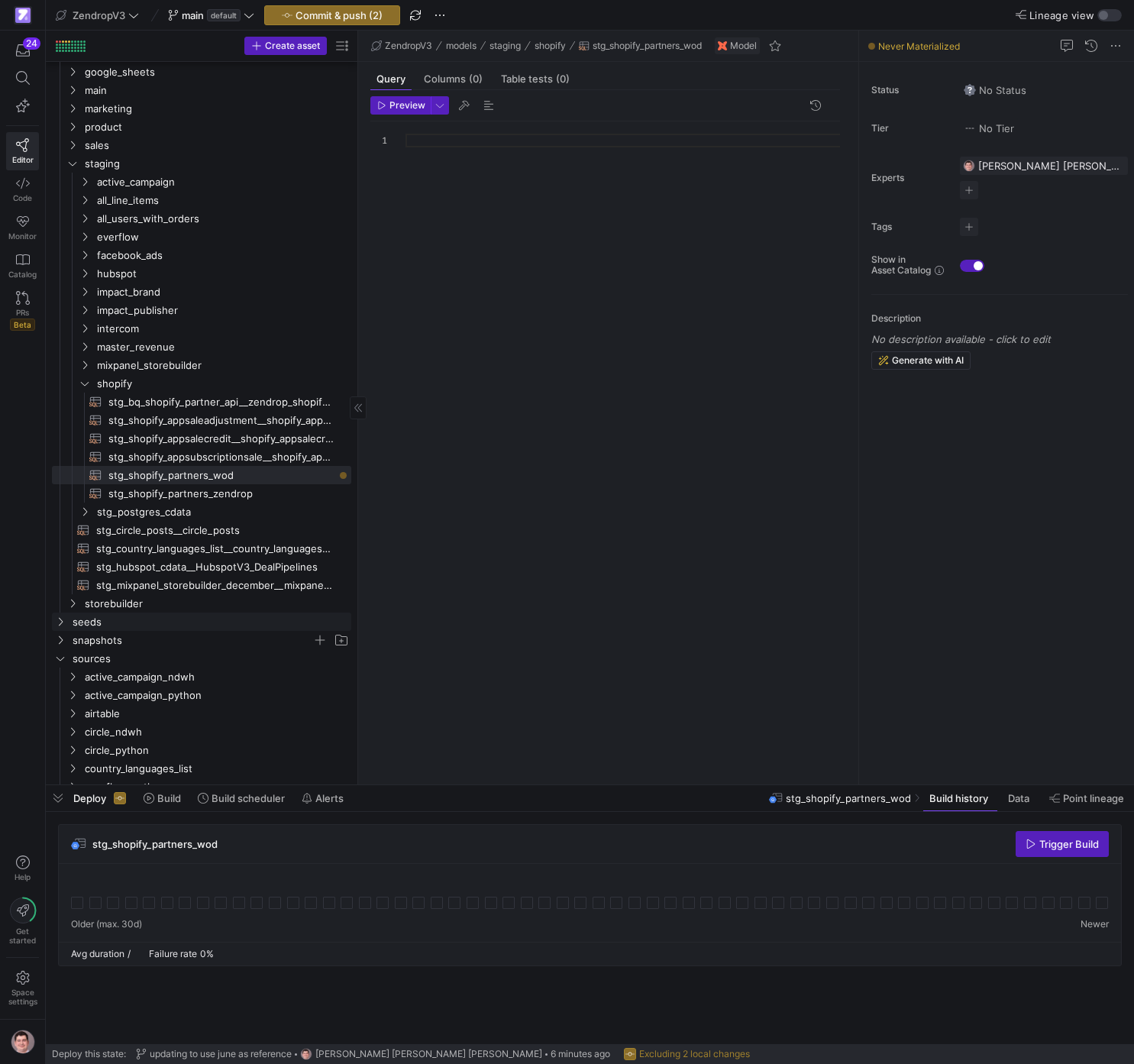
scroll to position [109, 0]
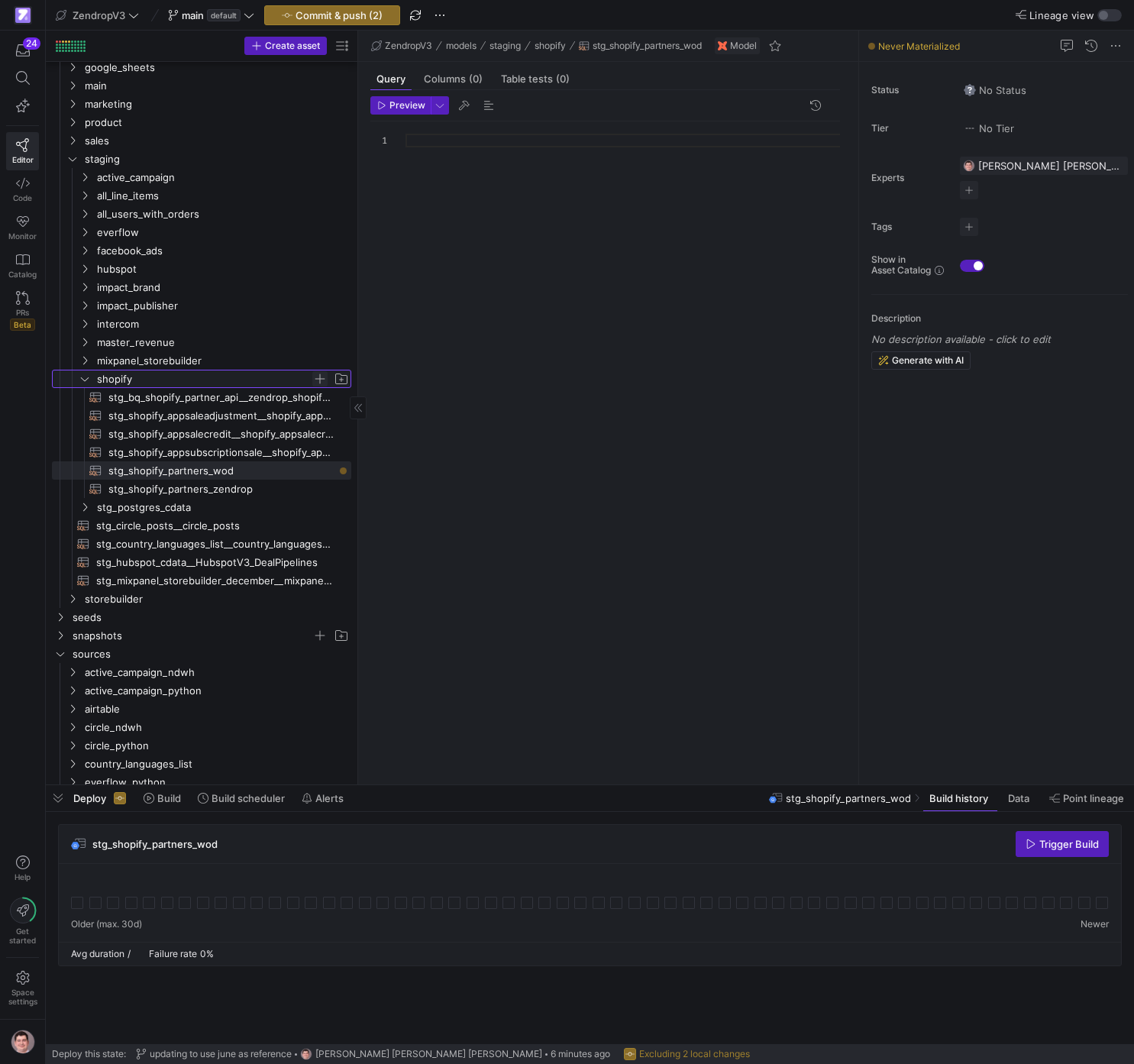
click at [319, 381] on span "Press SPACE to select this row." at bounding box center [320, 378] width 15 height 15
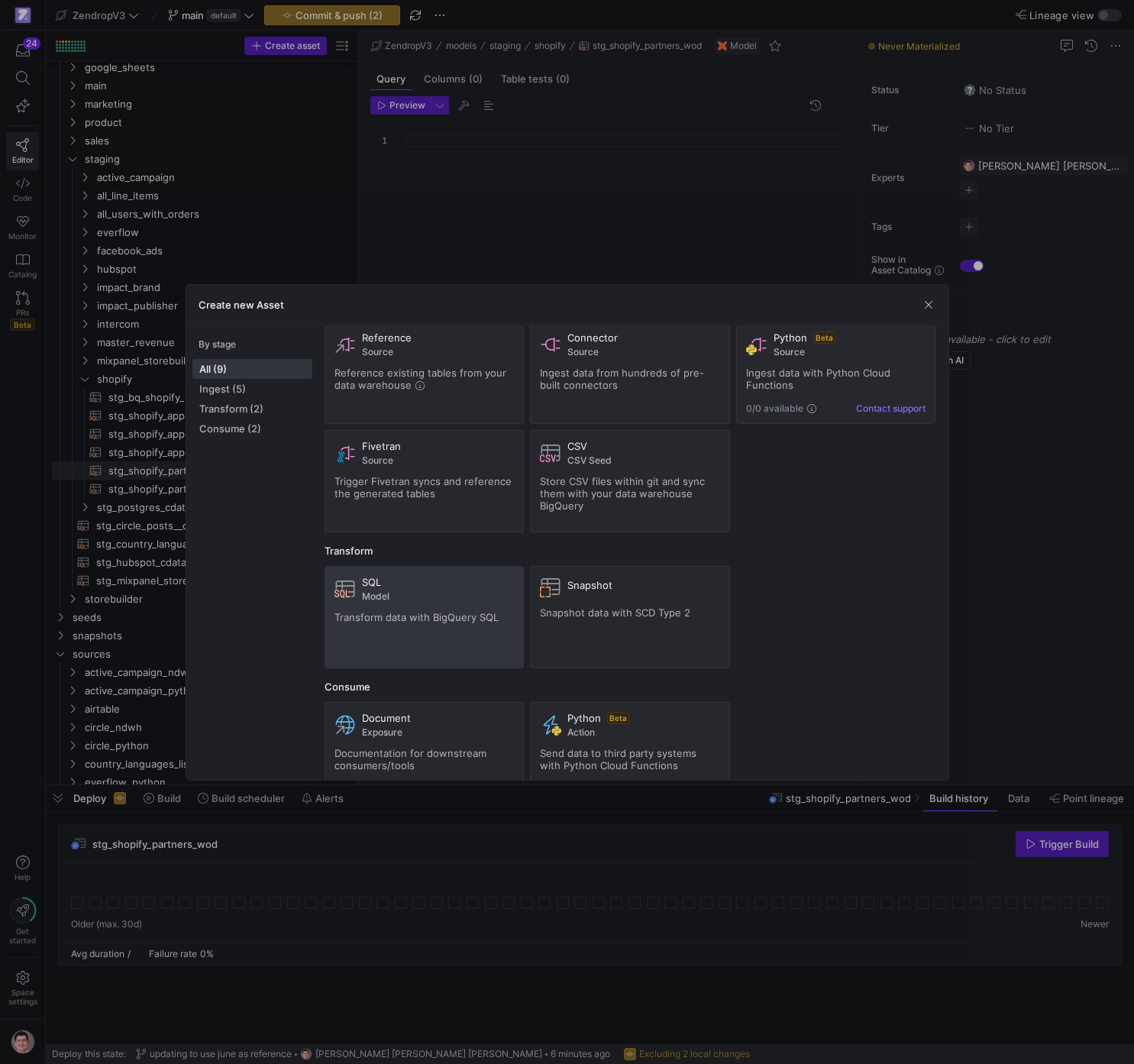
click at [486, 614] on div "SQL Model Transform data with BigQuery SQL" at bounding box center [425, 617] width 180 height 83
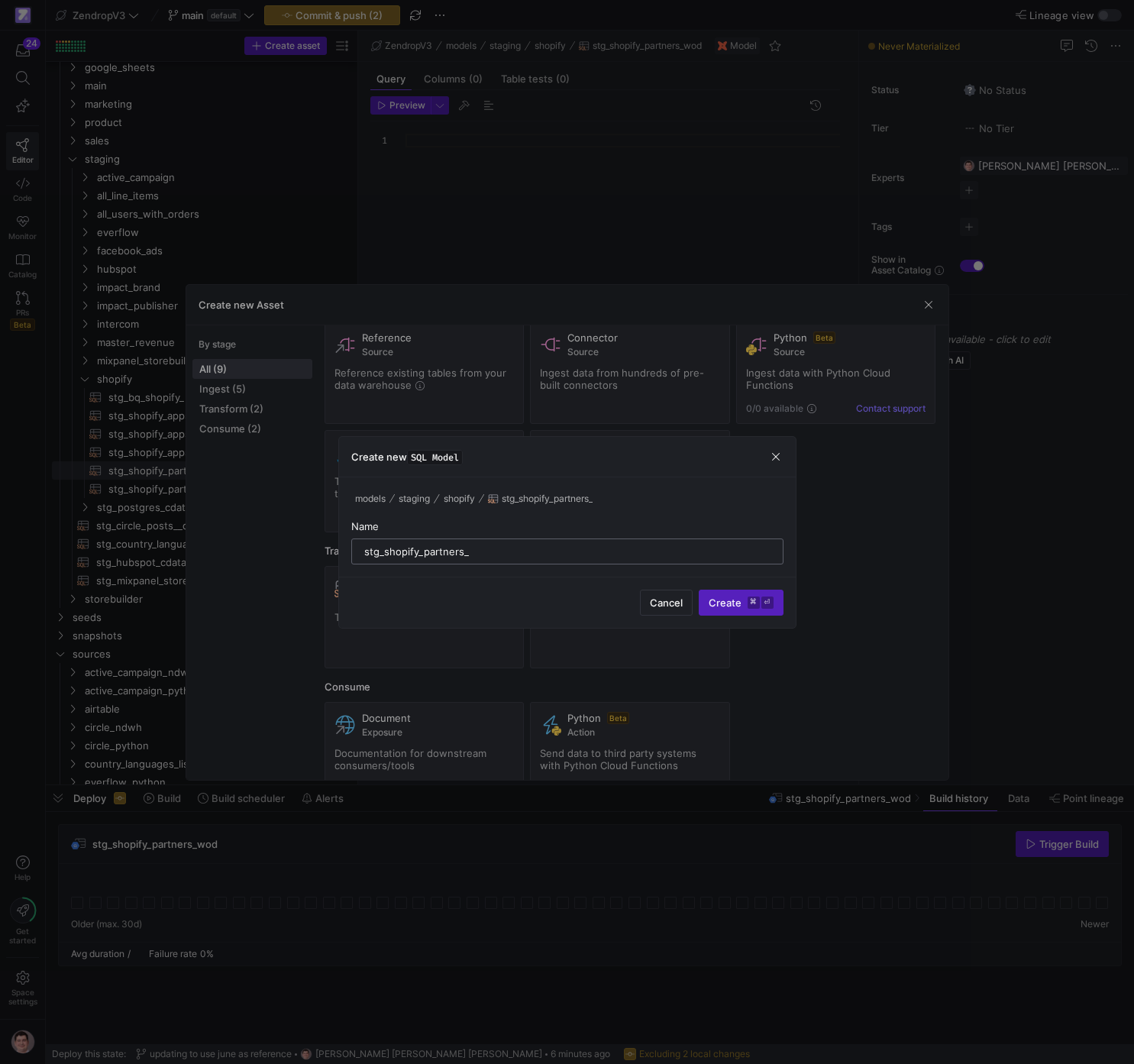
click at [619, 545] on input "stg_shopify_partners_" at bounding box center [567, 551] width 406 height 12
type input "stg_shopify_partners_"
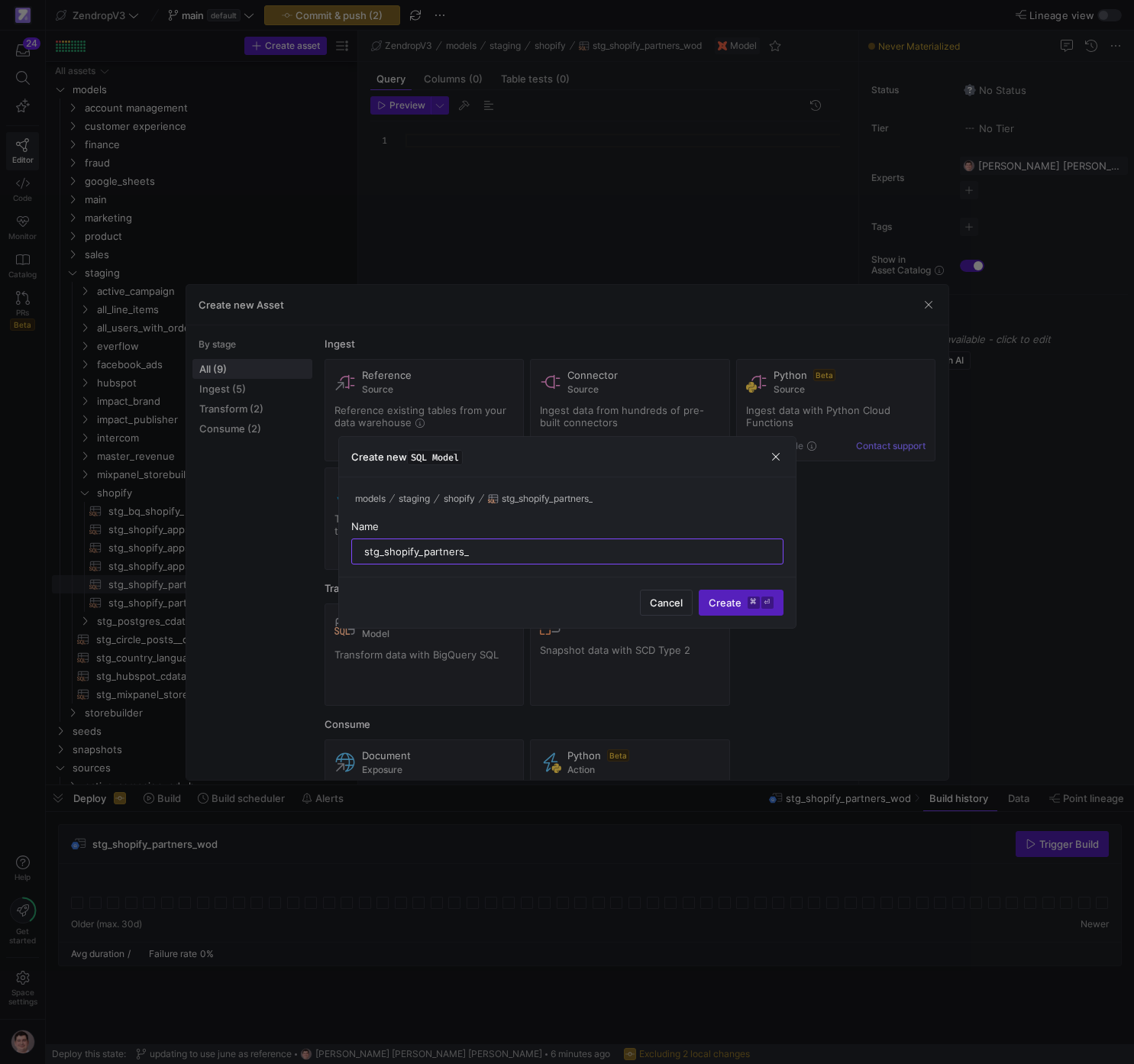
scroll to position [37, 0]
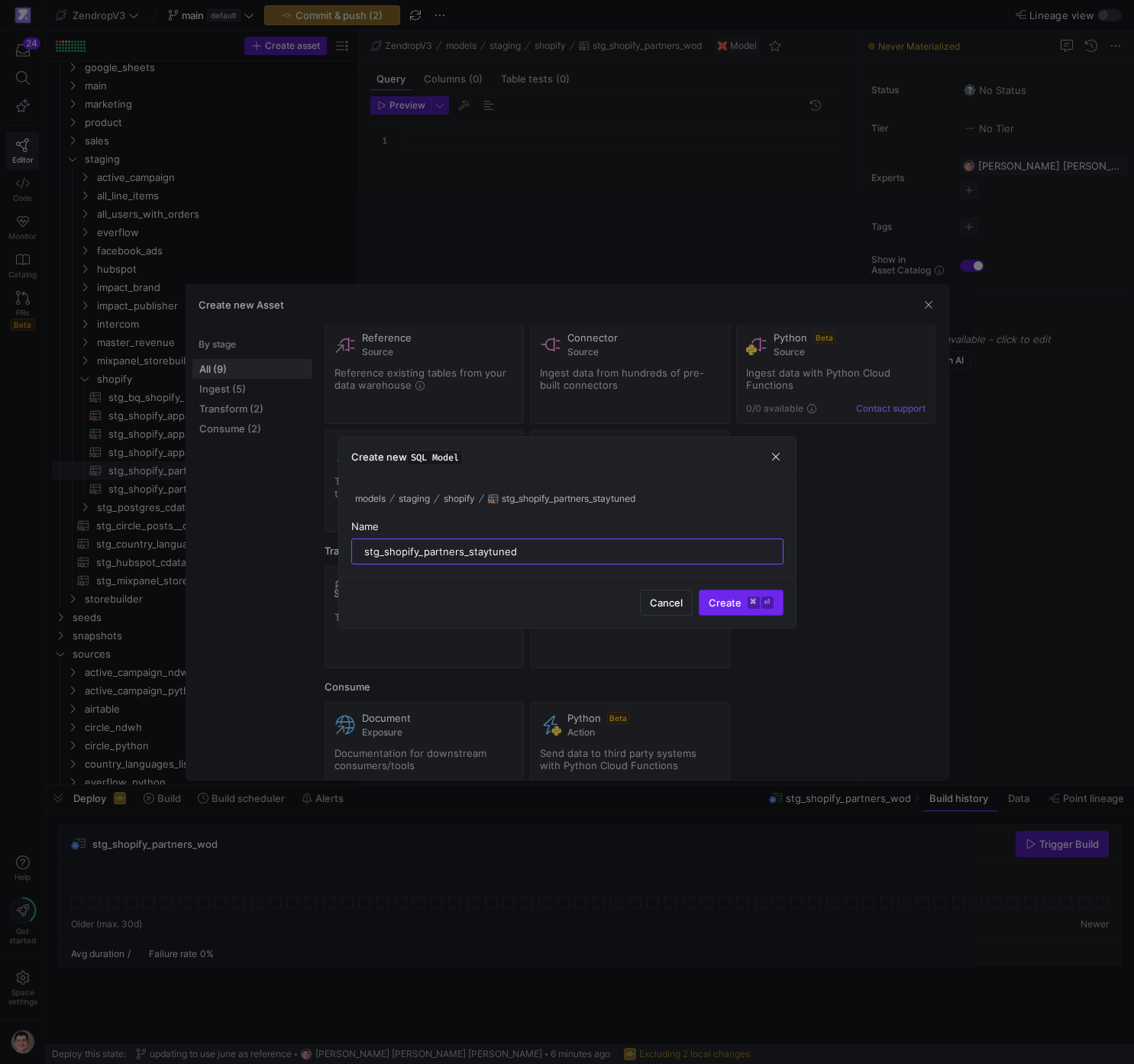
type input "stg_shopify_partners_staytuned"
click at [738, 607] on span "Create ⌘ ⏎" at bounding box center [741, 602] width 65 height 12
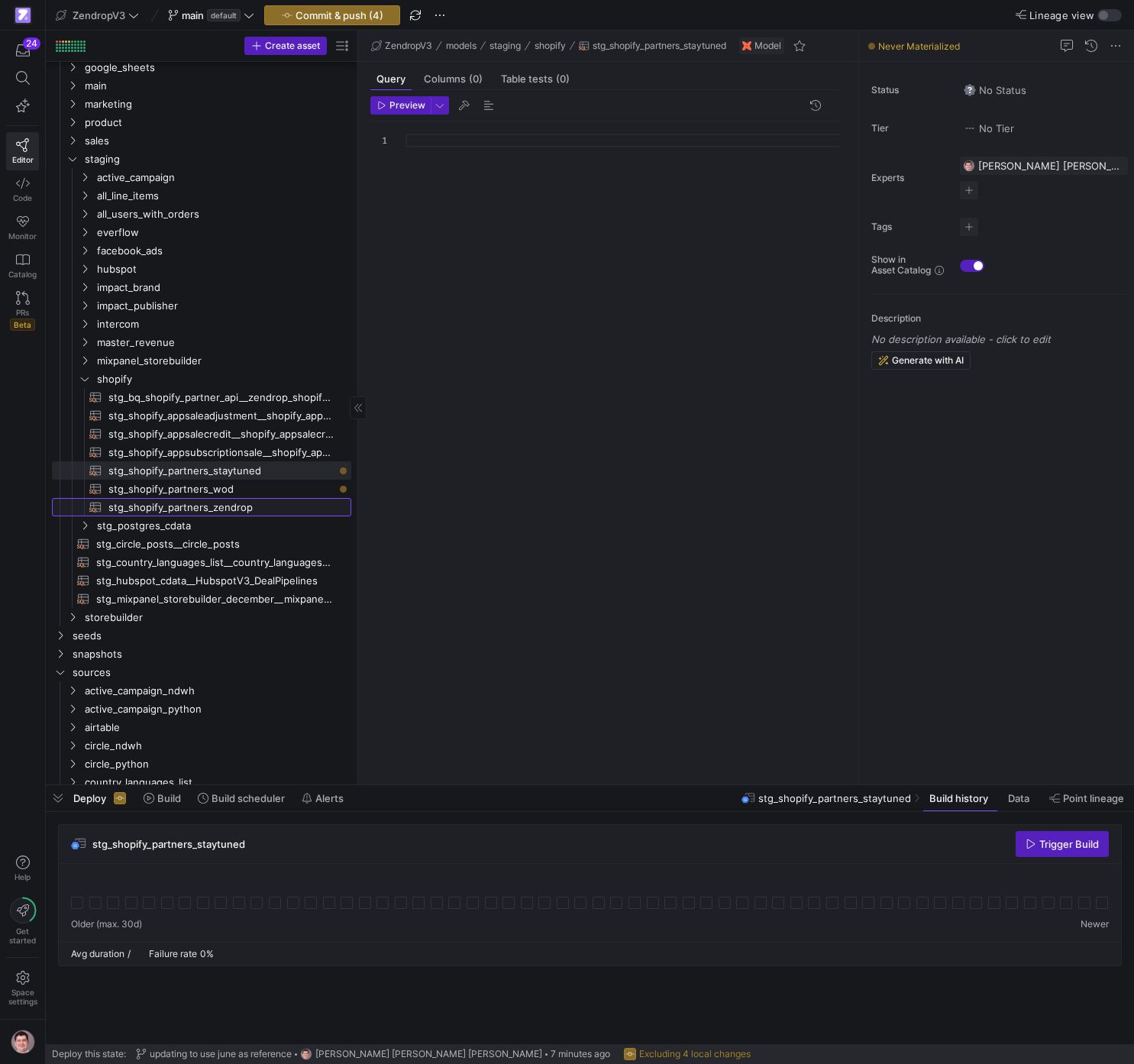
click at [299, 503] on span "stg_shopify_partners_zendrop​​​​​​​​​​" at bounding box center [221, 508] width 226 height 17
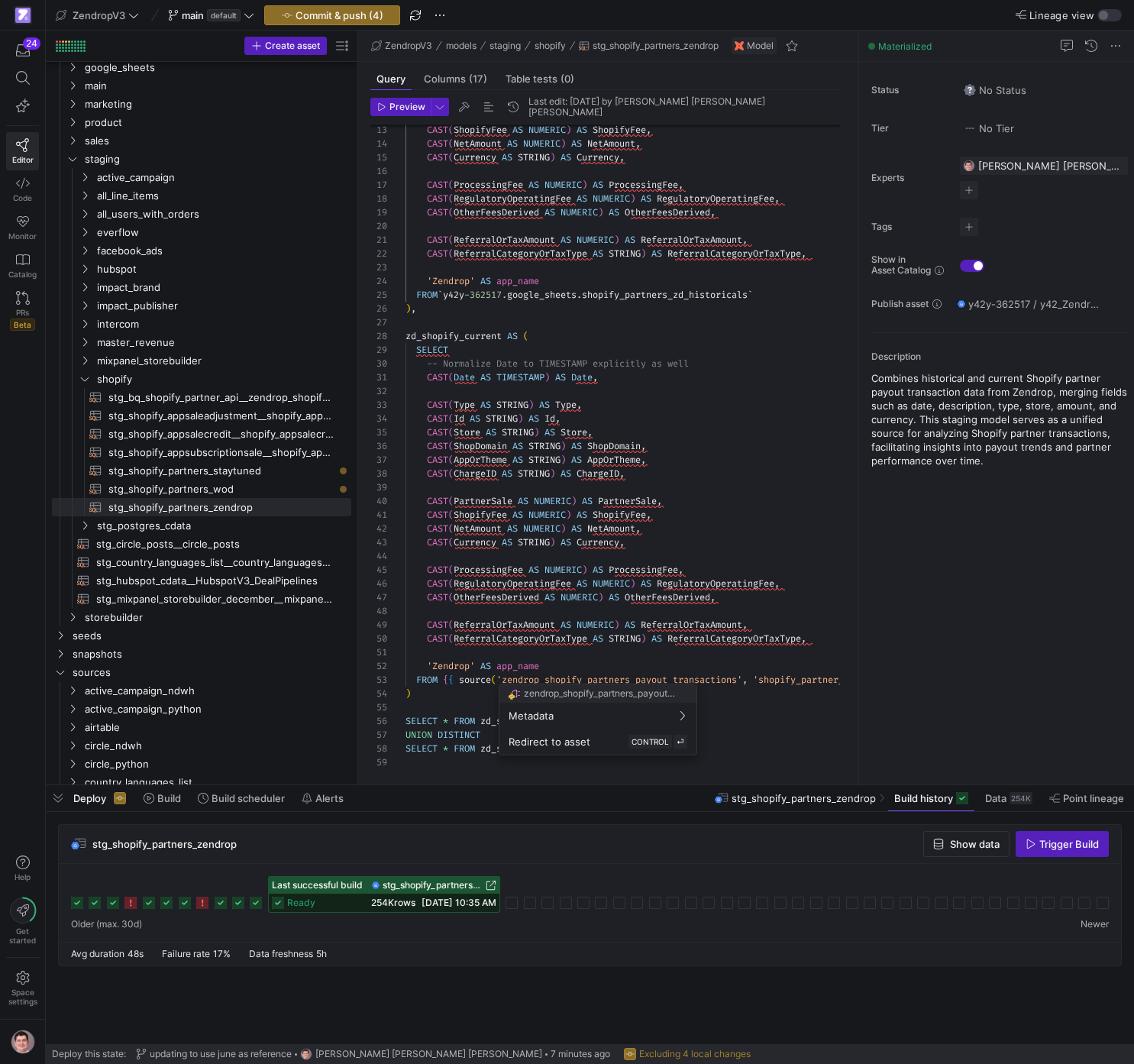
click at [586, 659] on div at bounding box center [567, 532] width 1134 height 1064
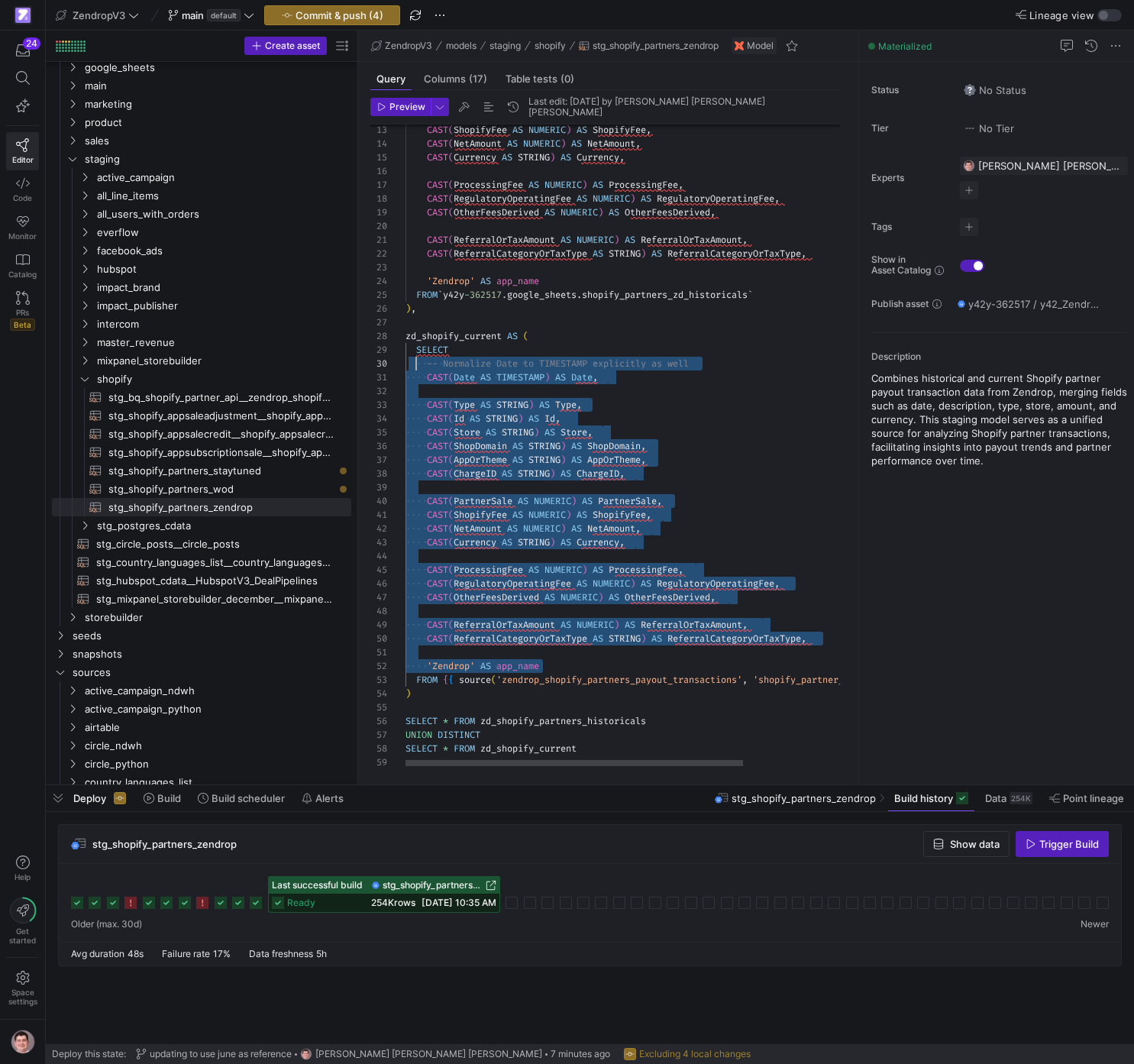
scroll to position [110, 6]
drag, startPoint x: 560, startPoint y: 662, endPoint x: 412, endPoint y: 350, distance: 345.3
click at [411, 348] on div "CAST ( ShopifyFee AS NUMERIC ) AS ShopifyFee , CAST ( NetAmount AS NUMERIC ) AS…" at bounding box center [694, 362] width 577 height 833
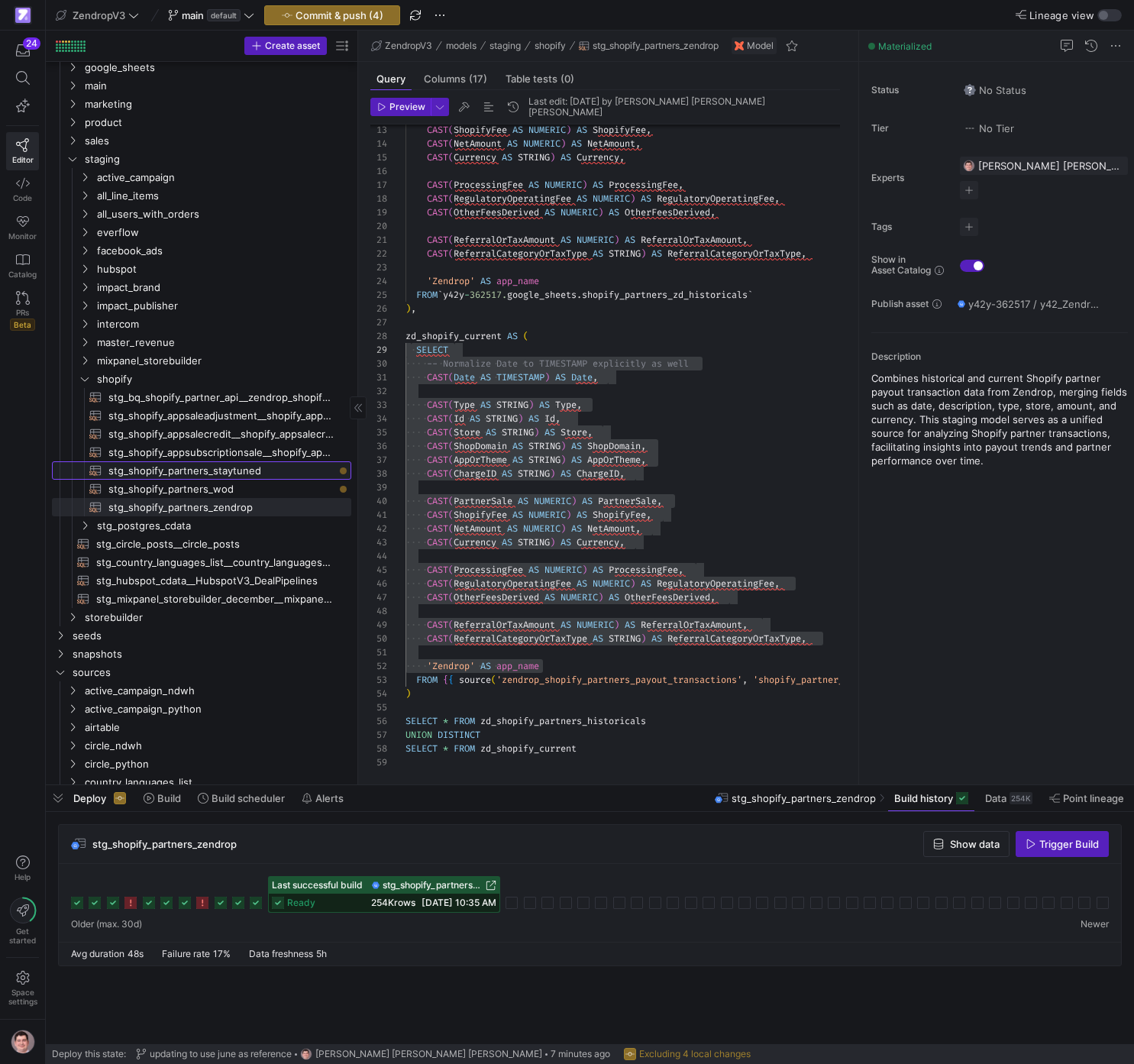
click at [249, 471] on span "stg_shopify_partners_staytuned​​​​​​​​​​" at bounding box center [221, 471] width 226 height 17
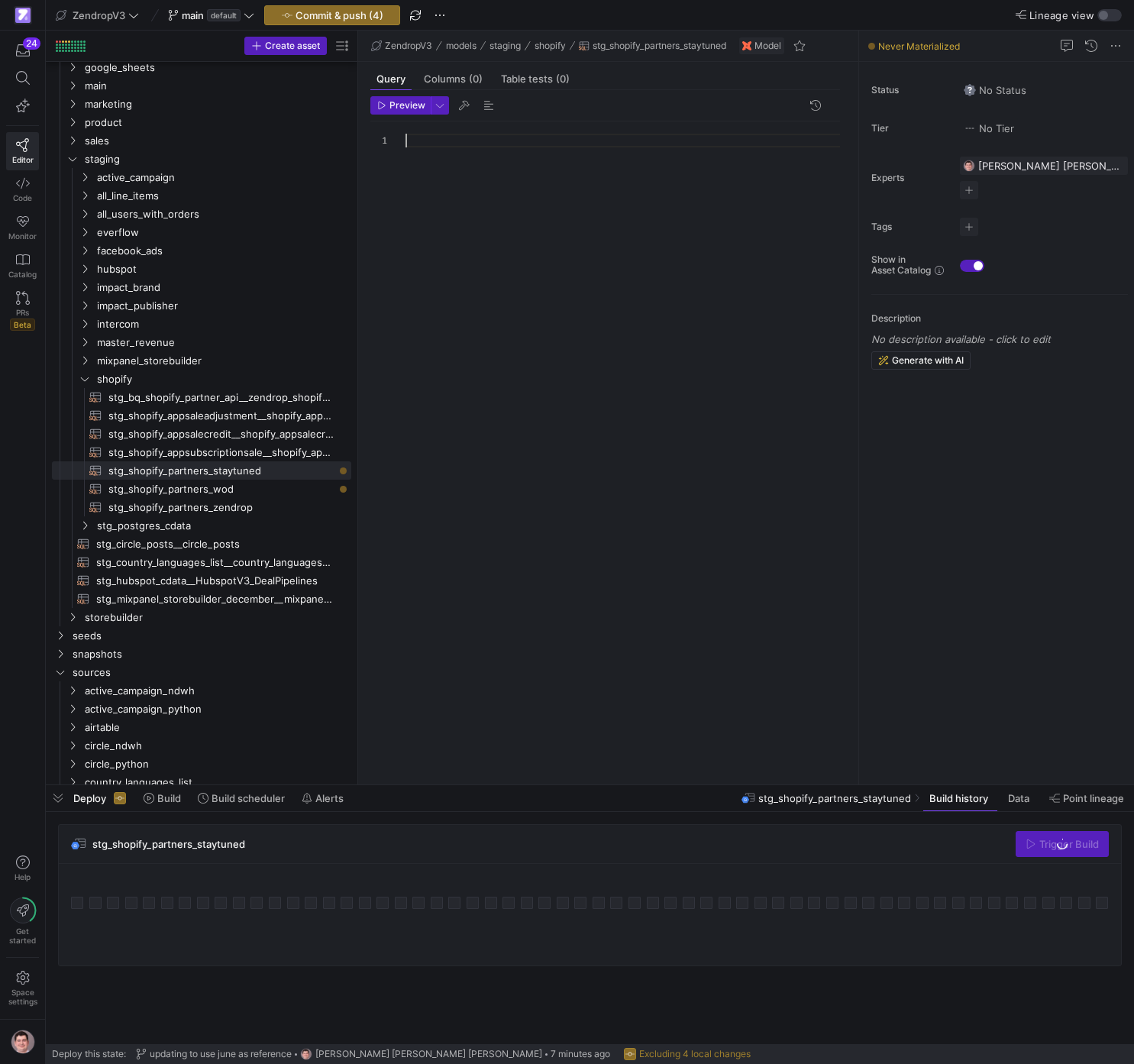
click at [579, 410] on div at bounding box center [629, 444] width 447 height 645
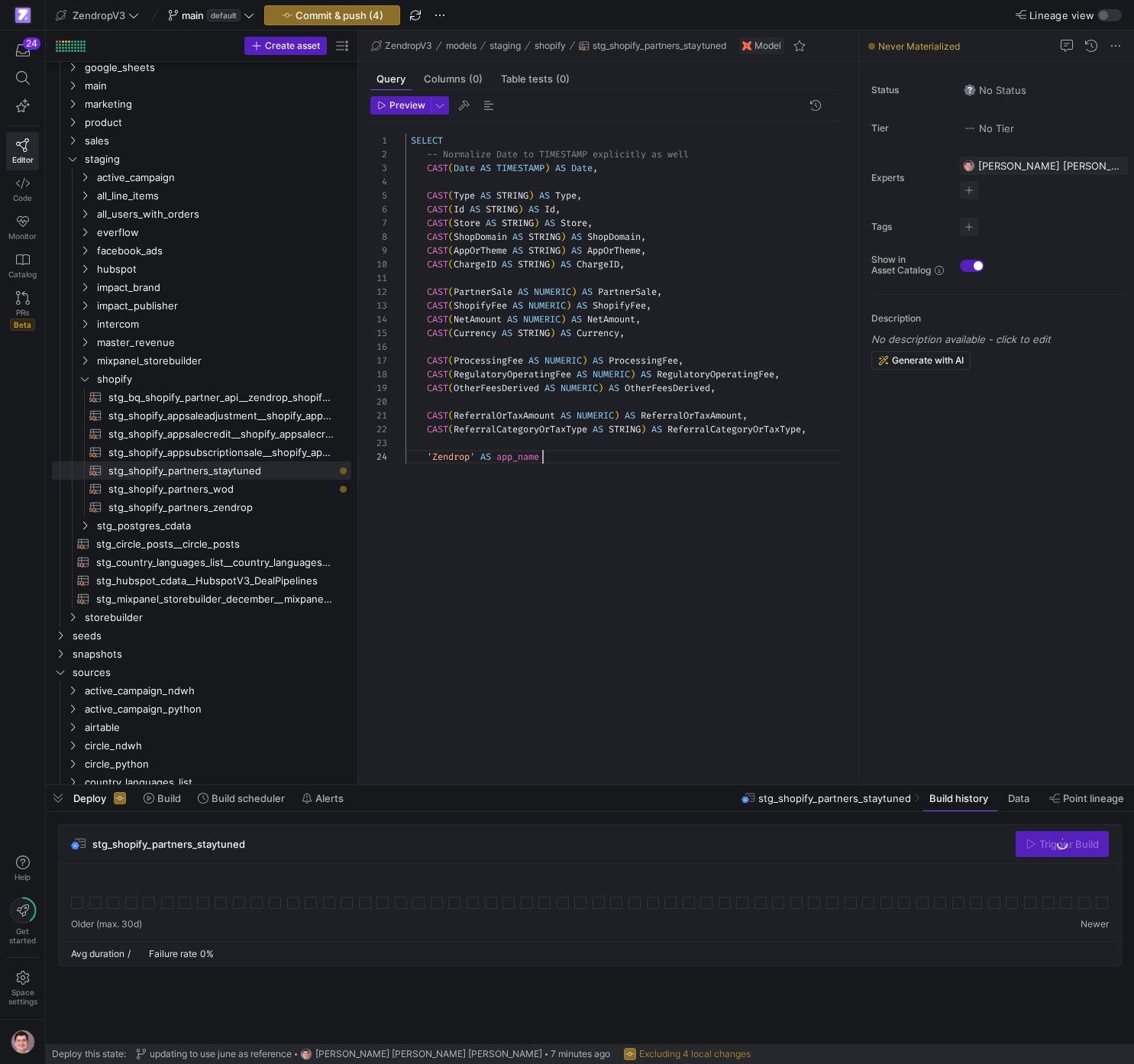
scroll to position [41, 137]
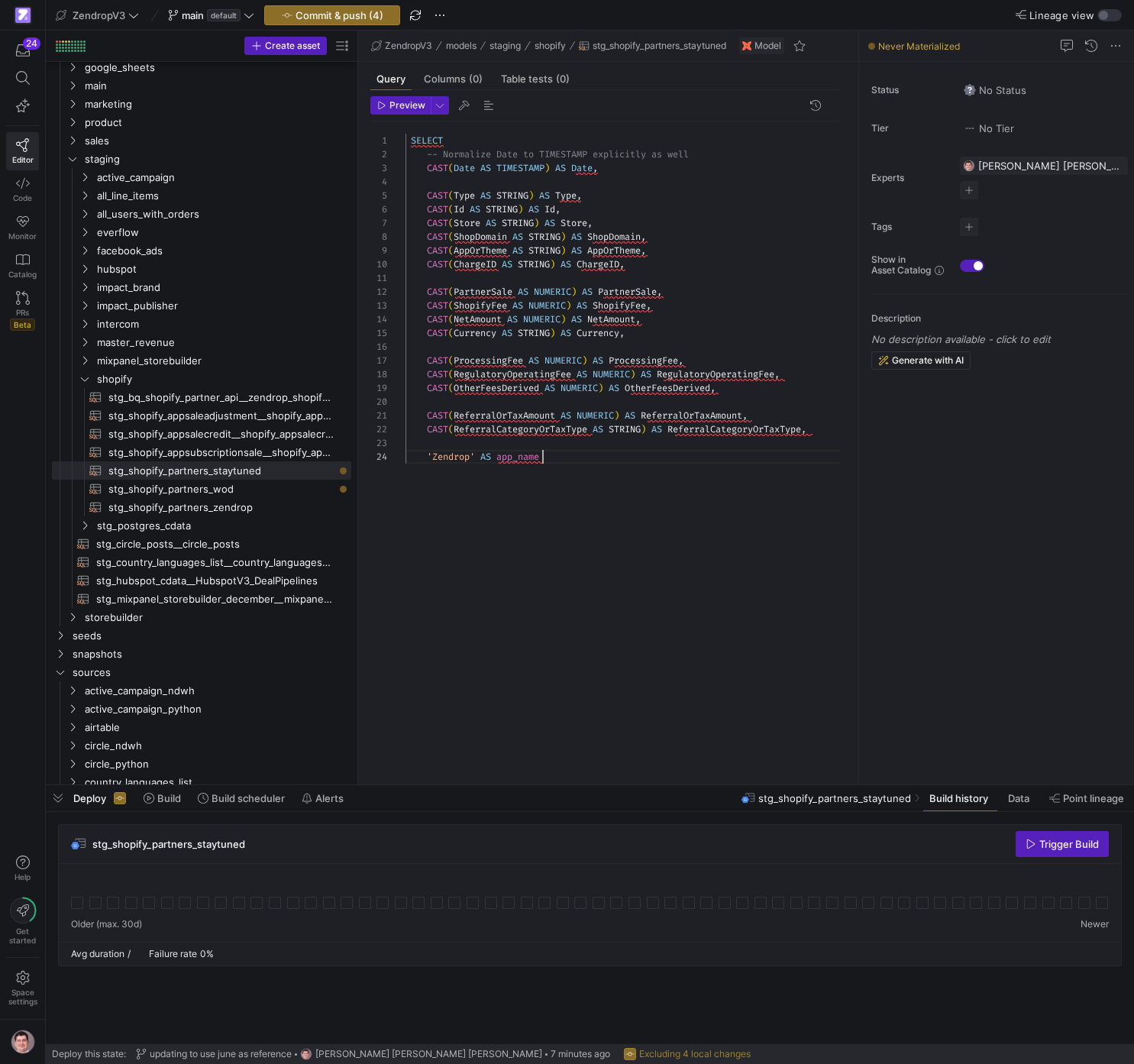
click at [458, 456] on div "SELECT -- Normalize Date to TIMESTAMP explicitly as well CAST ( Date AS TIMESTA…" at bounding box center [629, 444] width 447 height 645
click at [772, 474] on div "SELECT -- Normalize Date to TIMESTAMP explicitly as well CAST ( Date AS TIMESTA…" at bounding box center [629, 444] width 447 height 645
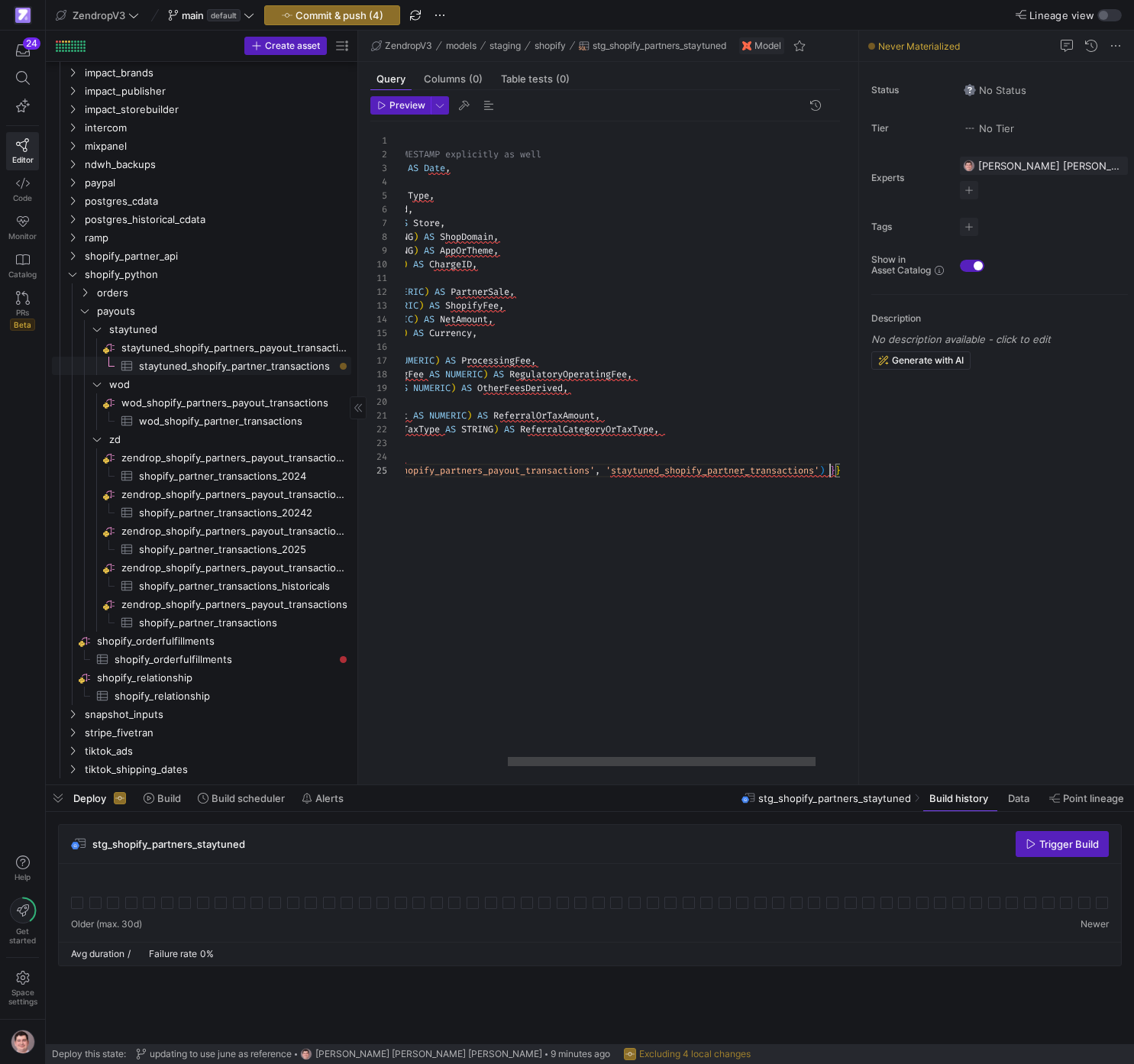
scroll to position [55, 571]
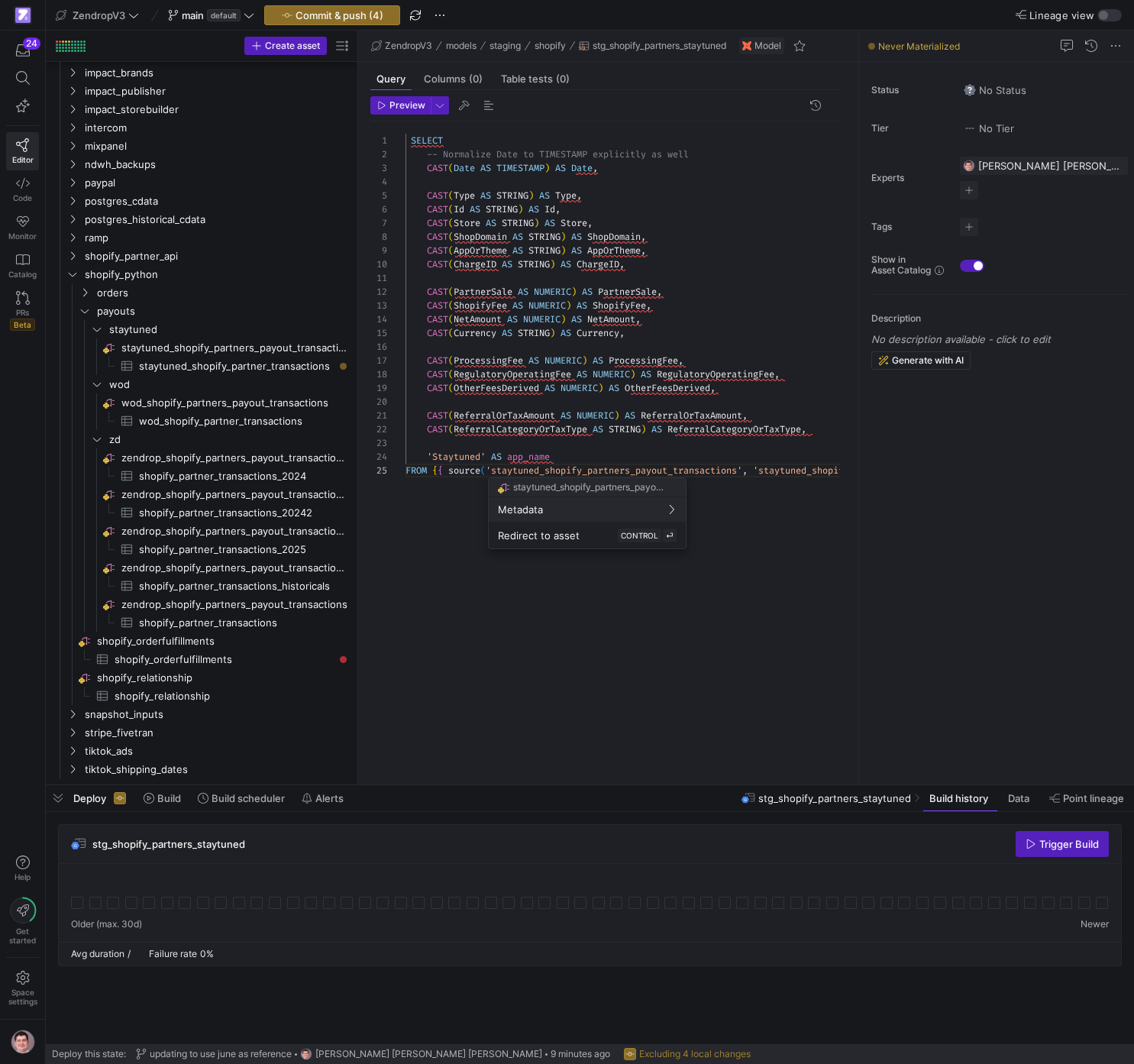
click at [577, 290] on div at bounding box center [567, 532] width 1134 height 1064
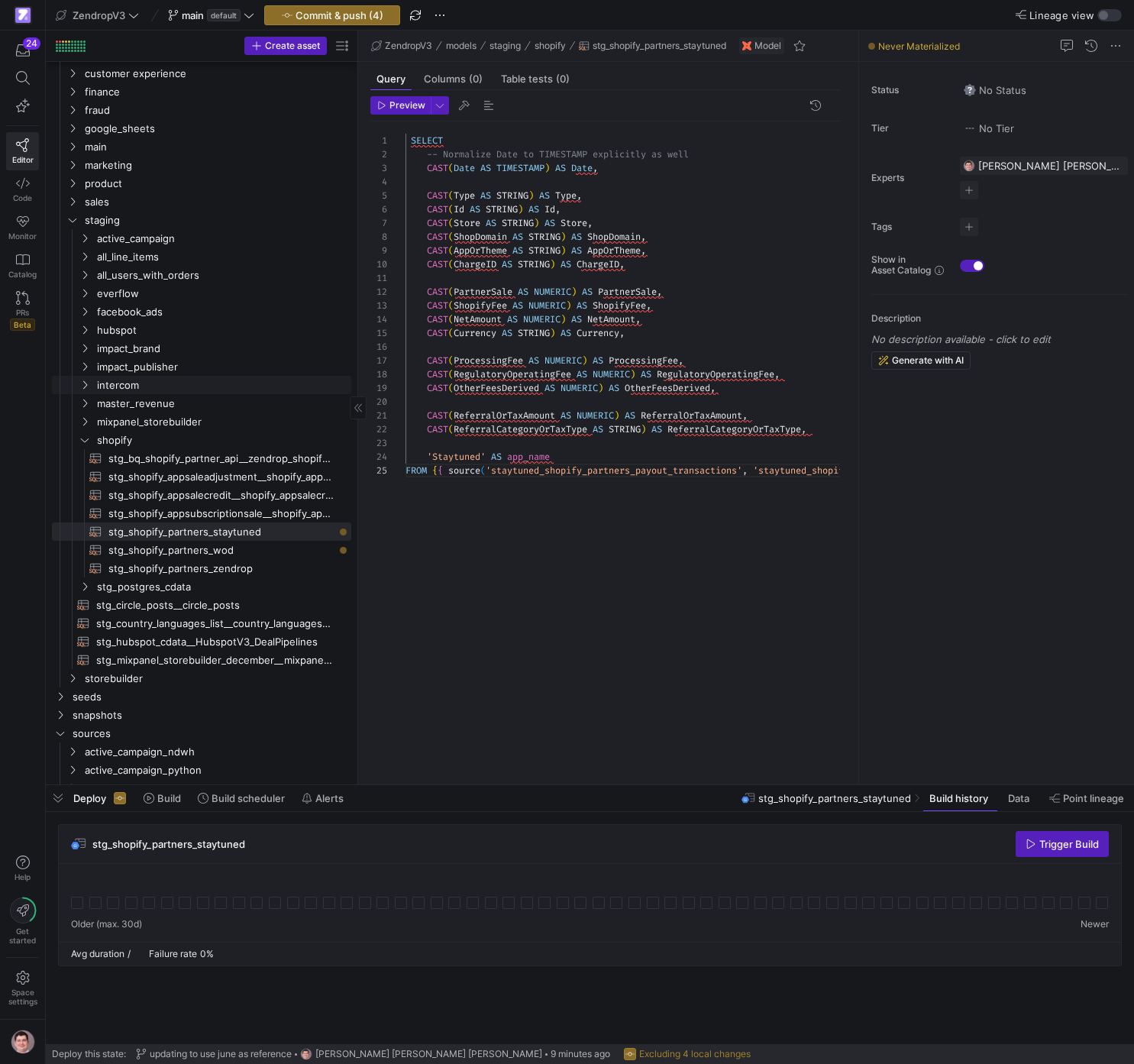
scroll to position [56, 0]
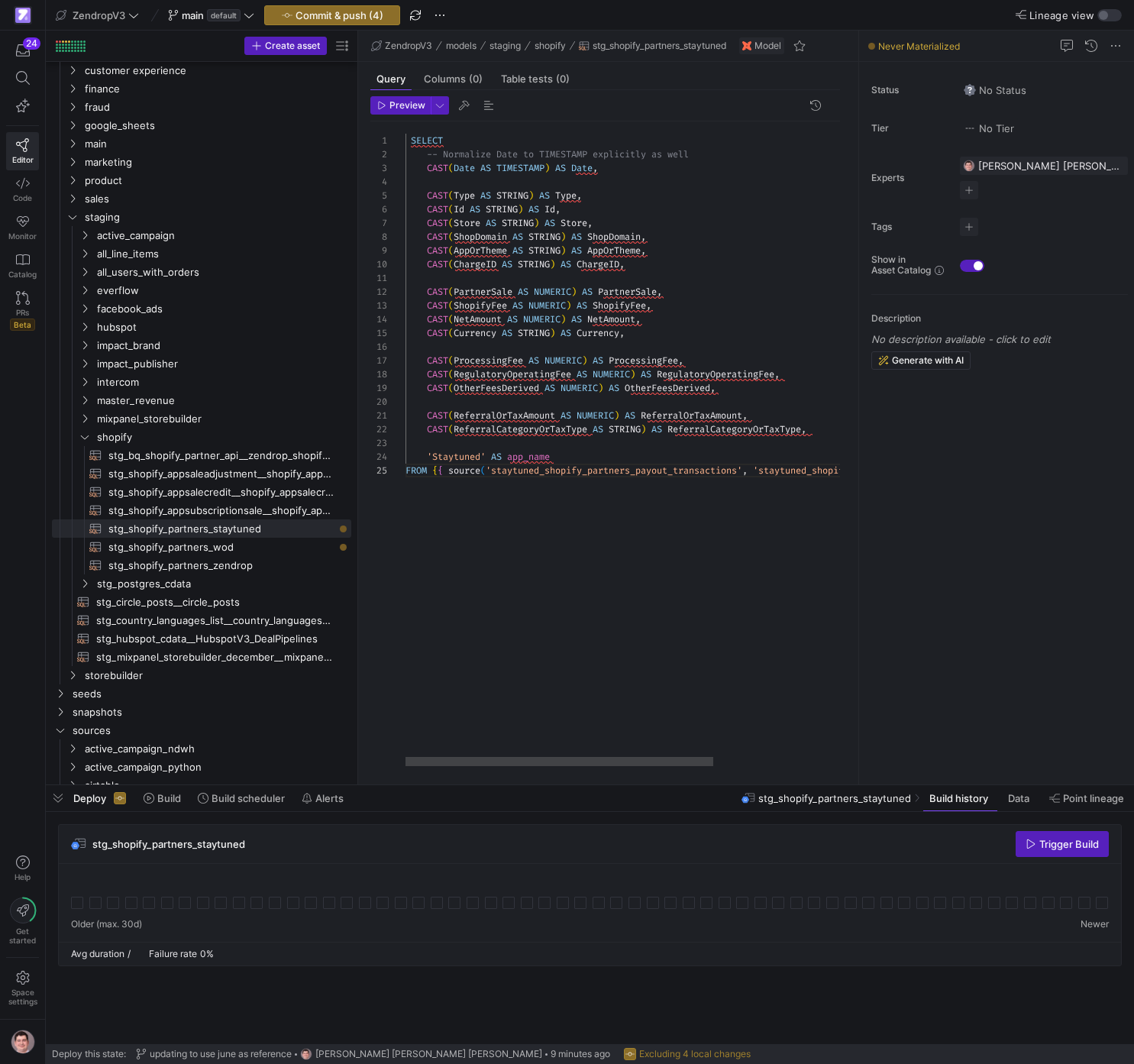
click at [606, 455] on div "SELECT -- Normalize Date to TIMESTAMP explicitly as well CAST ( Date AS TIMESTA…" at bounding box center [721, 444] width 632 height 645
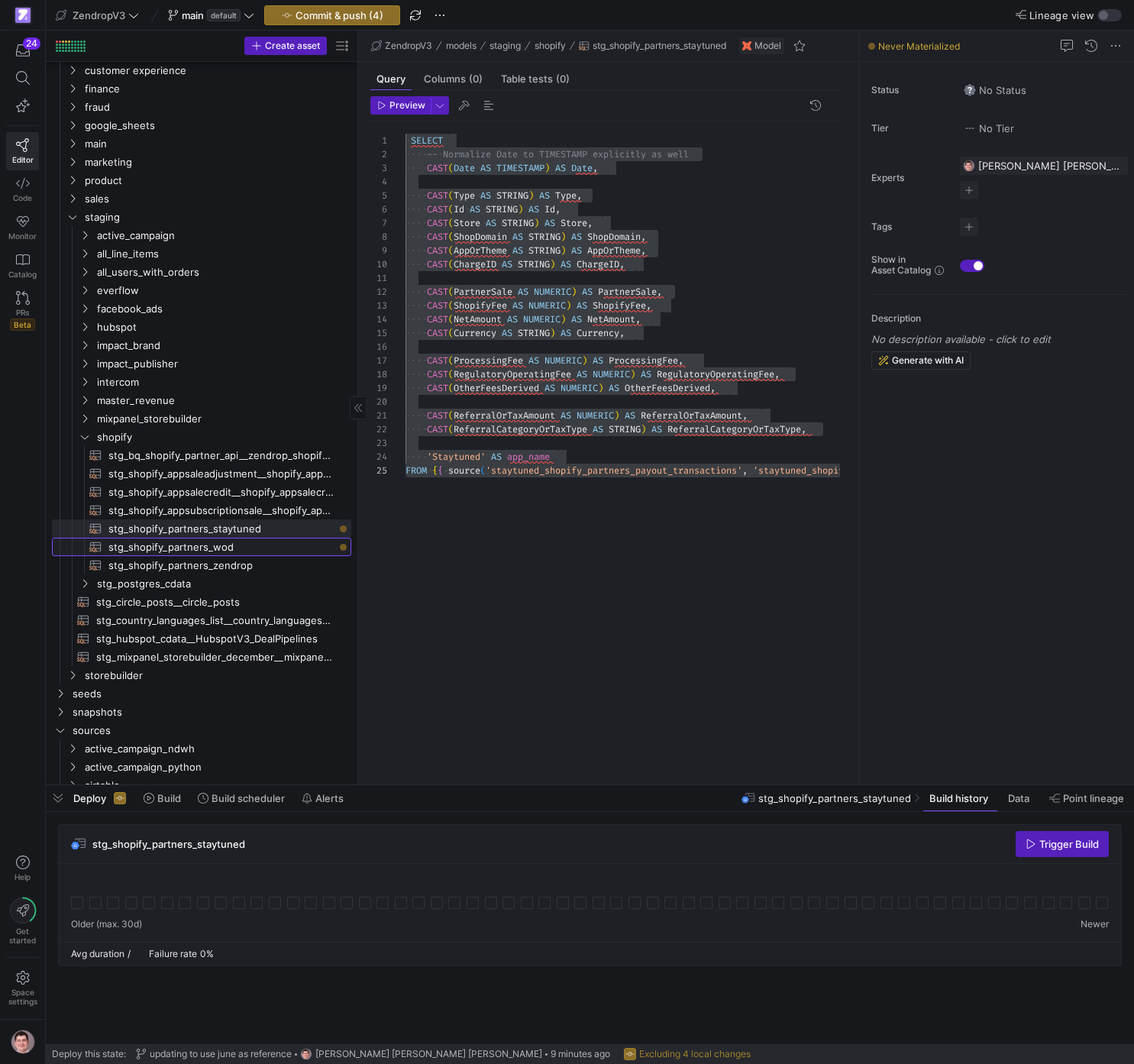
click at [247, 545] on span "stg_shopify_partners_wod​​​​​​​​​​" at bounding box center [221, 547] width 226 height 17
click at [576, 385] on div "SELECT -- Normalize Date to TIMESTAMP explicitly as well CAST ( Date AS TIMESTA…" at bounding box center [721, 444] width 632 height 645
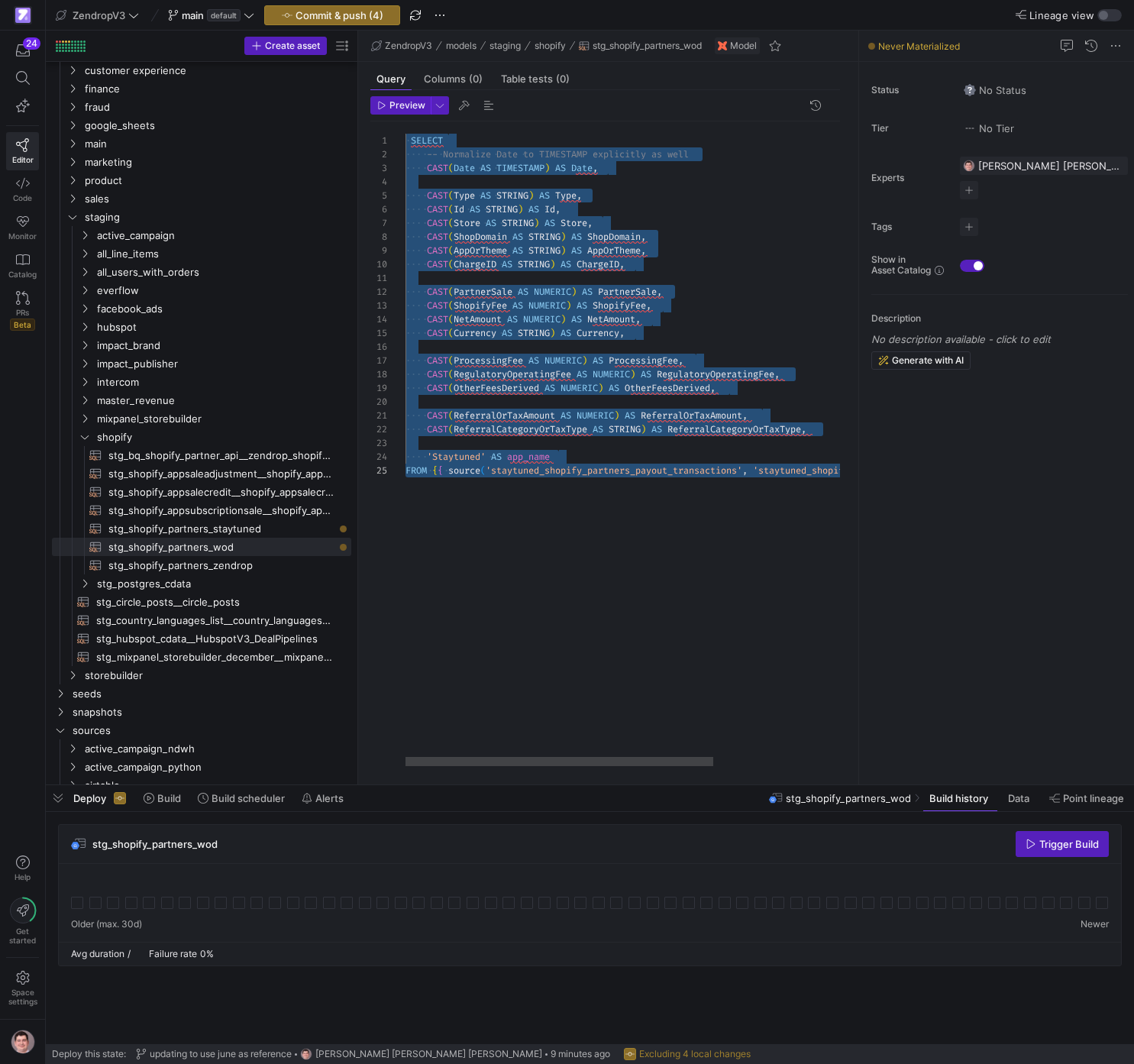
scroll to position [55, 600]
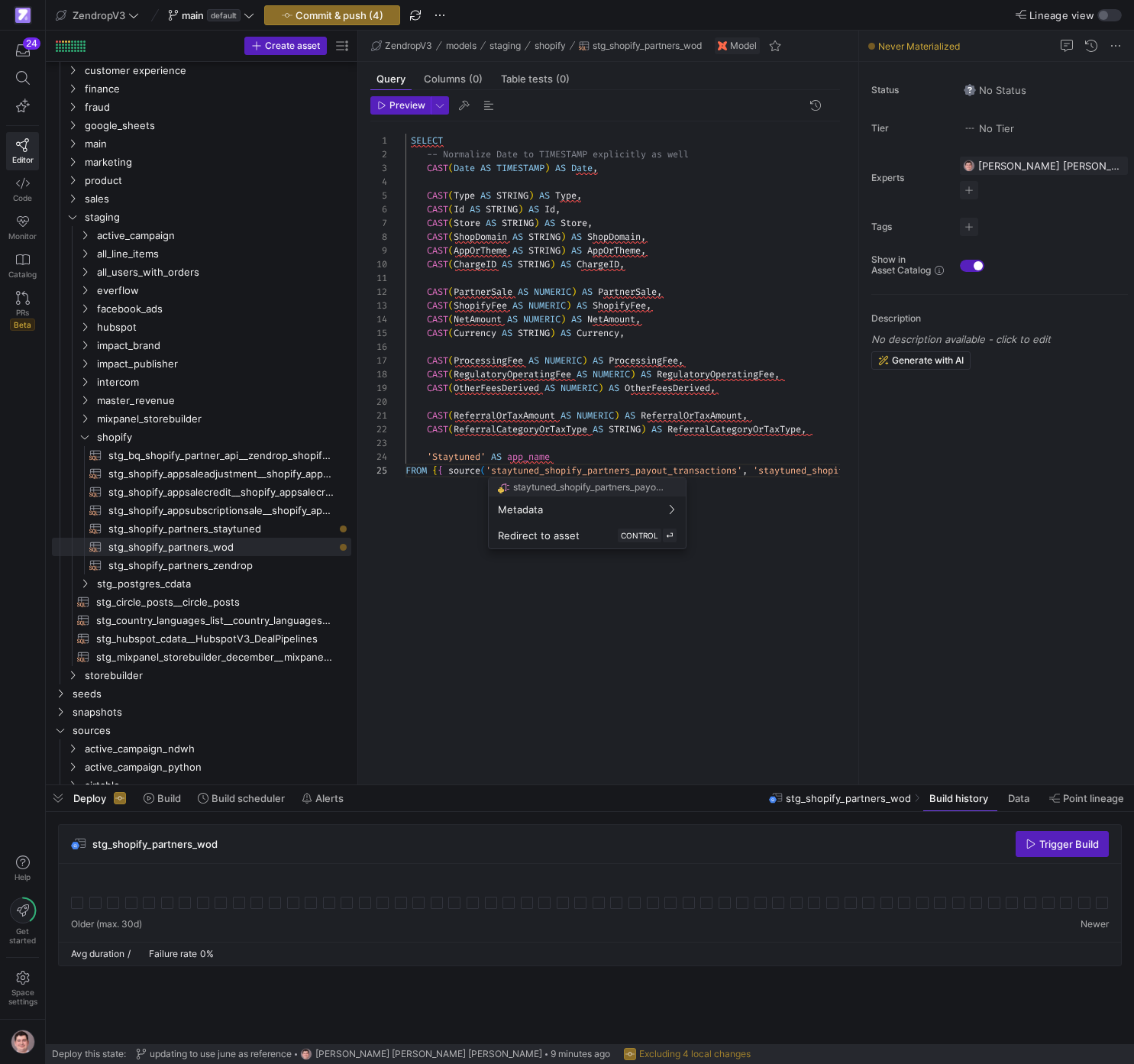
click at [520, 473] on div at bounding box center [567, 532] width 1134 height 1064
click at [520, 473] on div "SELECT -- Normalize Date to TIMESTAMP explicitly as well CAST ( Date AS TIMESTA…" at bounding box center [721, 444] width 632 height 645
click at [525, 471] on div "SELECT -- Normalize Date to TIMESTAMP explicitly as well CAST ( Date AS TIMESTA…" at bounding box center [721, 444] width 632 height 645
click at [525, 471] on div at bounding box center [567, 532] width 1134 height 1064
click at [556, 470] on div "SELECT -- Normalize Date to TIMESTAMP explicitly as well CAST ( Date AS TIMESTA…" at bounding box center [721, 444] width 632 height 645
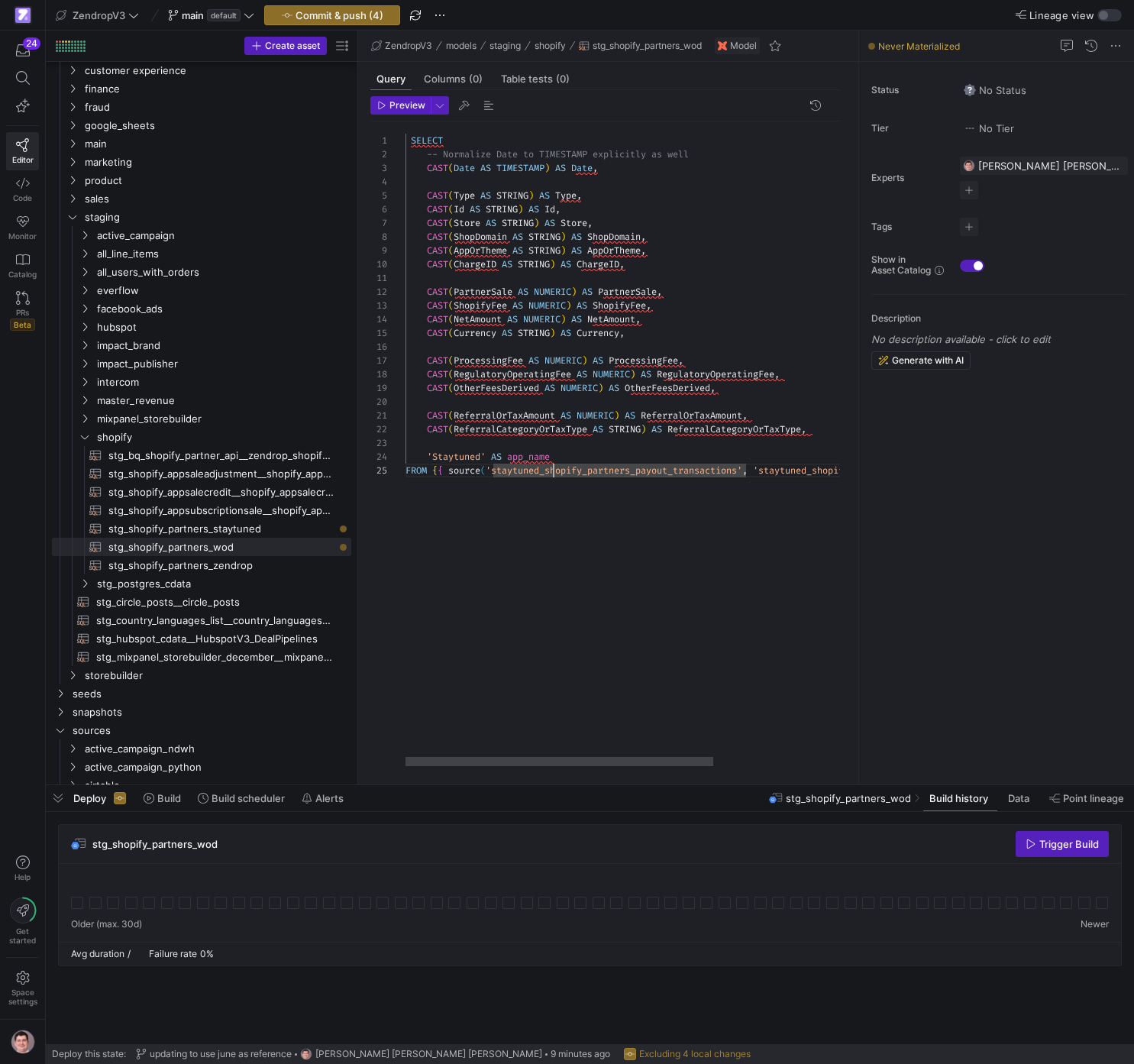
scroll to position [55, 341]
click at [556, 470] on div "SELECT -- Normalize Date to TIMESTAMP explicitly as well CAST ( Date AS TIMESTA…" at bounding box center [721, 444] width 632 height 645
click at [577, 470] on div at bounding box center [567, 532] width 1134 height 1064
click at [577, 470] on div "SELECT -- Normalize Date to TIMESTAMP explicitly as well CAST ( Date AS TIMESTA…" at bounding box center [721, 444] width 632 height 645
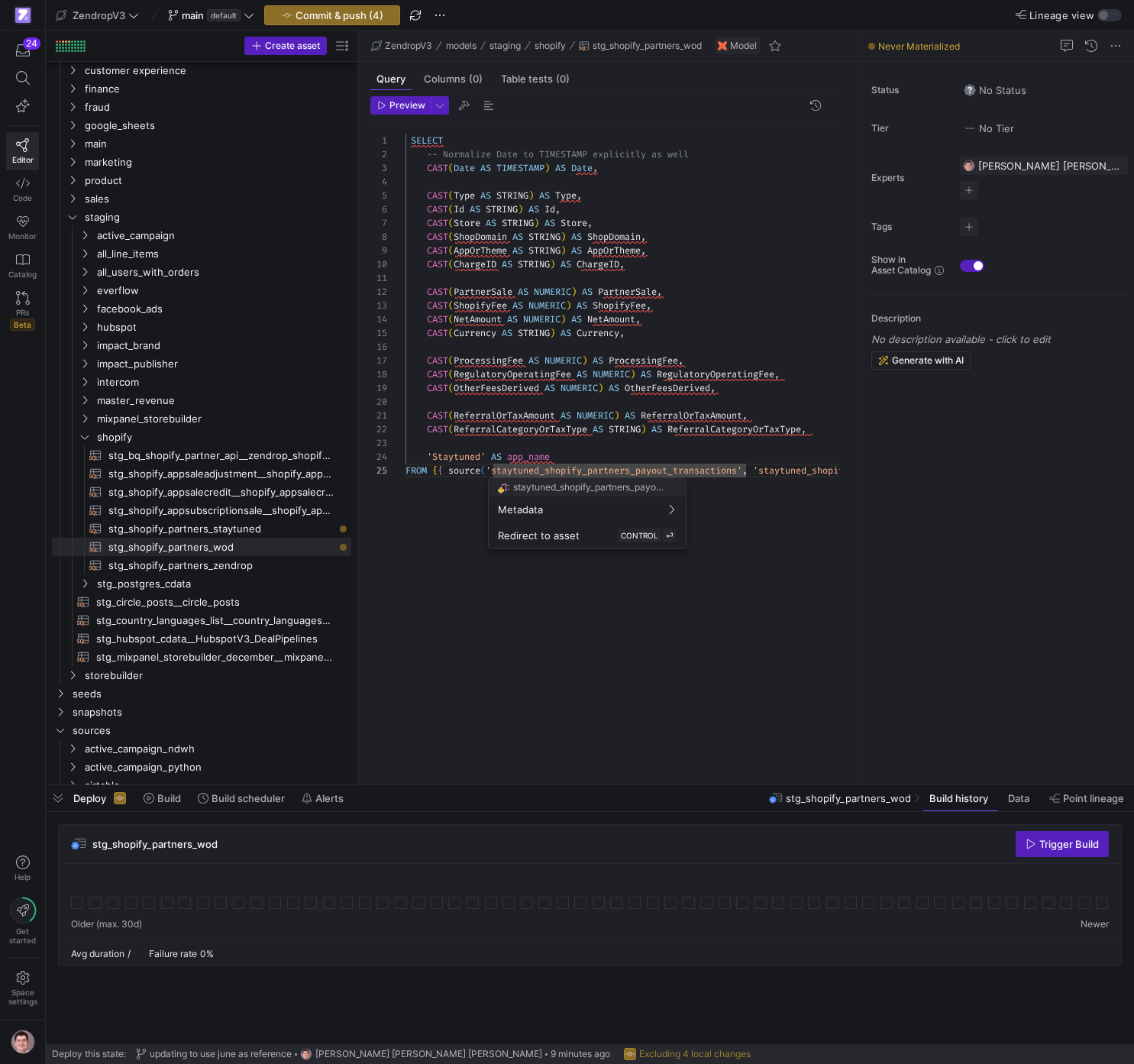
drag, startPoint x: 825, startPoint y: 485, endPoint x: 800, endPoint y: 486, distance: 25.0
click at [825, 485] on div at bounding box center [567, 532] width 1134 height 1064
click at [731, 473] on div at bounding box center [567, 532] width 1134 height 1064
click at [731, 473] on div "SELECT -- Normalize Date to TIMESTAMP explicitly as well CAST ( Date AS TIMESTA…" at bounding box center [721, 444] width 632 height 645
click at [784, 464] on div at bounding box center [567, 532] width 1134 height 1064
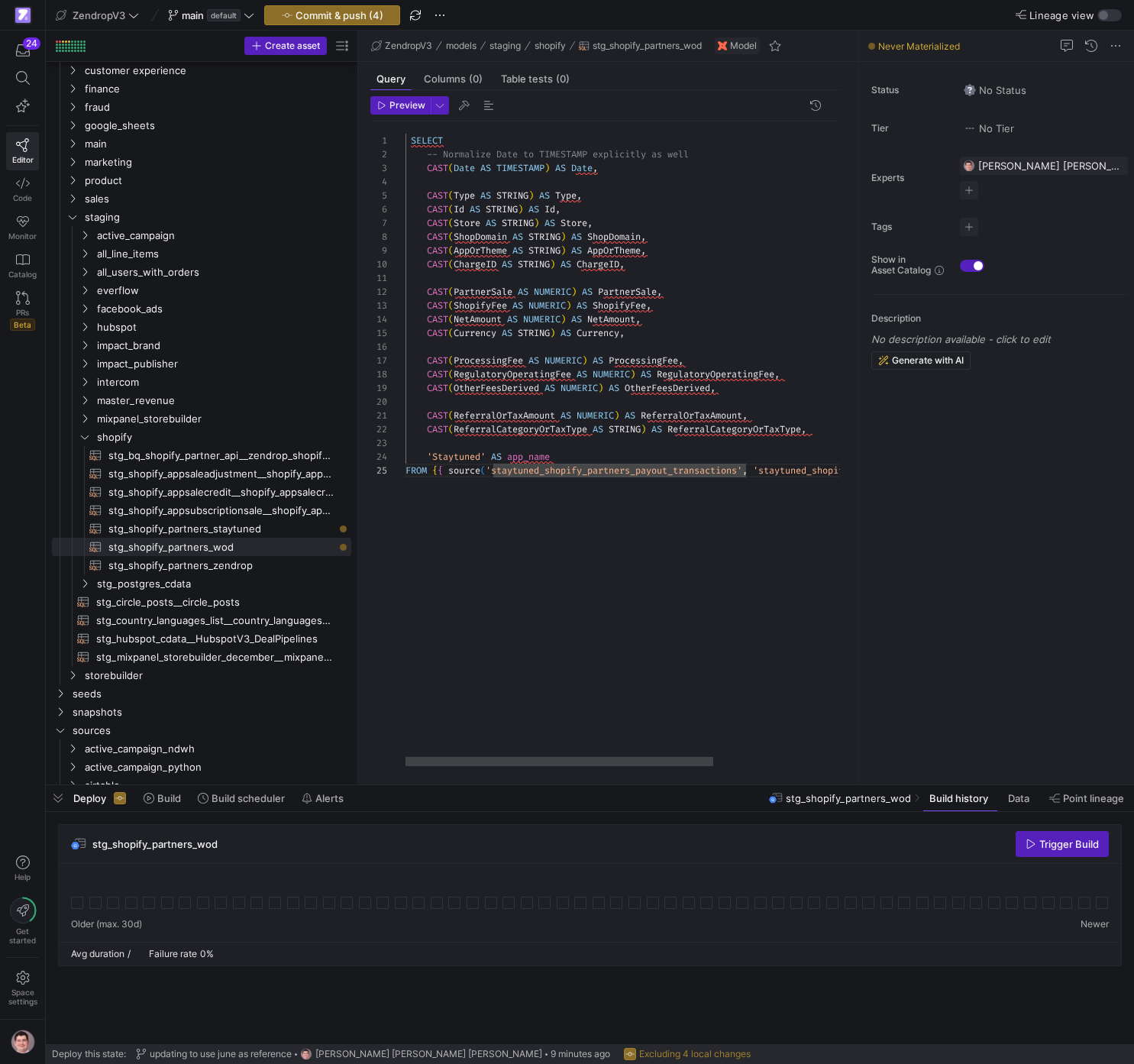
click at [780, 448] on div "SELECT -- Normalize Date to TIMESTAMP explicitly as well CAST ( Date AS TIMESTA…" at bounding box center [721, 444] width 632 height 645
click at [704, 468] on div at bounding box center [567, 532] width 1134 height 1064
click at [704, 468] on div "SELECT -- Normalize Date to TIMESTAMP explicitly as well CAST ( Date AS TIMESTA…" at bounding box center [721, 444] width 632 height 645
click at [780, 472] on div at bounding box center [567, 532] width 1134 height 1064
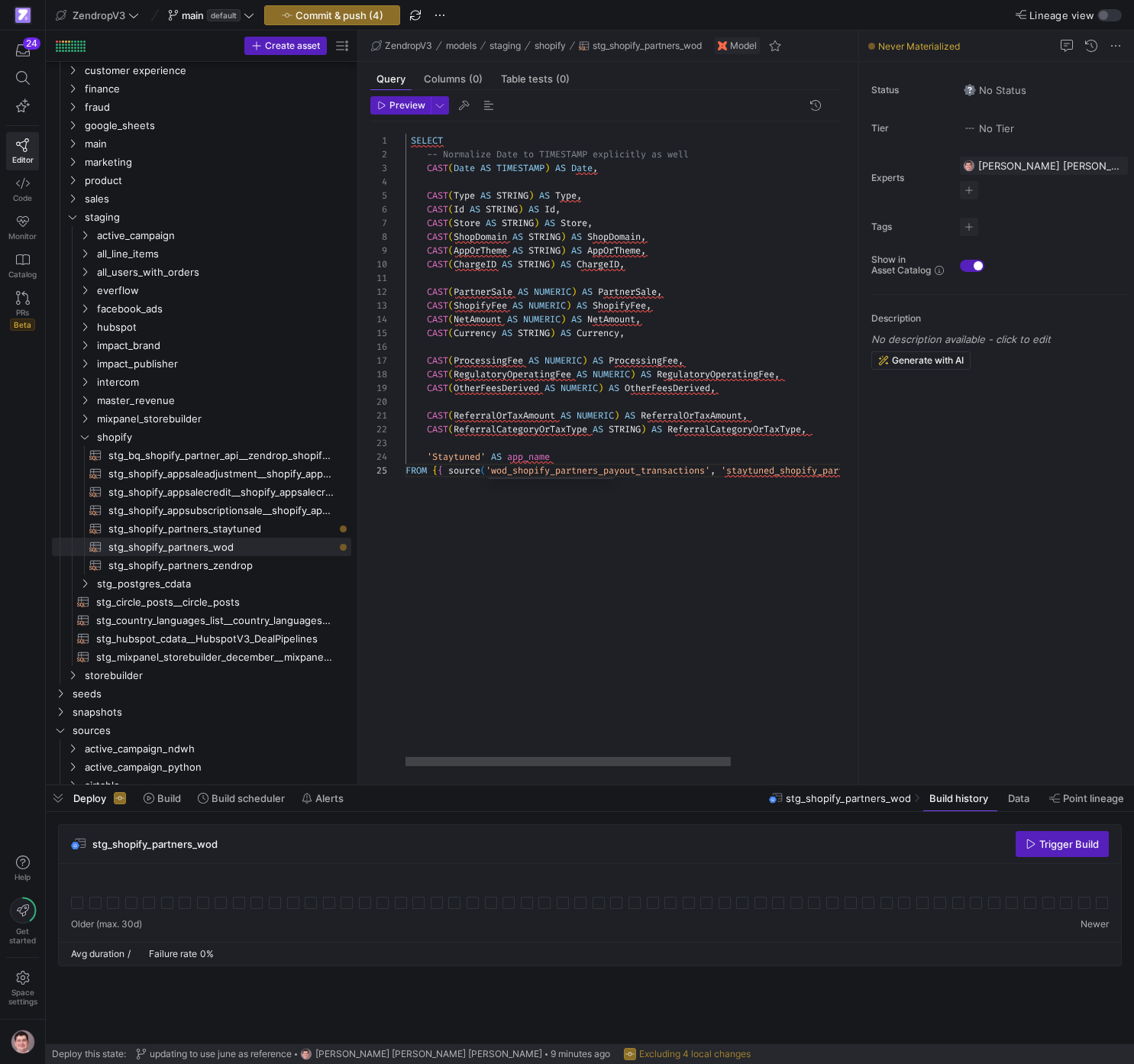
click at [780, 472] on div "SELECT -- Normalize Date to TIMESTAMP explicitly as well CAST ( Date AS TIMESTA…" at bounding box center [705, 444] width 599 height 645
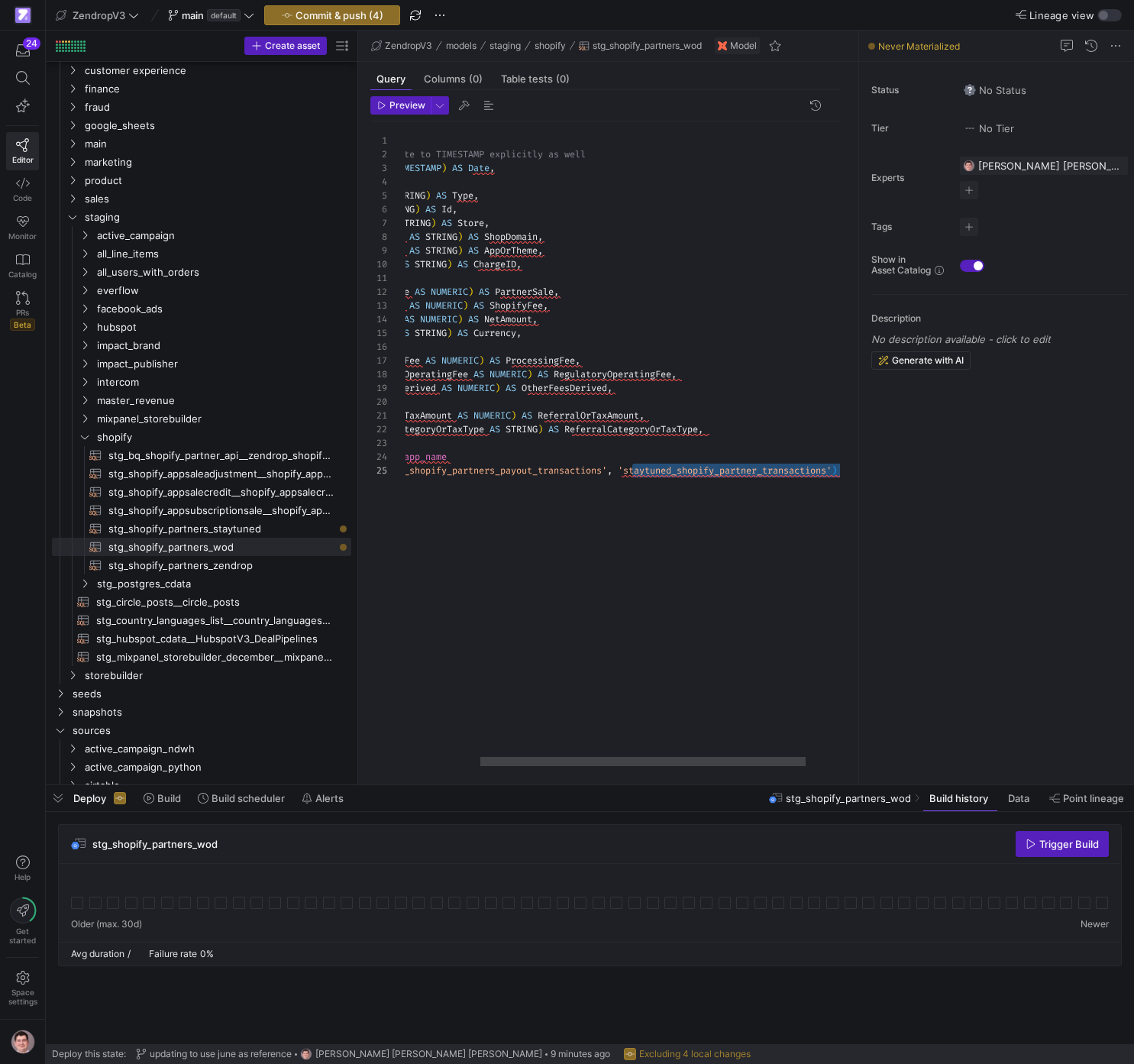
click at [780, 472] on div "SELECT -- Normalize Date to TIMESTAMP explicitly as well CAST ( Date AS TIMESTA…" at bounding box center [601, 444] width 599 height 645
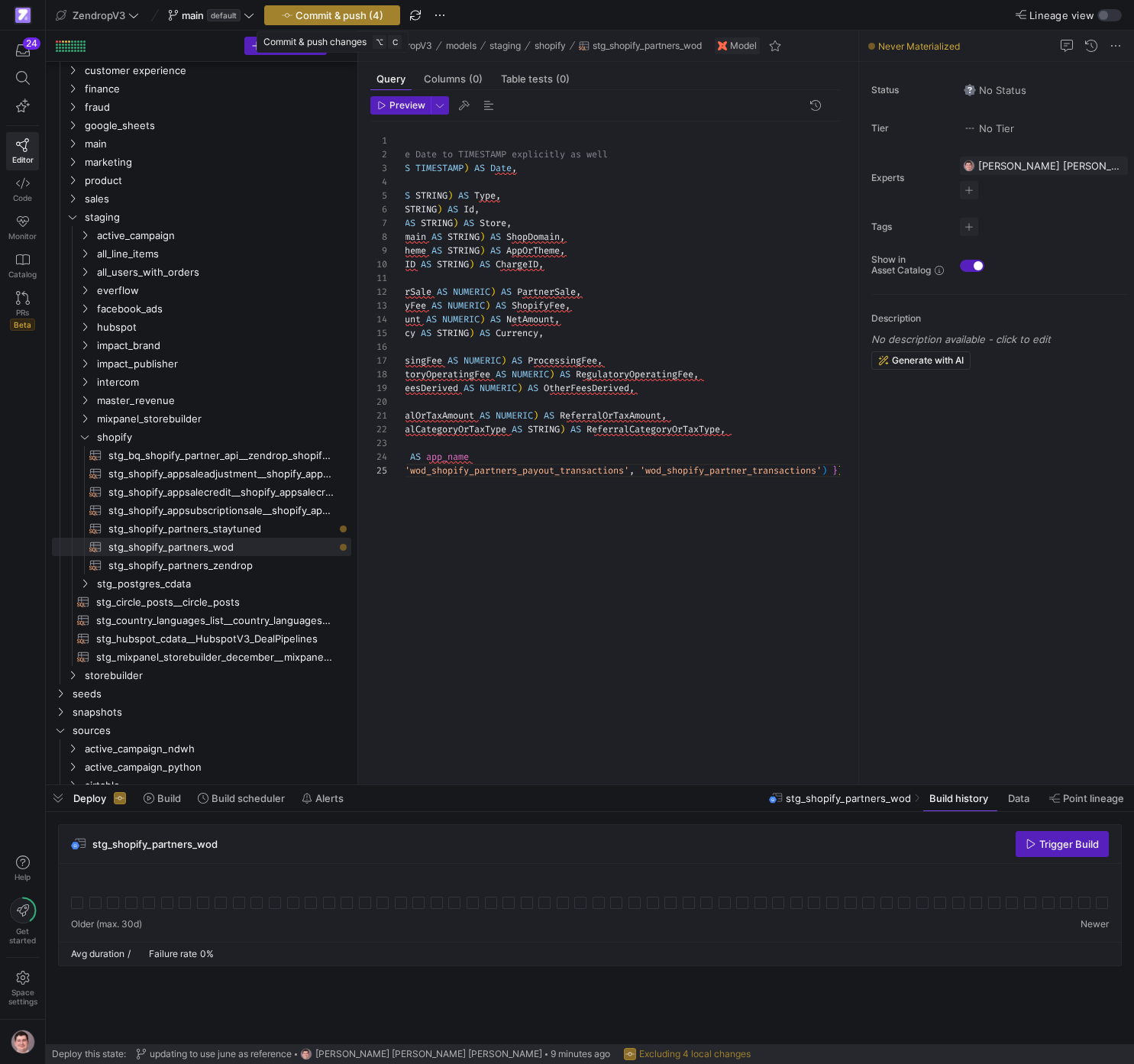
click at [343, 20] on span "Commit & push (4)" at bounding box center [339, 15] width 88 height 12
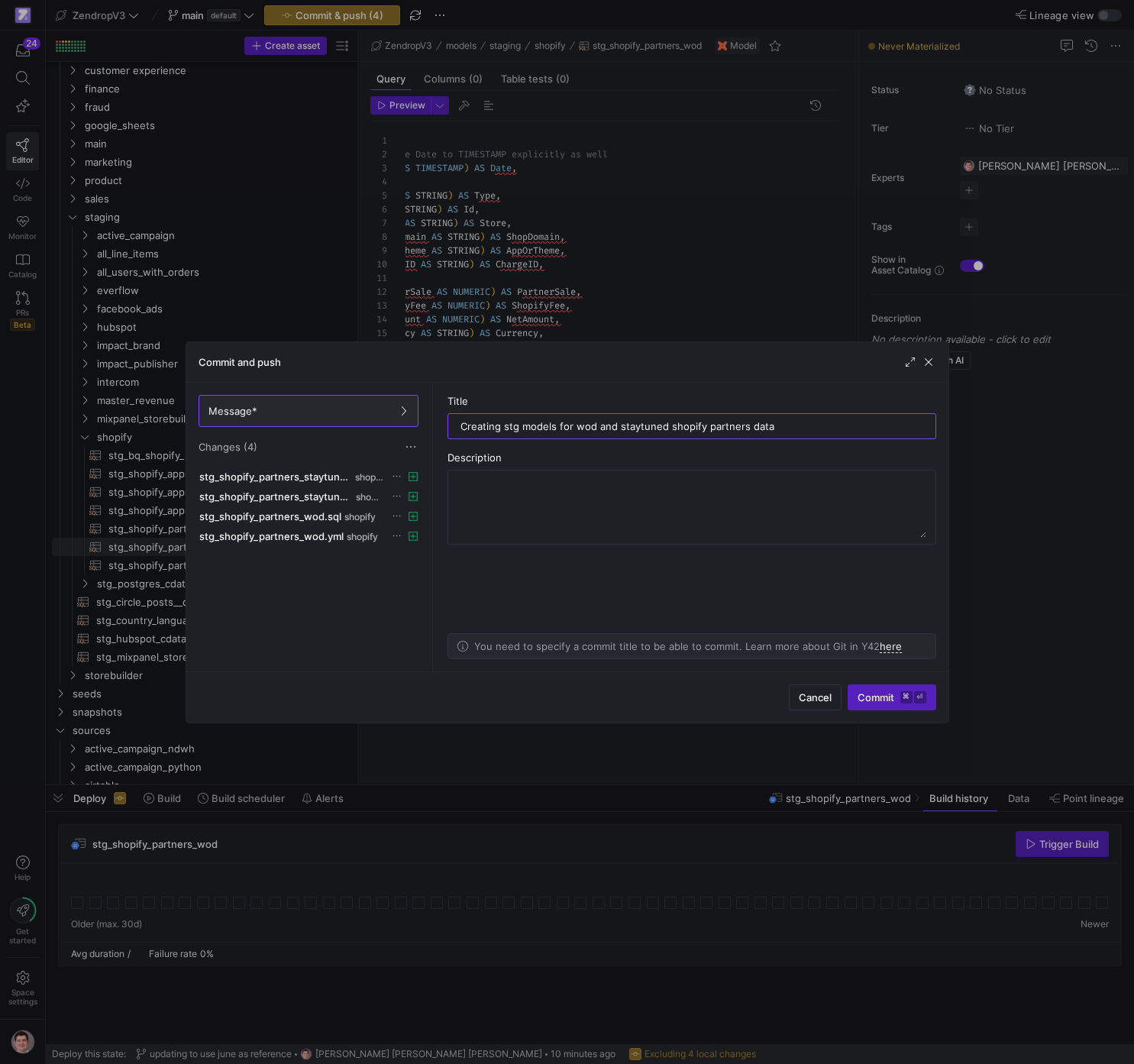
type input "Creating stg models for wod and staytuned shopify partners data"
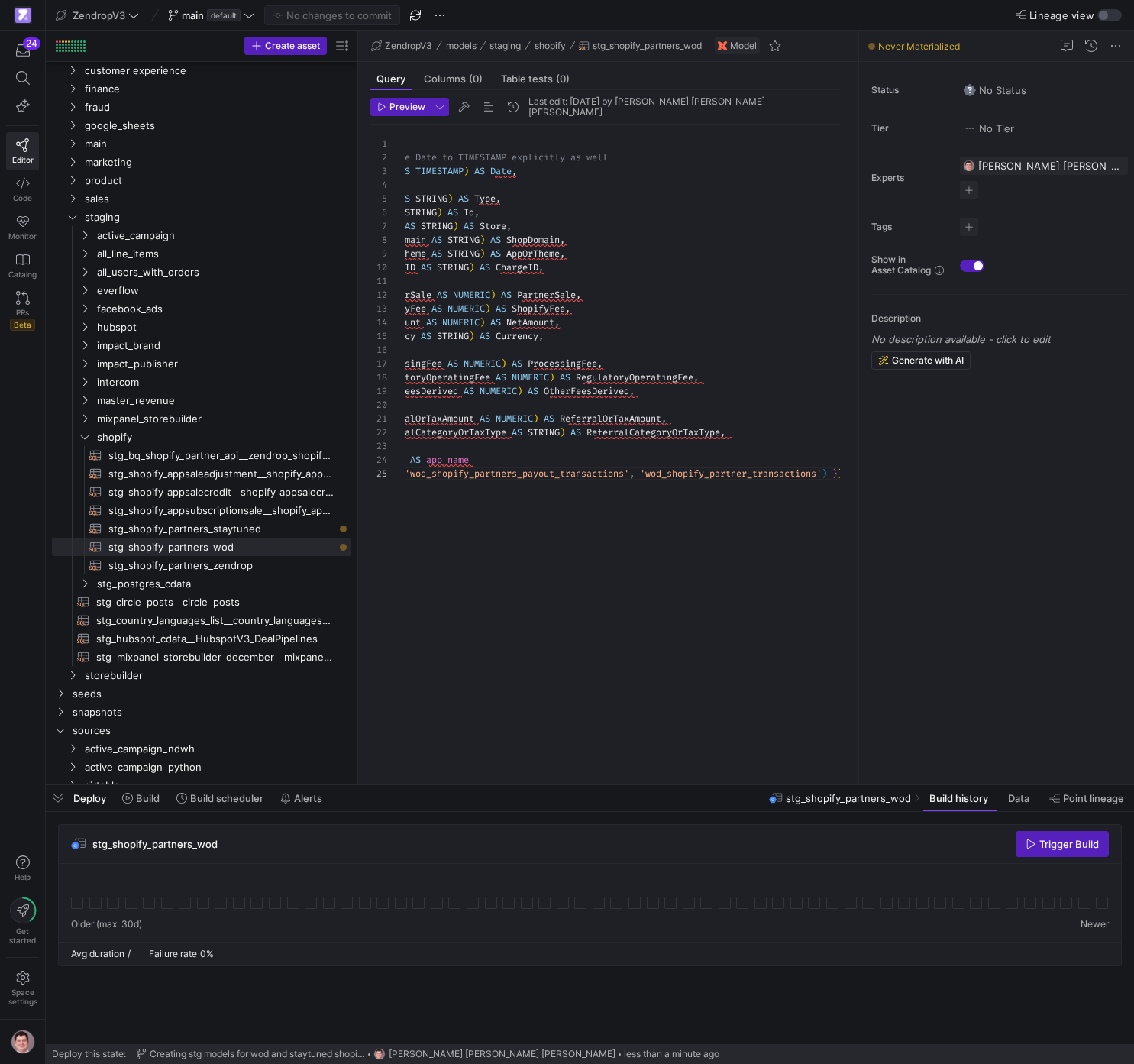
click at [646, 849] on div "stg_shopify_partners_wod Trigger Build" at bounding box center [590, 844] width 1062 height 39
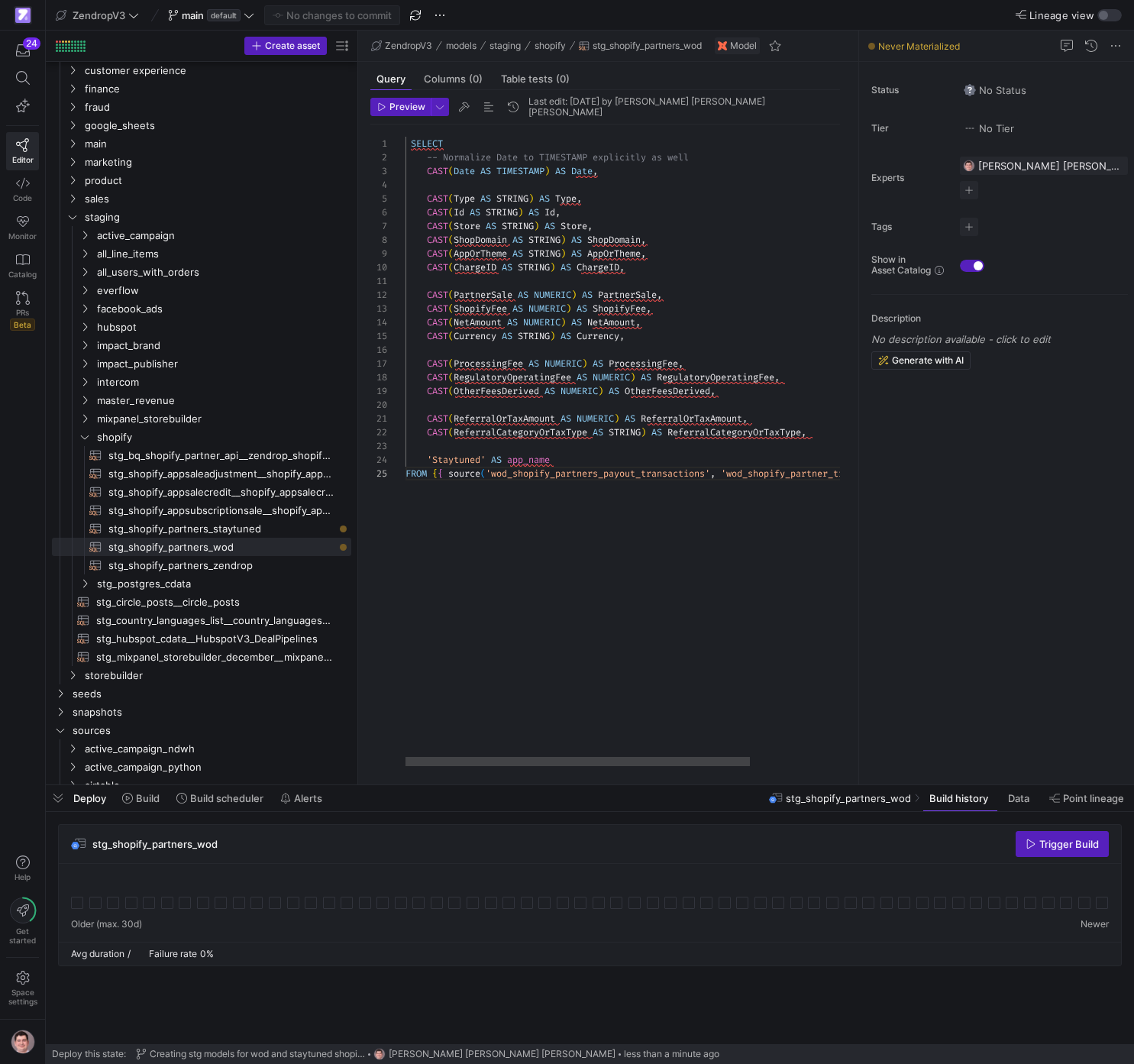
click at [463, 463] on div "SELECT -- Normalize Date to TIMESTAMP explicitly as well CAST ( Date AS TIMESTA…" at bounding box center [688, 445] width 565 height 642
click at [319, 17] on span "Commit & push (1)" at bounding box center [339, 15] width 85 height 12
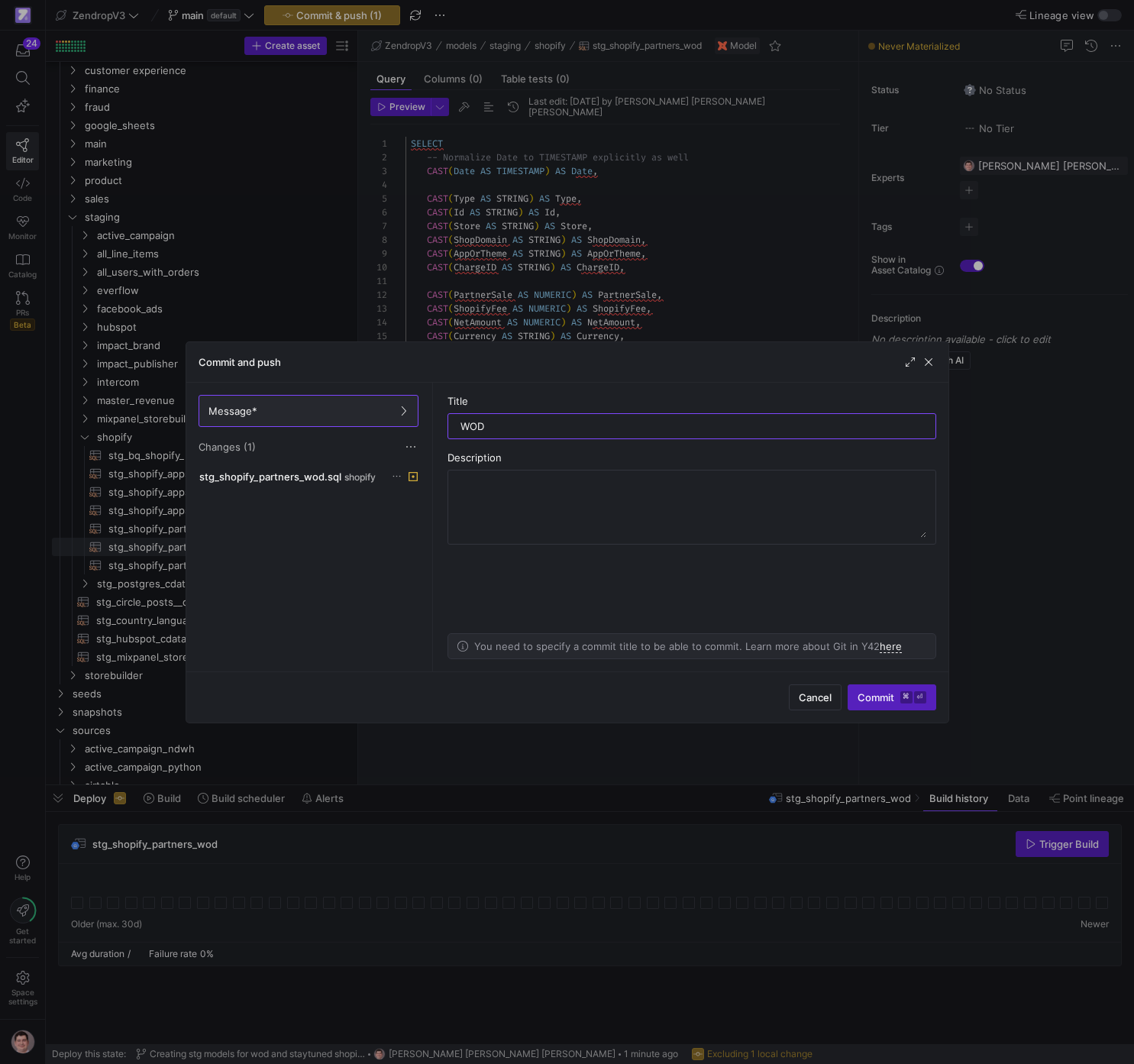
type input "WOD"
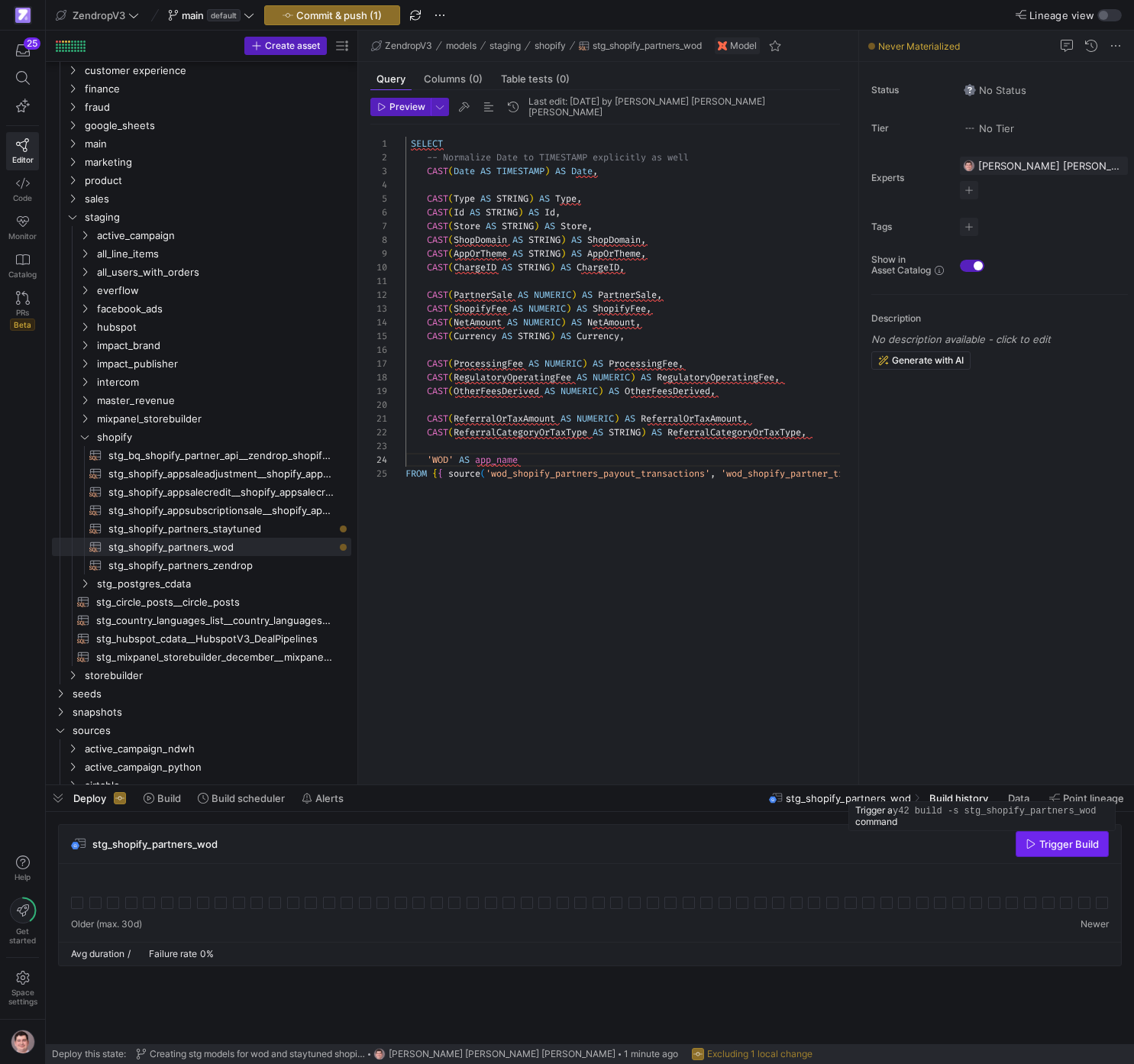
click at [1046, 847] on span "Trigger Build" at bounding box center [1069, 844] width 60 height 12
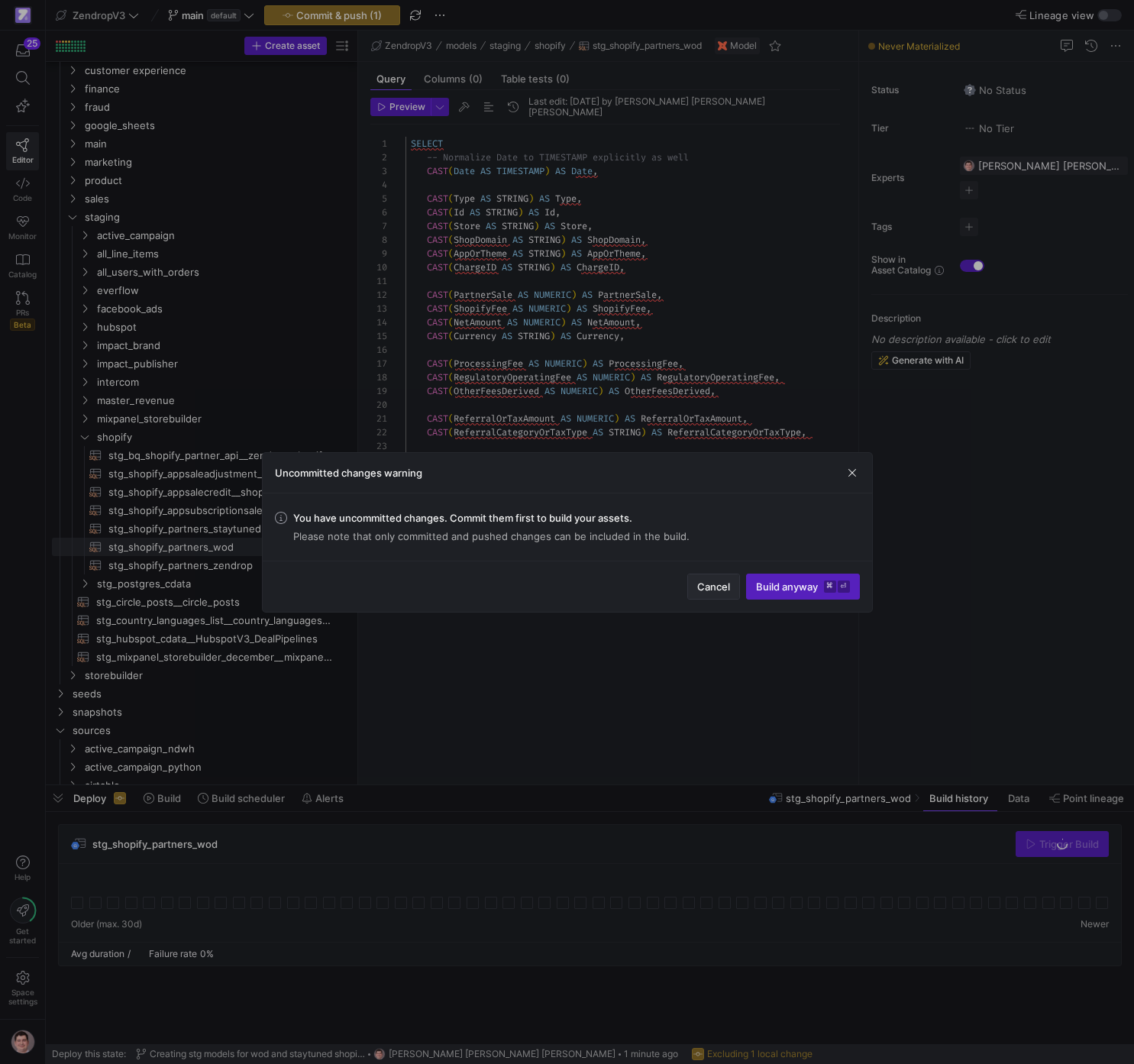
click at [723, 592] on span "Cancel" at bounding box center [714, 586] width 33 height 12
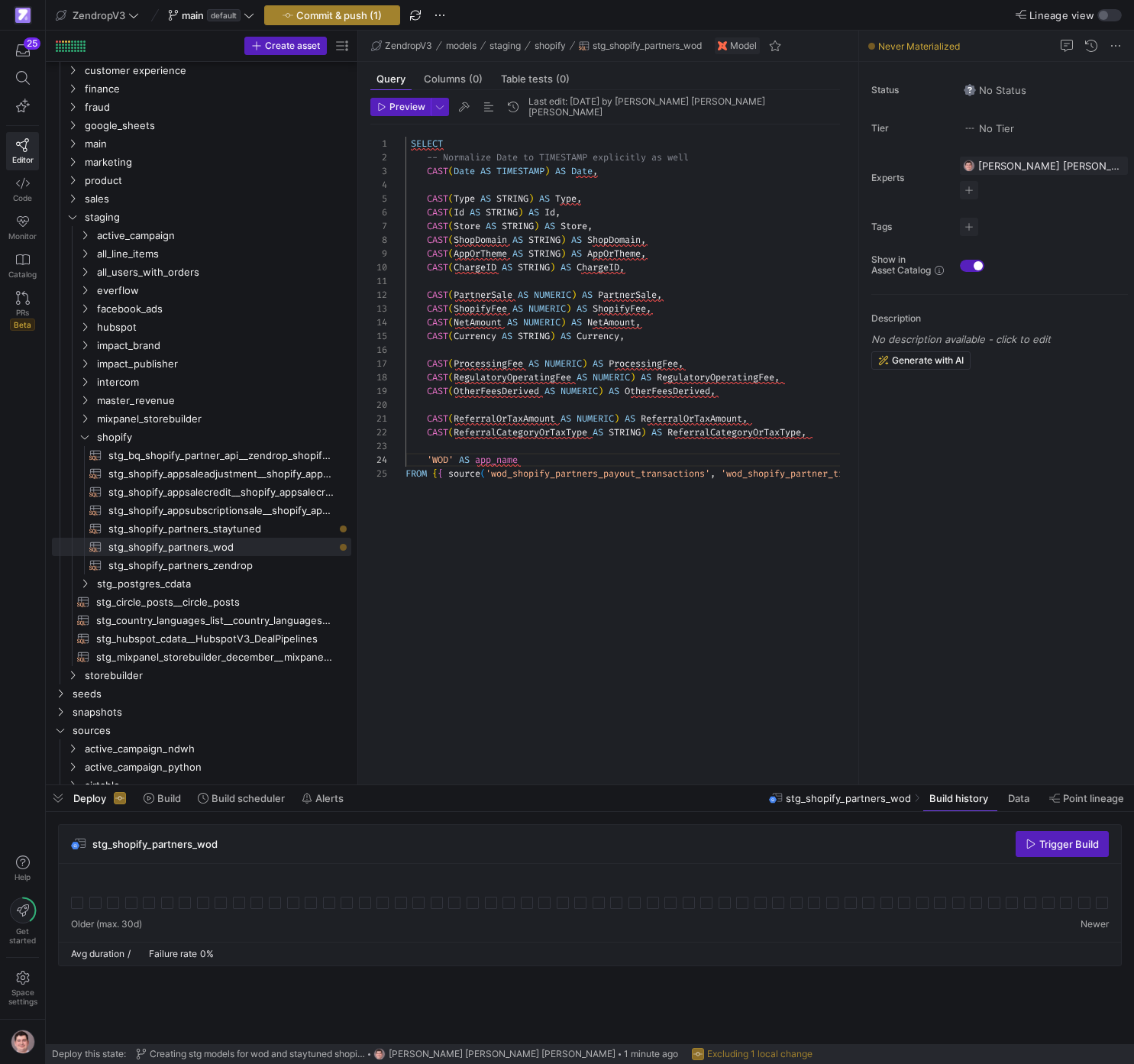
click at [389, 17] on span "button" at bounding box center [332, 15] width 134 height 18
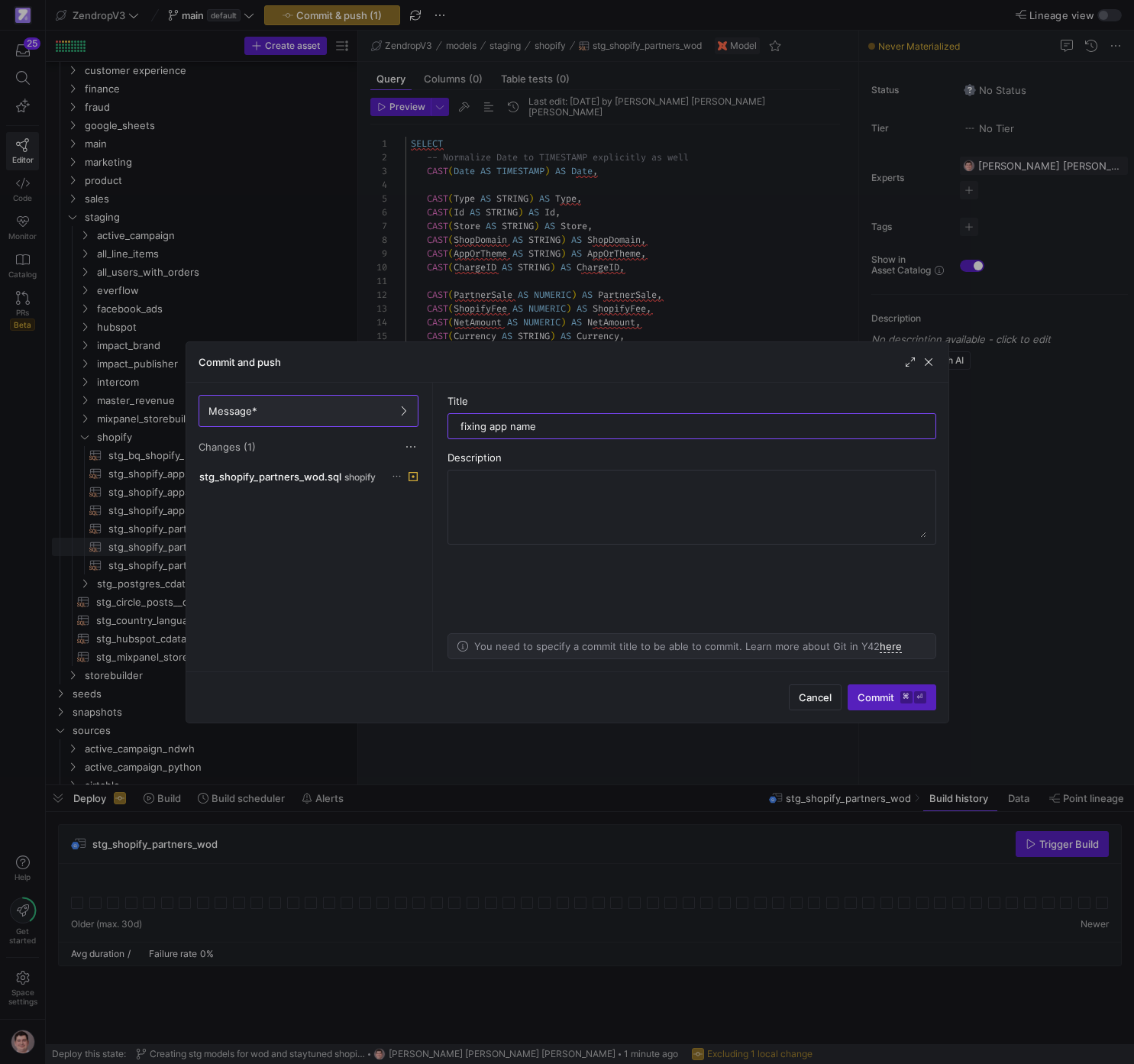
type input "fixing app name"
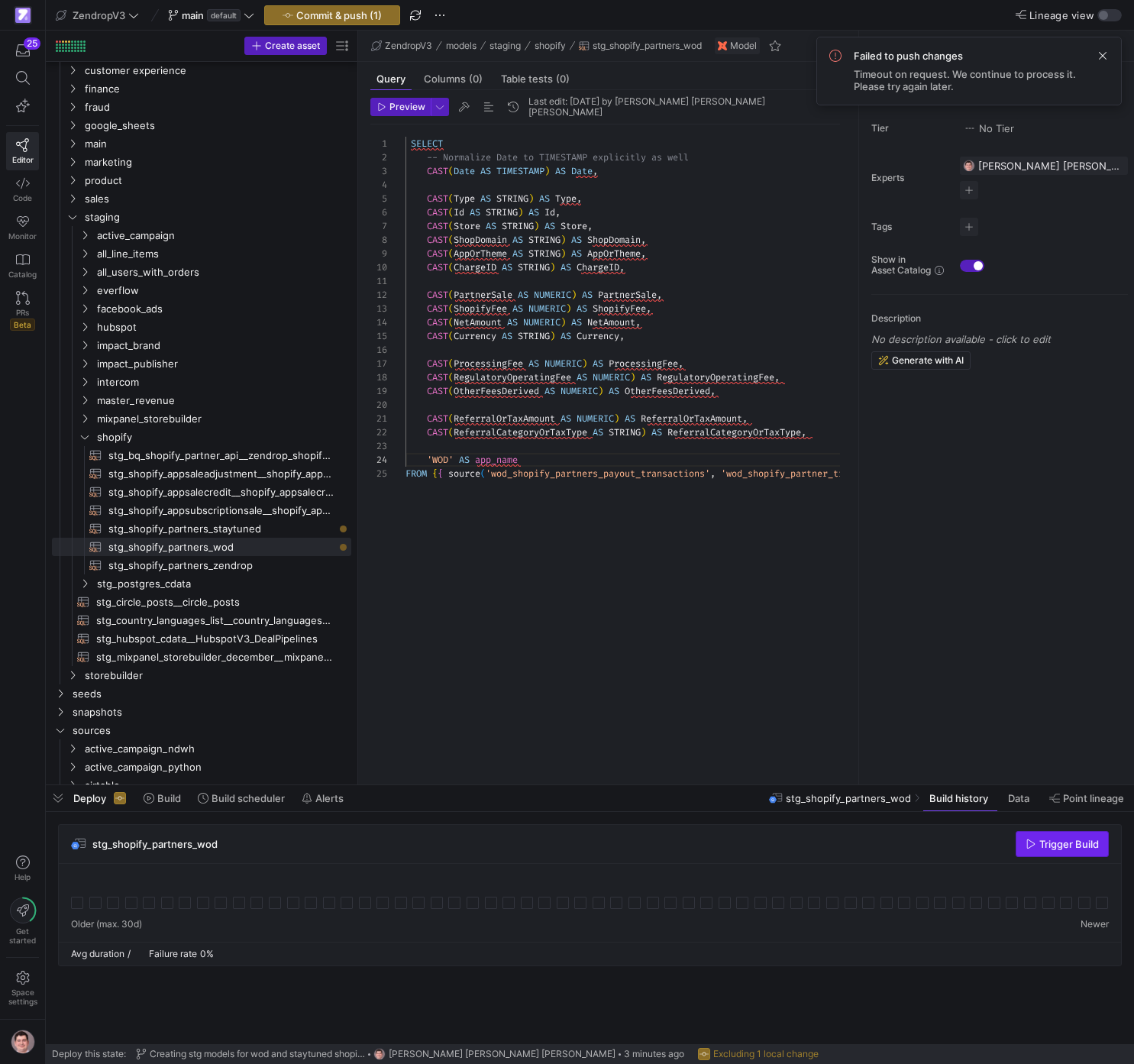
click at [1072, 842] on span "Trigger Build" at bounding box center [1069, 844] width 60 height 12
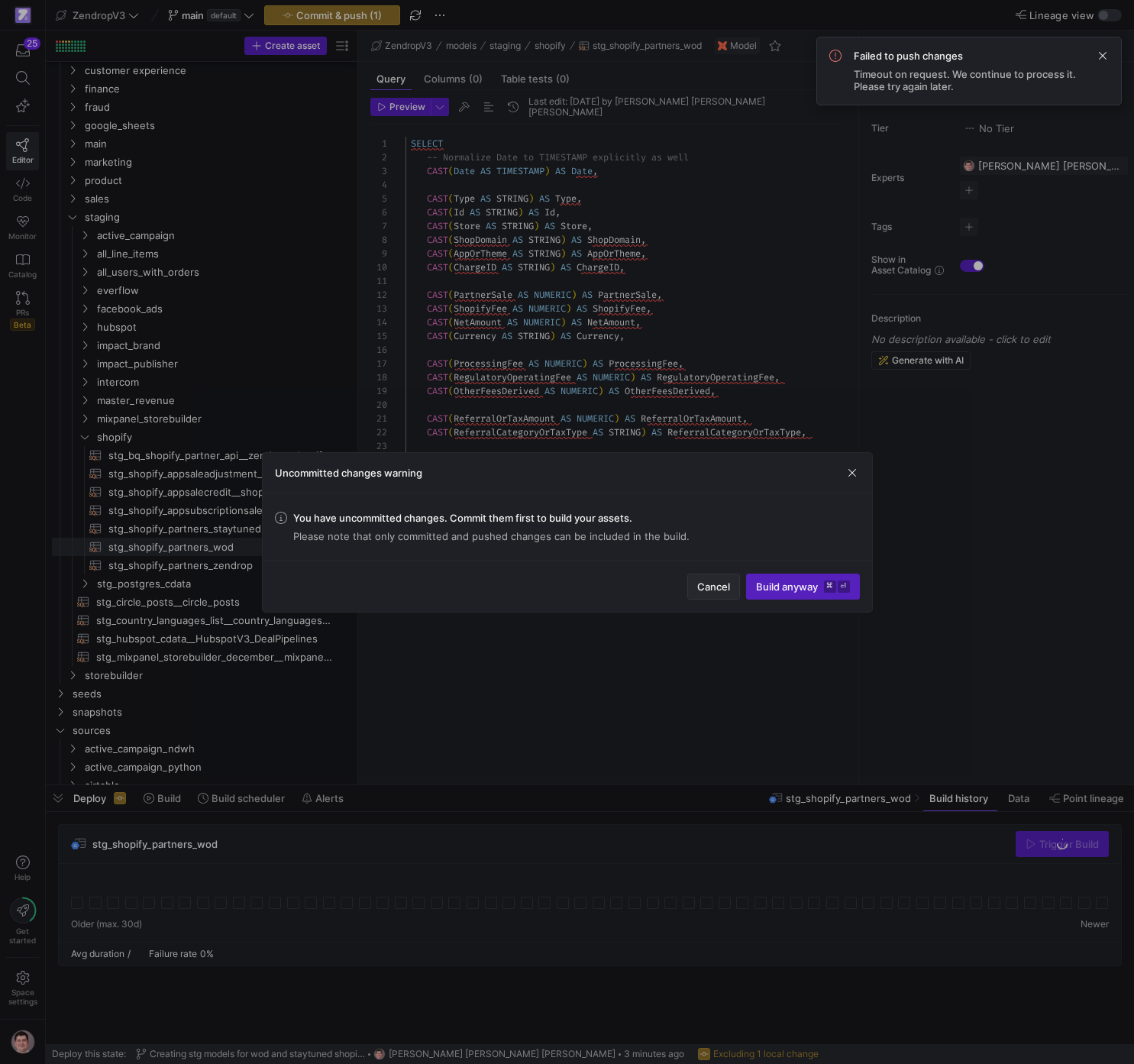
click at [730, 595] on span "button" at bounding box center [713, 586] width 51 height 24
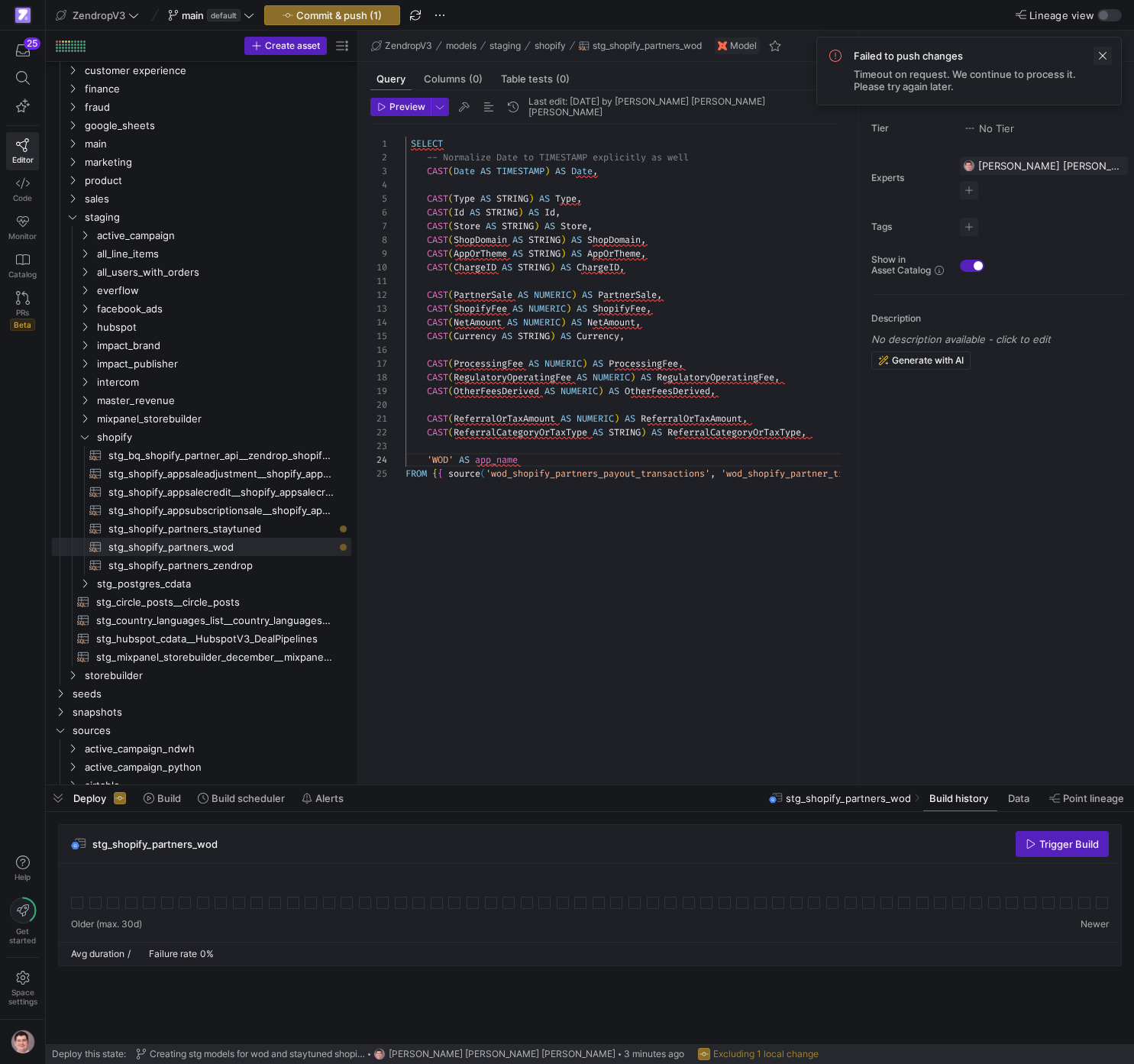
click at [1102, 59] on span at bounding box center [1102, 55] width 18 height 18
click at [373, 16] on span "Commit & push (1)" at bounding box center [339, 15] width 85 height 12
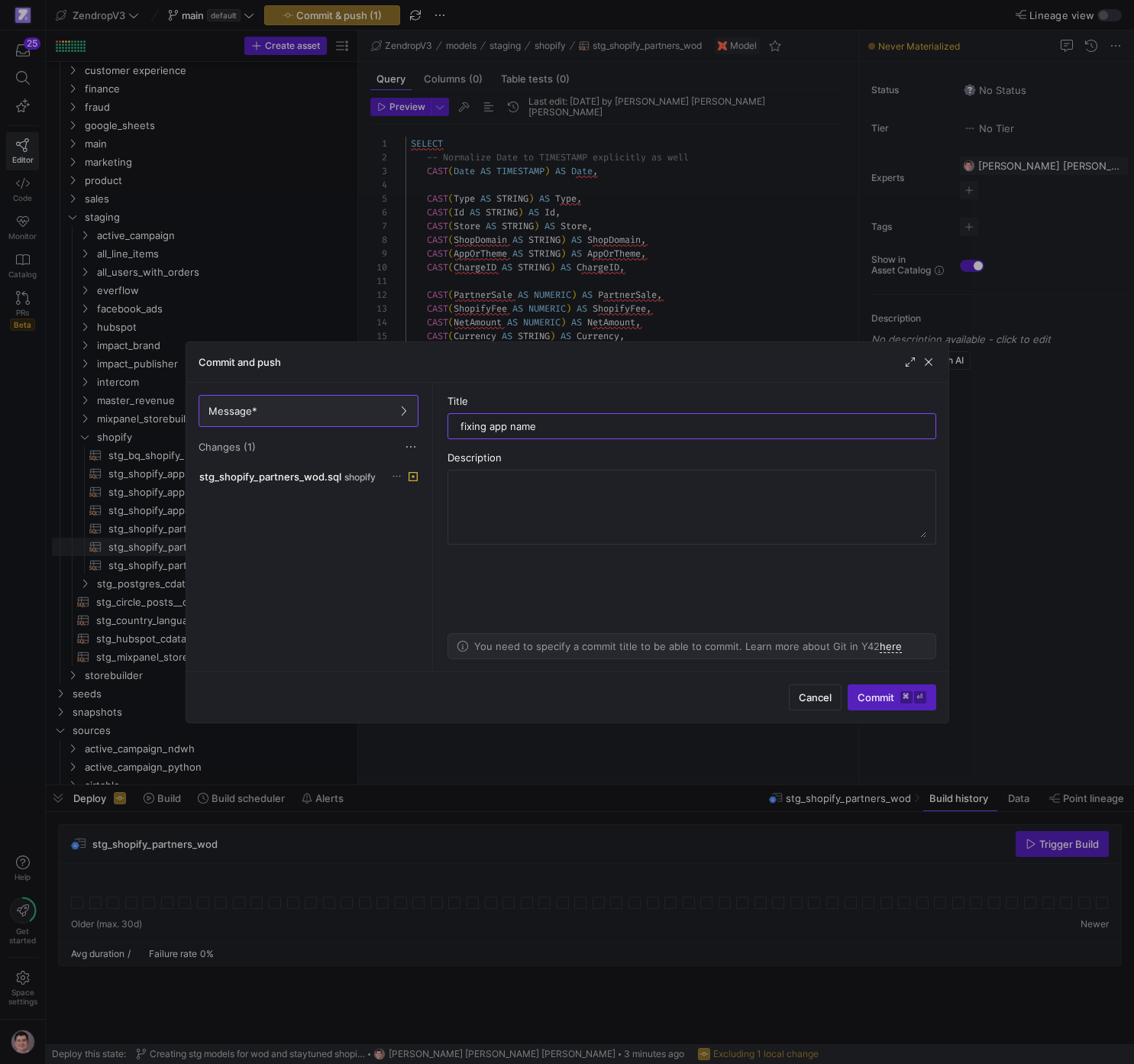
type input "fixing app name"
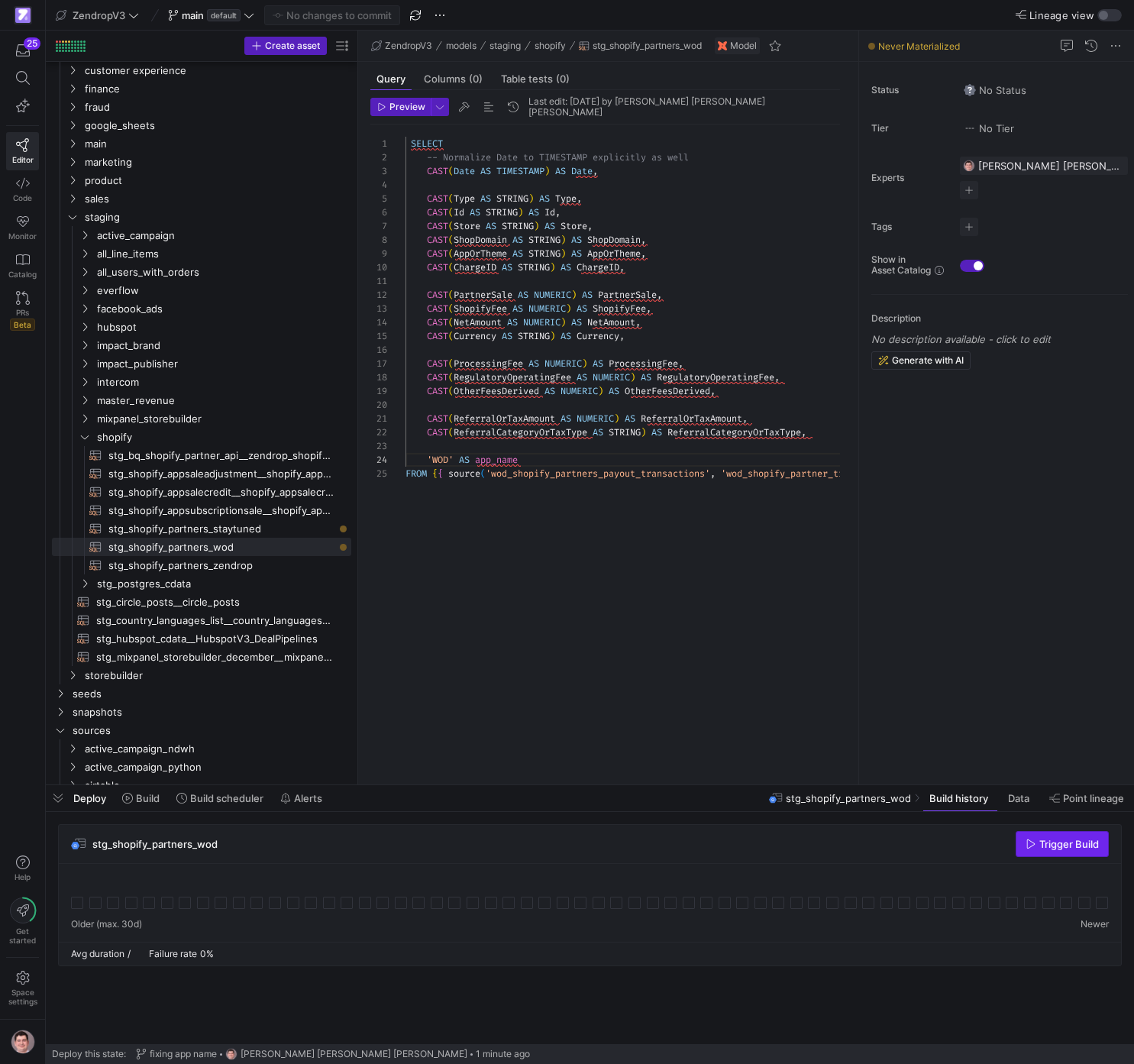
click at [1042, 842] on span "Trigger Build" at bounding box center [1062, 844] width 73 height 12
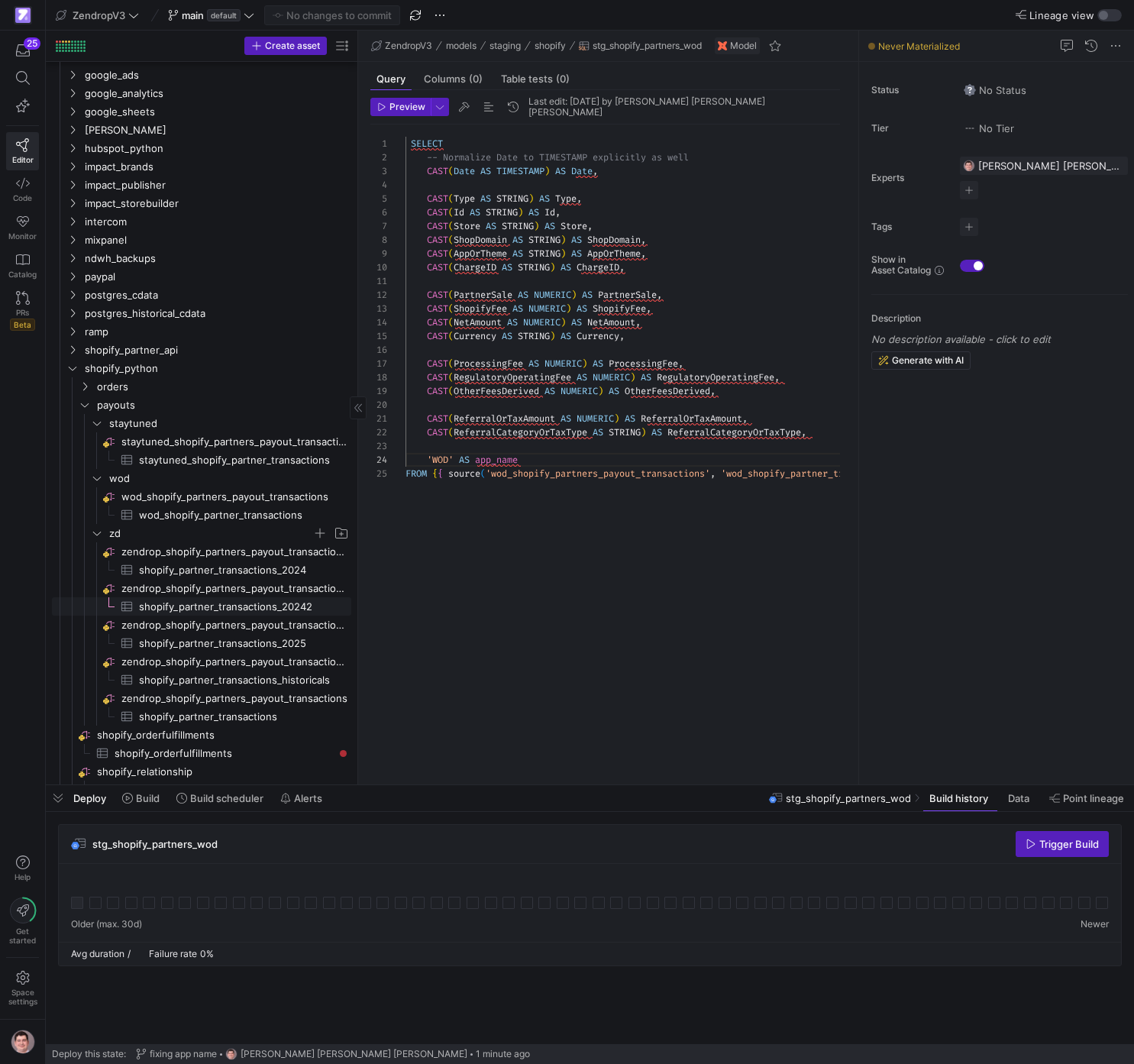
scroll to position [872, 0]
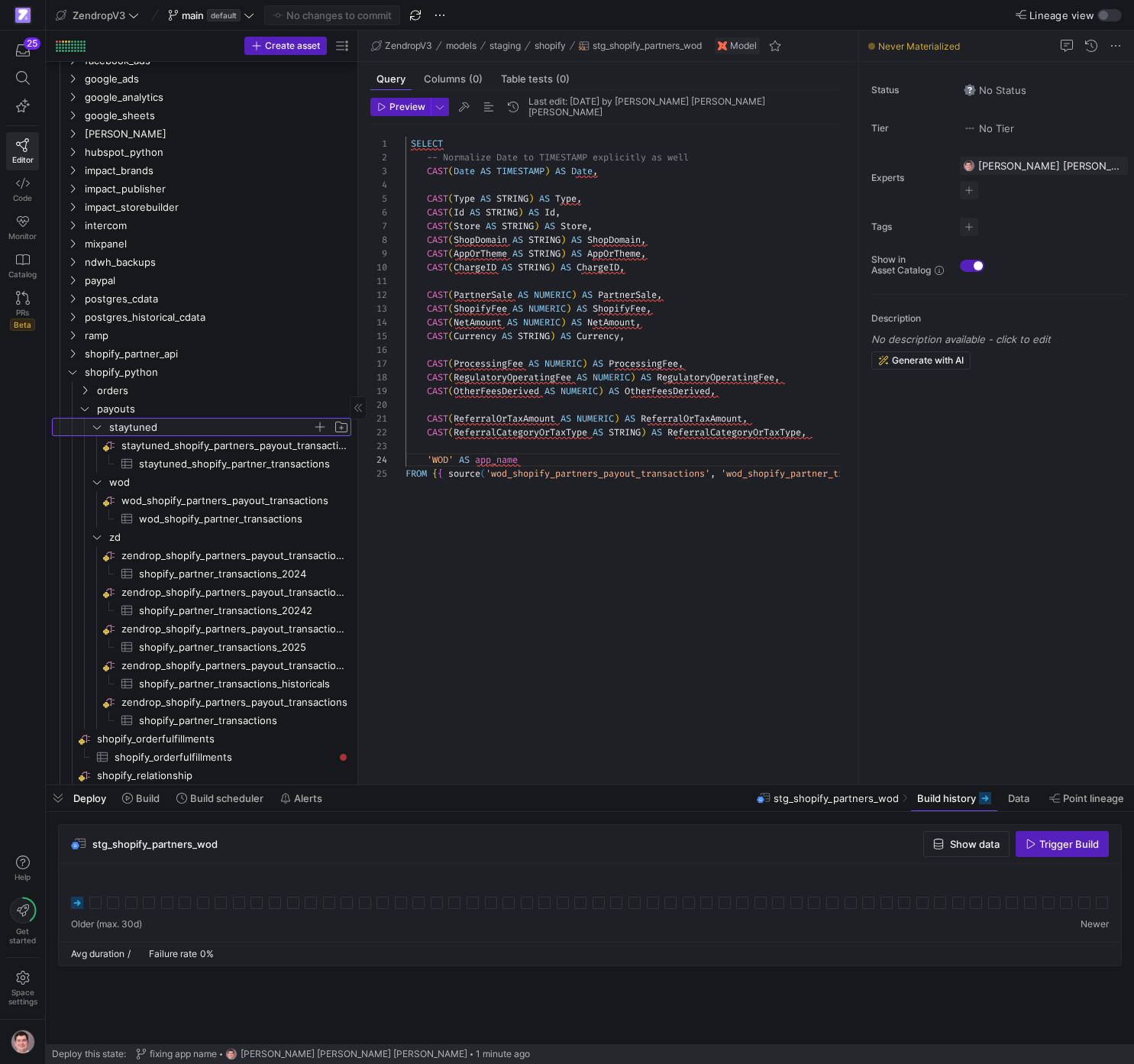
click at [100, 427] on icon "Press SPACE to select this row." at bounding box center [97, 427] width 11 height 9
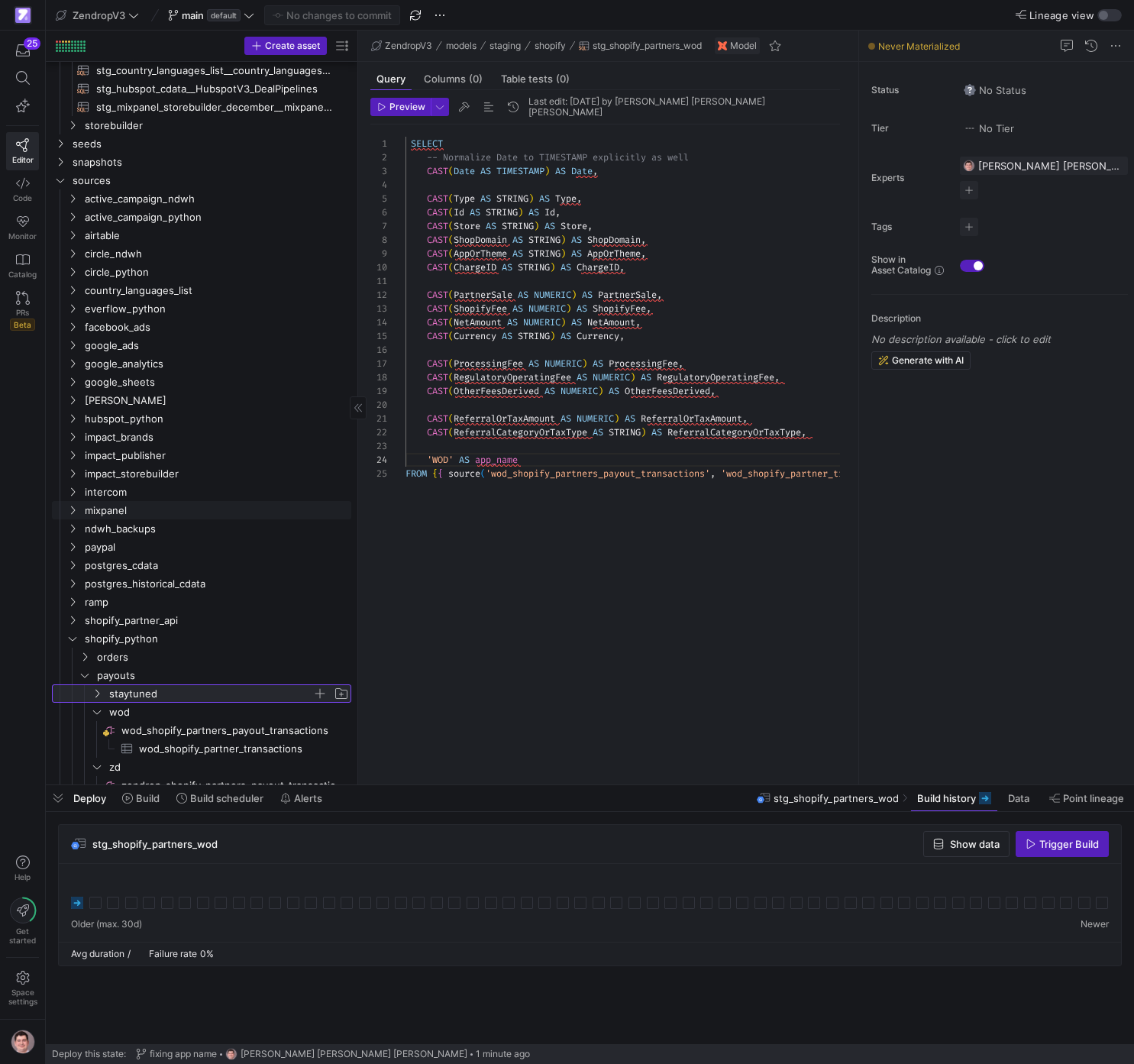
scroll to position [549, 0]
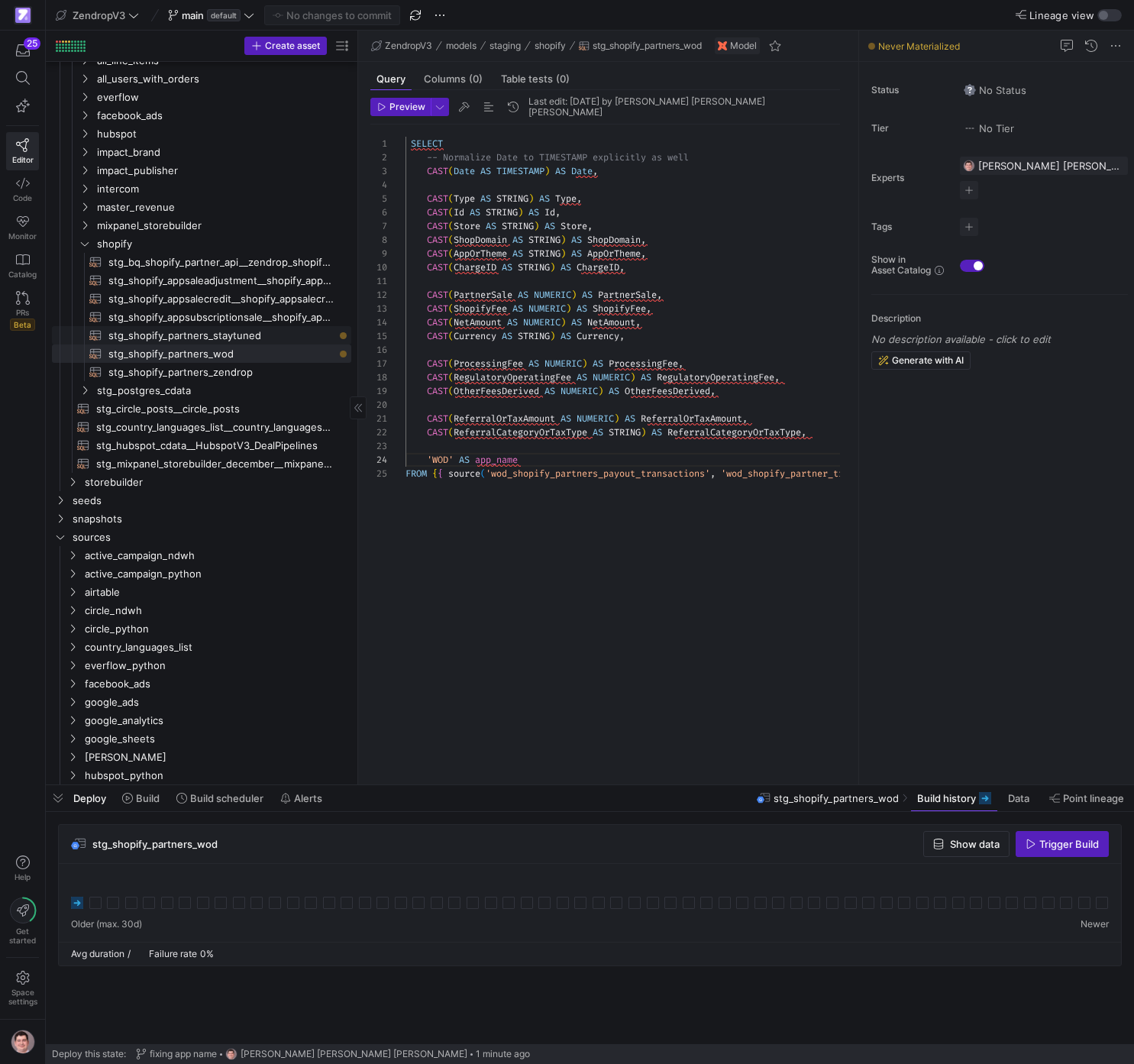
click at [228, 339] on span "stg_shopify_partners_staytuned​​​​​​​​​​" at bounding box center [221, 335] width 226 height 17
click at [1050, 845] on span "Trigger Build" at bounding box center [1069, 844] width 60 height 12
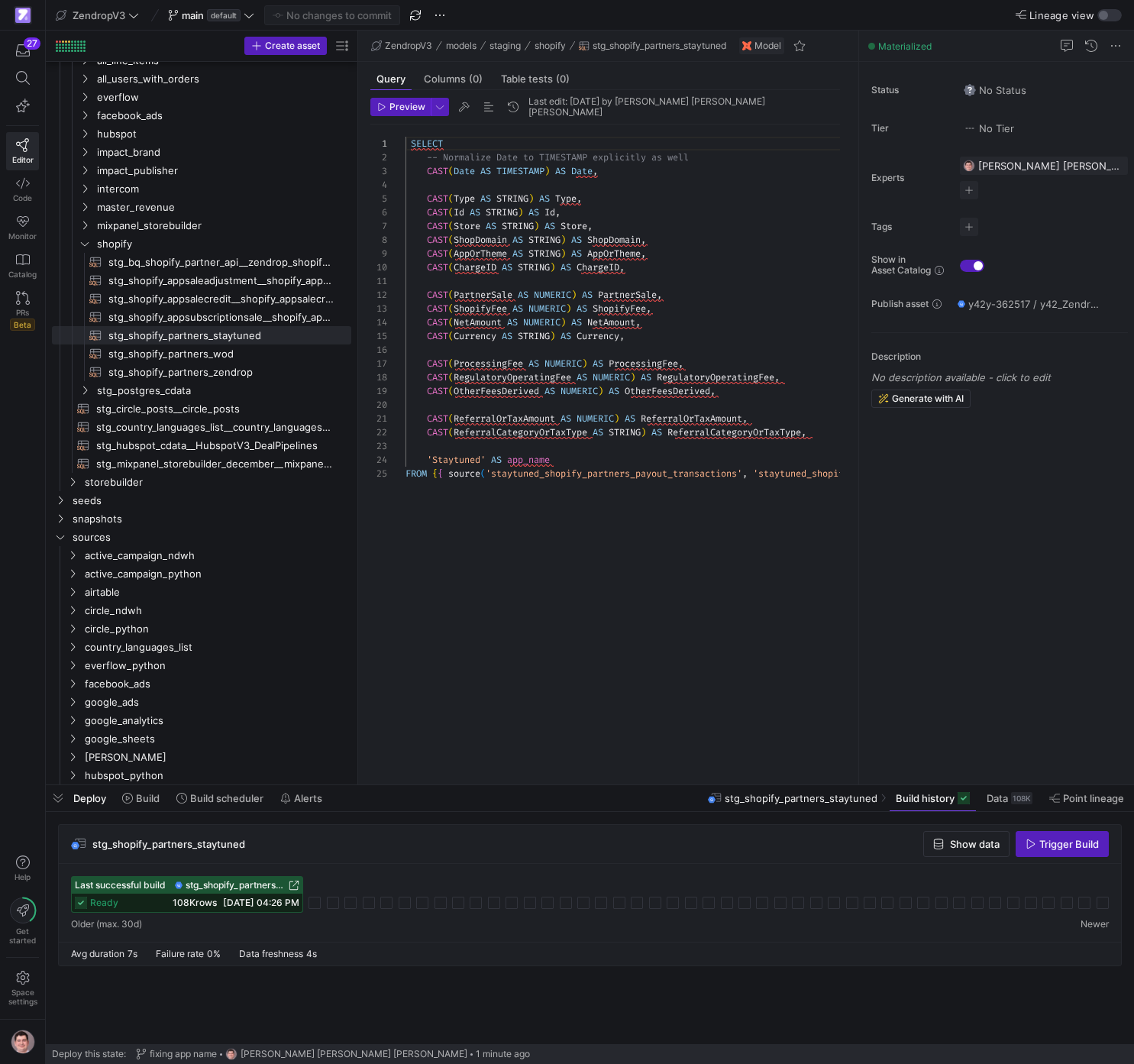
click at [223, 900] on span "09/17/25, 04:26 PM" at bounding box center [261, 902] width 77 height 12
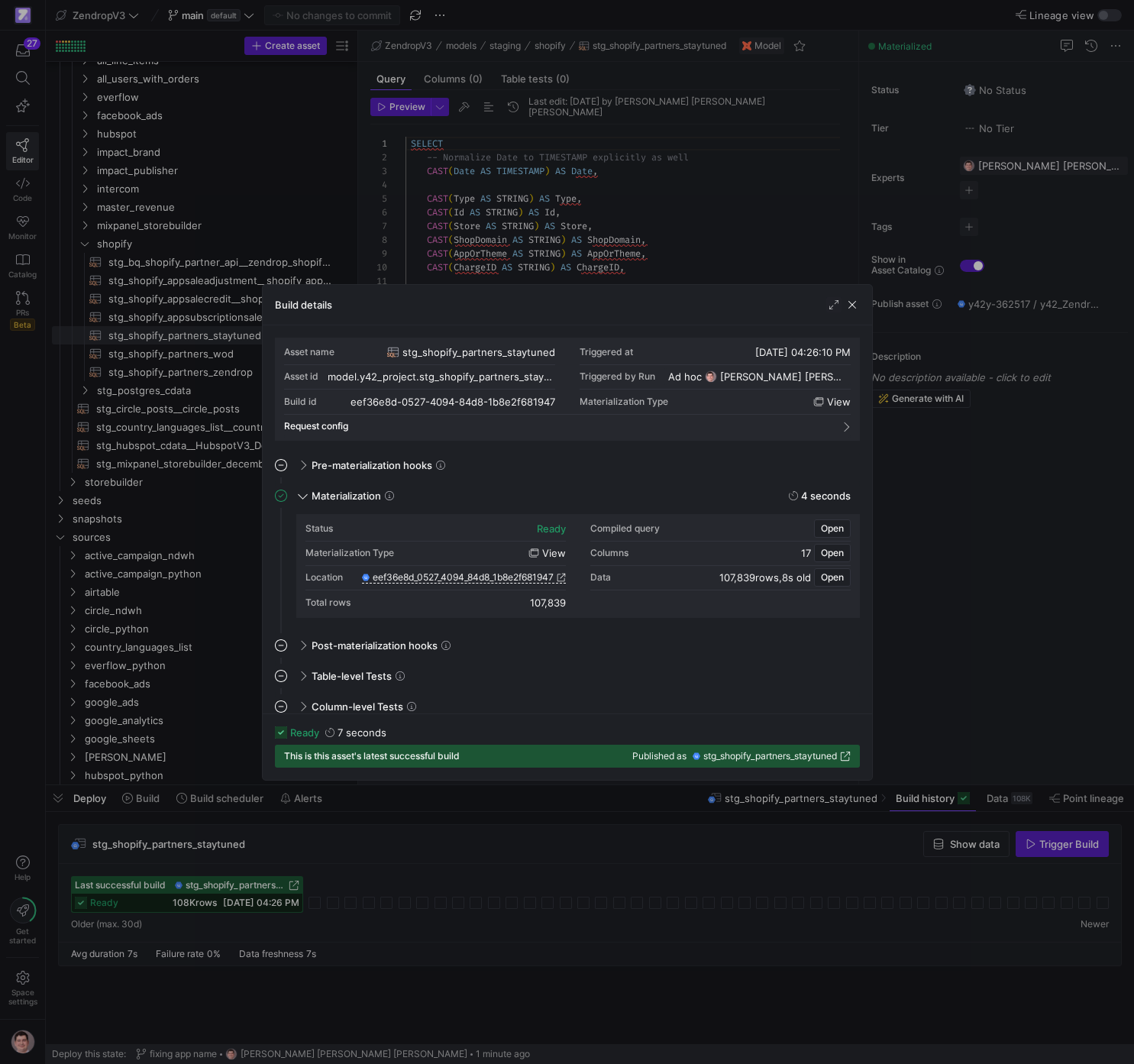
click at [941, 682] on div at bounding box center [567, 532] width 1134 height 1064
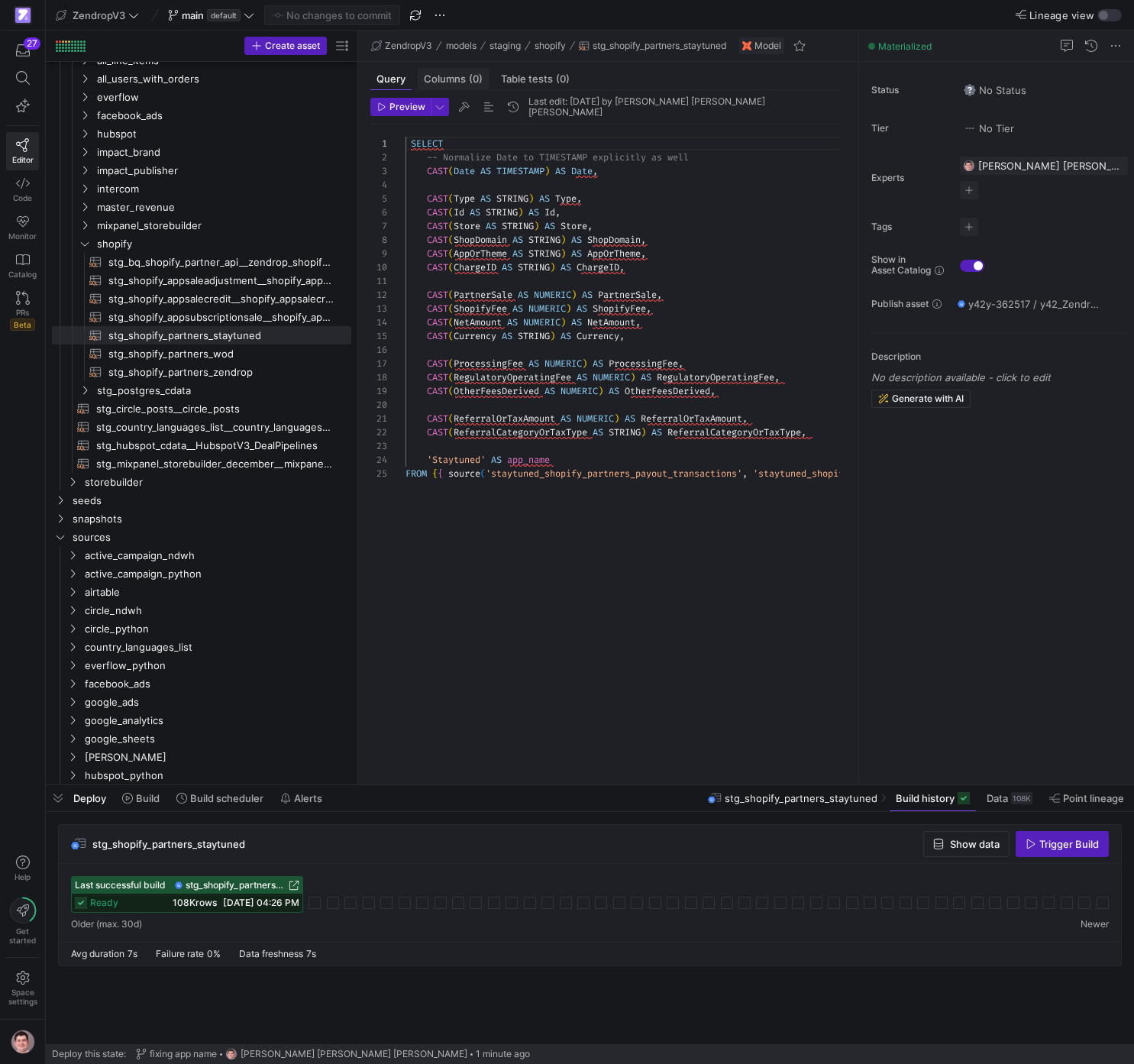
click at [470, 77] on span "(0)" at bounding box center [475, 79] width 13 height 10
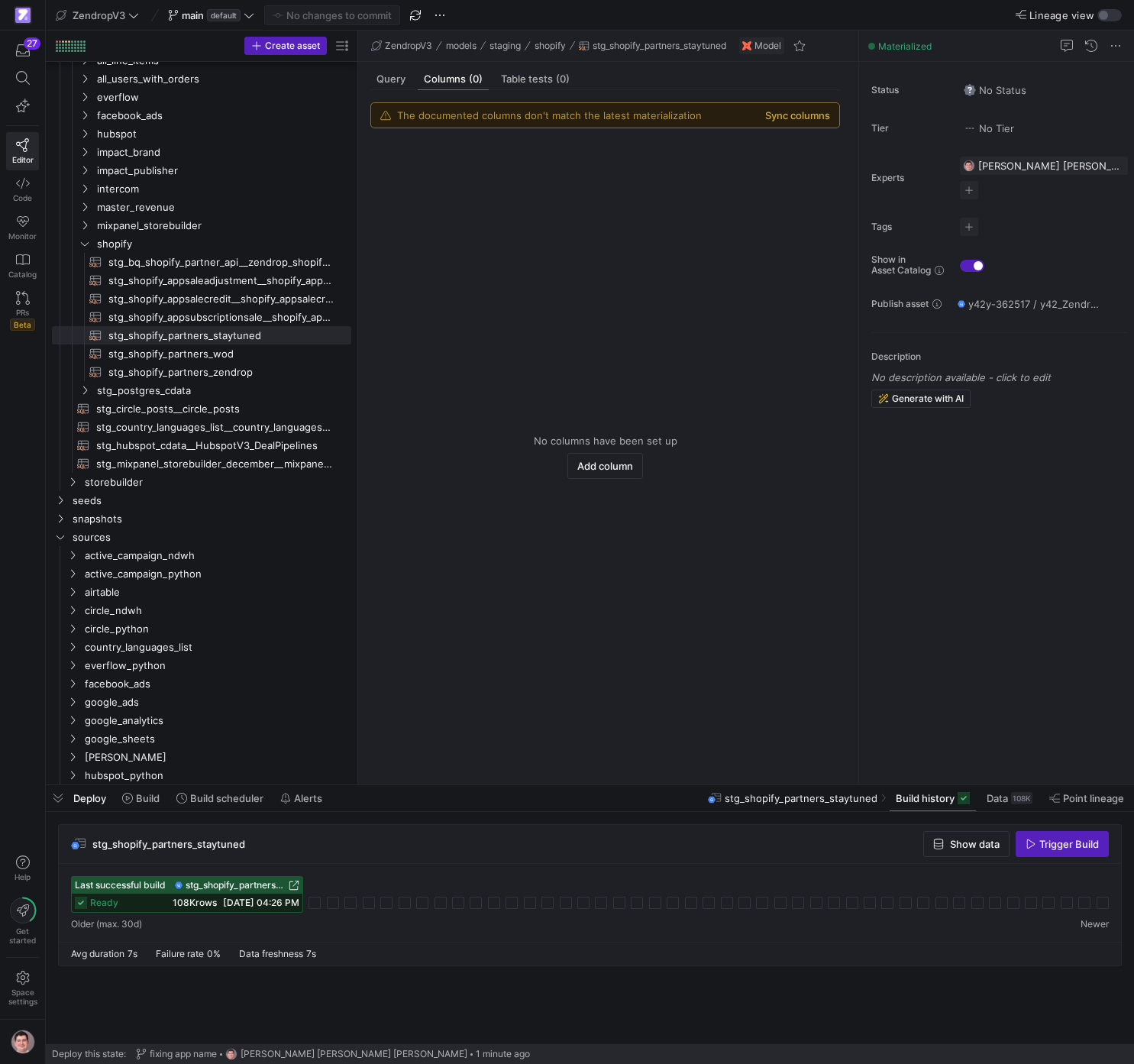
click at [803, 120] on button "Sync columns" at bounding box center [798, 114] width 65 height 12
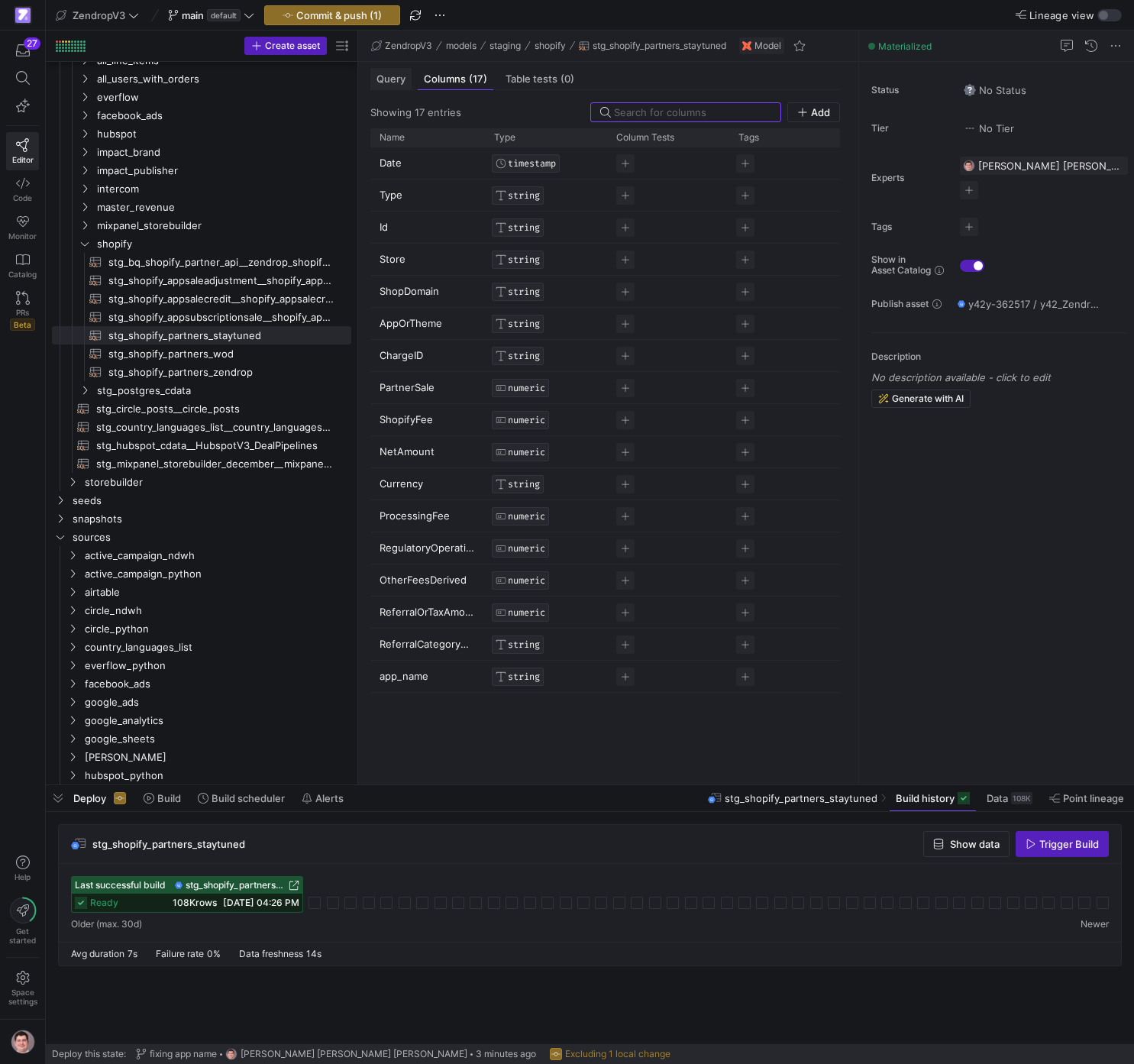
click at [398, 87] on div "Query" at bounding box center [391, 79] width 41 height 22
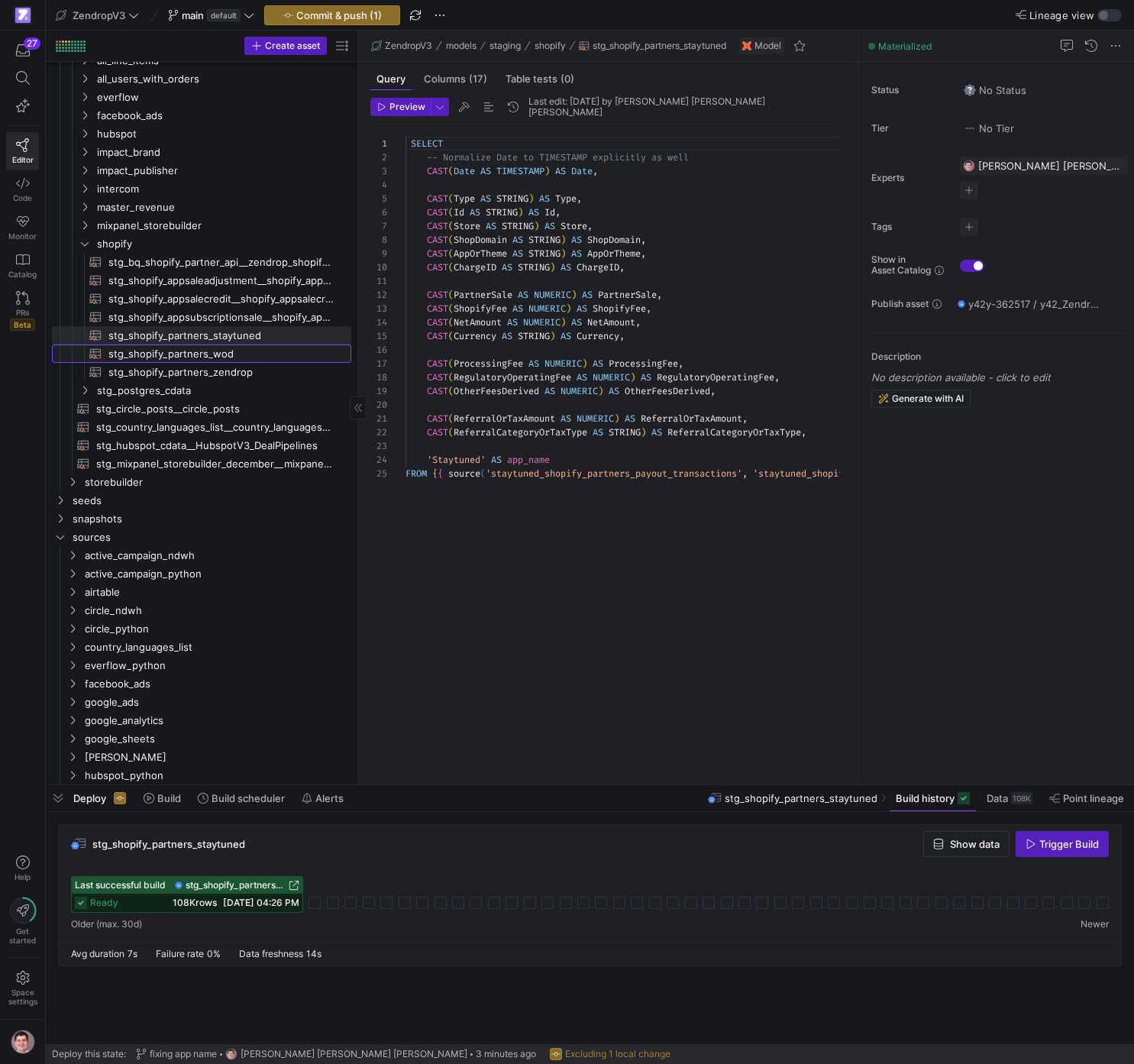
click at [195, 359] on span "stg_shopify_partners_wod​​​​​​​​​​" at bounding box center [221, 354] width 226 height 17
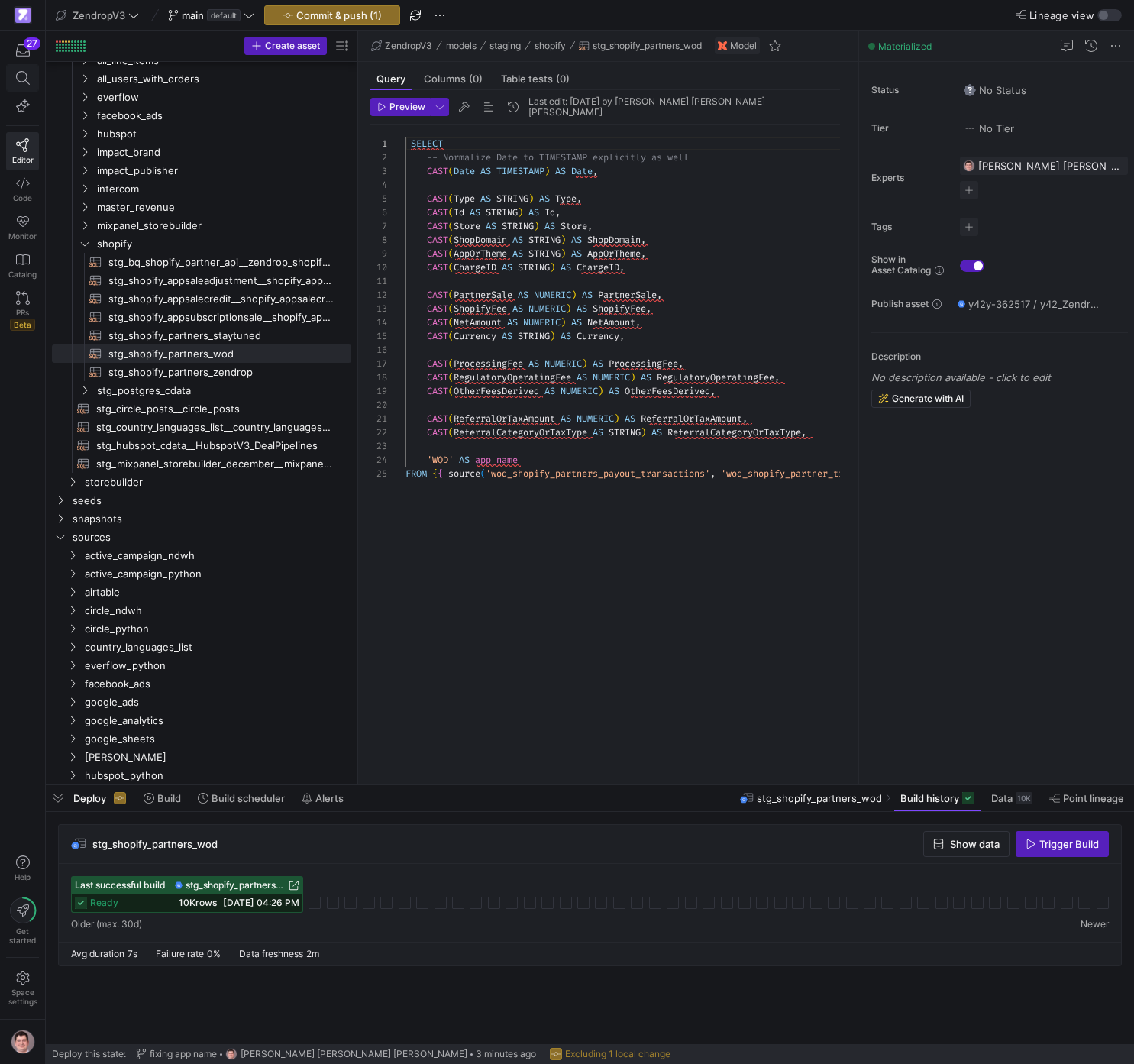
click at [22, 82] on icon at bounding box center [21, 77] width 13 height 13
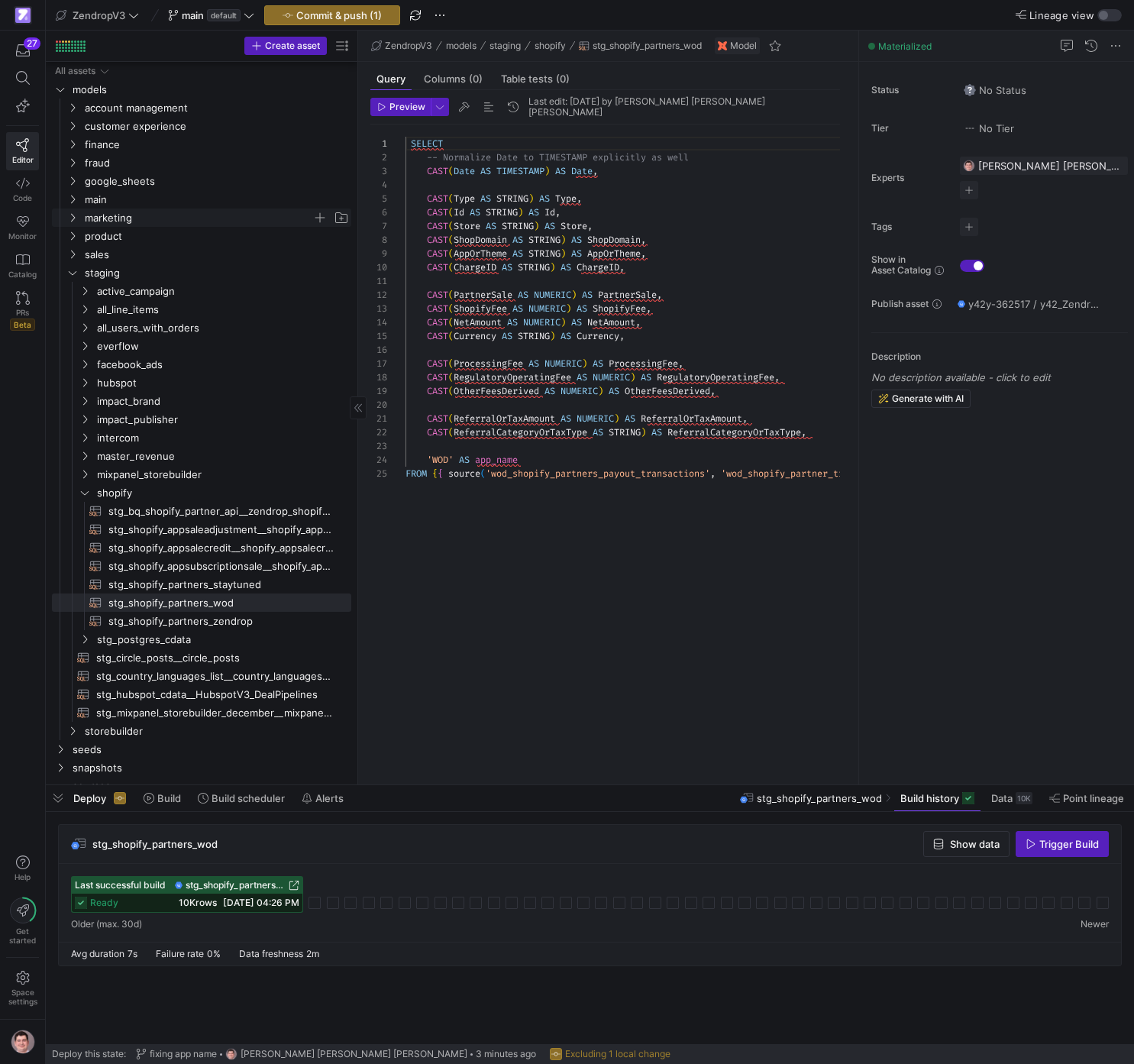
scroll to position [1, 0]
click at [107, 200] on span "main" at bounding box center [198, 199] width 227 height 17
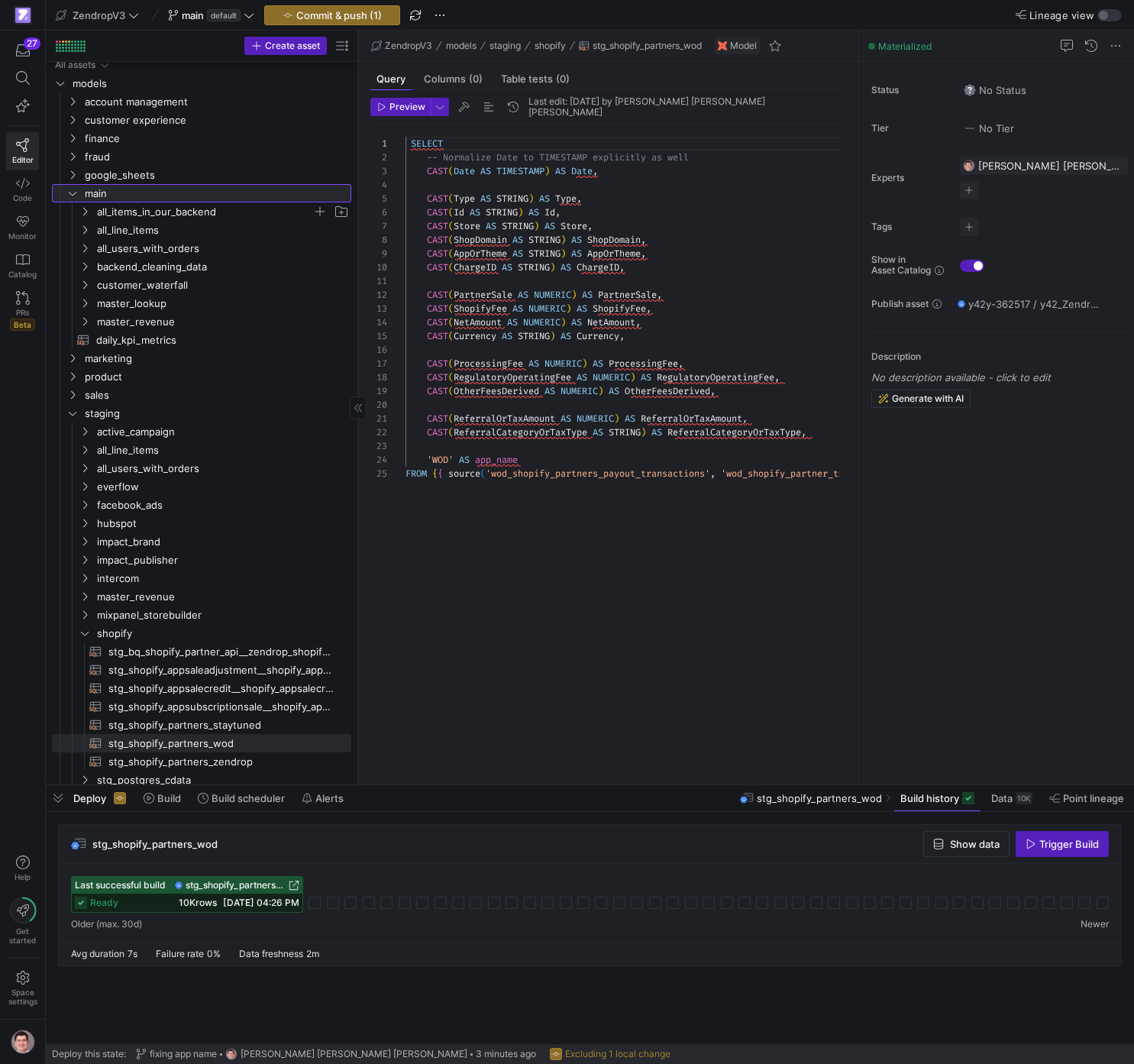
scroll to position [2, 0]
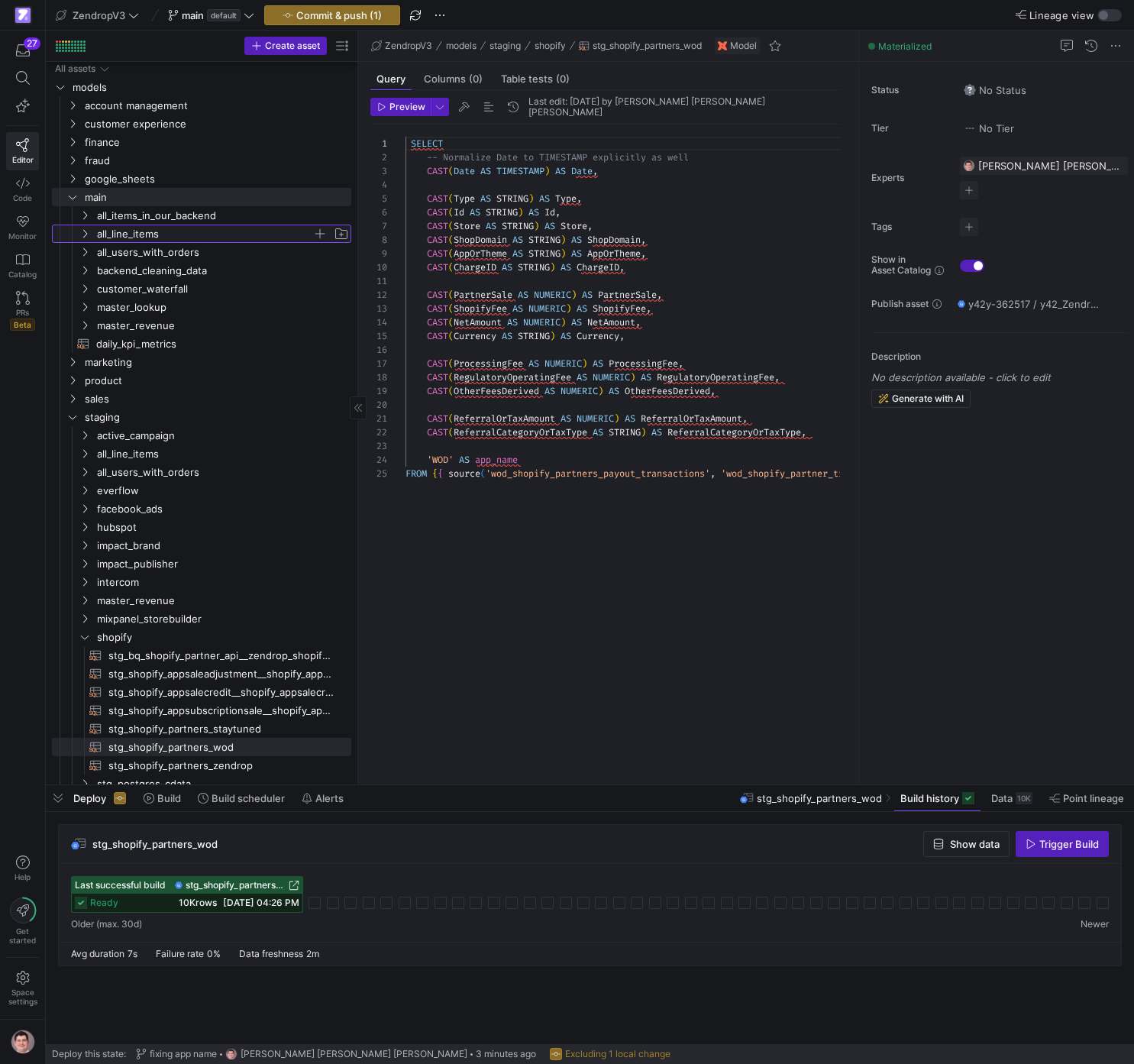
click at [128, 229] on span "all_line_items" at bounding box center [204, 234] width 215 height 17
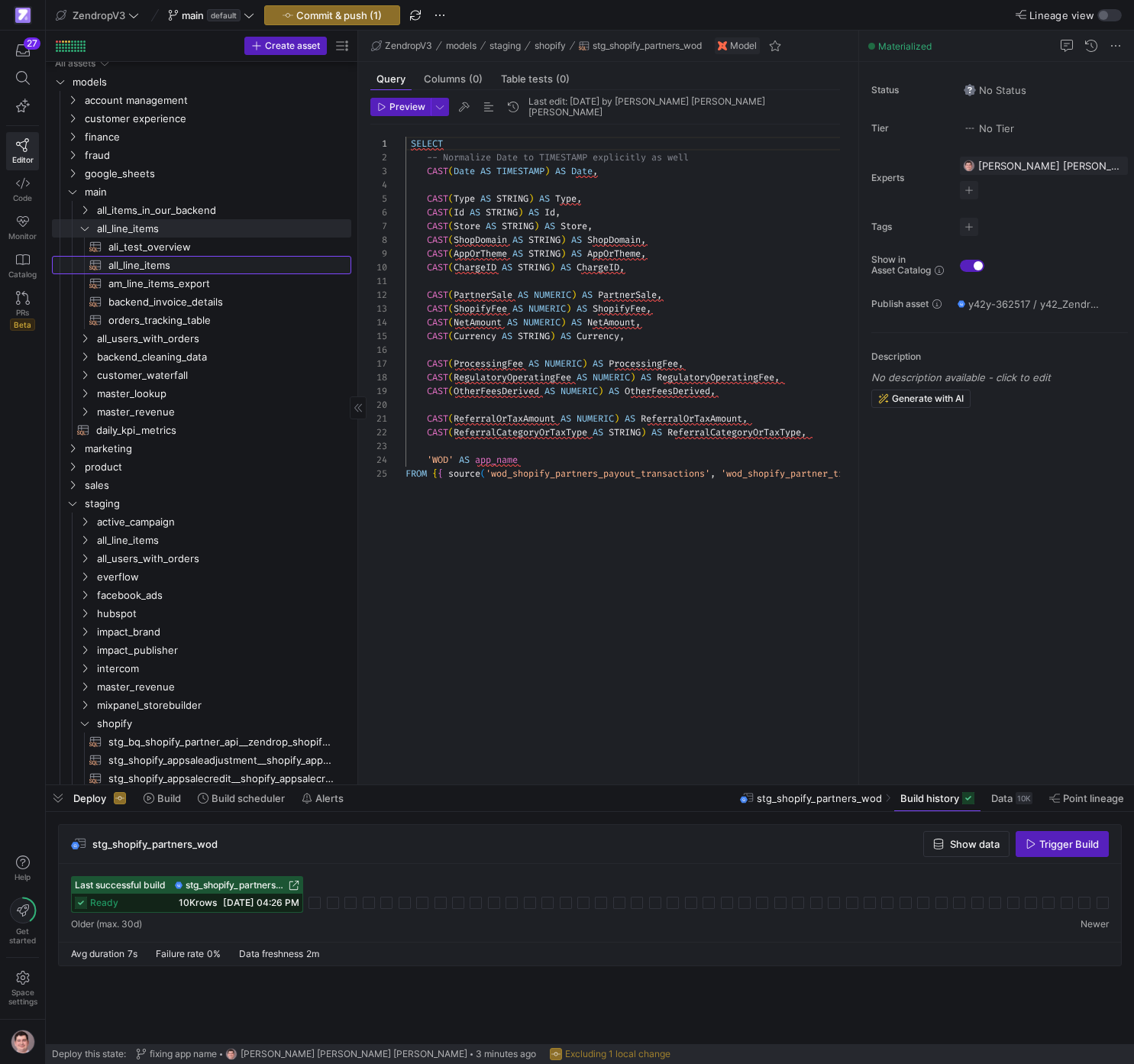
click at [150, 264] on span "all_line_items​​​​​​​​​​" at bounding box center [221, 265] width 226 height 17
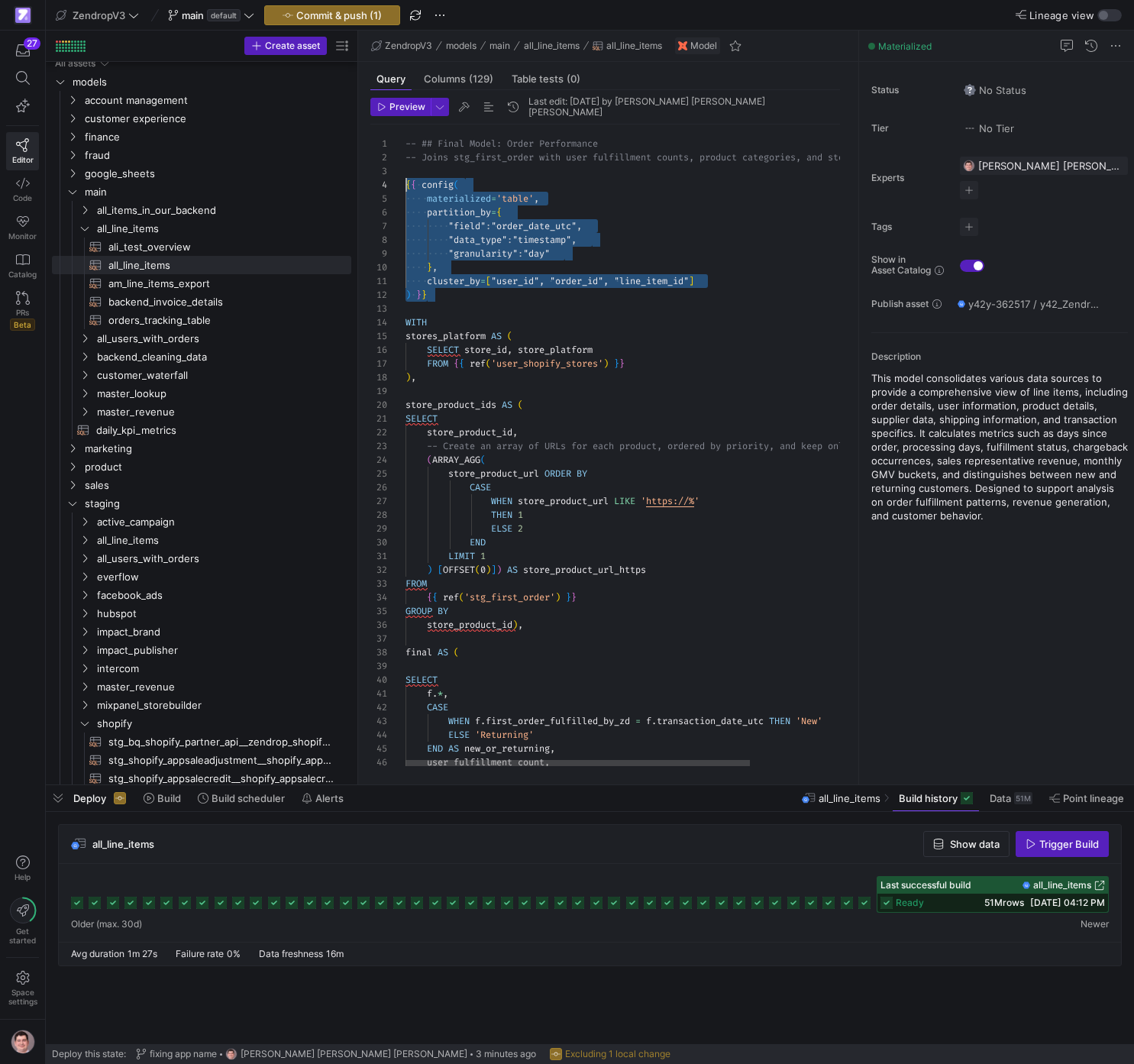
drag, startPoint x: 473, startPoint y: 294, endPoint x: 390, endPoint y: 184, distance: 137.8
click at [406, 184] on div "-- ## Final Model: Order Performance -- Joins stg_first_order with user fulfill…" at bounding box center [688, 679] width 565 height 1108
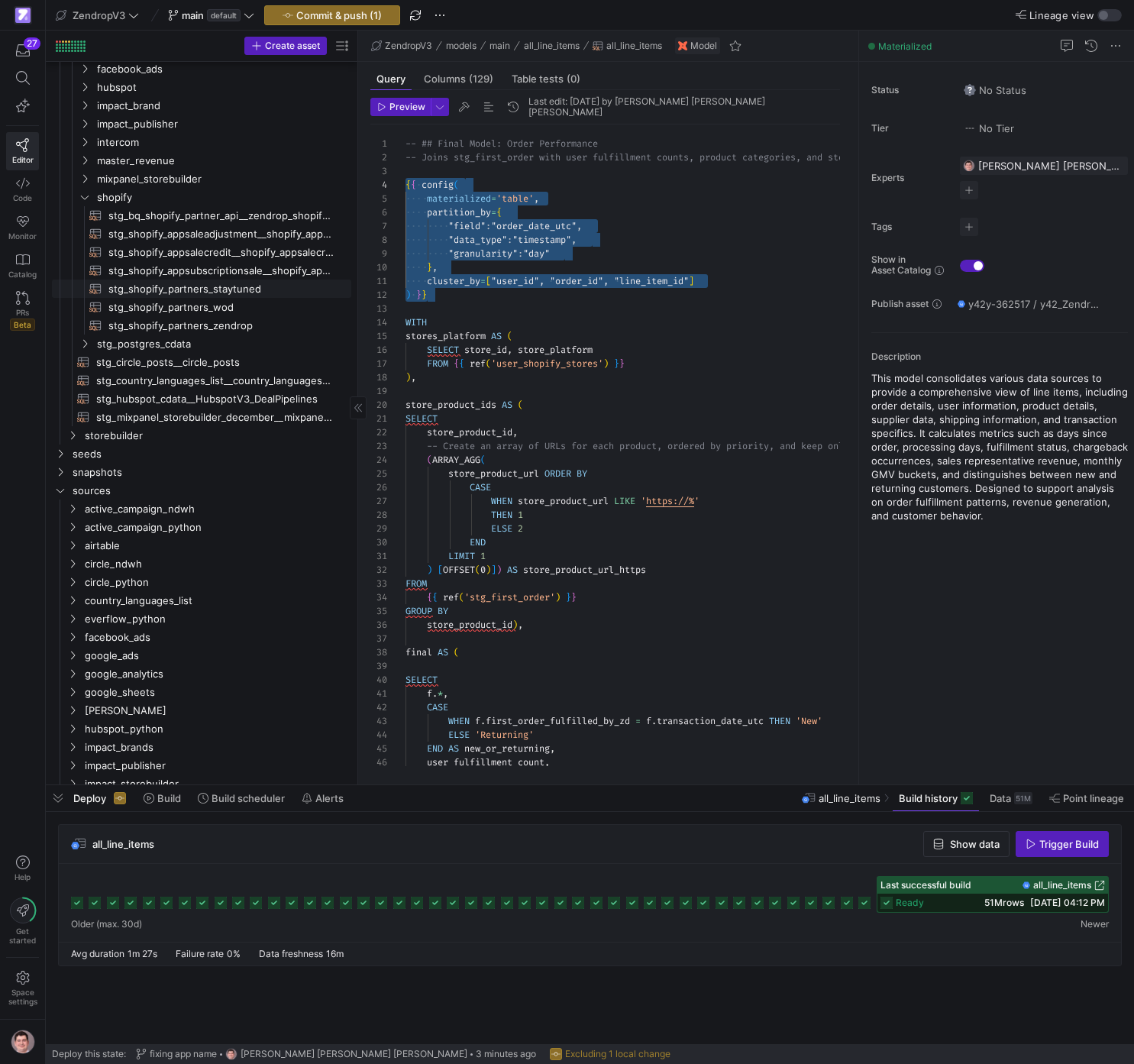
click at [221, 294] on span "stg_shopify_partners_staytuned​​​​​​​​​​" at bounding box center [221, 289] width 226 height 17
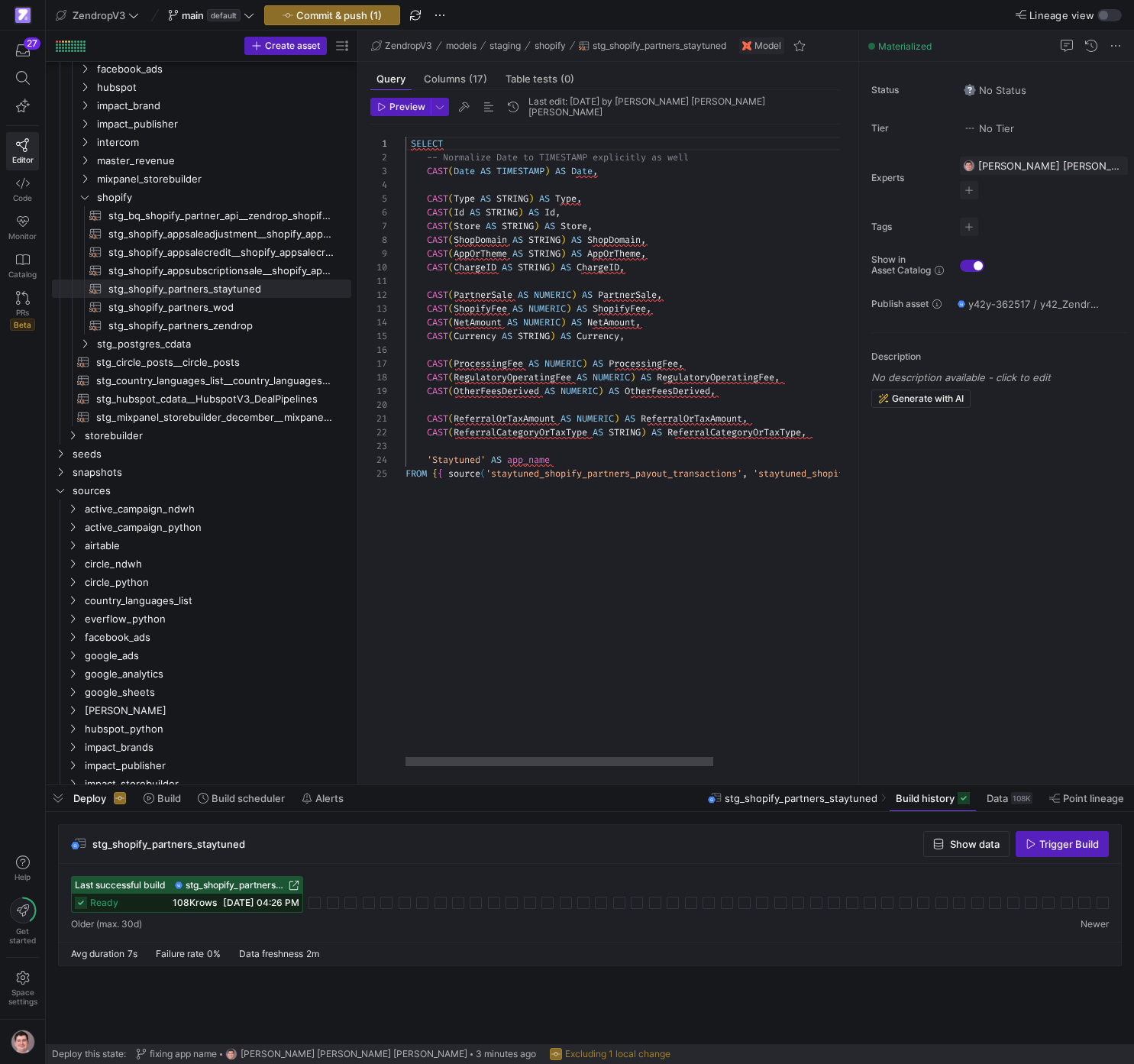
drag, startPoint x: 432, startPoint y: 148, endPoint x: 440, endPoint y: 149, distance: 8.1
click at [432, 148] on div "SELECT -- Normalize Date to TIMESTAMP explicitly as well CAST ( Date AS TIMESTA…" at bounding box center [721, 445] width 632 height 642
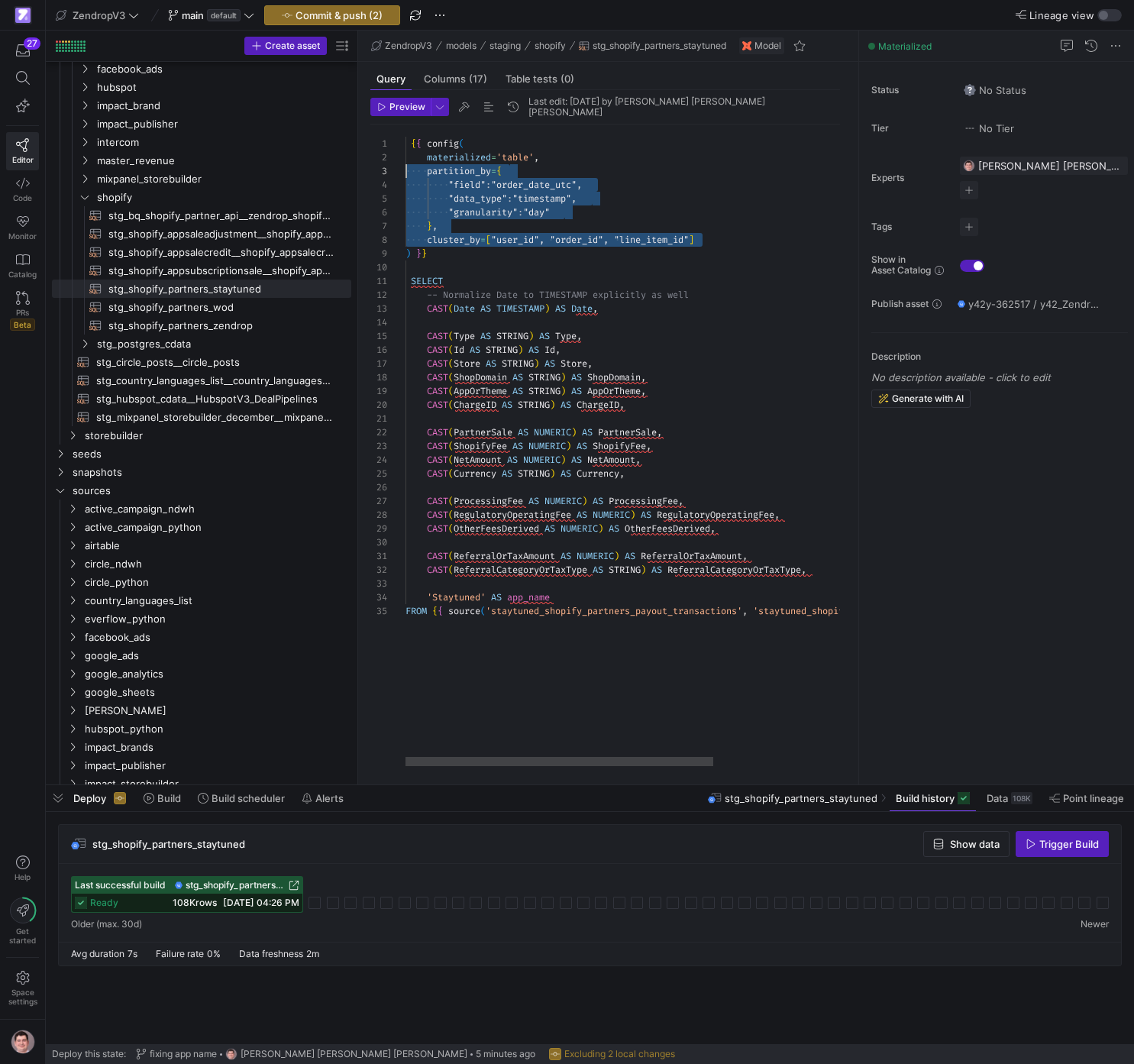
drag, startPoint x: 724, startPoint y: 239, endPoint x: 403, endPoint y: 171, distance: 328.1
click at [406, 171] on div "{ { config ( -- Normalize Date to TIMESTAMP explicitly as well CAST ( Date AS T…" at bounding box center [721, 445] width 632 height 642
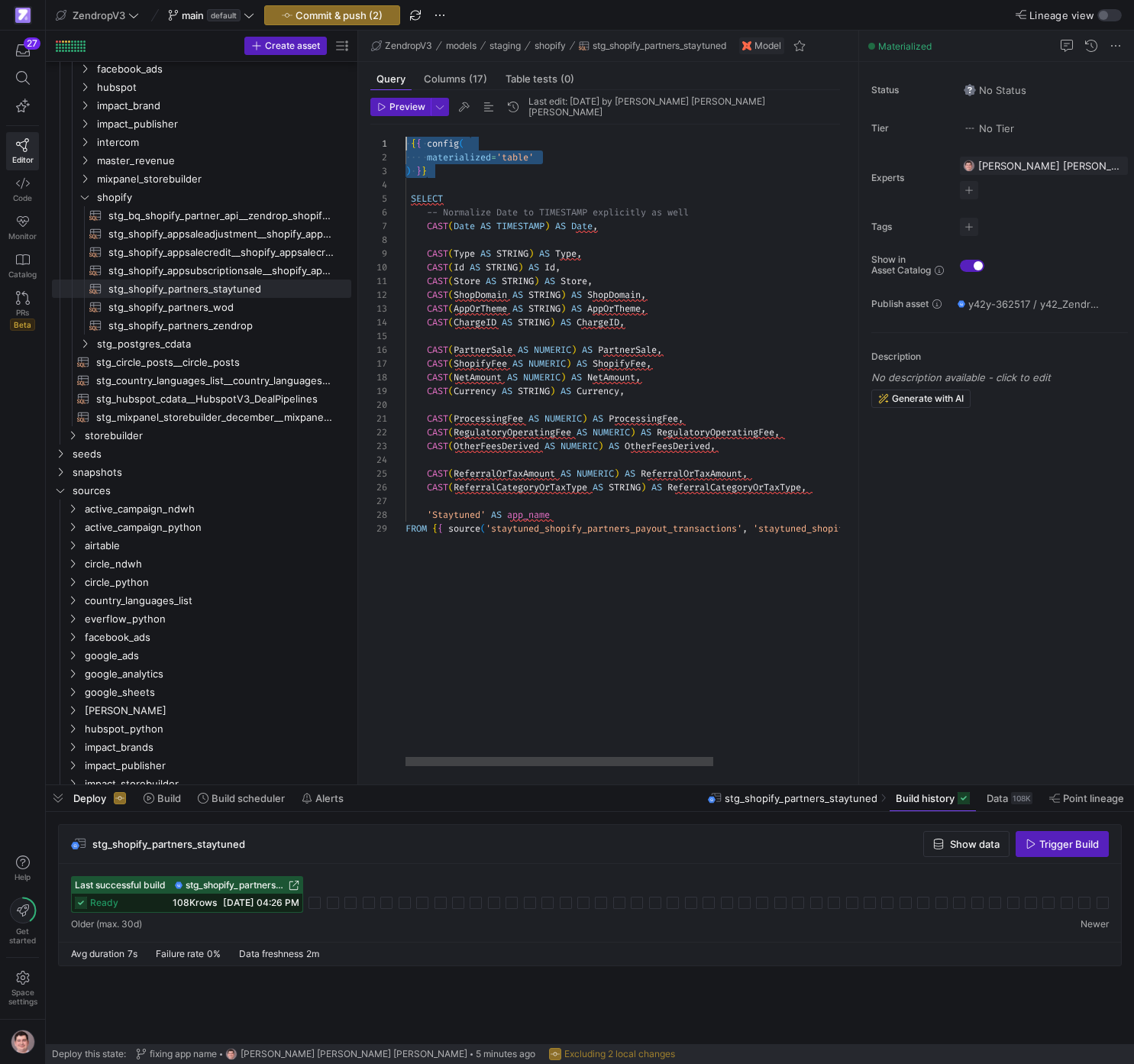
drag, startPoint x: 432, startPoint y: 165, endPoint x: 373, endPoint y: 144, distance: 62.6
click at [406, 143] on div "{ { config ( -- Normalize Date to TIMESTAMP explicitly as well CAST ( Date AS T…" at bounding box center [721, 445] width 632 height 642
click at [260, 309] on span "stg_shopify_partners_wod​​​​​​​​​​" at bounding box center [221, 307] width 226 height 17
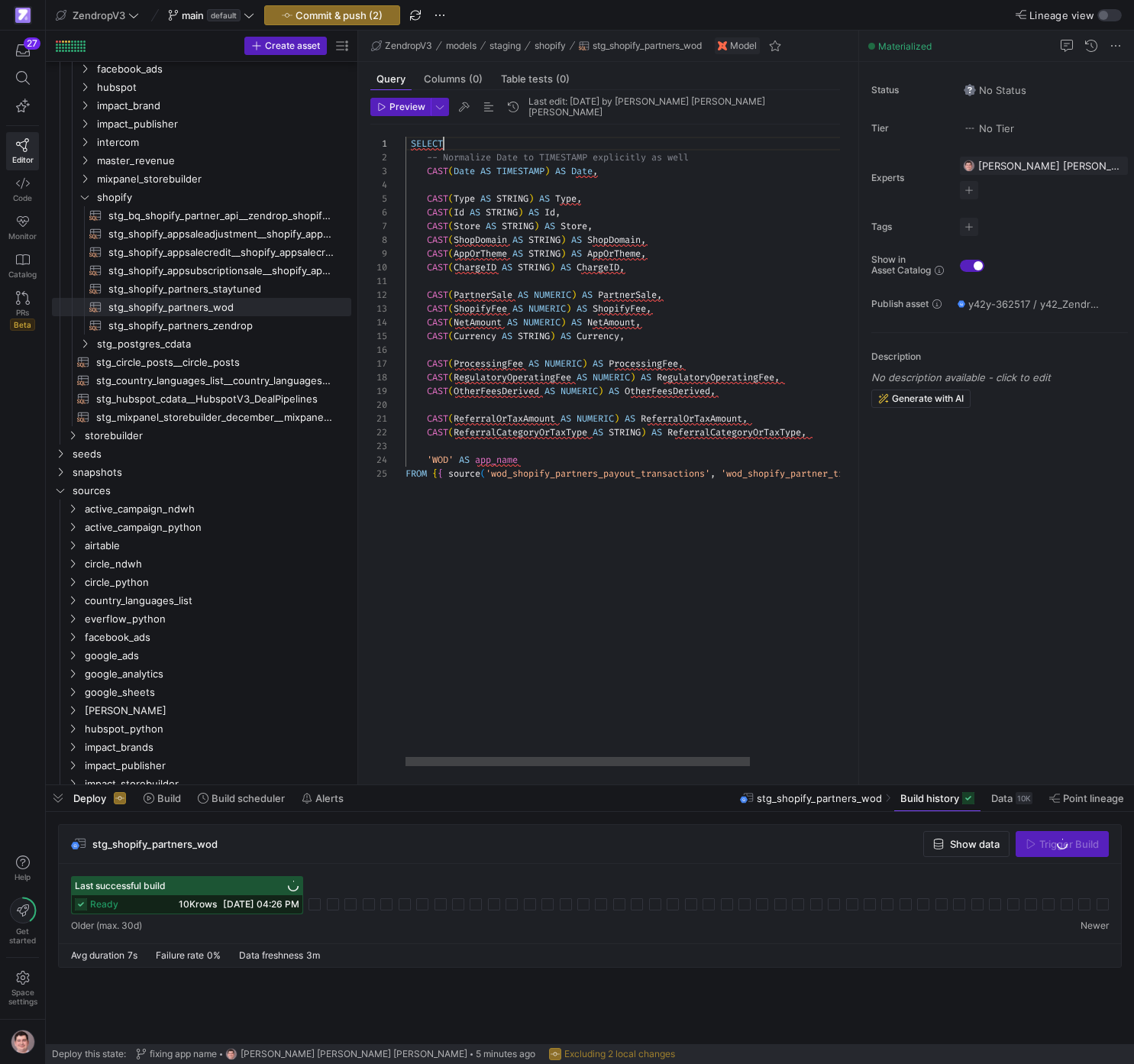
click at [476, 148] on div "SELECT -- Normalize Date to TIMESTAMP explicitly as well CAST ( Date AS TIMESTA…" at bounding box center [688, 445] width 565 height 642
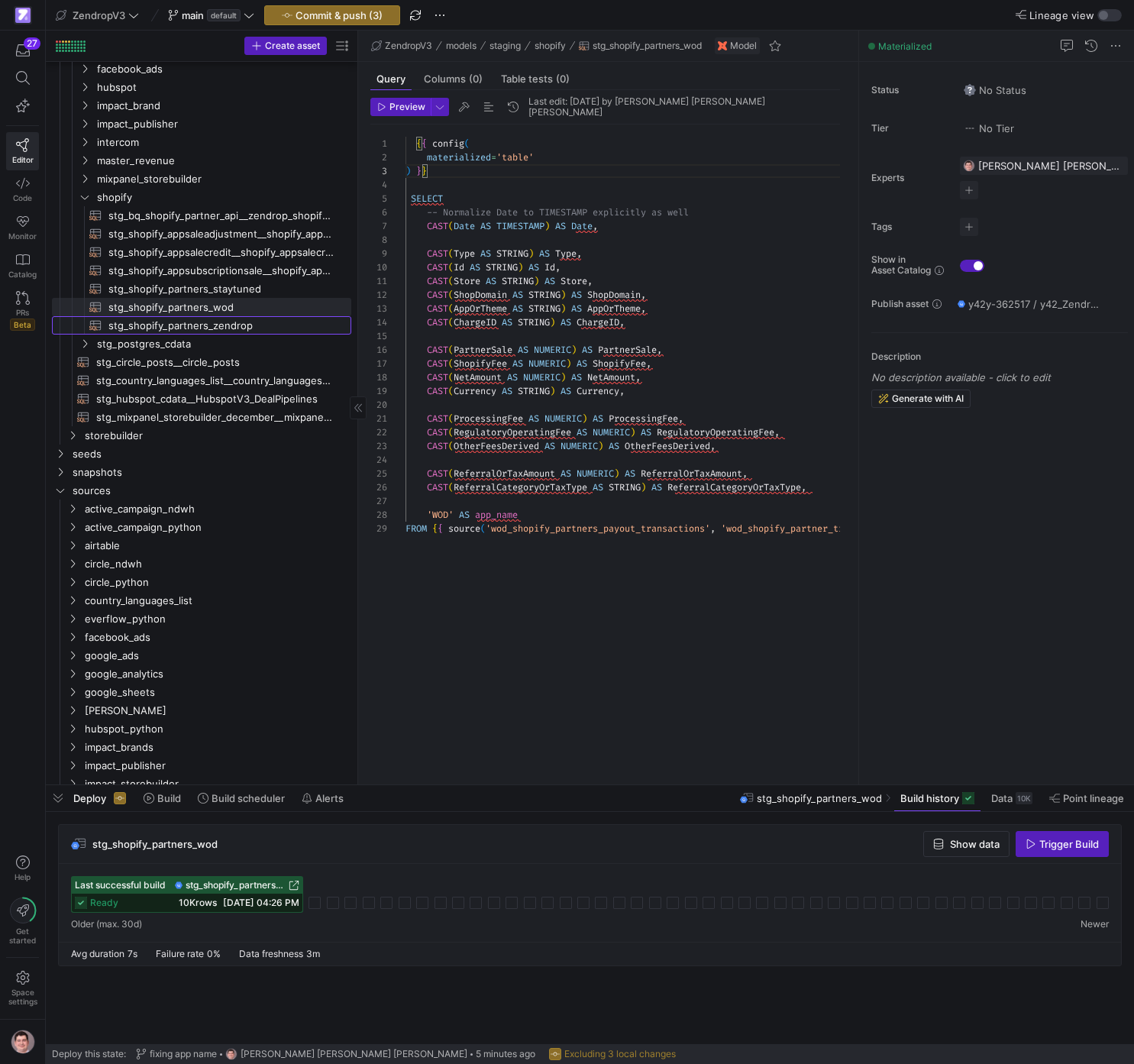
click at [302, 325] on span "stg_shopify_partners_zendrop​​​​​​​​​​" at bounding box center [221, 326] width 226 height 17
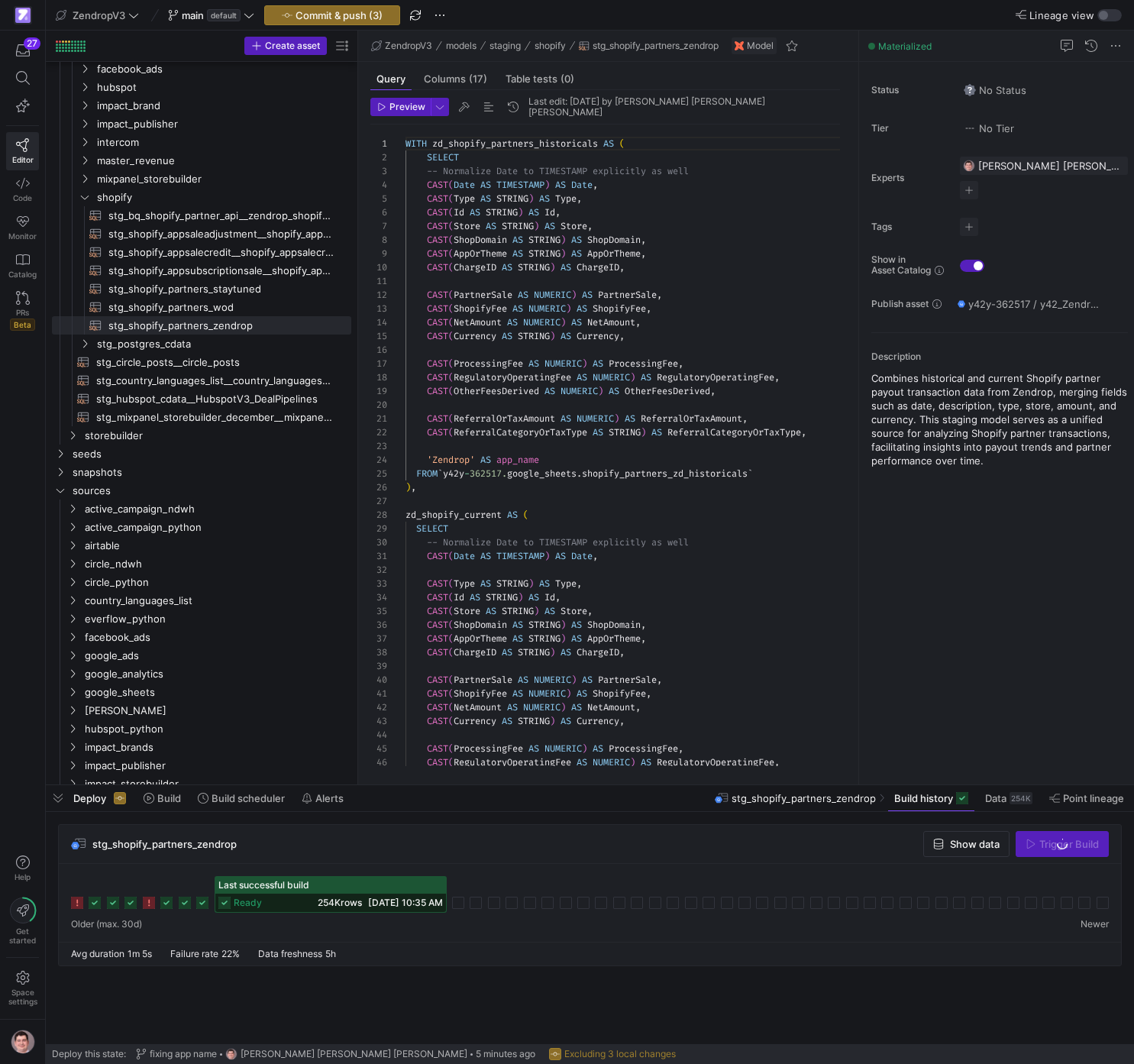
click at [505, 172] on div "WITH zd_shopify_partners_historicals AS ( SELECT -- Normalize Date to TIMESTAMP…" at bounding box center [629, 536] width 447 height 823
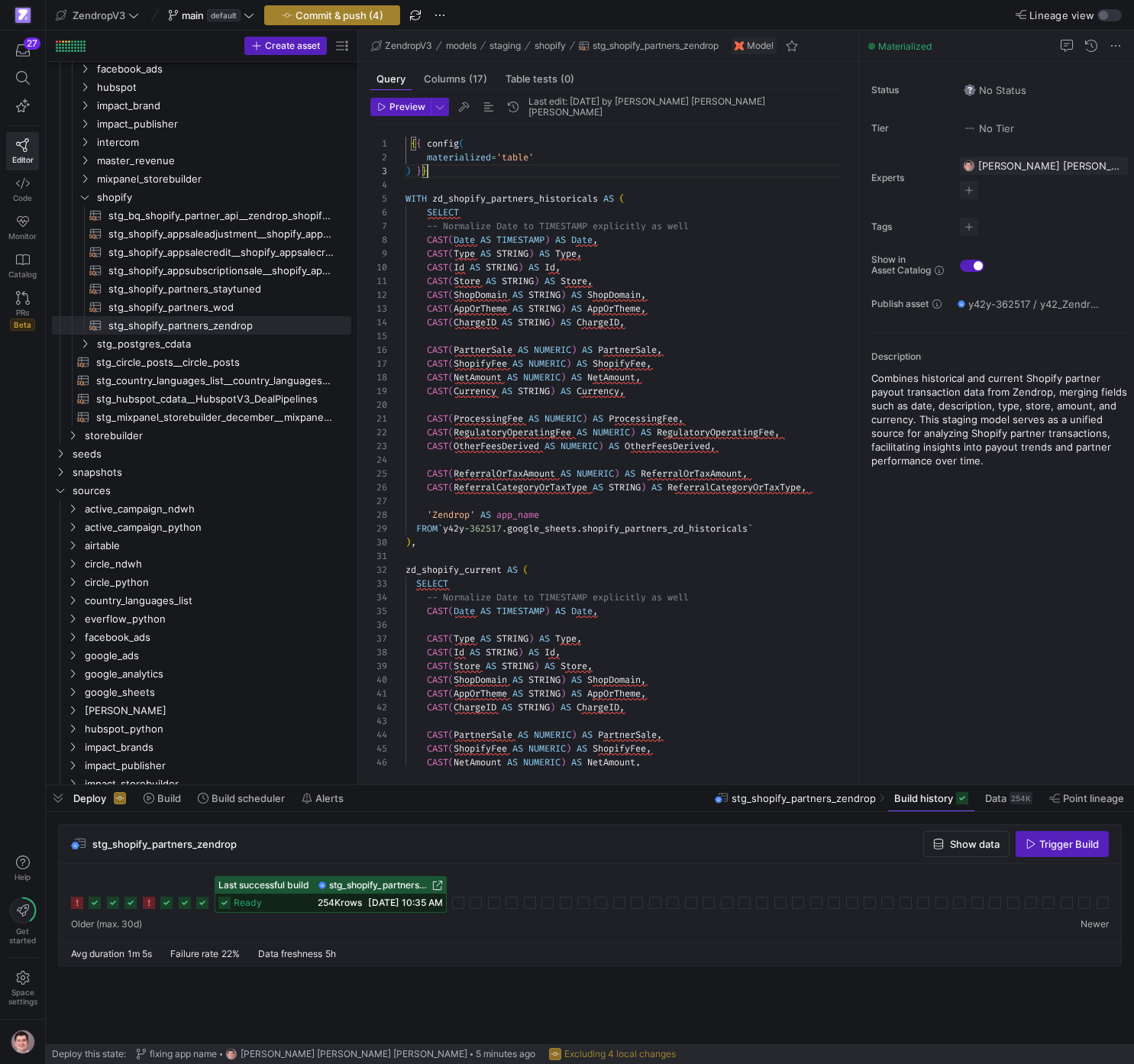
click at [354, 12] on span "Commit & push (4)" at bounding box center [339, 15] width 88 height 12
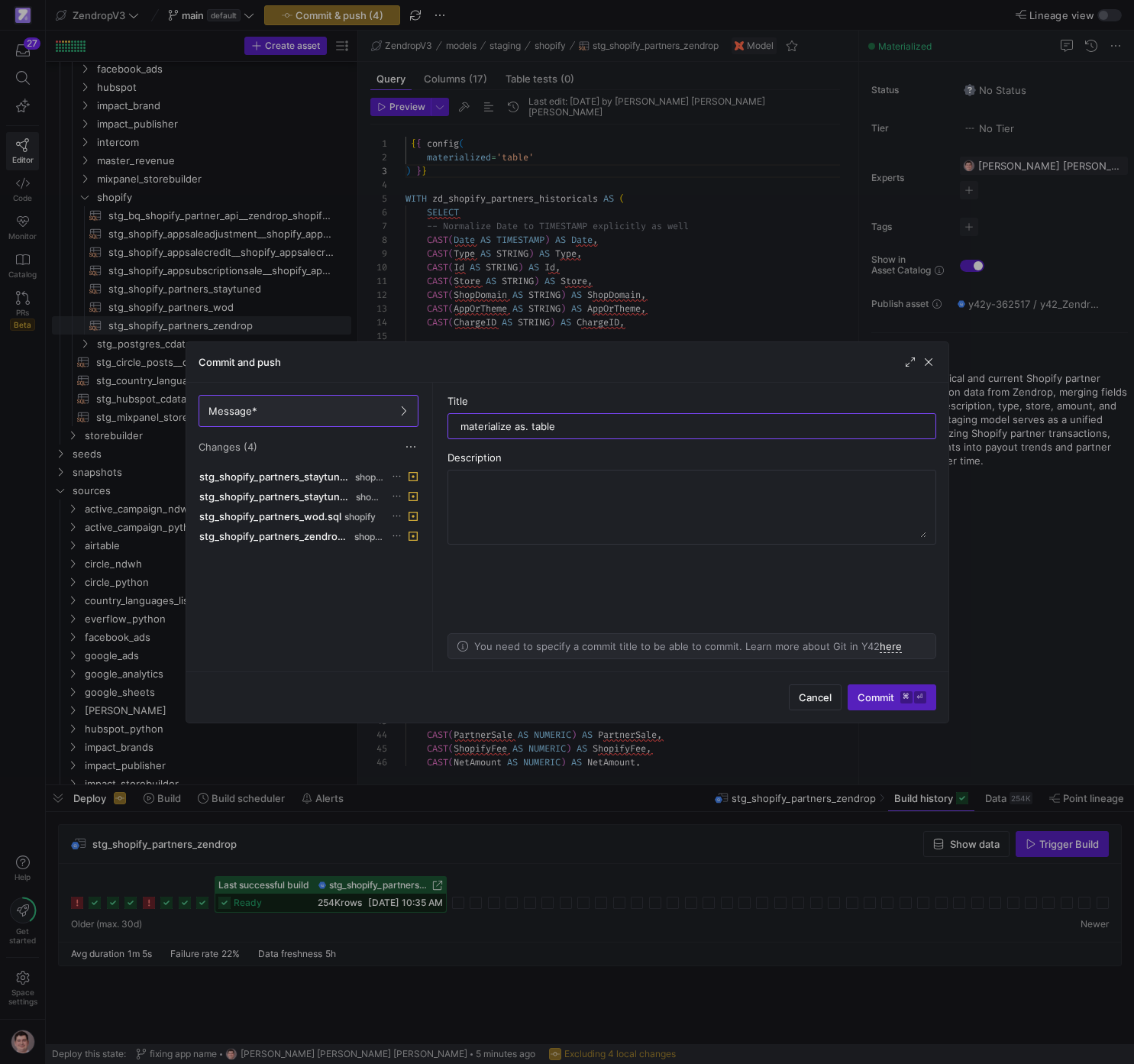
type input "materialize as. table"
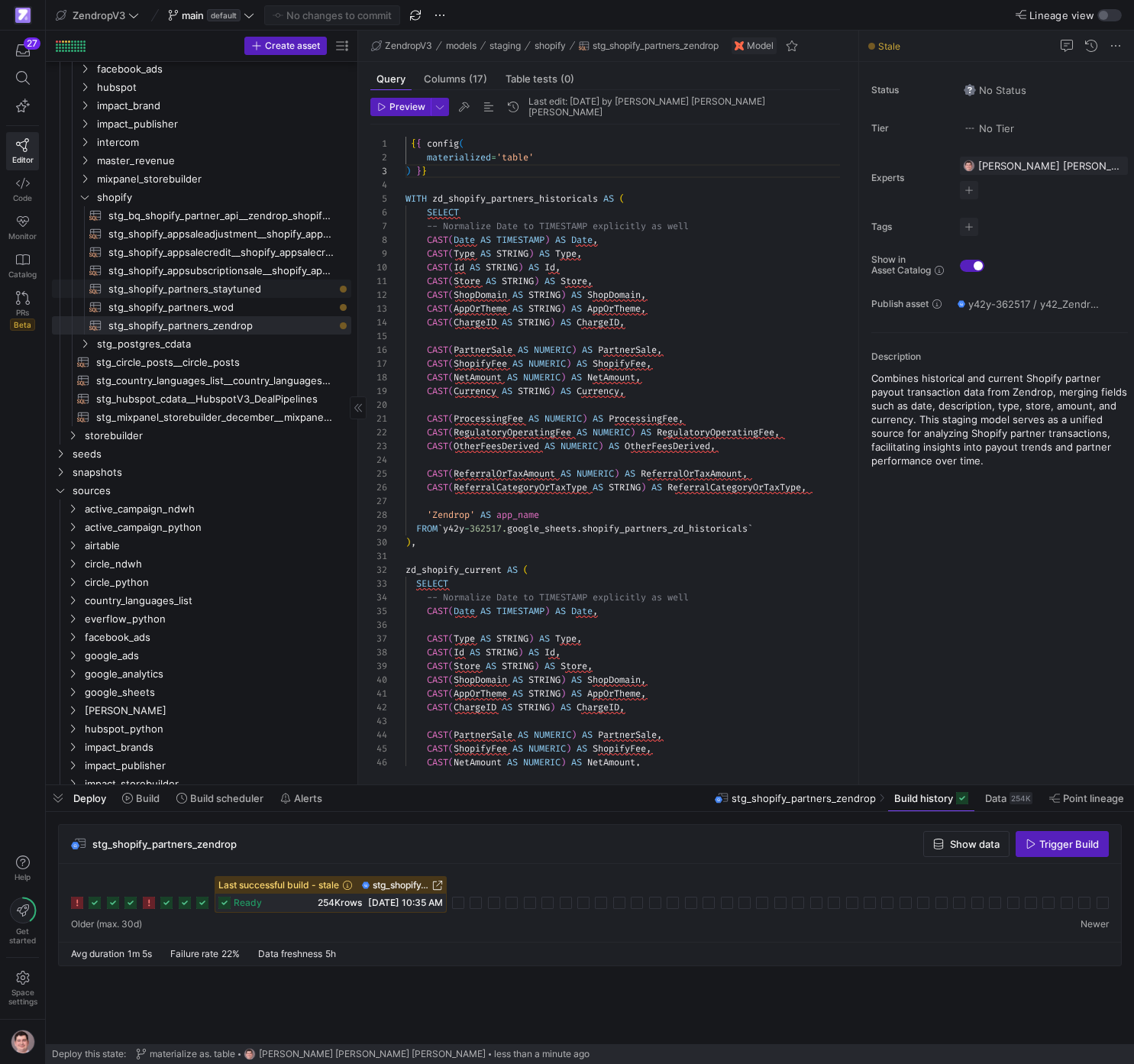
click at [299, 295] on span "stg_shopify_partners_staytuned​​​​​​​​​​" at bounding box center [221, 289] width 226 height 17
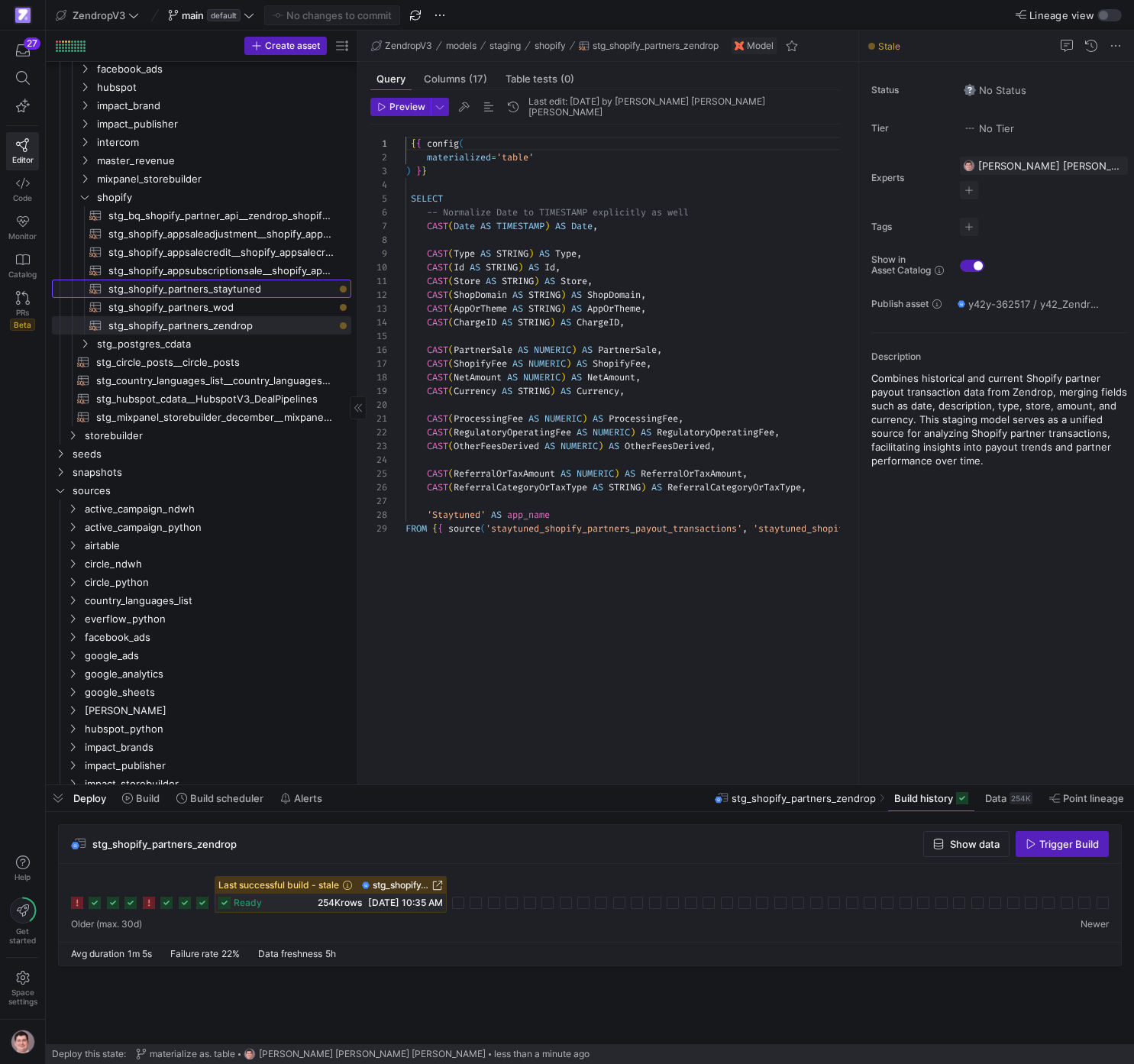
scroll to position [137, 0]
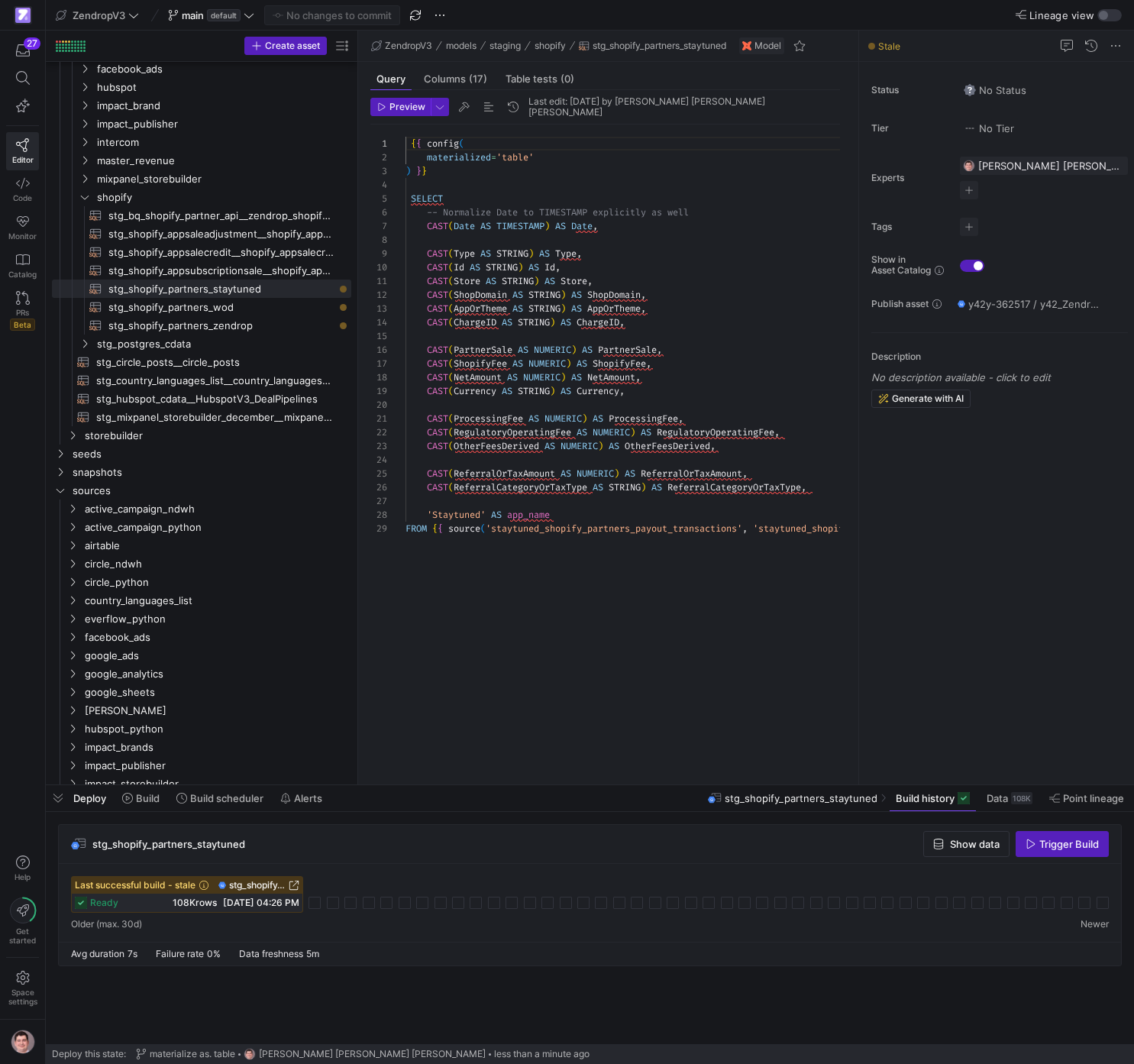
click at [274, 886] on span "stg_shopify_partners_staytuned" at bounding box center [257, 886] width 57 height 11
click at [1065, 852] on span "button" at bounding box center [1062, 844] width 92 height 24
click at [293, 313] on span "stg_shopify_partners_wod​​​​​​​​​​" at bounding box center [221, 307] width 226 height 17
click at [1062, 851] on span "button" at bounding box center [1062, 844] width 92 height 24
click at [282, 324] on span "stg_shopify_partners_zendrop​​​​​​​​​​" at bounding box center [221, 326] width 226 height 17
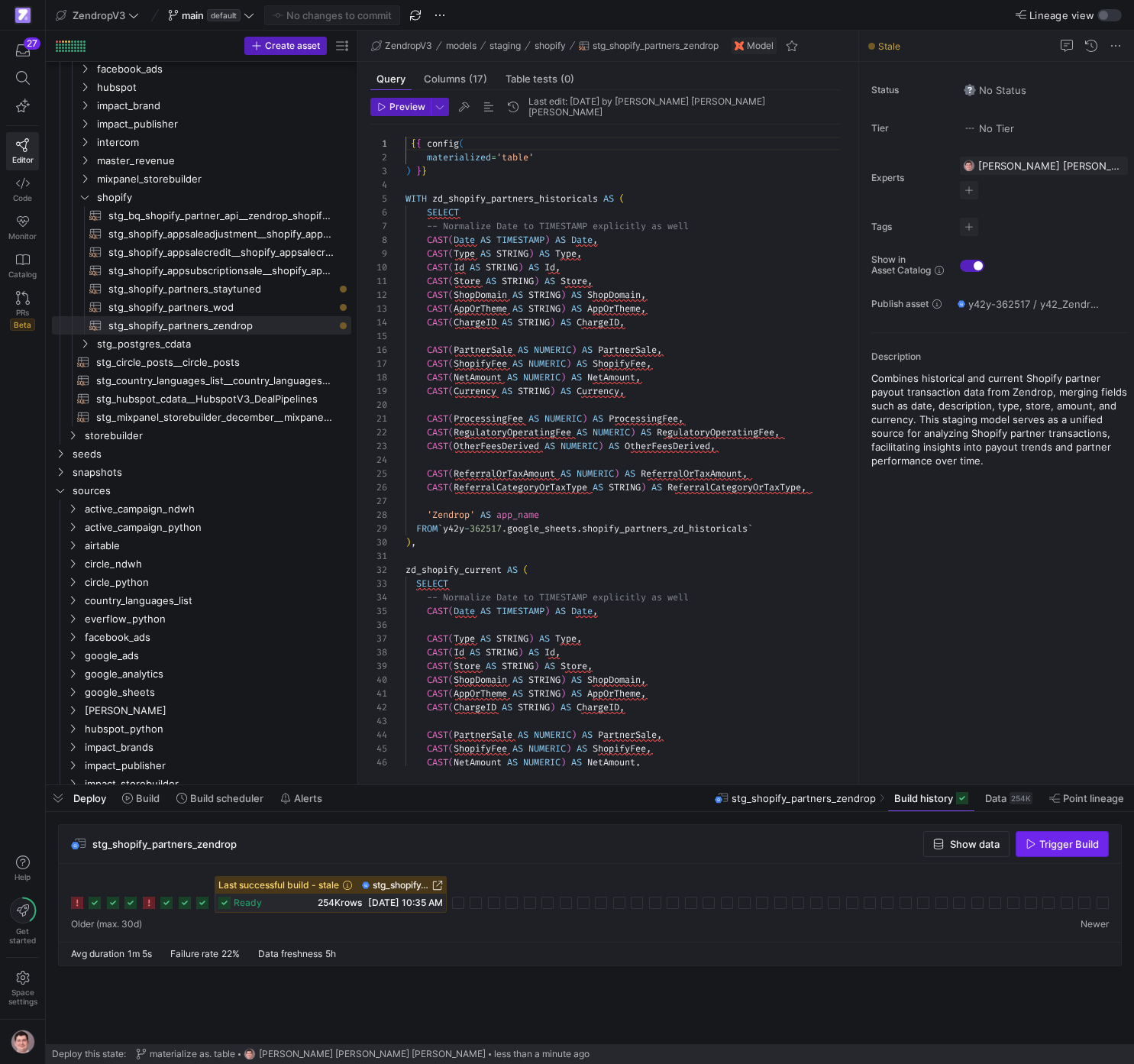
click at [1050, 852] on span "button" at bounding box center [1062, 844] width 92 height 24
click at [236, 294] on span "stg_shopify_partners_staytuned​​​​​​​​​​" at bounding box center [221, 289] width 226 height 17
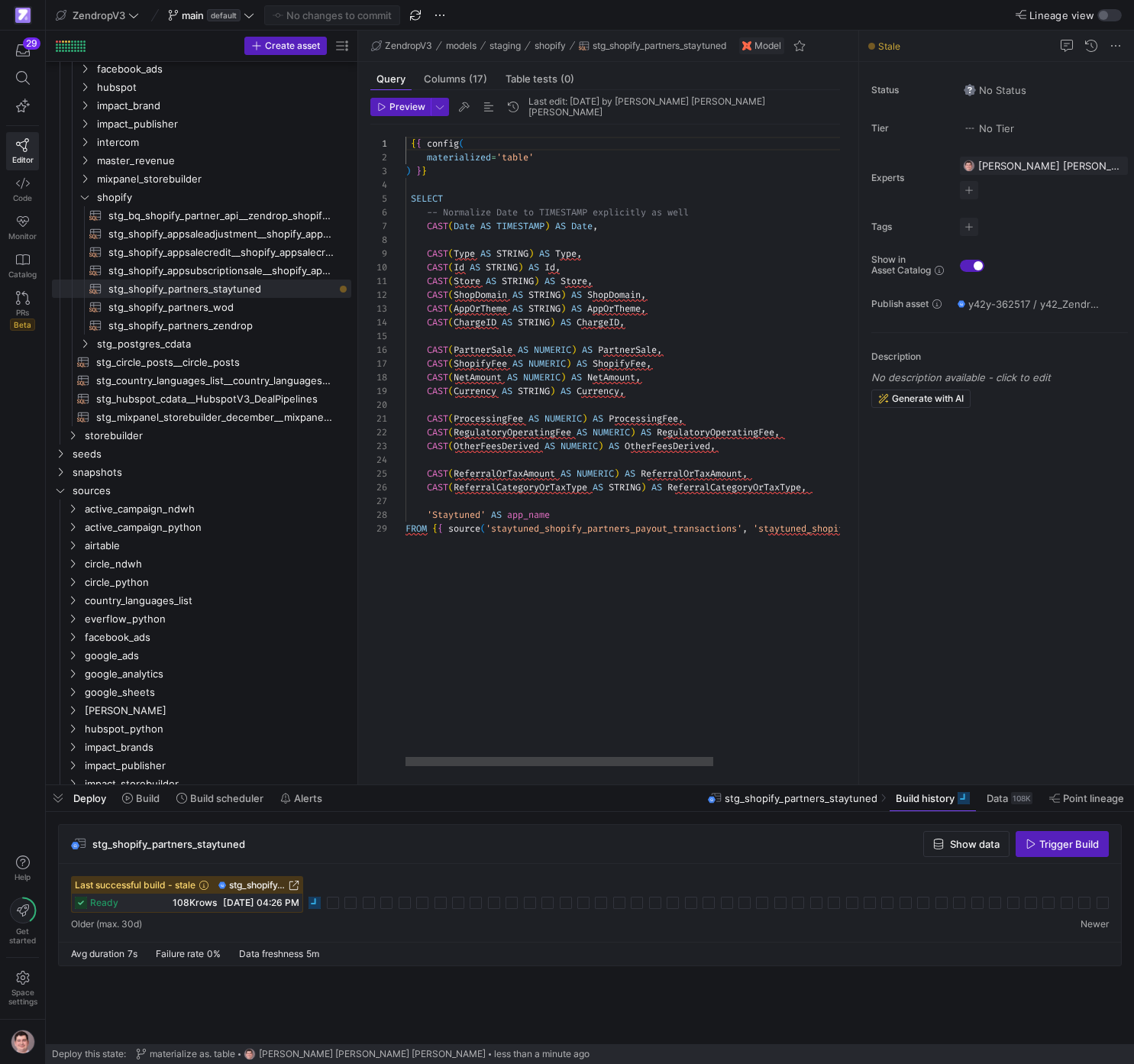
click at [447, 683] on div "{ { config ( materialized = 'table' ) } } SELECT -- Normalize Date to TIMESTAMP…" at bounding box center [721, 445] width 632 height 642
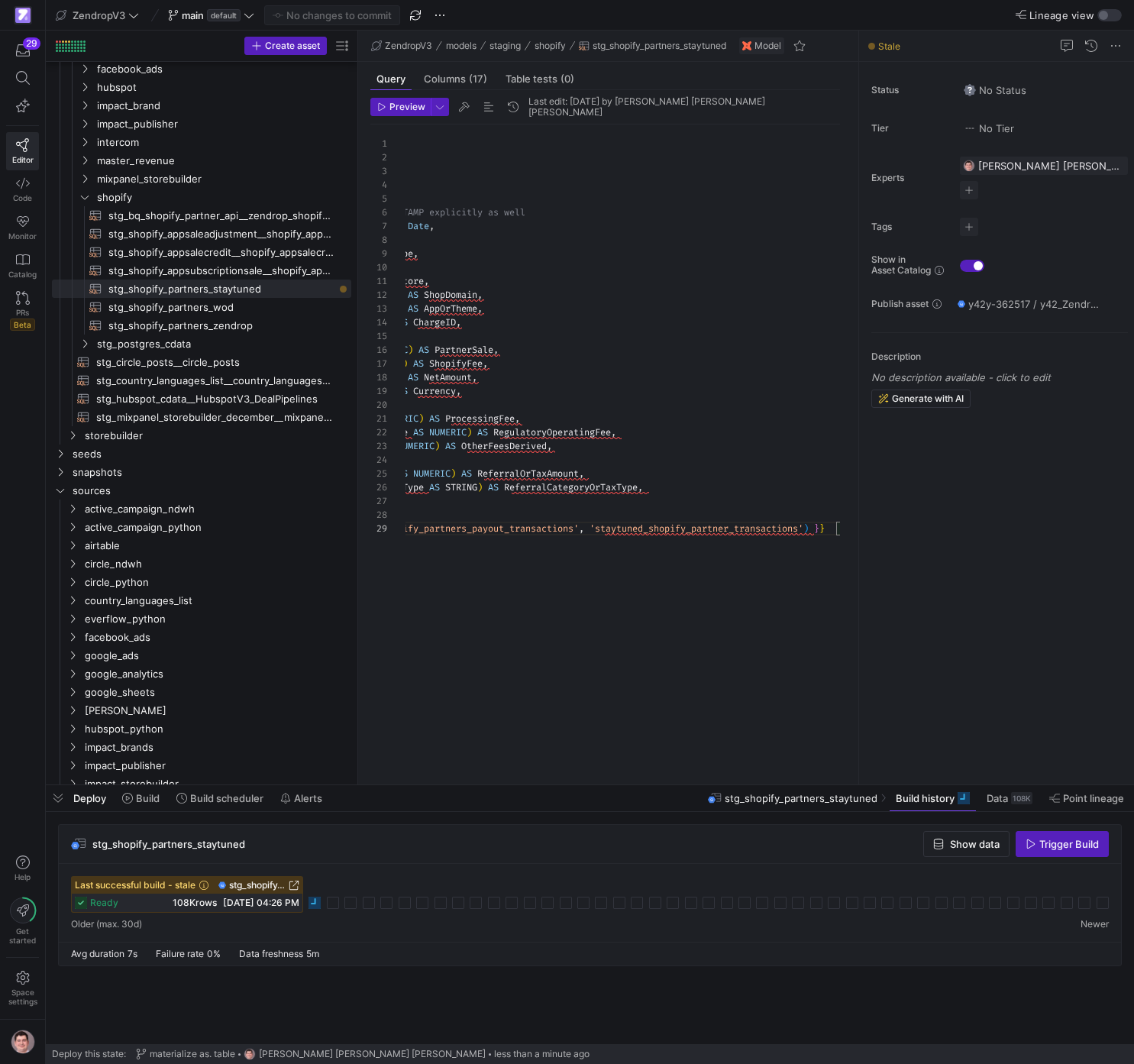
click at [318, 903] on icon at bounding box center [314, 902] width 12 height 12
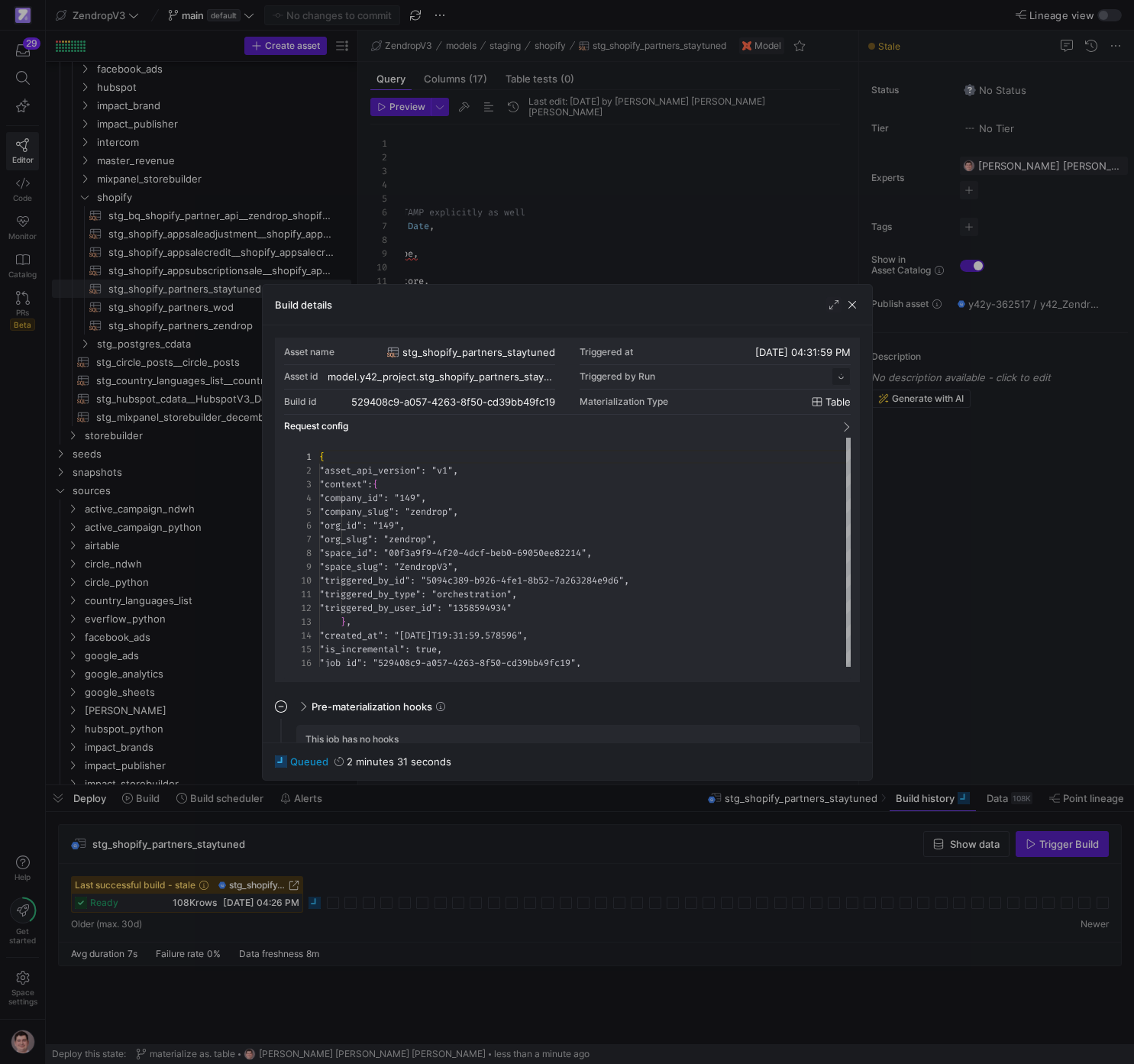
scroll to position [137, 0]
click at [372, 848] on div at bounding box center [567, 532] width 1134 height 1064
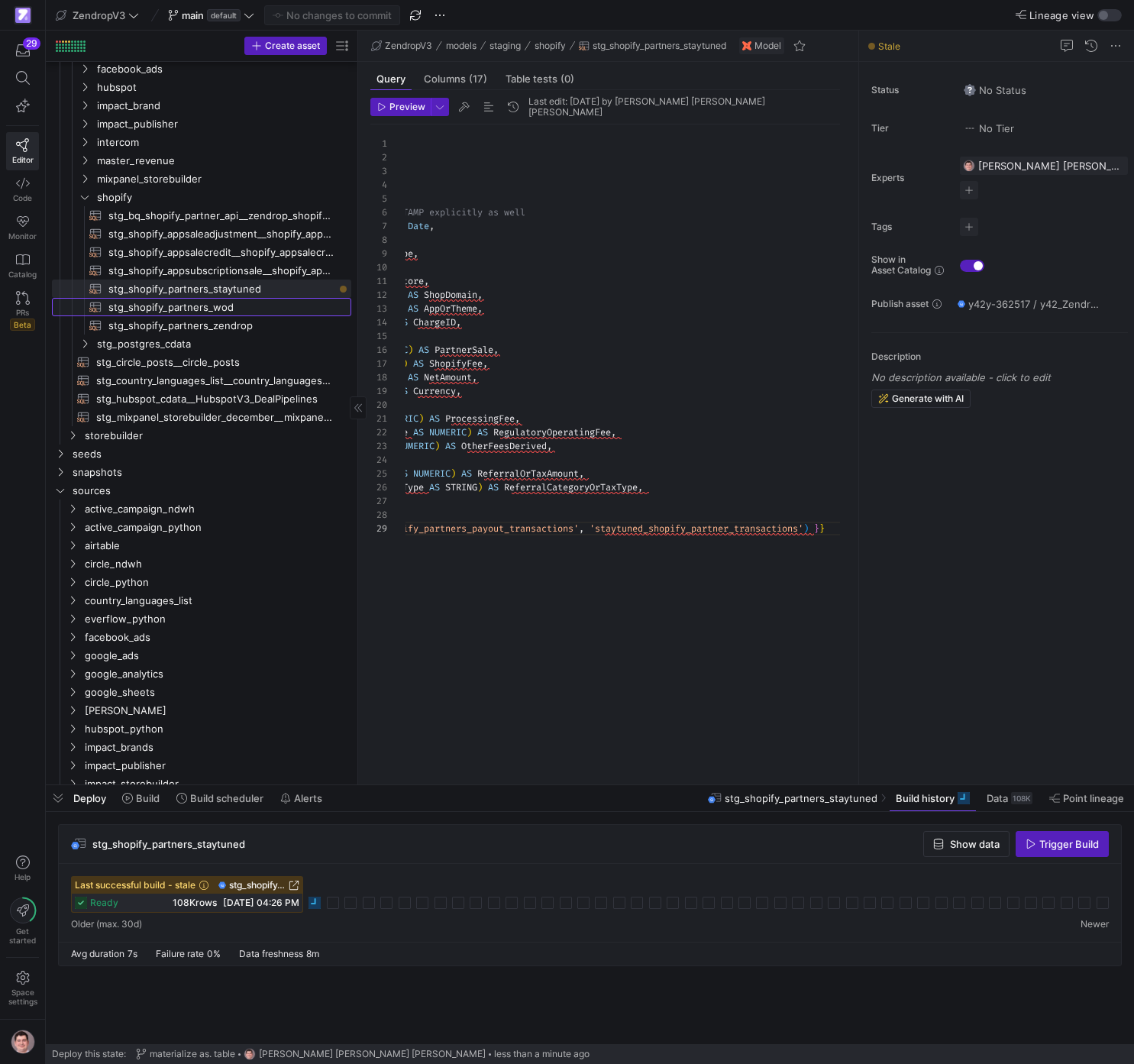
click at [226, 308] on span "stg_shopify_partners_wod​​​​​​​​​​" at bounding box center [221, 307] width 226 height 17
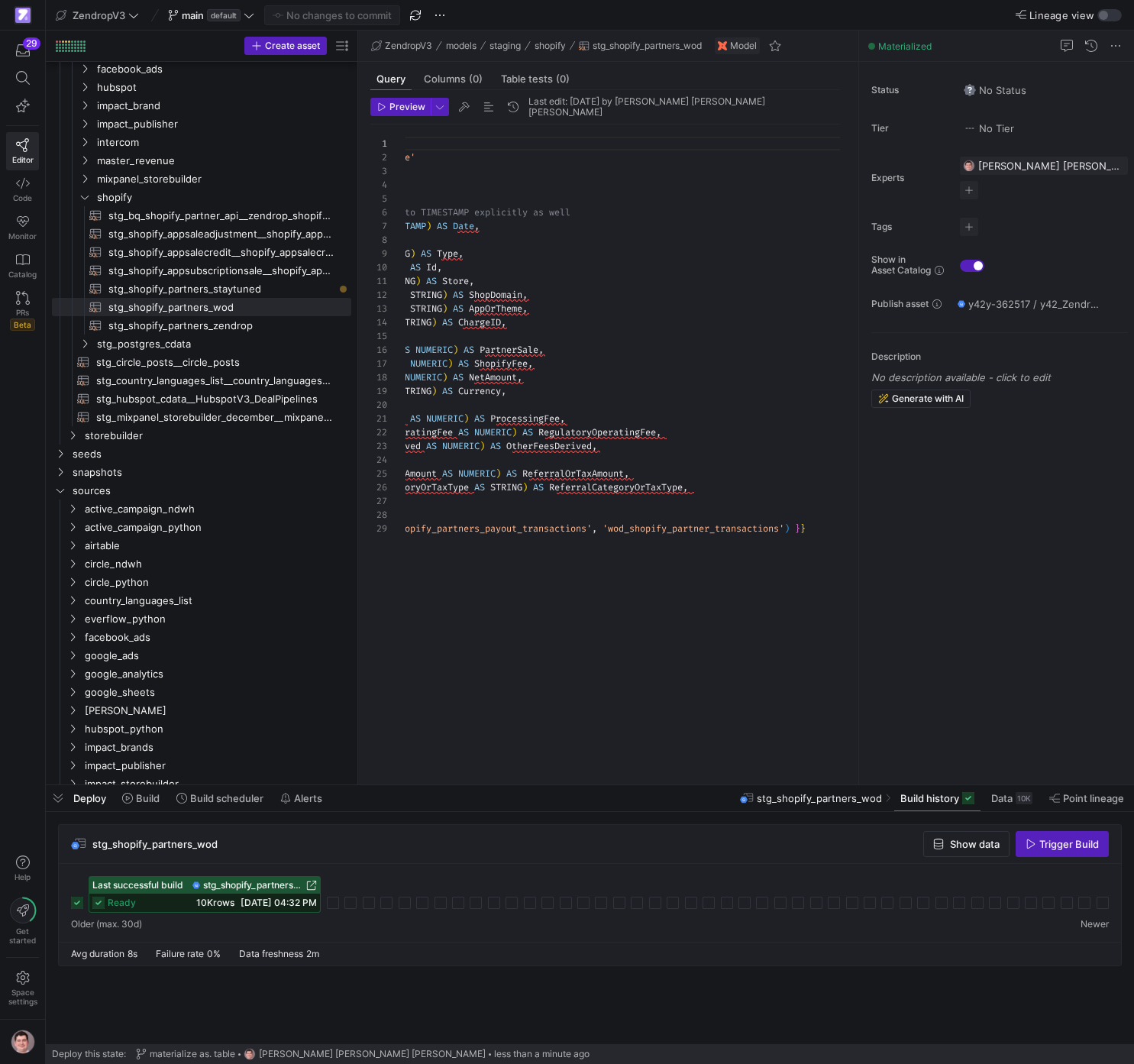
click at [258, 905] on span "09/17/25, 04:32 PM" at bounding box center [279, 902] width 77 height 12
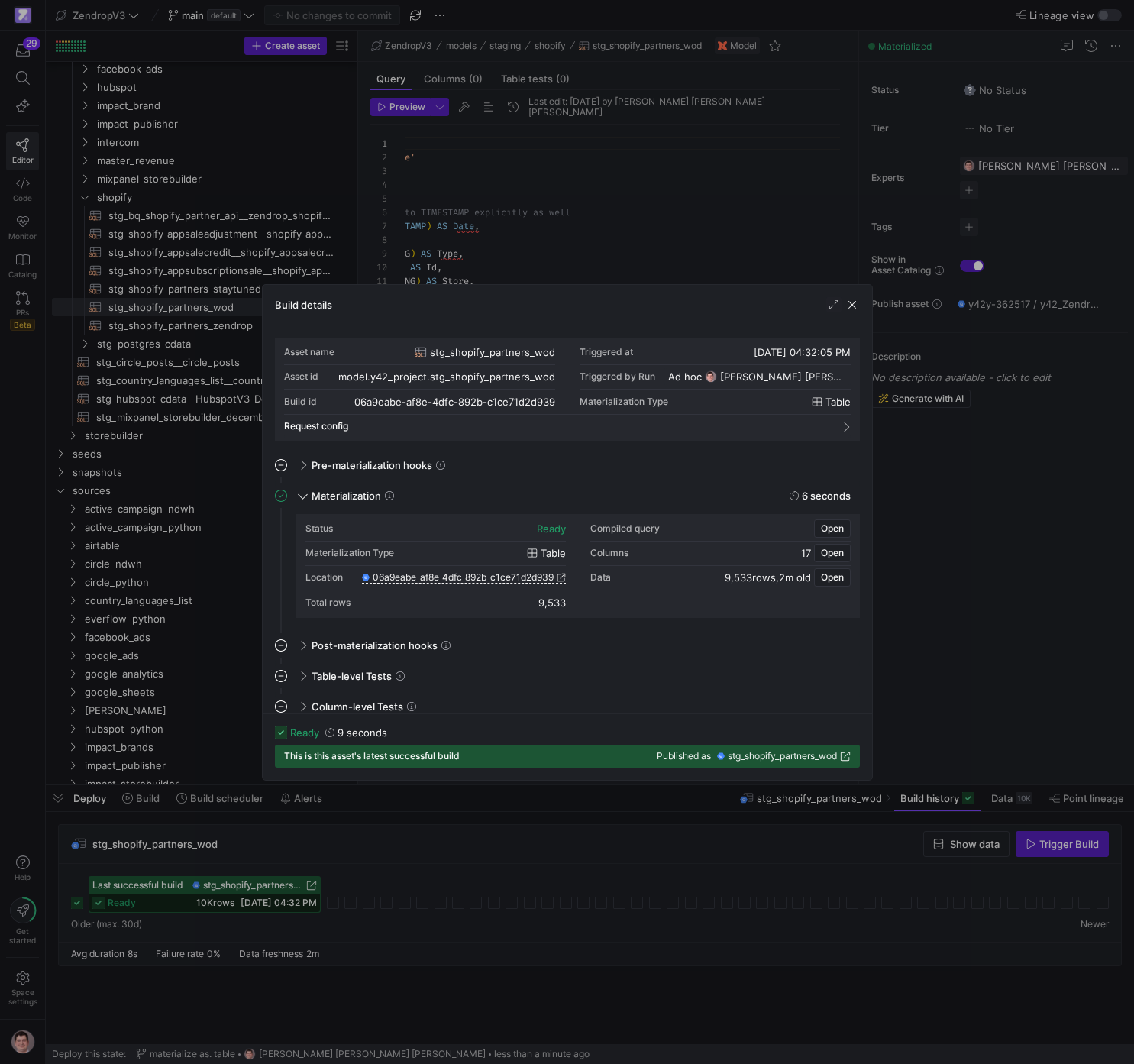
click at [492, 831] on div at bounding box center [567, 532] width 1134 height 1064
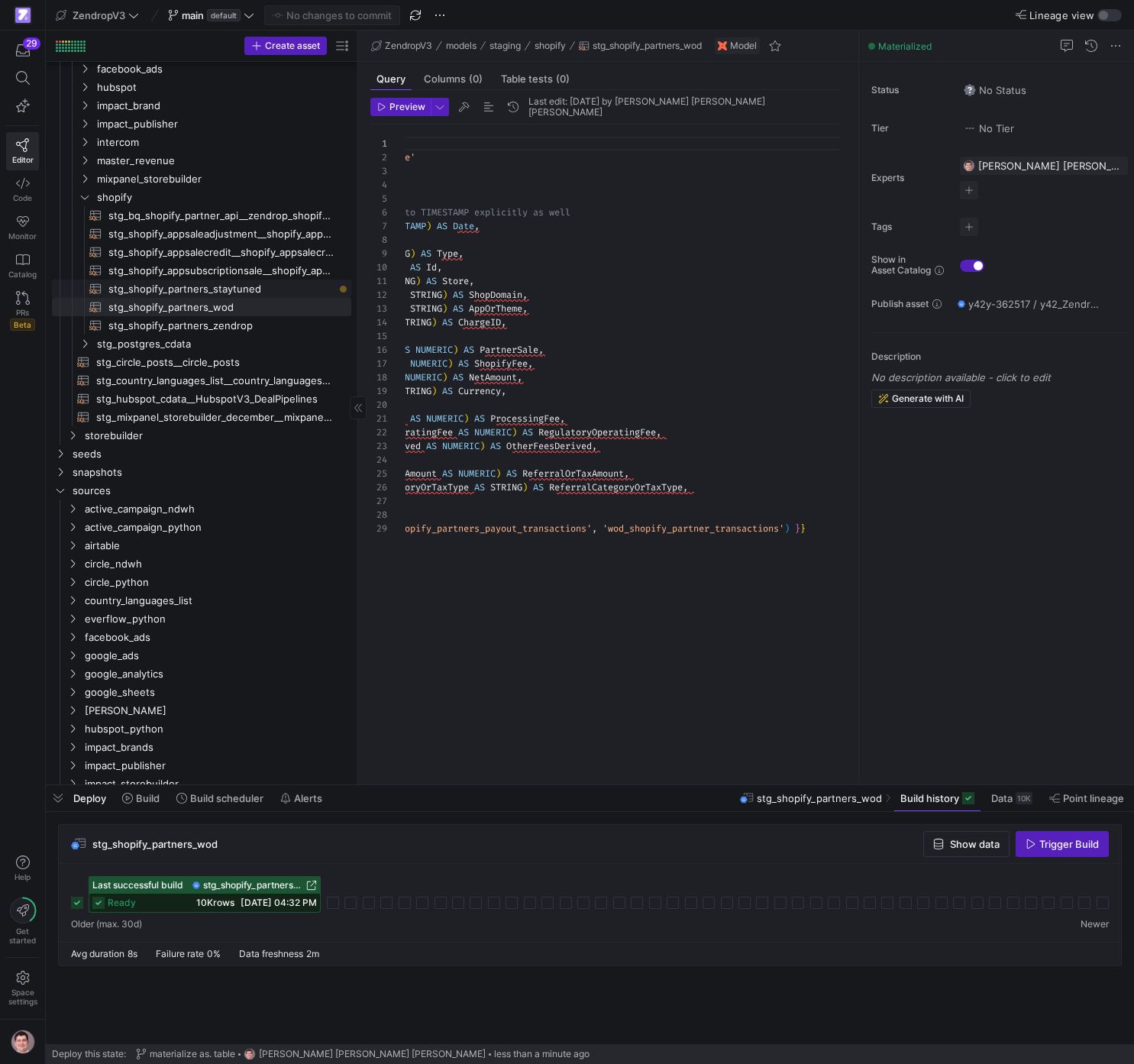
click at [298, 289] on span "stg_shopify_partners_staytuned​​​​​​​​​​" at bounding box center [221, 289] width 226 height 17
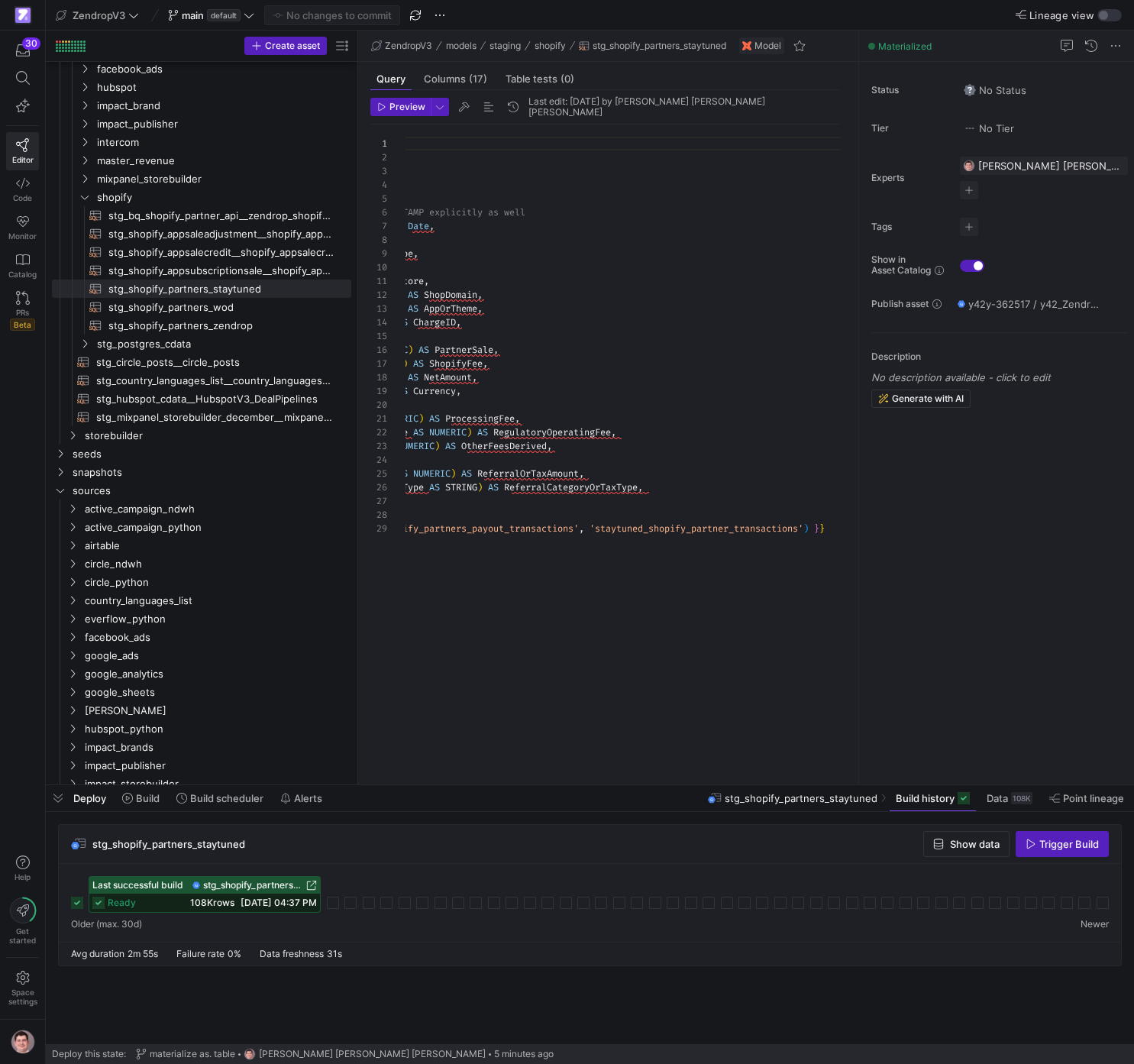
click at [276, 882] on span "stg_shopify_partners_staytuned" at bounding box center [253, 886] width 100 height 11
click at [260, 326] on span "stg_shopify_partners_zendrop​​​​​​​​​​" at bounding box center [221, 326] width 226 height 17
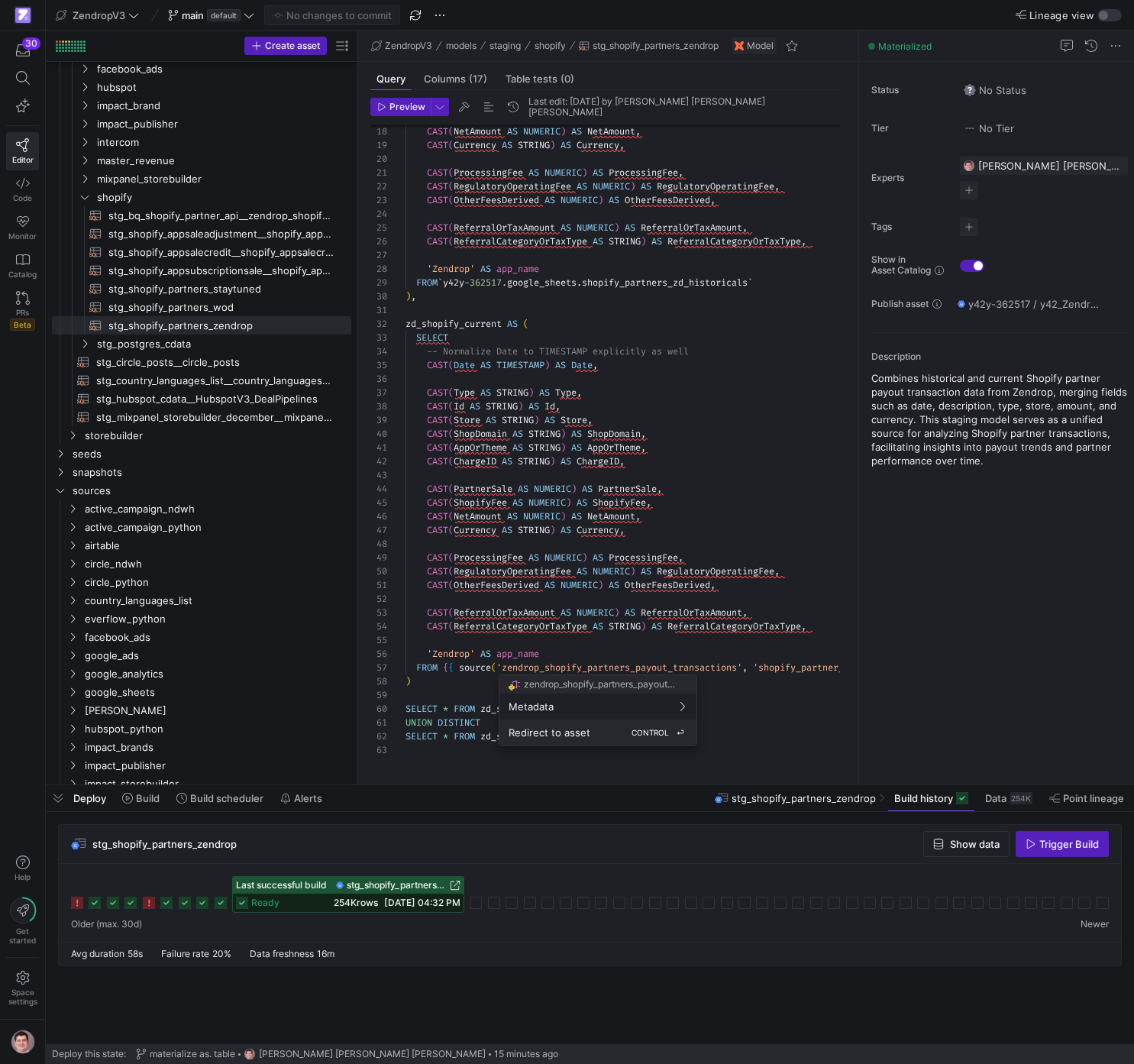
click at [586, 735] on span "Redirect to asset" at bounding box center [550, 732] width 82 height 12
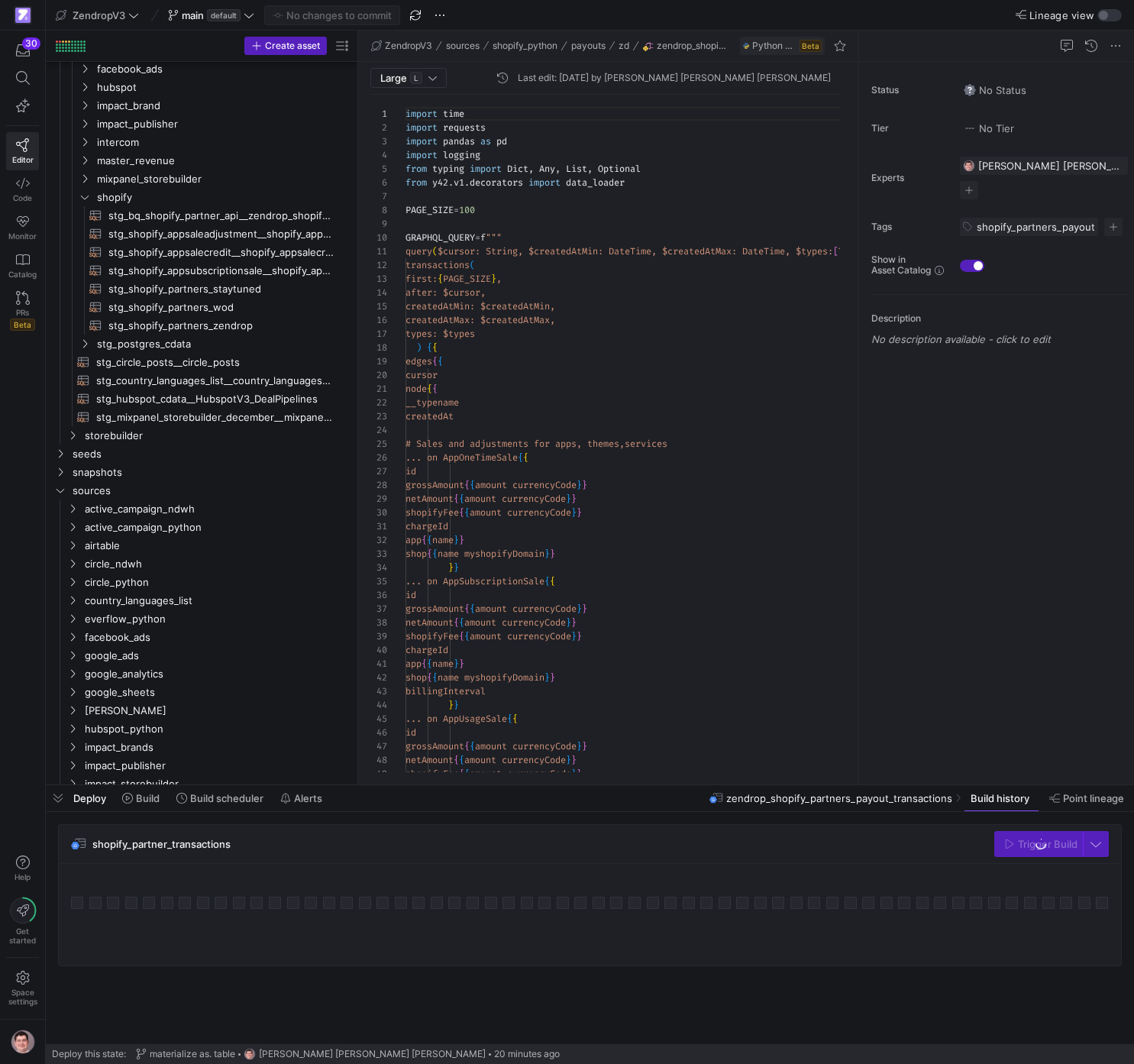
scroll to position [1001, 0]
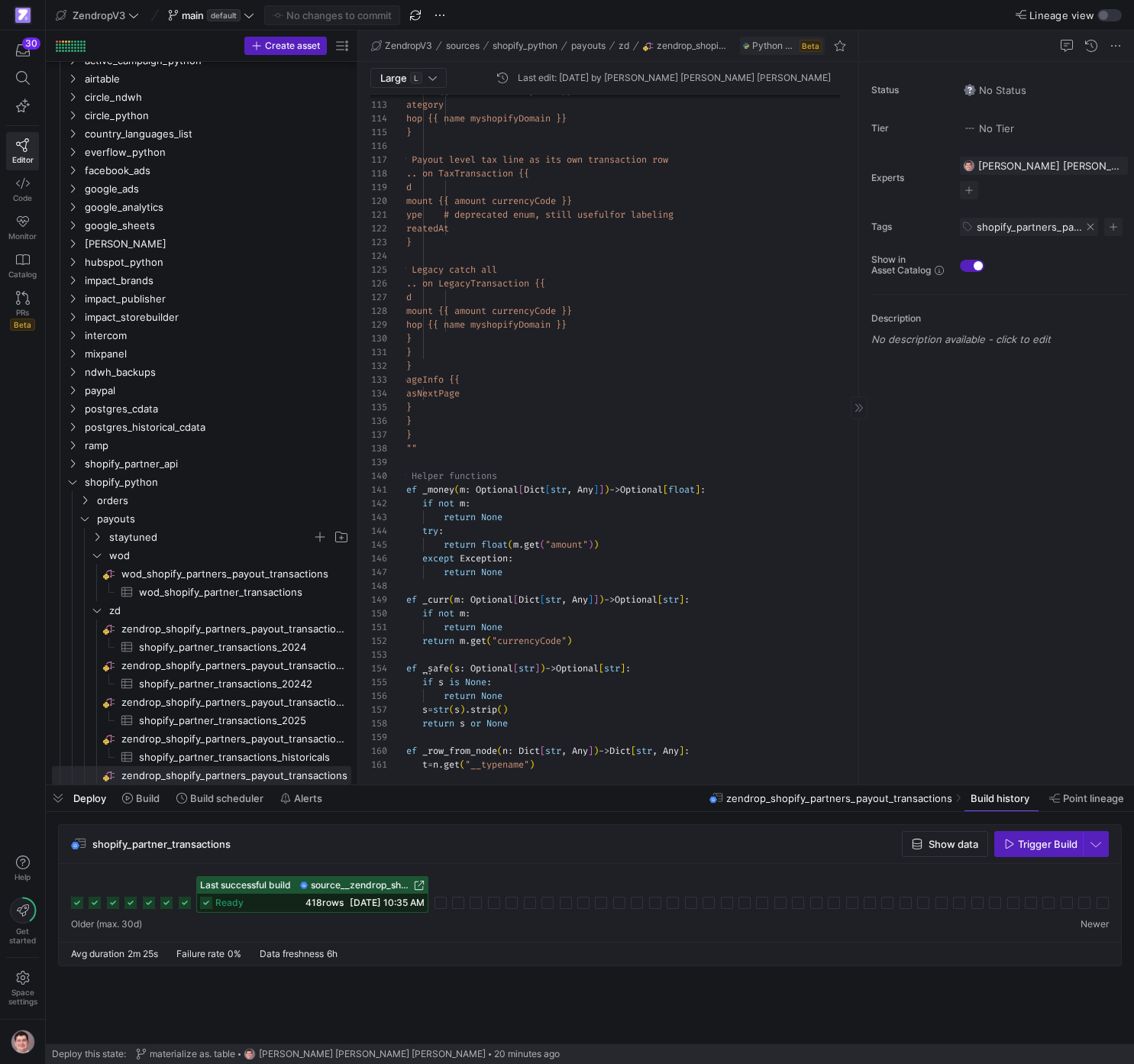
click at [1045, 227] on span "shopify_partners_payout" at bounding box center [1031, 227] width 109 height 12
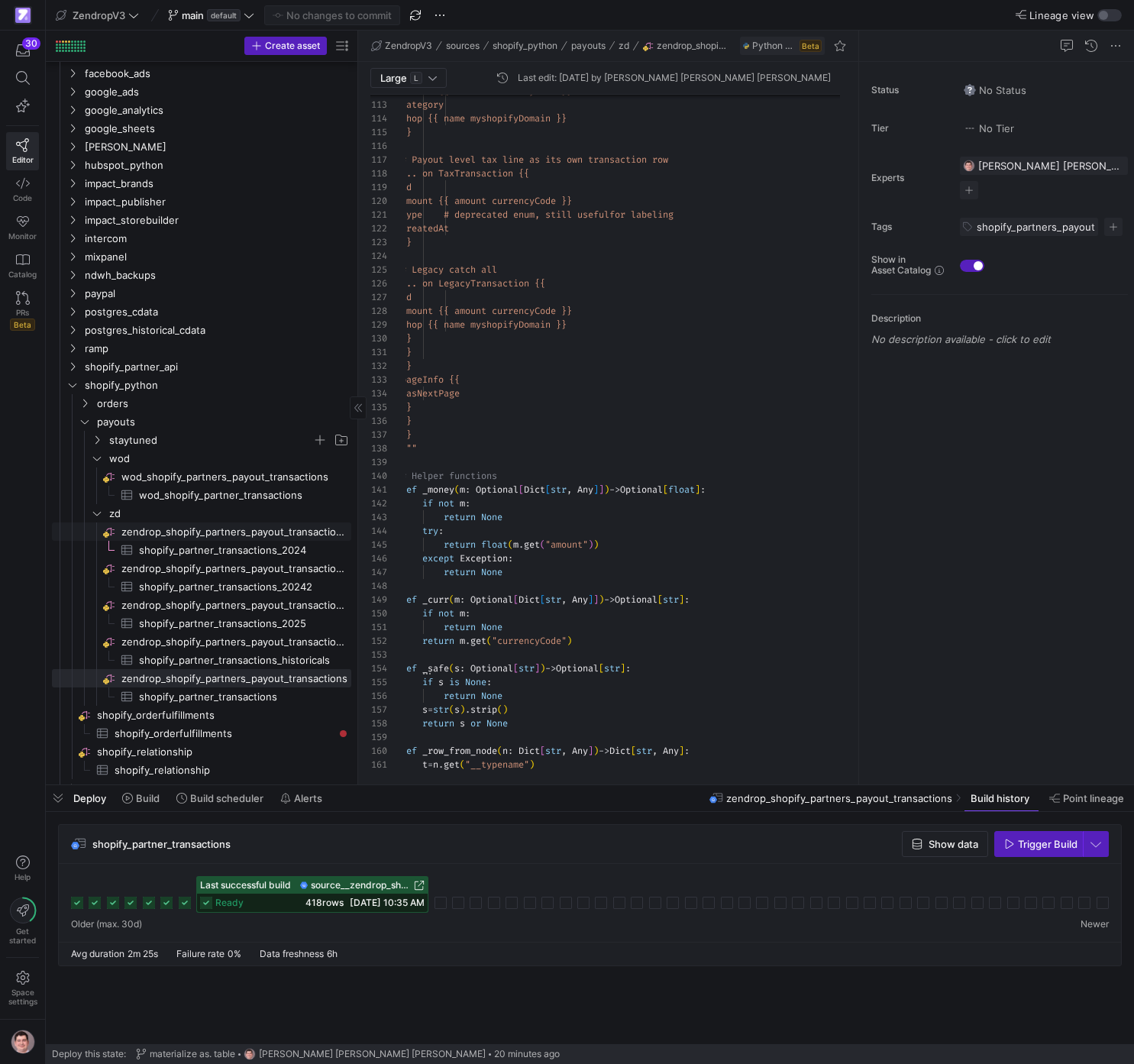
scroll to position [1070, 0]
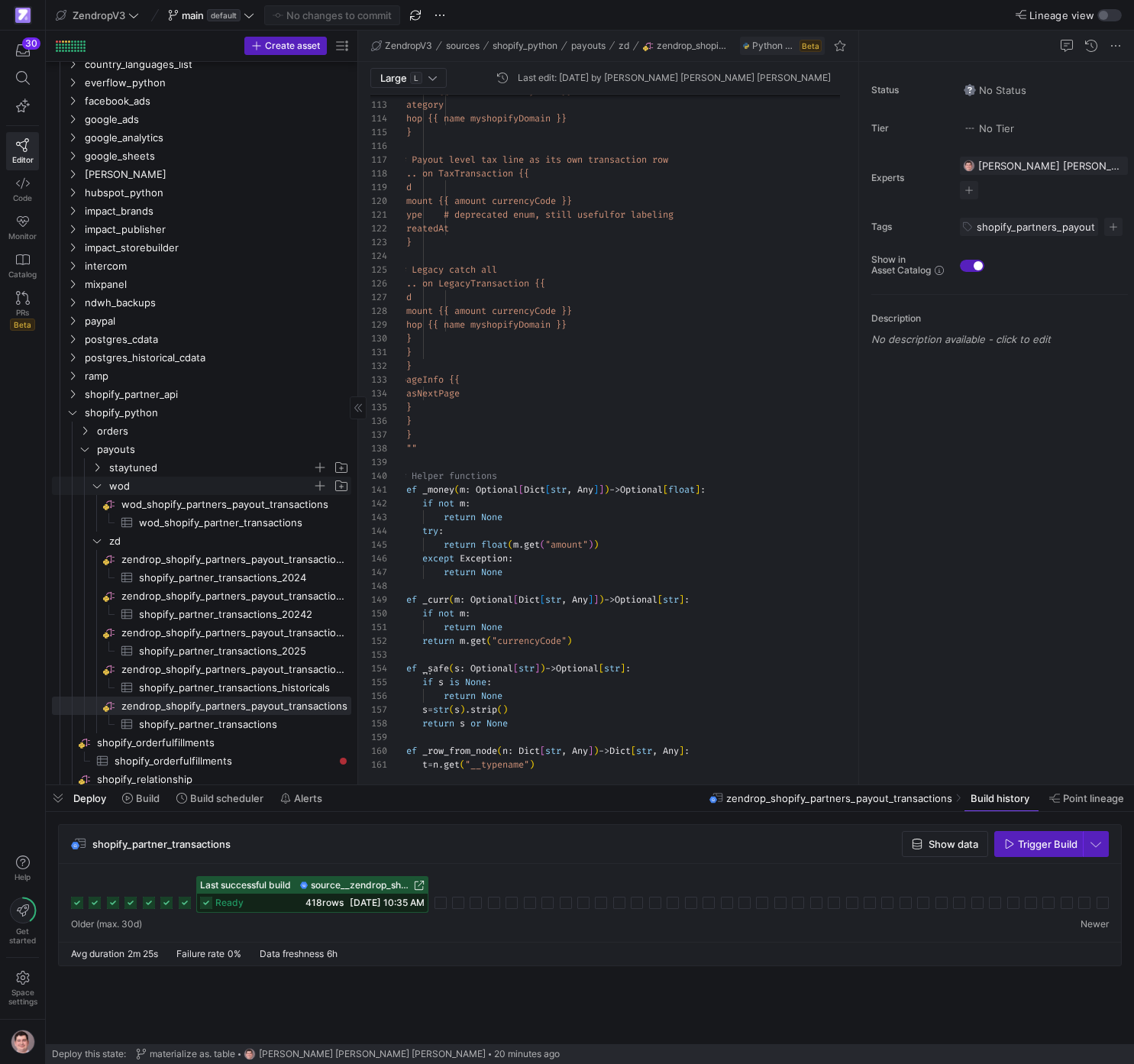
click at [163, 480] on span "wod" at bounding box center [210, 486] width 203 height 17
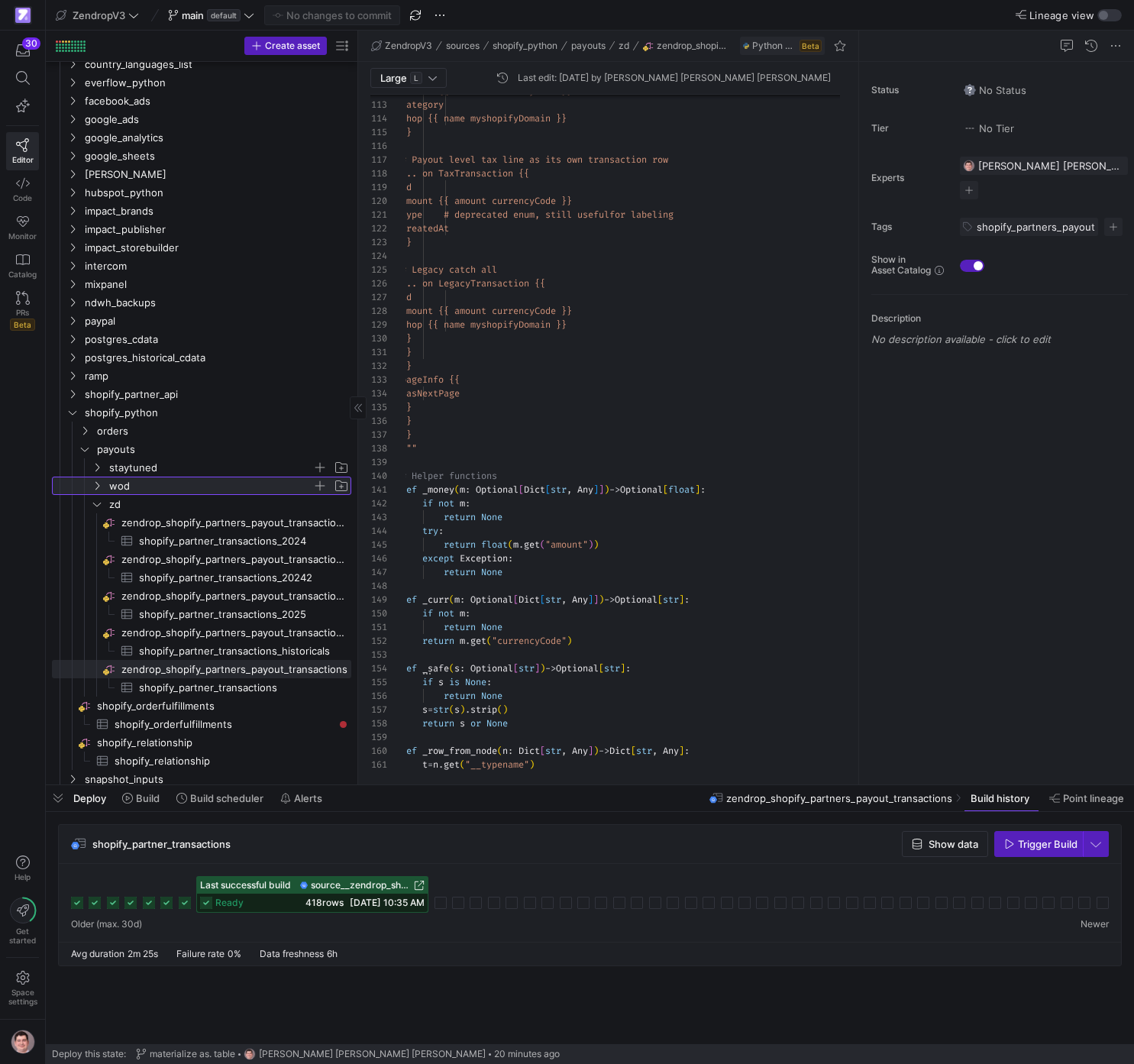
click at [163, 480] on span "wod" at bounding box center [210, 486] width 203 height 17
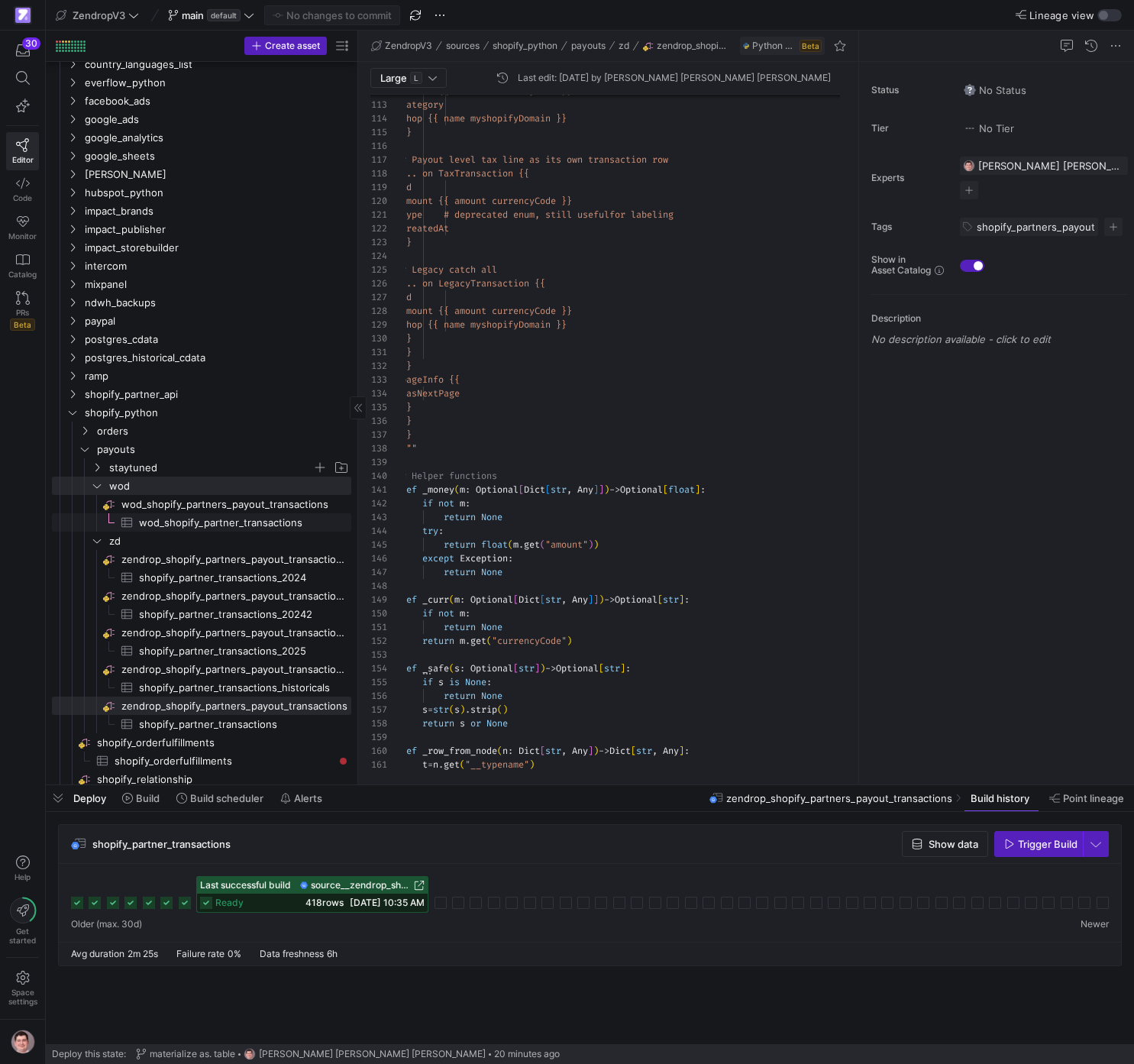
drag, startPoint x: 218, startPoint y: 522, endPoint x: 237, endPoint y: 517, distance: 19.6
click at [218, 523] on span "wod_shopify_partner_transactions​​​​​​​​​" at bounding box center [236, 523] width 195 height 17
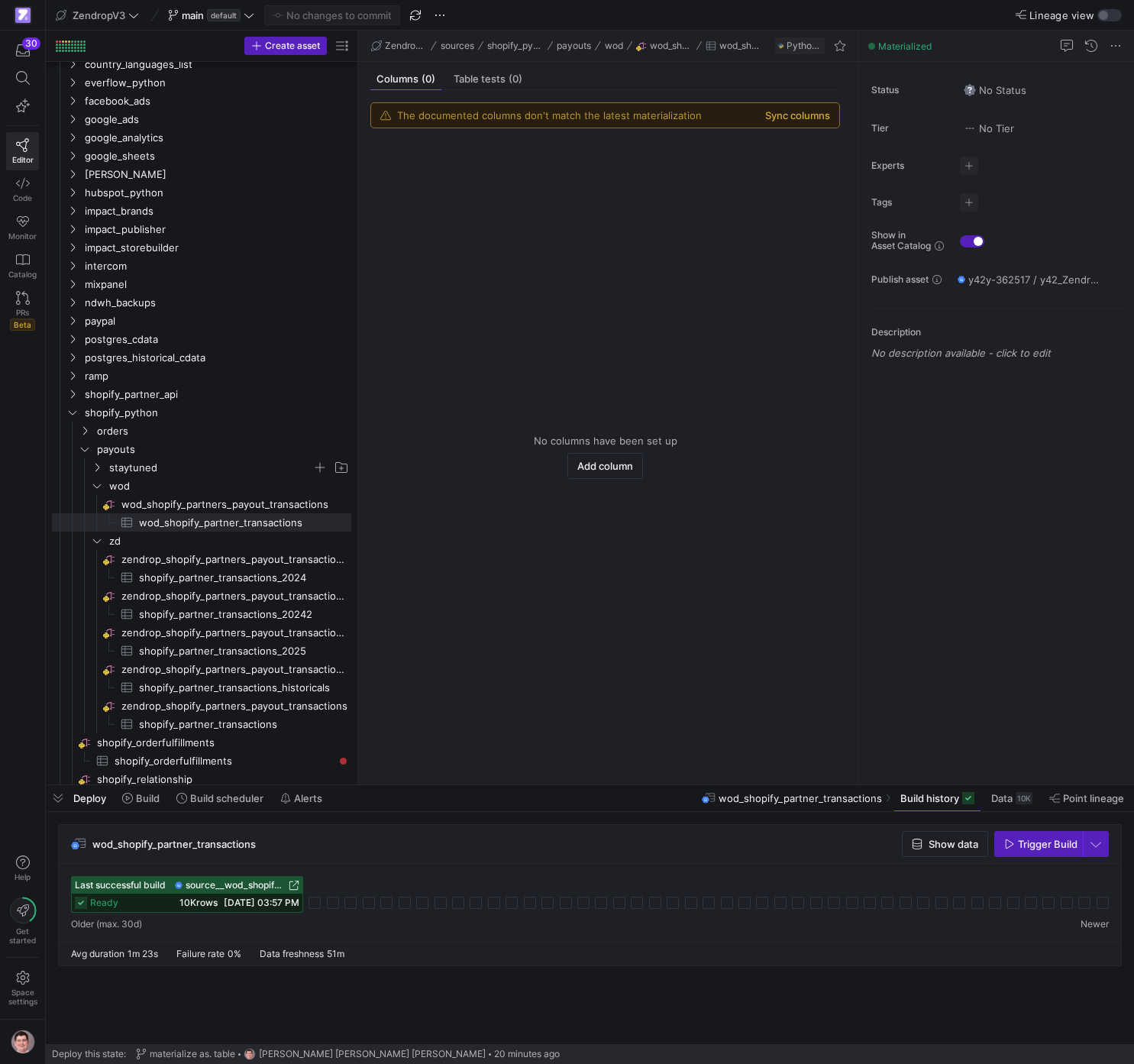
click at [819, 118] on button "Sync columns" at bounding box center [798, 114] width 65 height 12
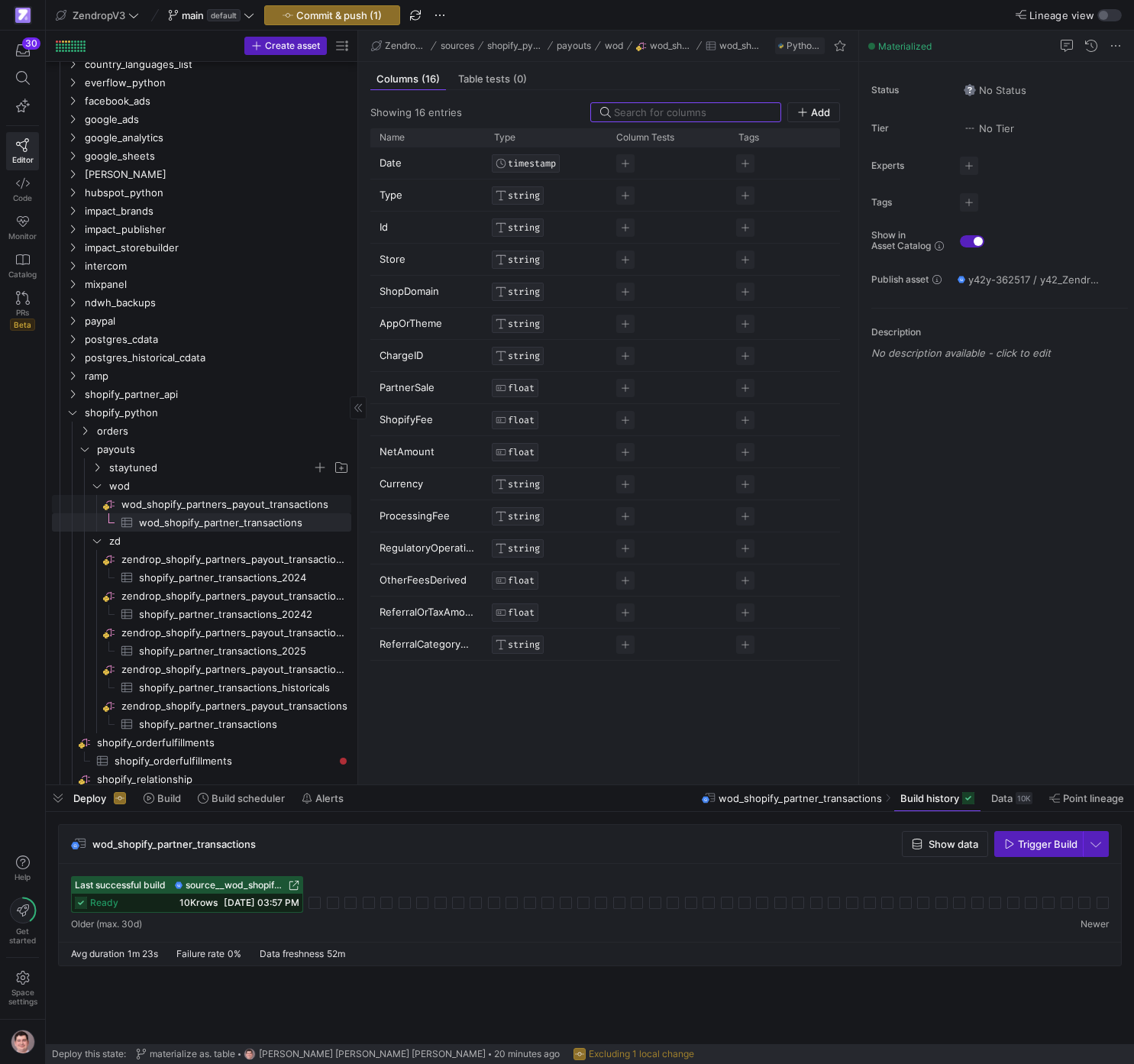
drag, startPoint x: 236, startPoint y: 498, endPoint x: 281, endPoint y: 498, distance: 45.0
click at [236, 498] on span "wod_shopify_partners_payout_transactions​​​​​​​​" at bounding box center [235, 504] width 227 height 17
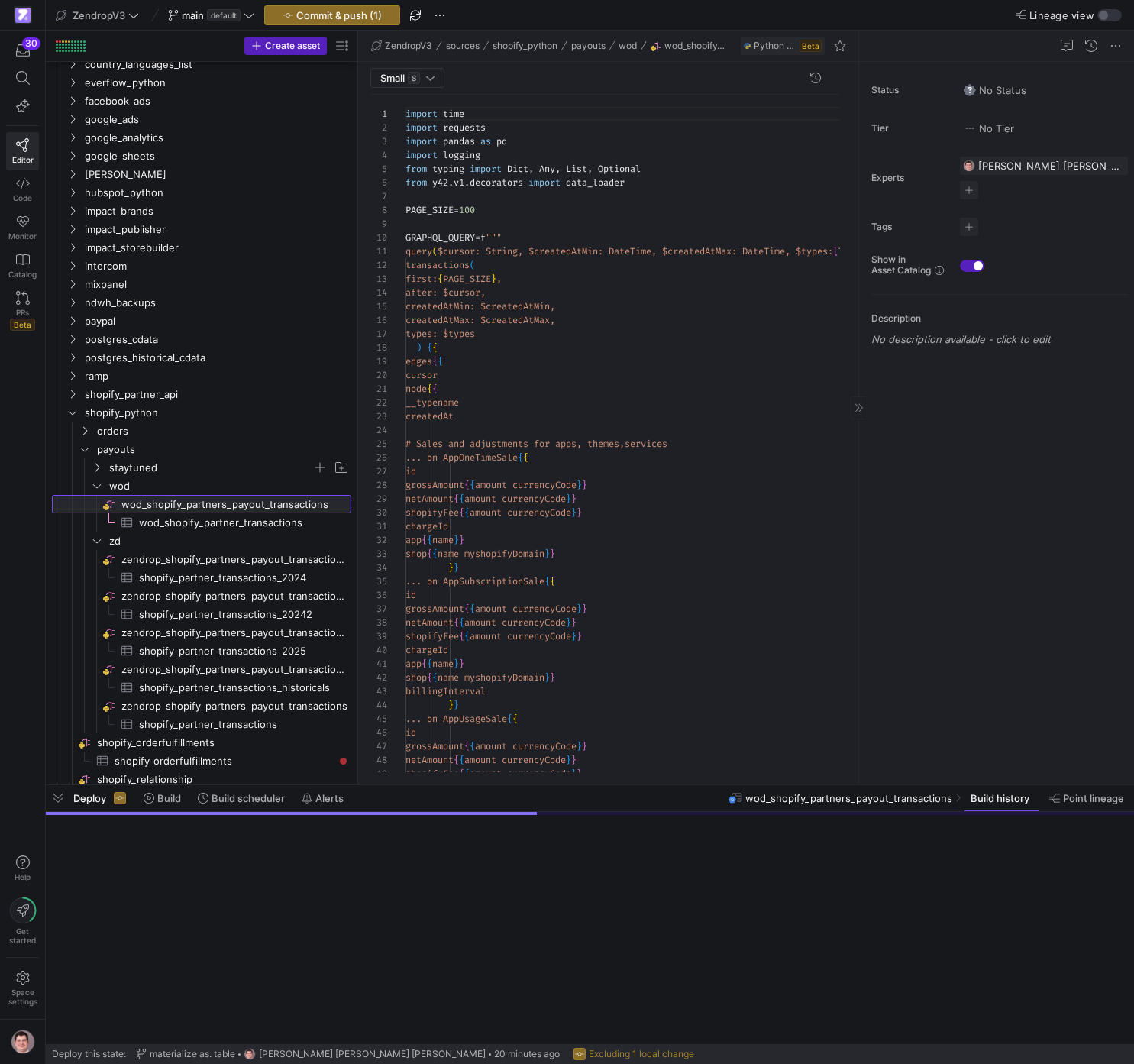
scroll to position [137, 0]
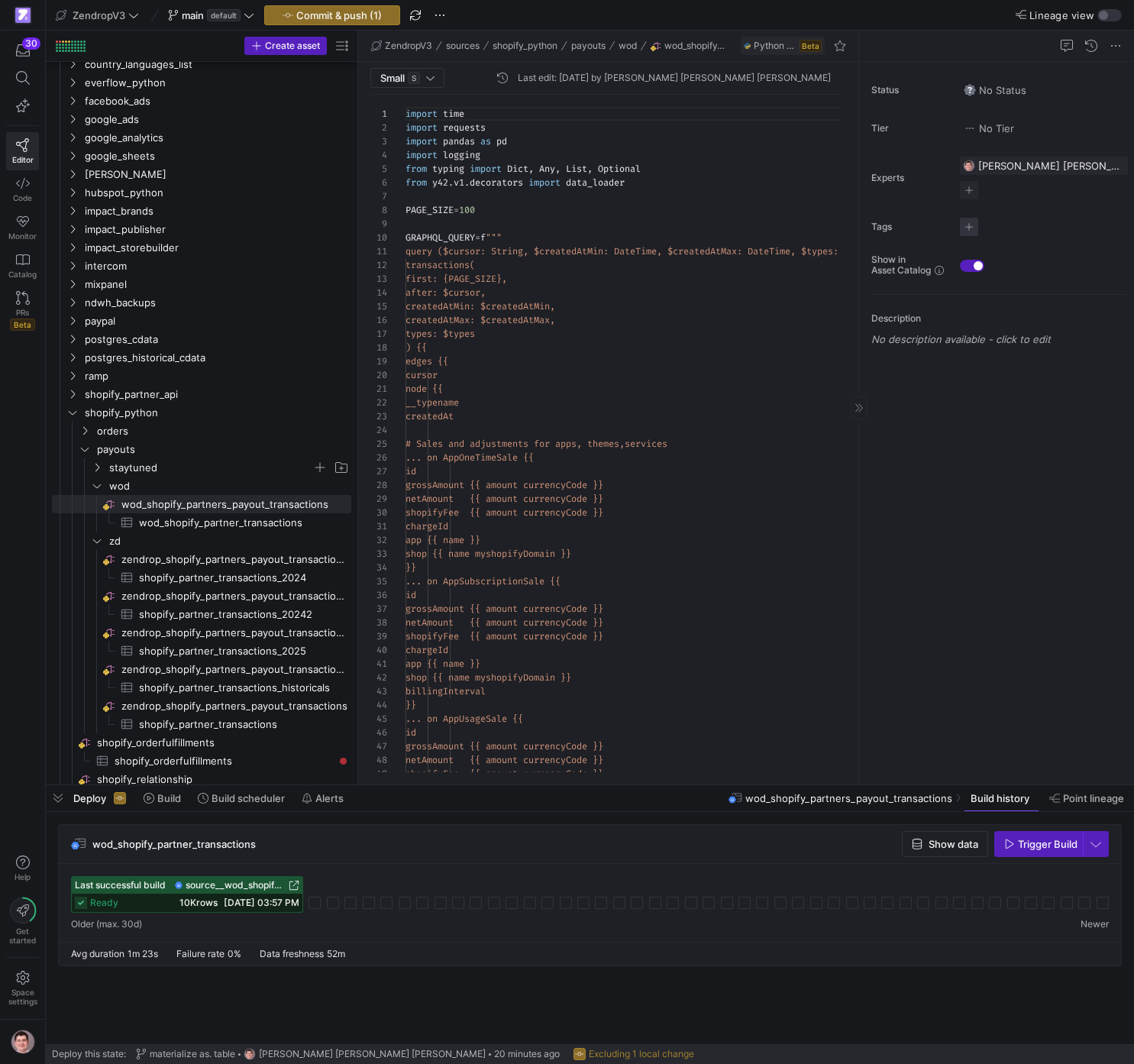
click at [975, 227] on span "button" at bounding box center [969, 227] width 18 height 18
type input "shopif"
click at [942, 276] on span "shopify_partners_payout" at bounding box center [907, 274] width 118 height 12
click at [1022, 434] on div at bounding box center [567, 532] width 1134 height 1064
click at [172, 471] on span "staytuned" at bounding box center [210, 468] width 203 height 17
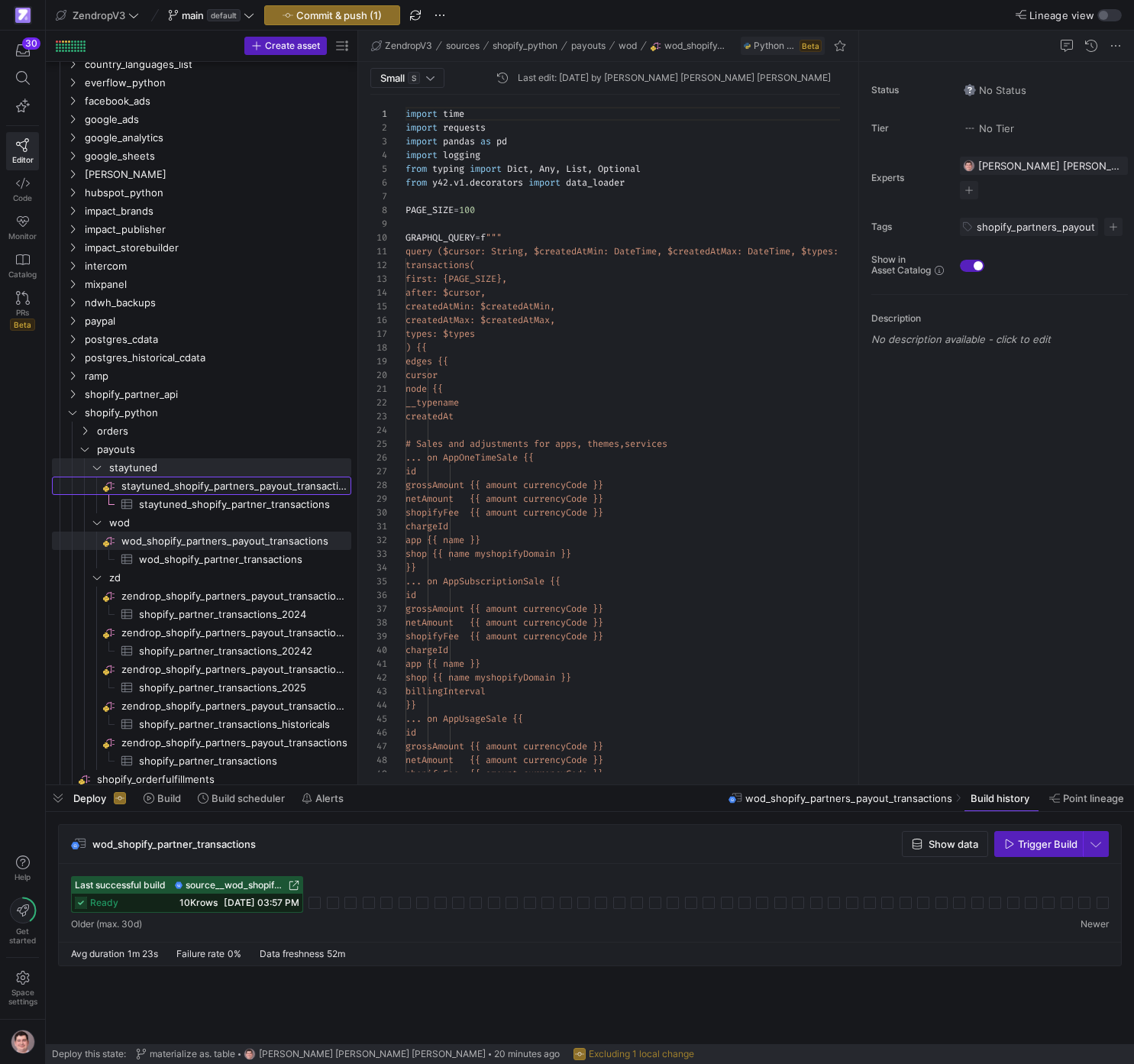
click at [185, 483] on span "staytuned_shopify_partners_payout_transactions​​​​​​​​" at bounding box center [235, 486] width 227 height 17
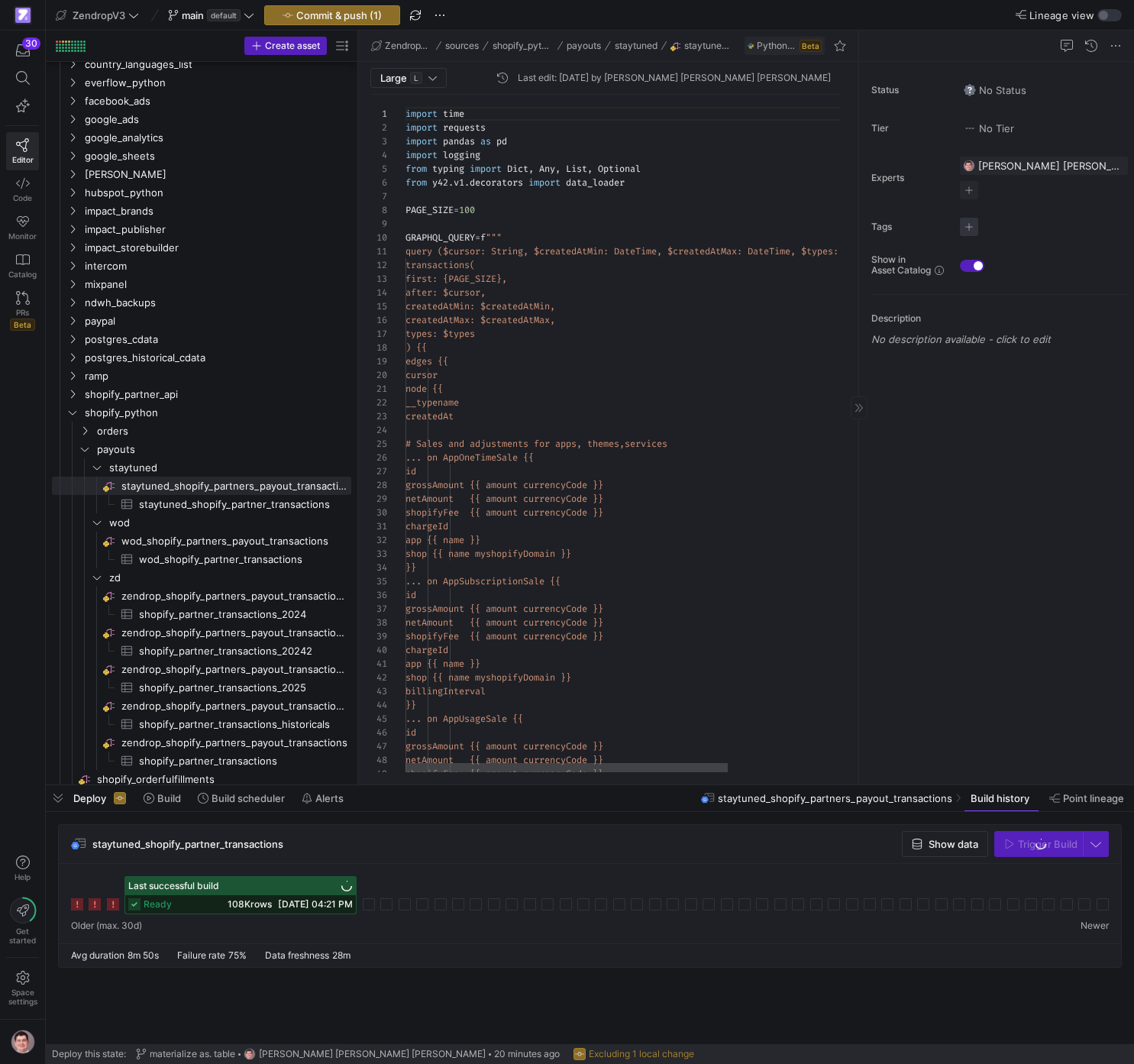
click at [974, 221] on span "button" at bounding box center [969, 227] width 18 height 18
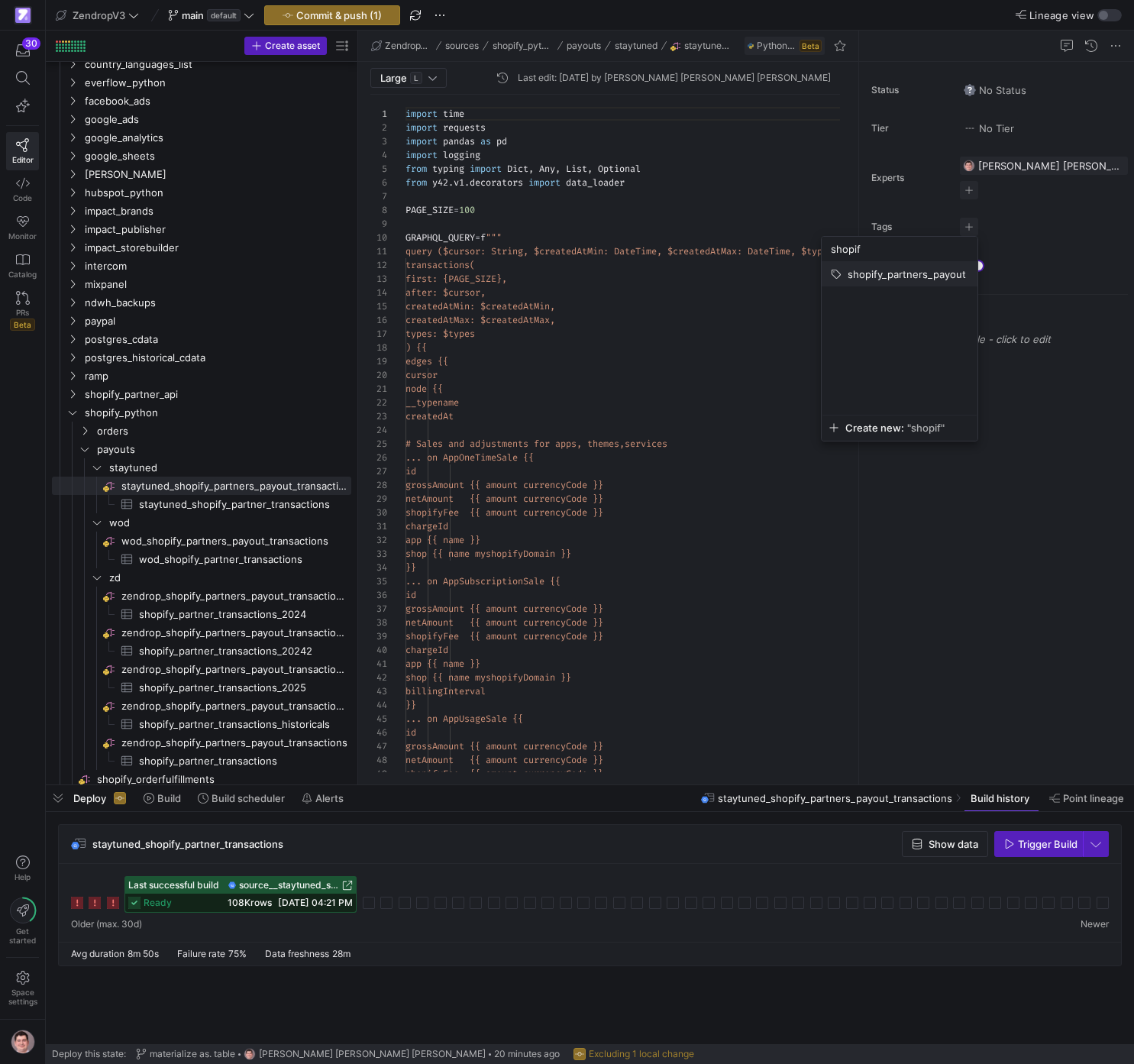
type input "shopif"
click at [923, 278] on span "shopify_partners_payout" at bounding box center [907, 274] width 118 height 12
click at [1058, 435] on div at bounding box center [567, 532] width 1134 height 1064
click at [269, 510] on span "staytuned_shopify_partner_transactions​​​​​​​​​" at bounding box center [236, 504] width 195 height 17
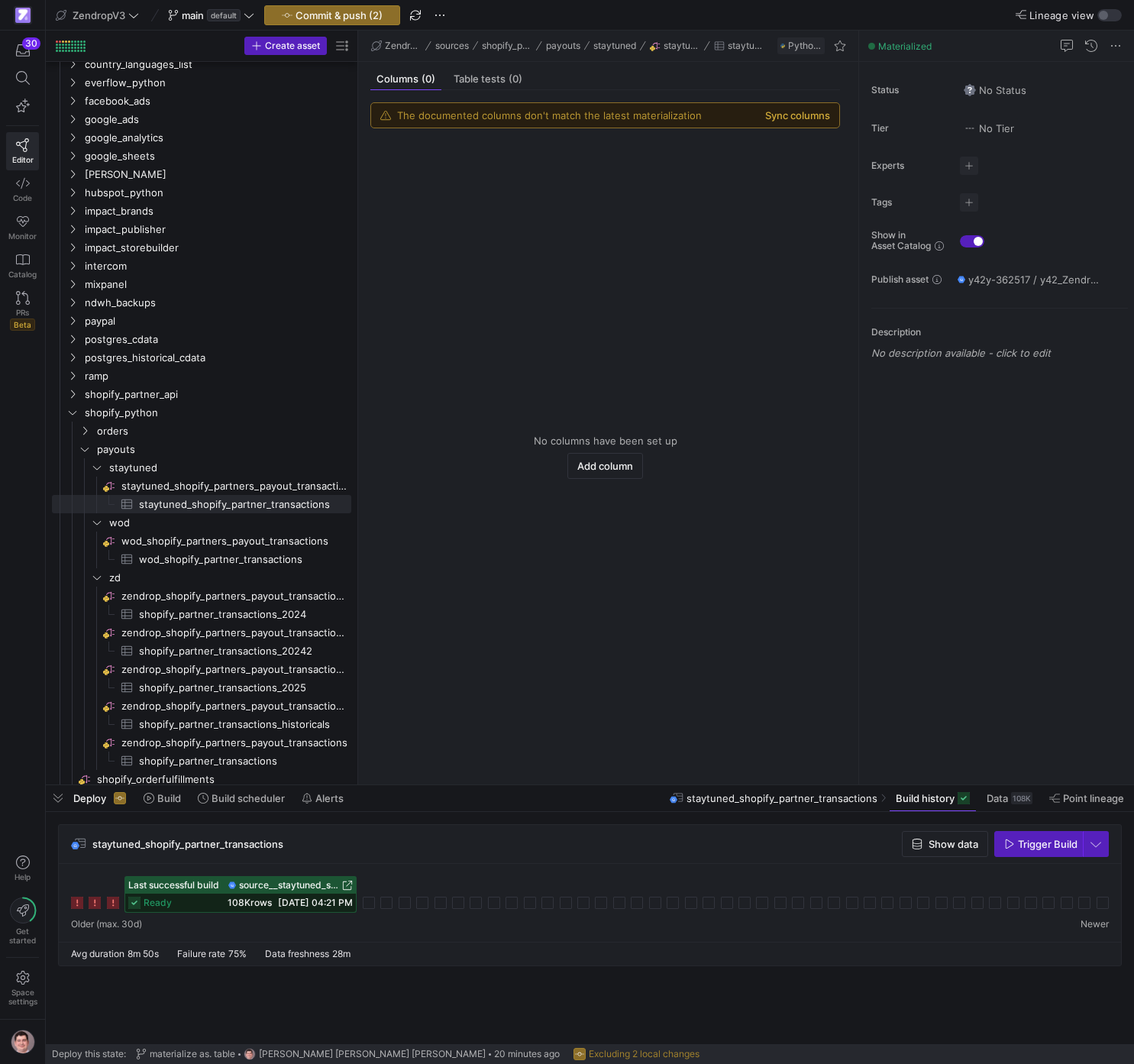
click at [827, 113] on button "Sync columns" at bounding box center [798, 114] width 65 height 12
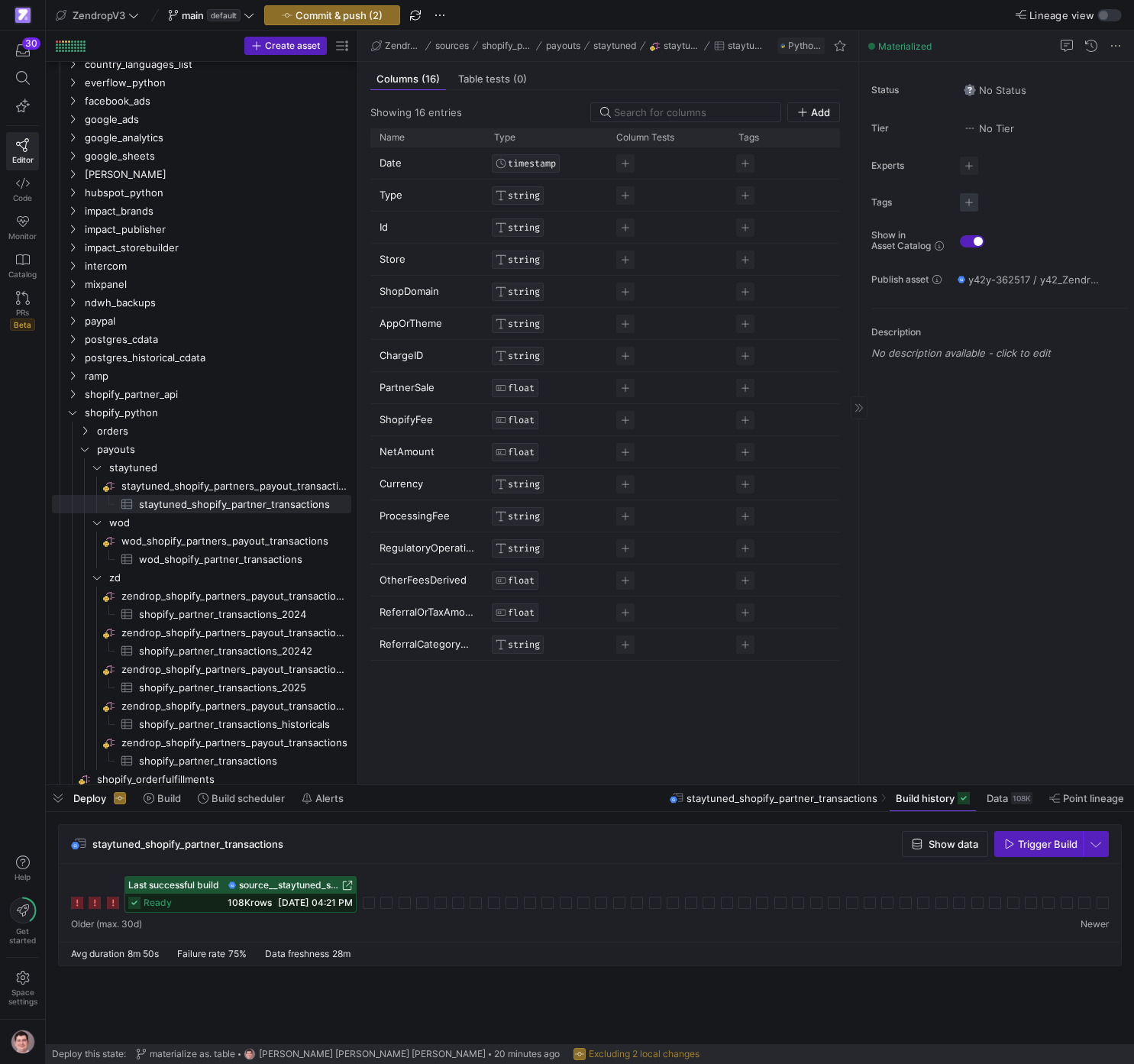
click at [965, 198] on span "button" at bounding box center [969, 202] width 18 height 18
type input "shopify"
click at [952, 252] on span "shopify_partners_payout" at bounding box center [907, 249] width 118 height 12
click at [185, 559] on div at bounding box center [567, 532] width 1134 height 1064
click at [185, 560] on span "wod_shopify_partner_transactions​​​​​​​​​" at bounding box center [236, 560] width 195 height 17
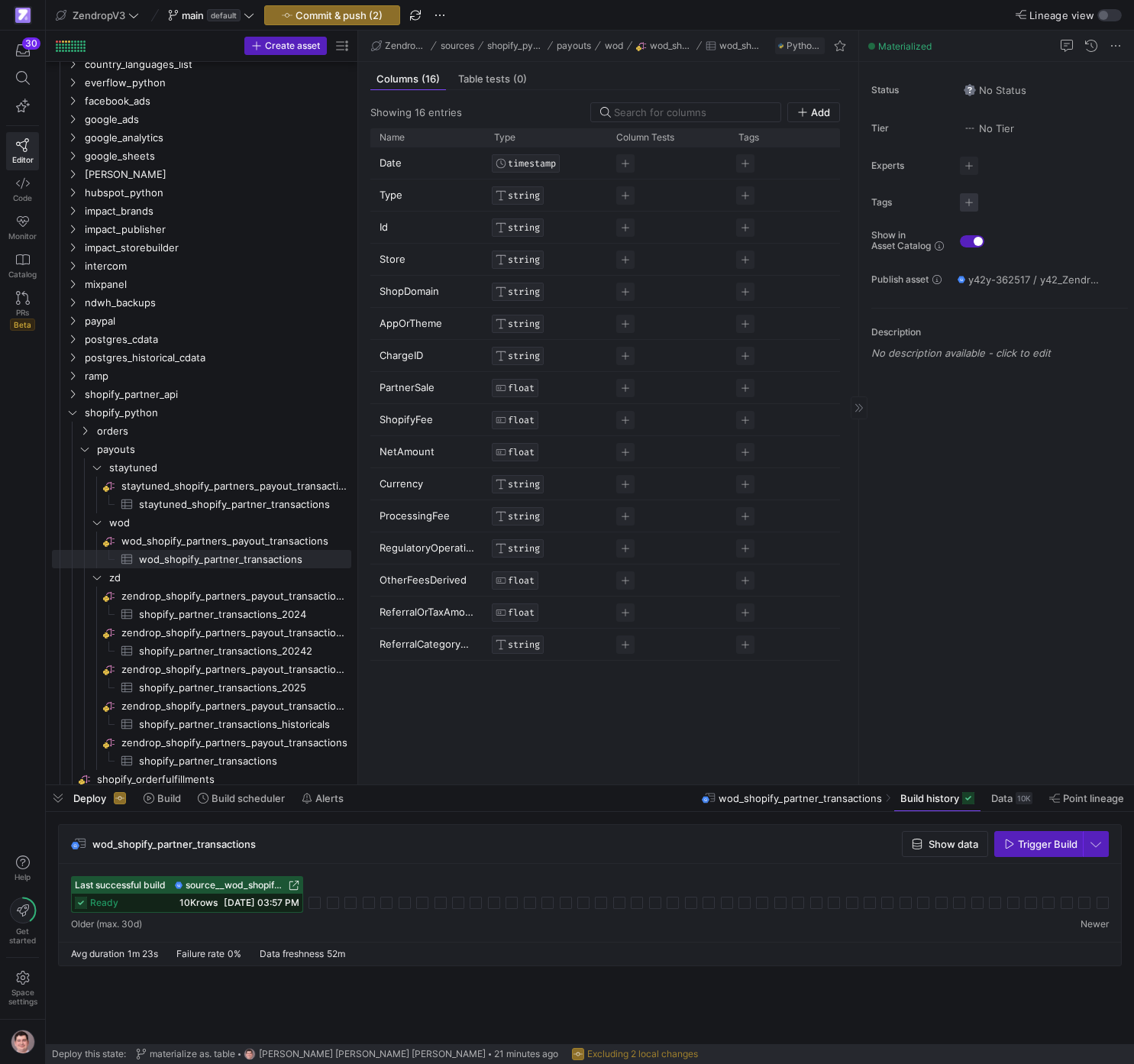
click at [974, 204] on span "button" at bounding box center [969, 202] width 18 height 18
type input "shopify"
click at [940, 249] on span "shopify_partners_payout" at bounding box center [907, 249] width 118 height 12
drag, startPoint x: 1048, startPoint y: 539, endPoint x: 1039, endPoint y: 539, distance: 9.0
click at [1048, 539] on div at bounding box center [567, 532] width 1134 height 1064
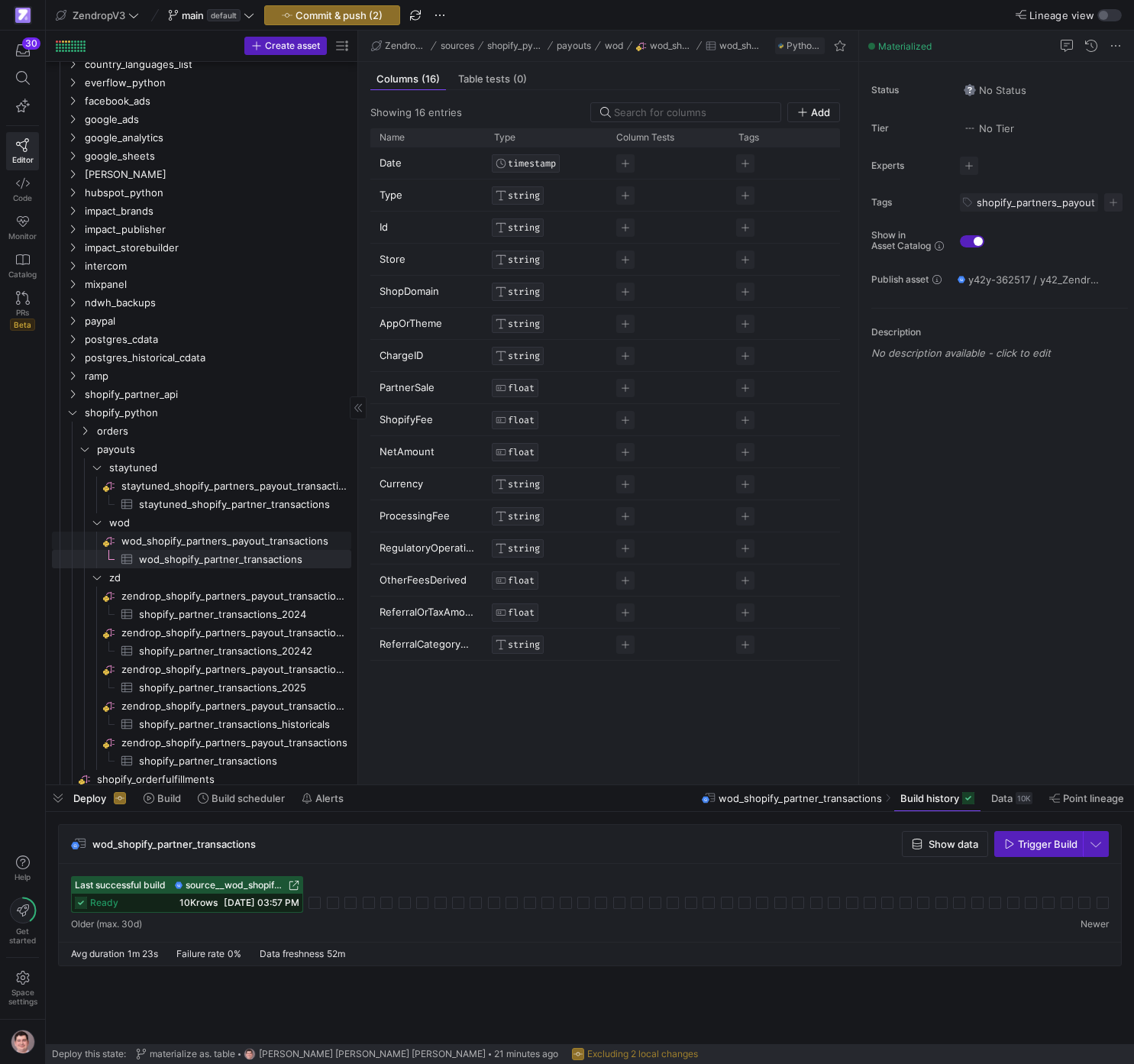
click at [259, 541] on span "wod_shopify_partners_payout_transactions​​​​​​​​" at bounding box center [235, 541] width 227 height 17
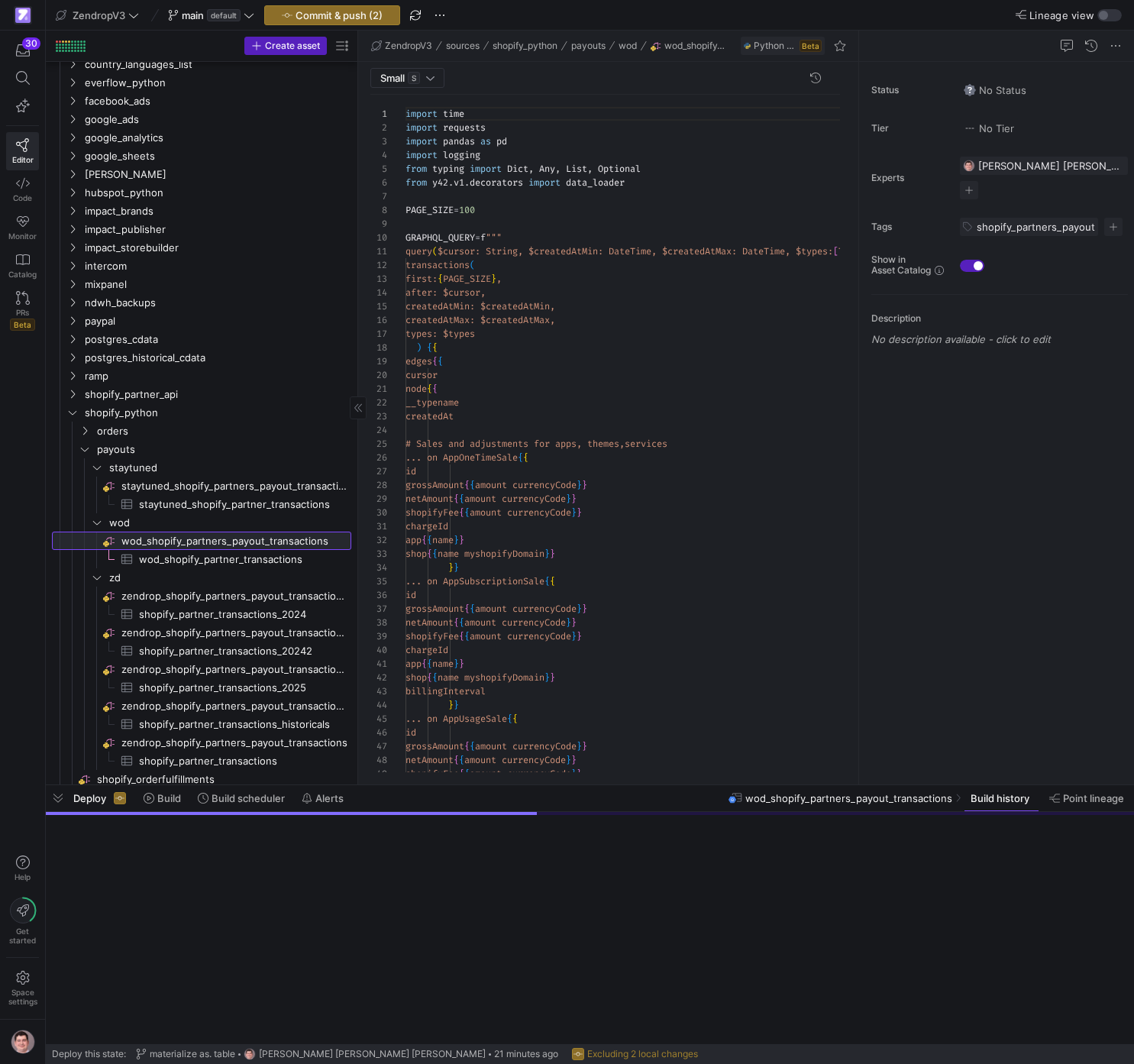
scroll to position [137, 0]
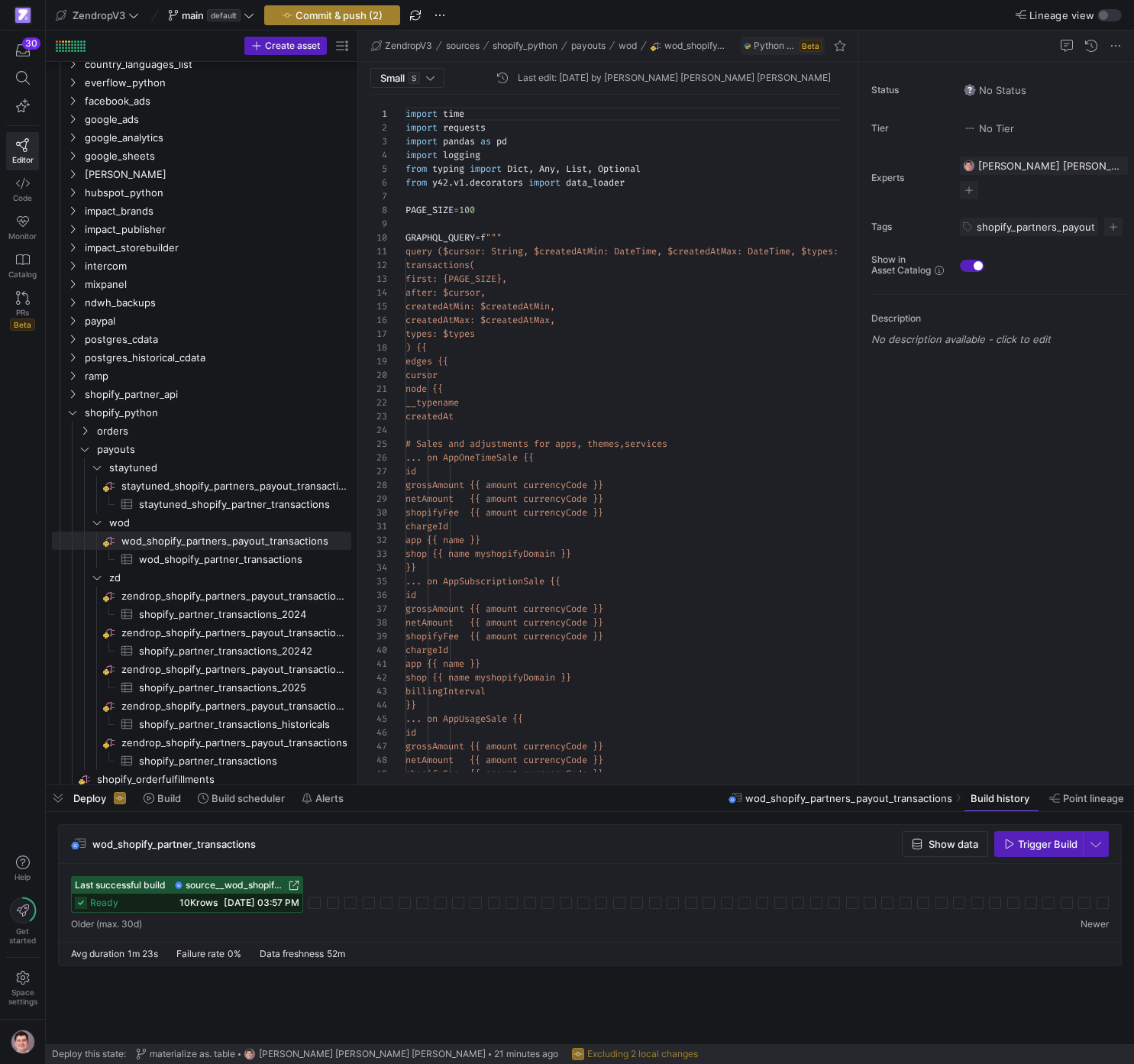
click at [355, 19] on span "Commit & push (2)" at bounding box center [339, 15] width 87 height 12
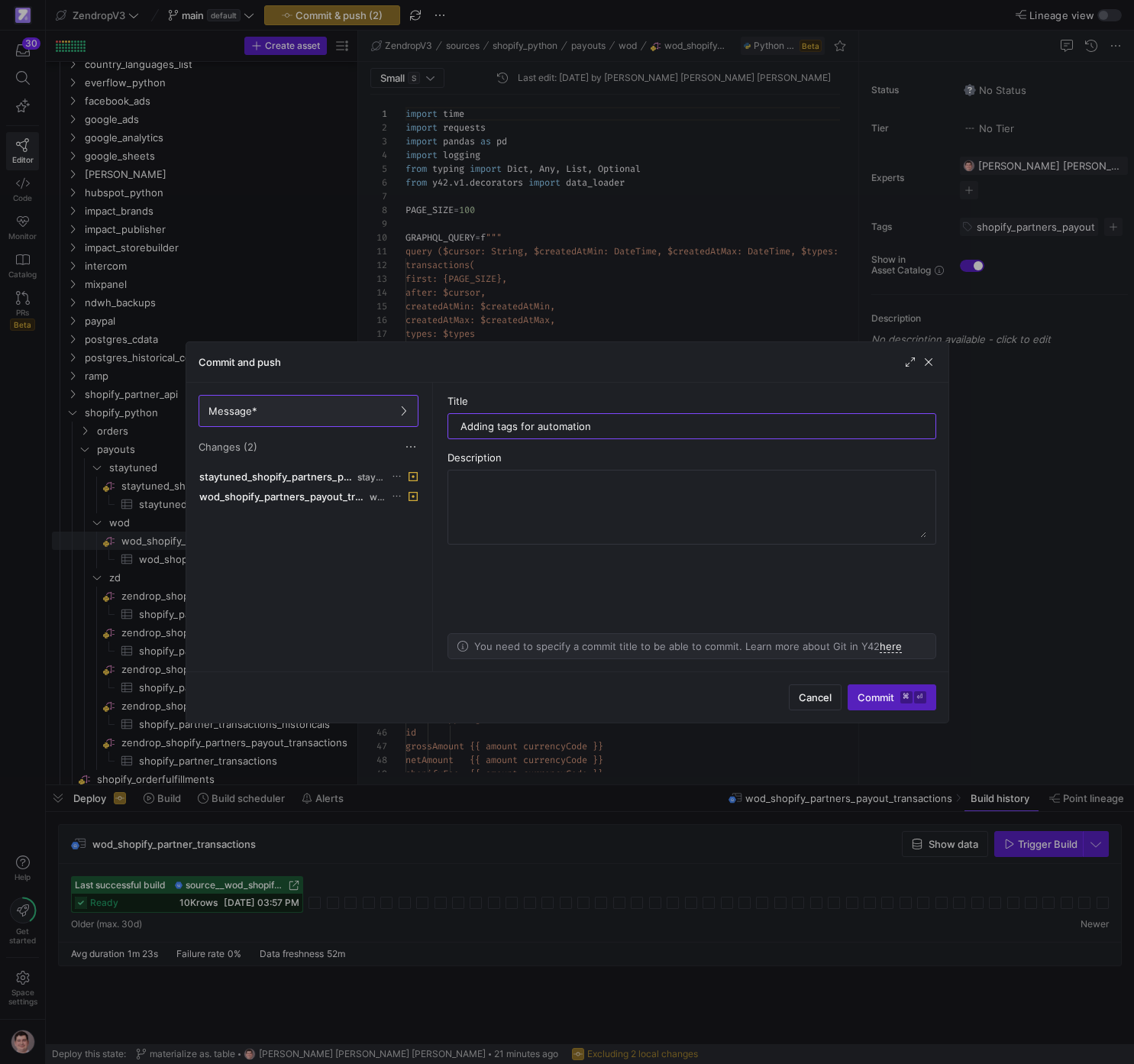
type input "Adding tags for automation"
